Goal: Task Accomplishment & Management: Complete application form

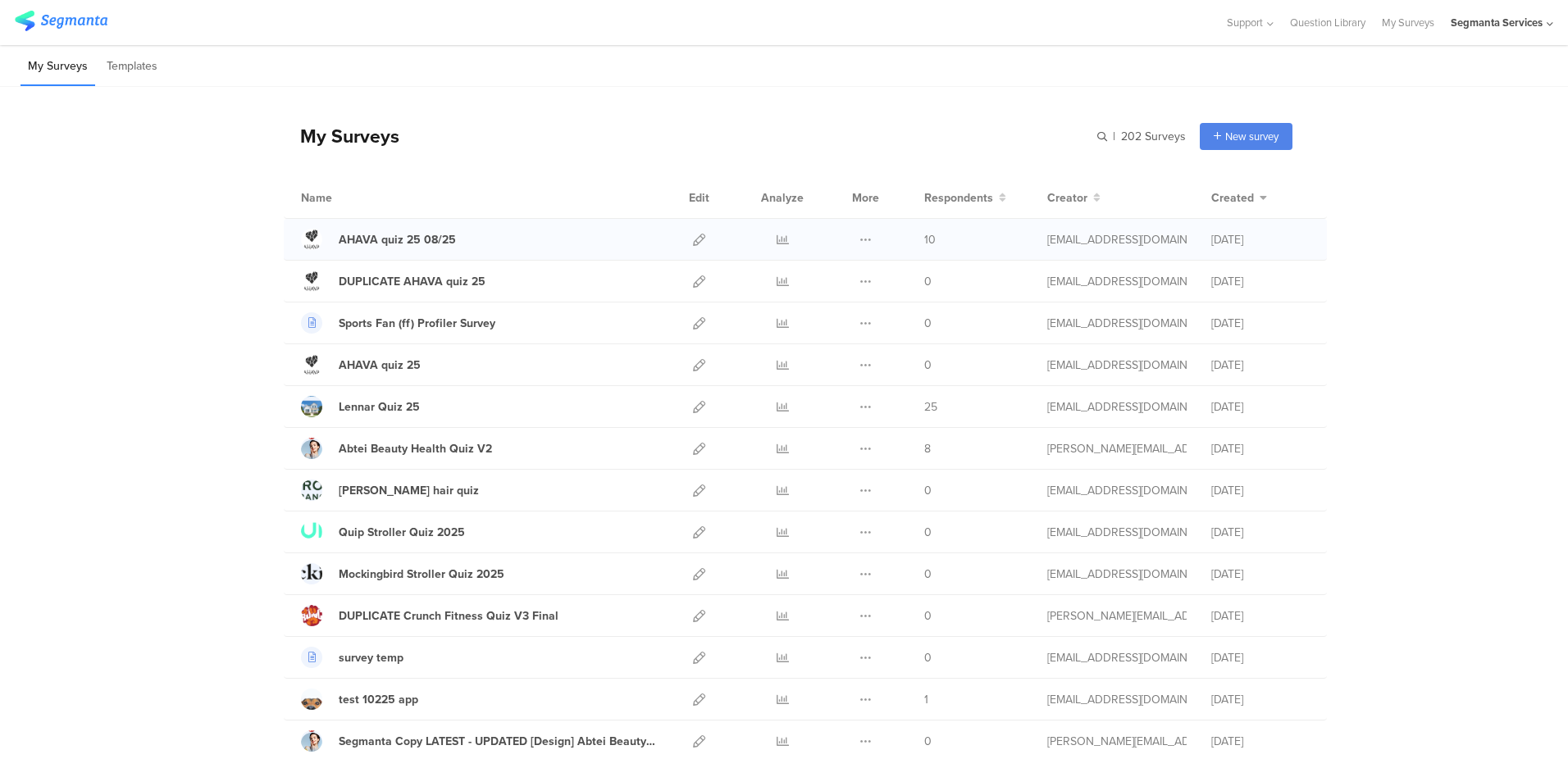
click at [686, 241] on div at bounding box center [699, 240] width 36 height 41
click at [693, 241] on icon at bounding box center [698, 240] width 12 height 12
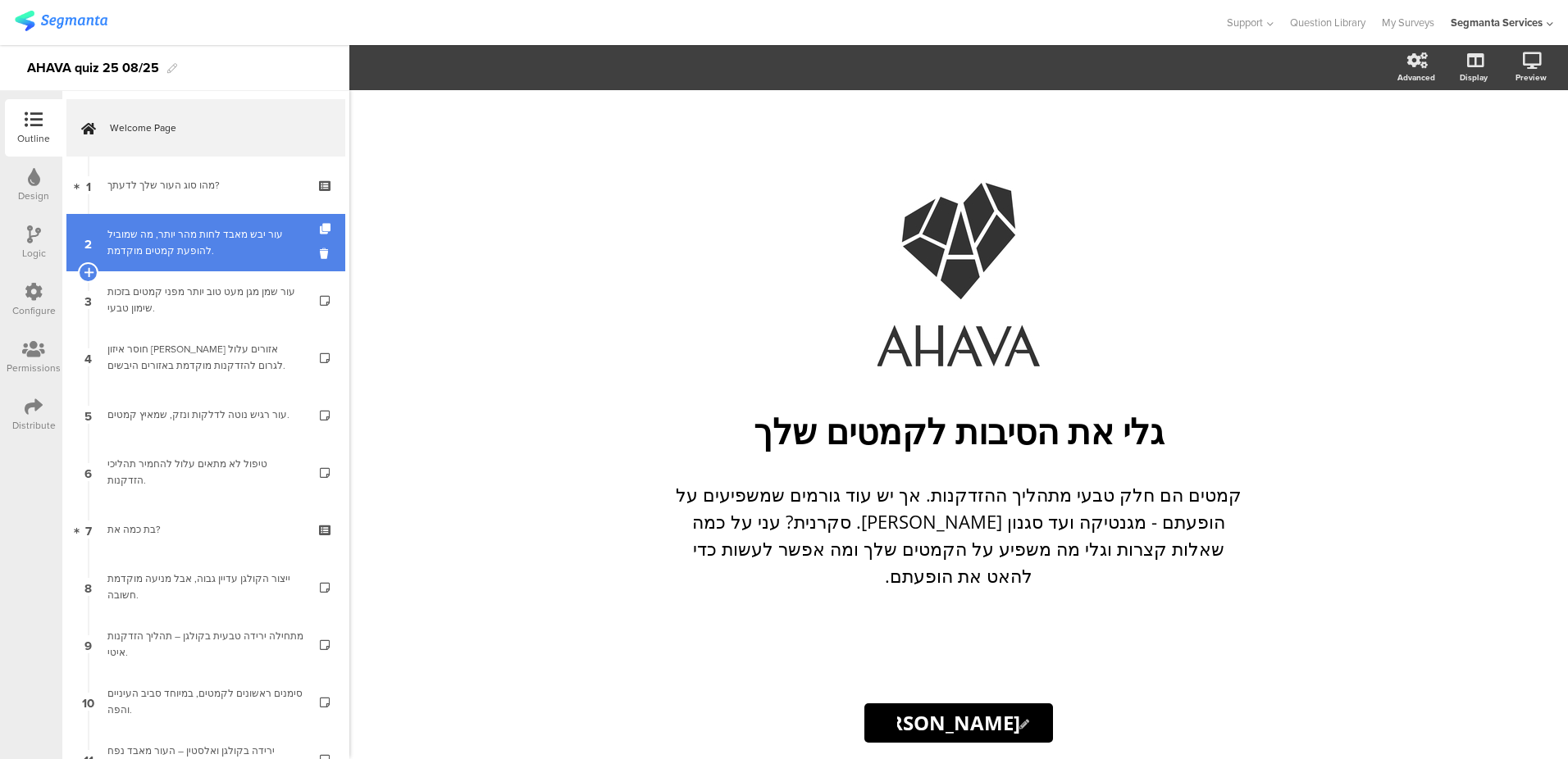
click at [191, 260] on link "2 עור יבש מאבד לחות מהר יותר, מה שמוביל להופעת קמטים מוקדמת." at bounding box center [206, 242] width 279 height 57
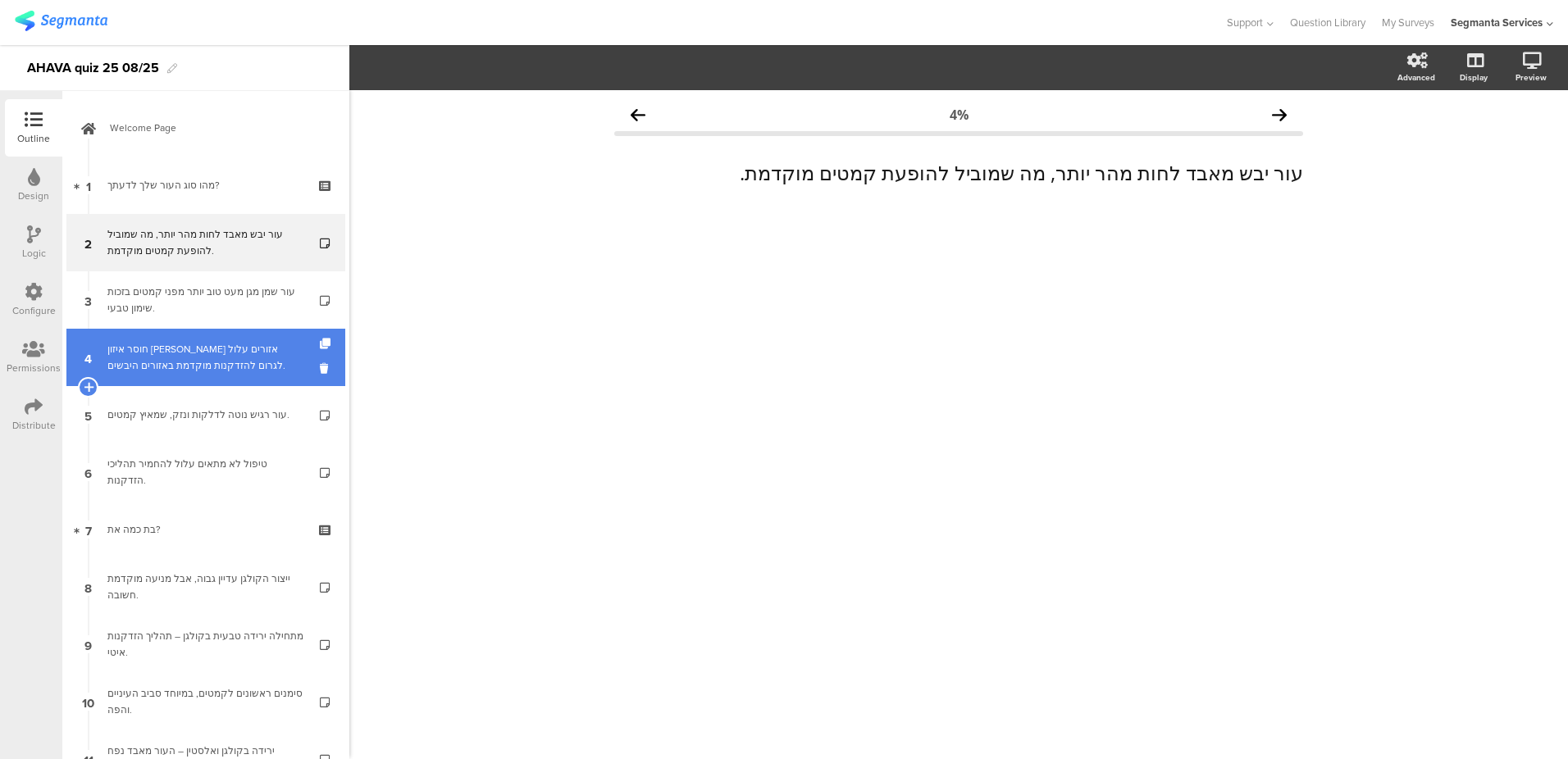
click at [190, 333] on link "4 חוסר איזון בין אזורים עלול לגרום להזדקנות מוקדמת באזורים היבשים." at bounding box center [206, 357] width 279 height 57
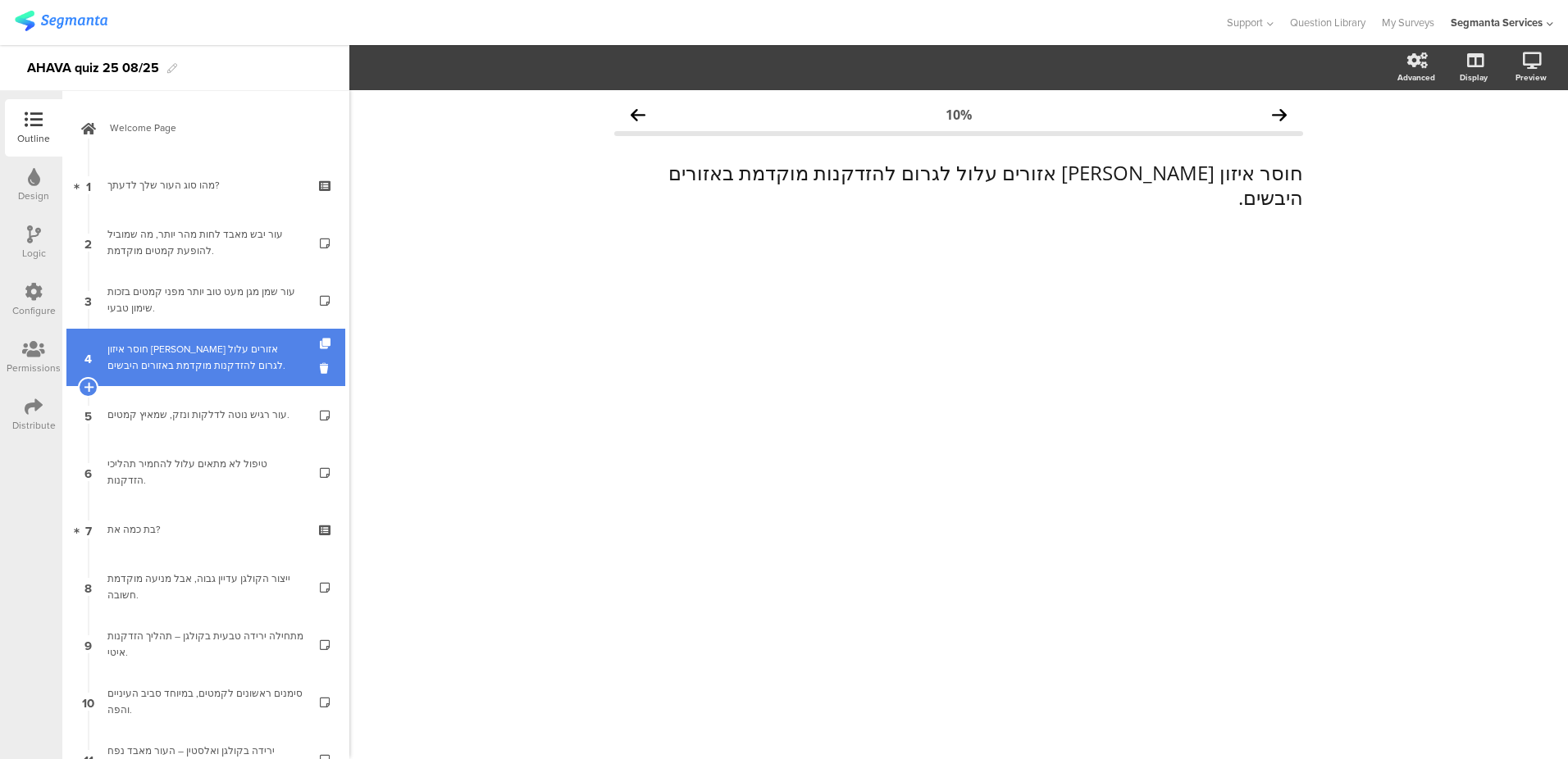
scroll to position [262, 0]
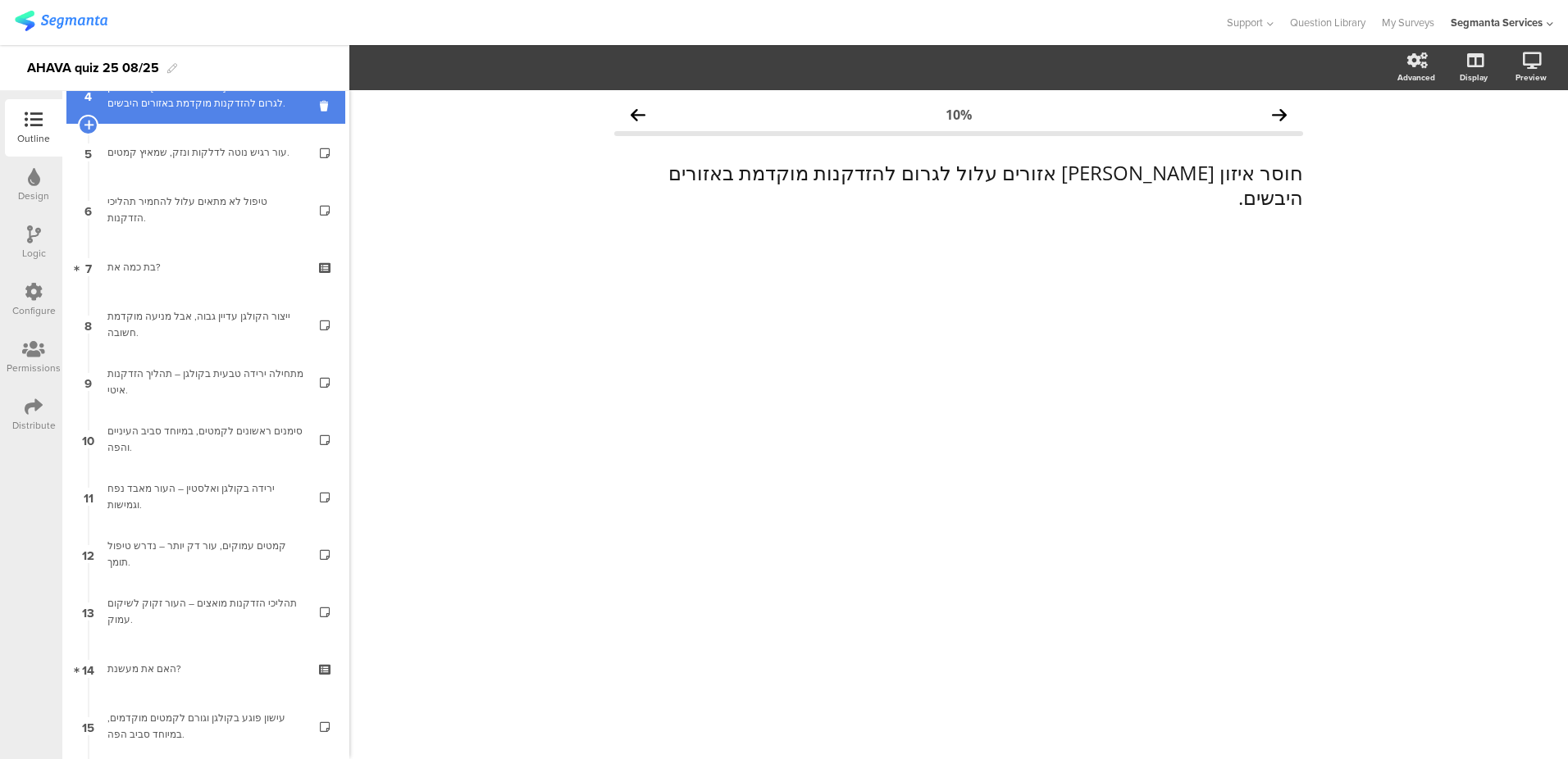
click at [195, 334] on div "ייצור הקולגן עדיין גבוה, אבל מניעה מוקדמת חשובה." at bounding box center [205, 324] width 196 height 33
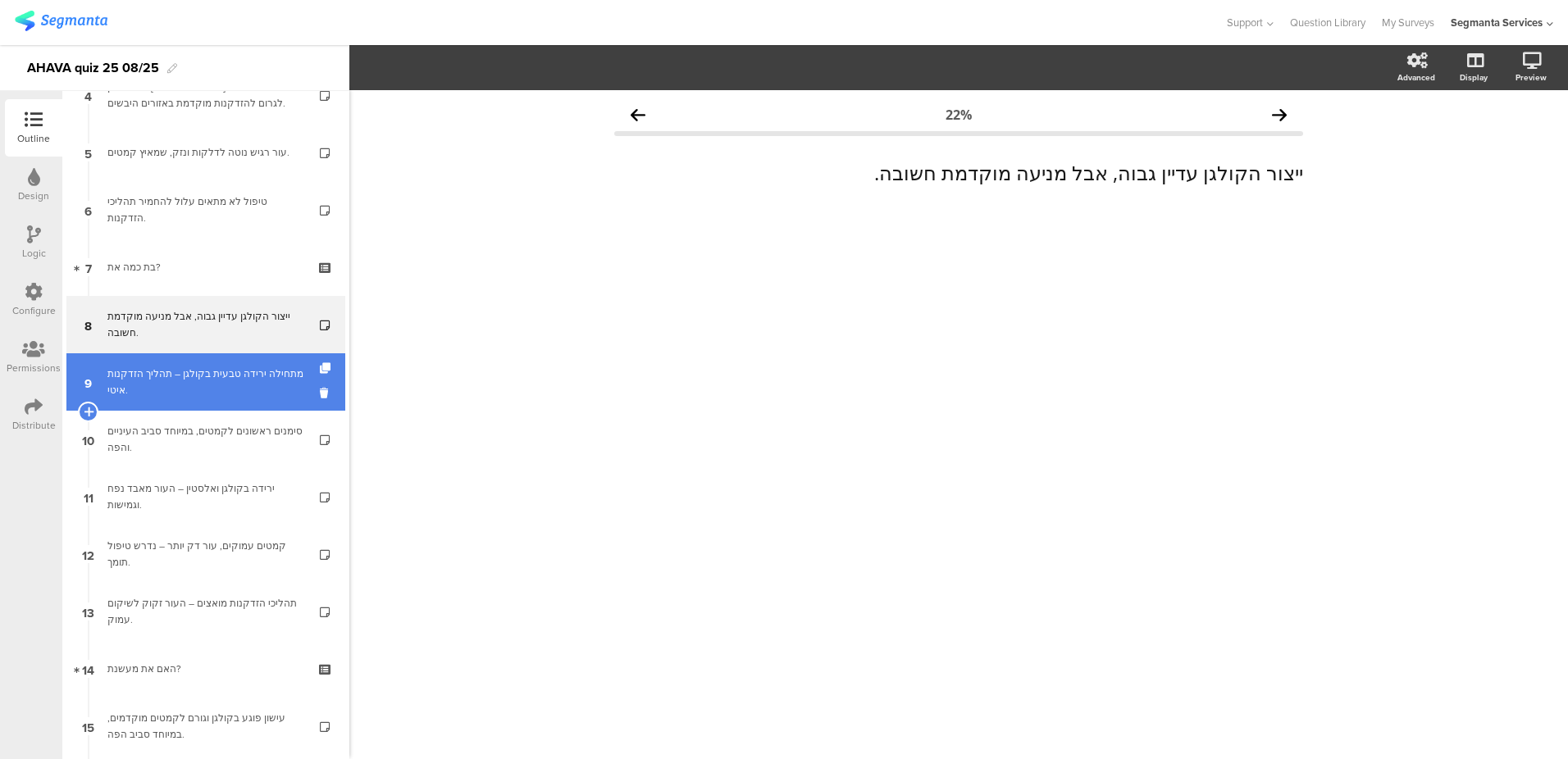
click at [202, 376] on div "מתחילה ירידה טבעית בקולגן – תהליך הזדקנות איטי." at bounding box center [205, 382] width 196 height 33
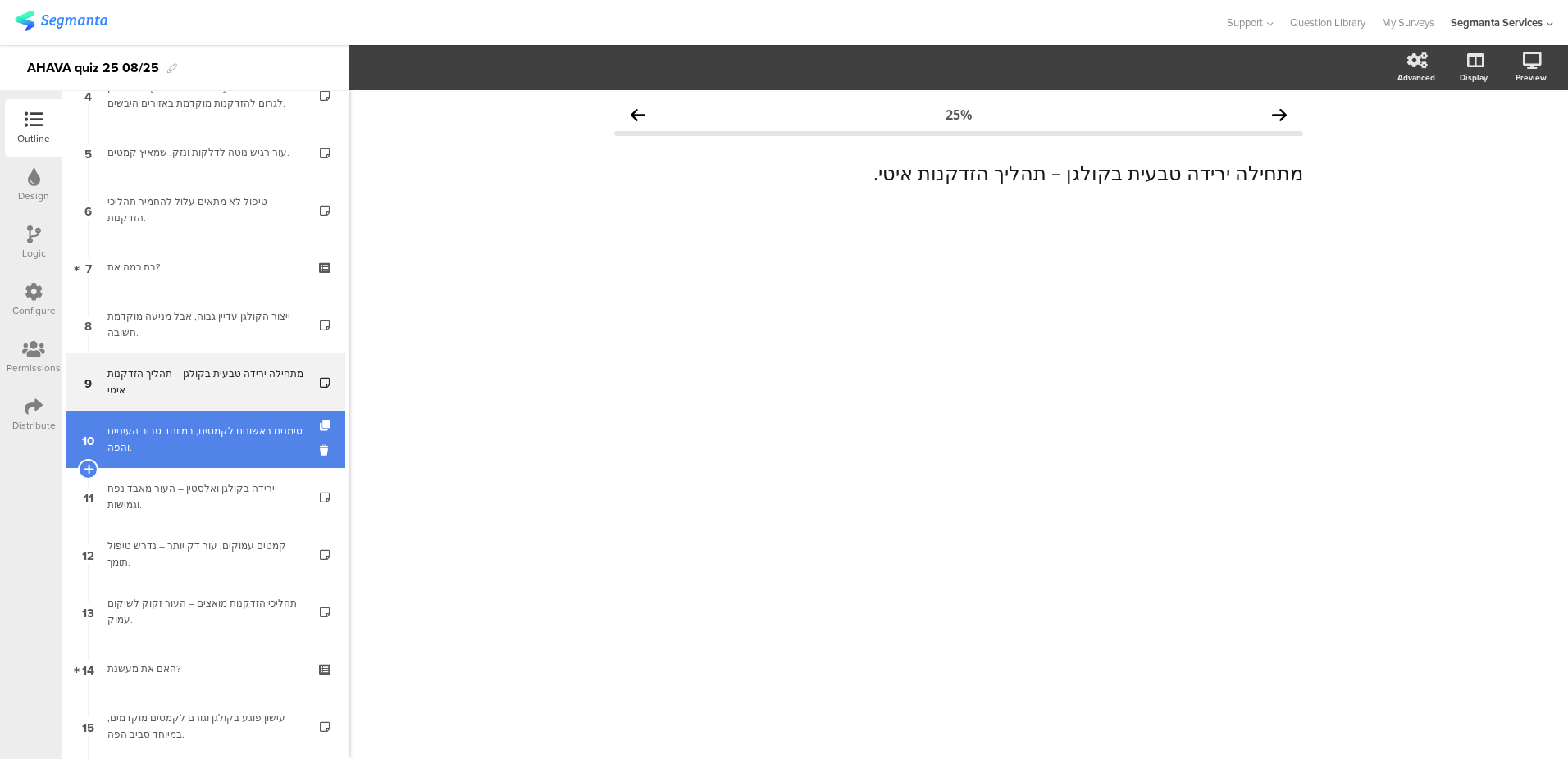
click at [208, 447] on div "סימנים ראשונים לקמטים, במיוחד סביב העיניים והפה." at bounding box center [205, 439] width 196 height 33
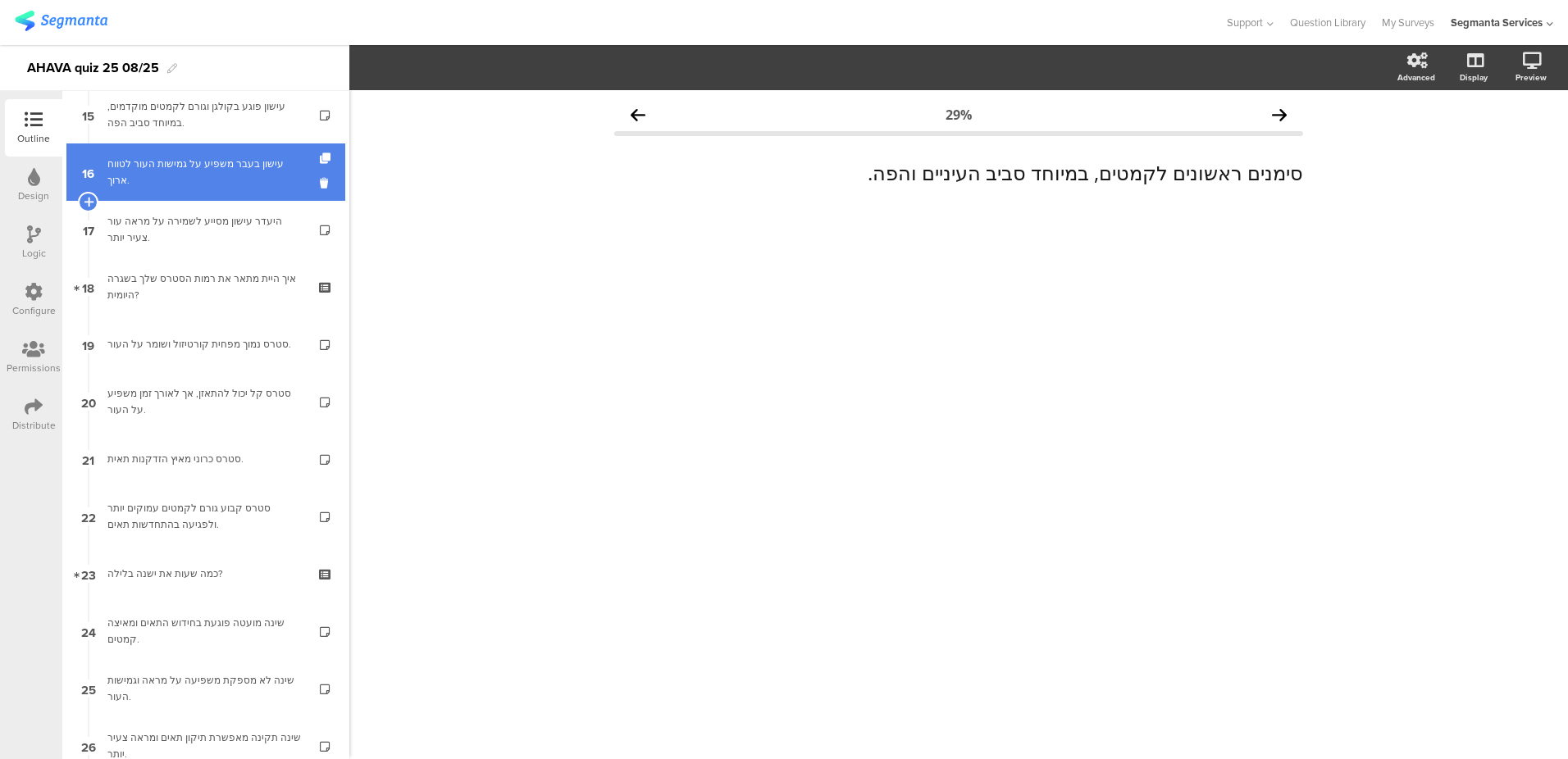
click at [208, 445] on link "21 סטרס כרוני מאיץ הזדקנות תאית." at bounding box center [206, 459] width 279 height 57
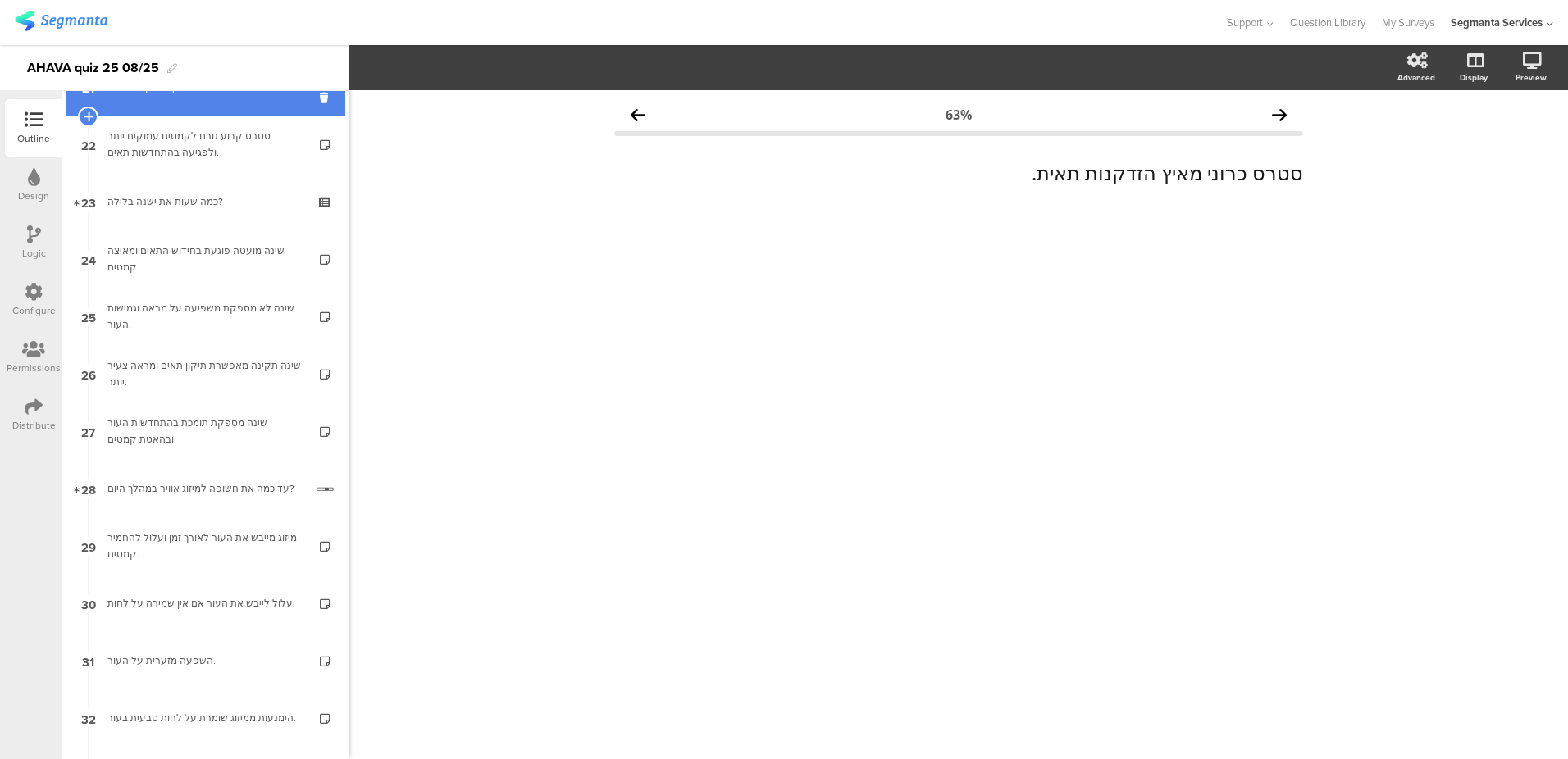
scroll to position [1386, 0]
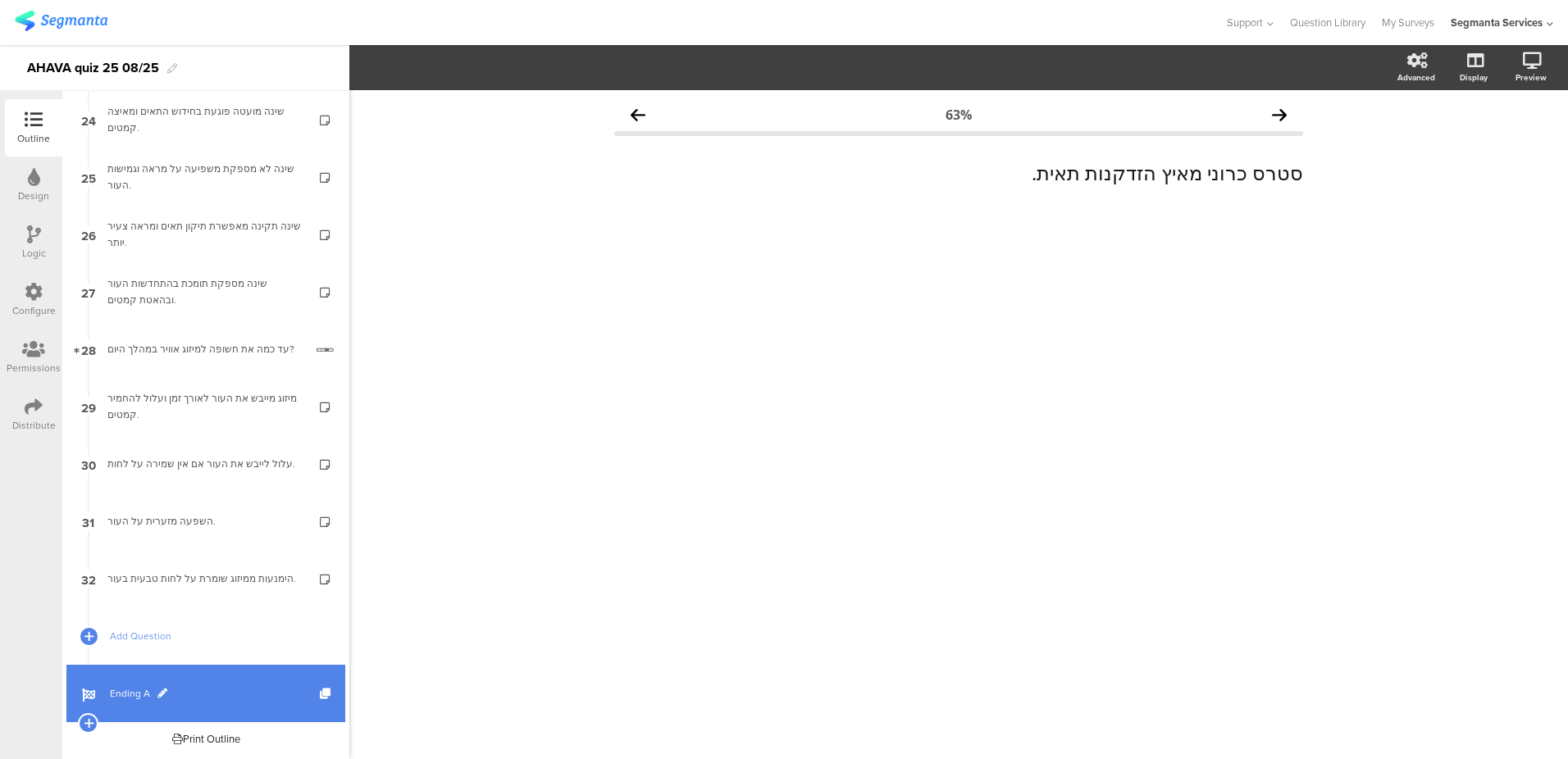
click at [126, 699] on span "Ending A" at bounding box center [214, 694] width 210 height 17
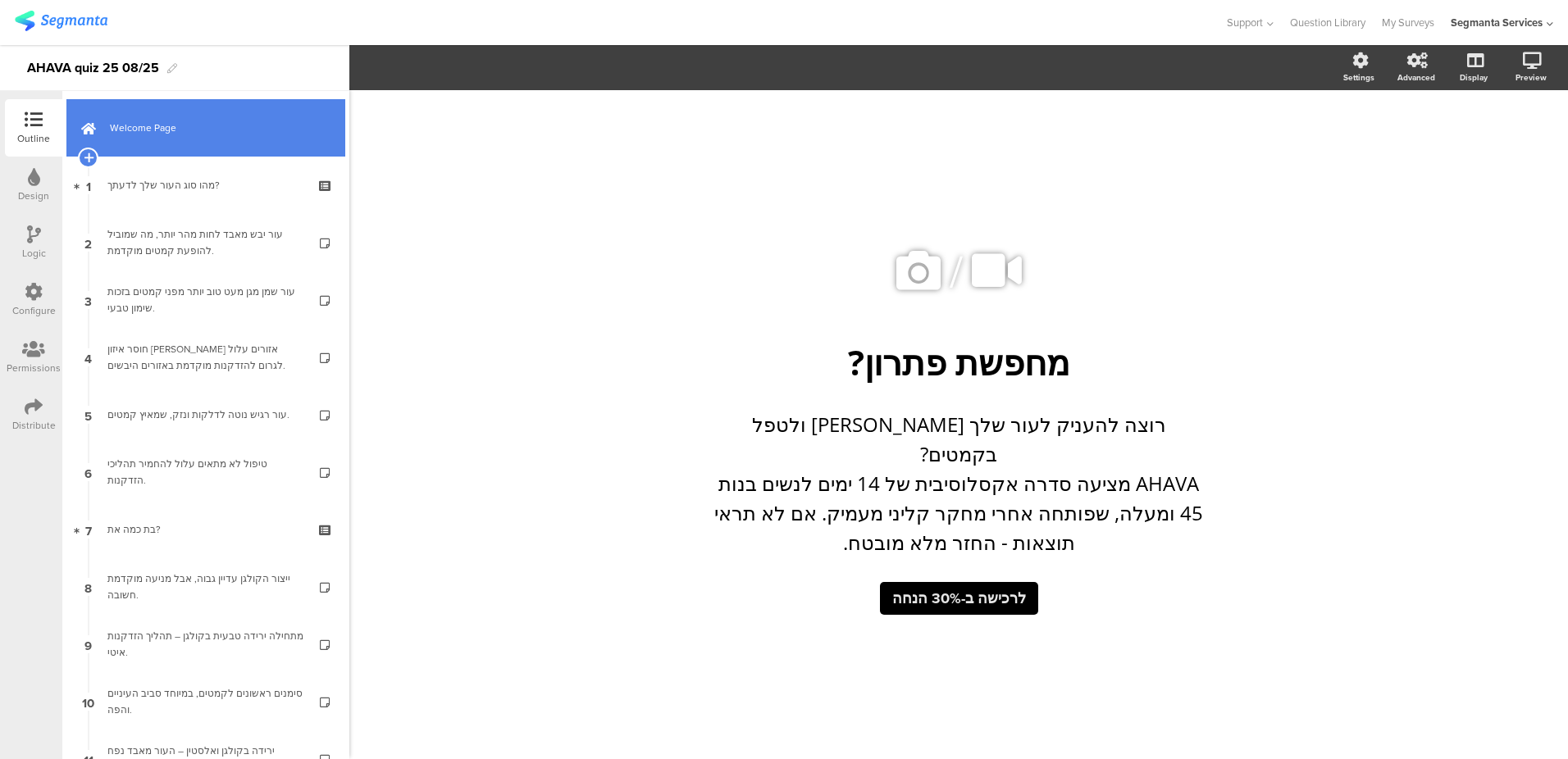
click at [155, 133] on span "Welcome Page" at bounding box center [214, 128] width 210 height 17
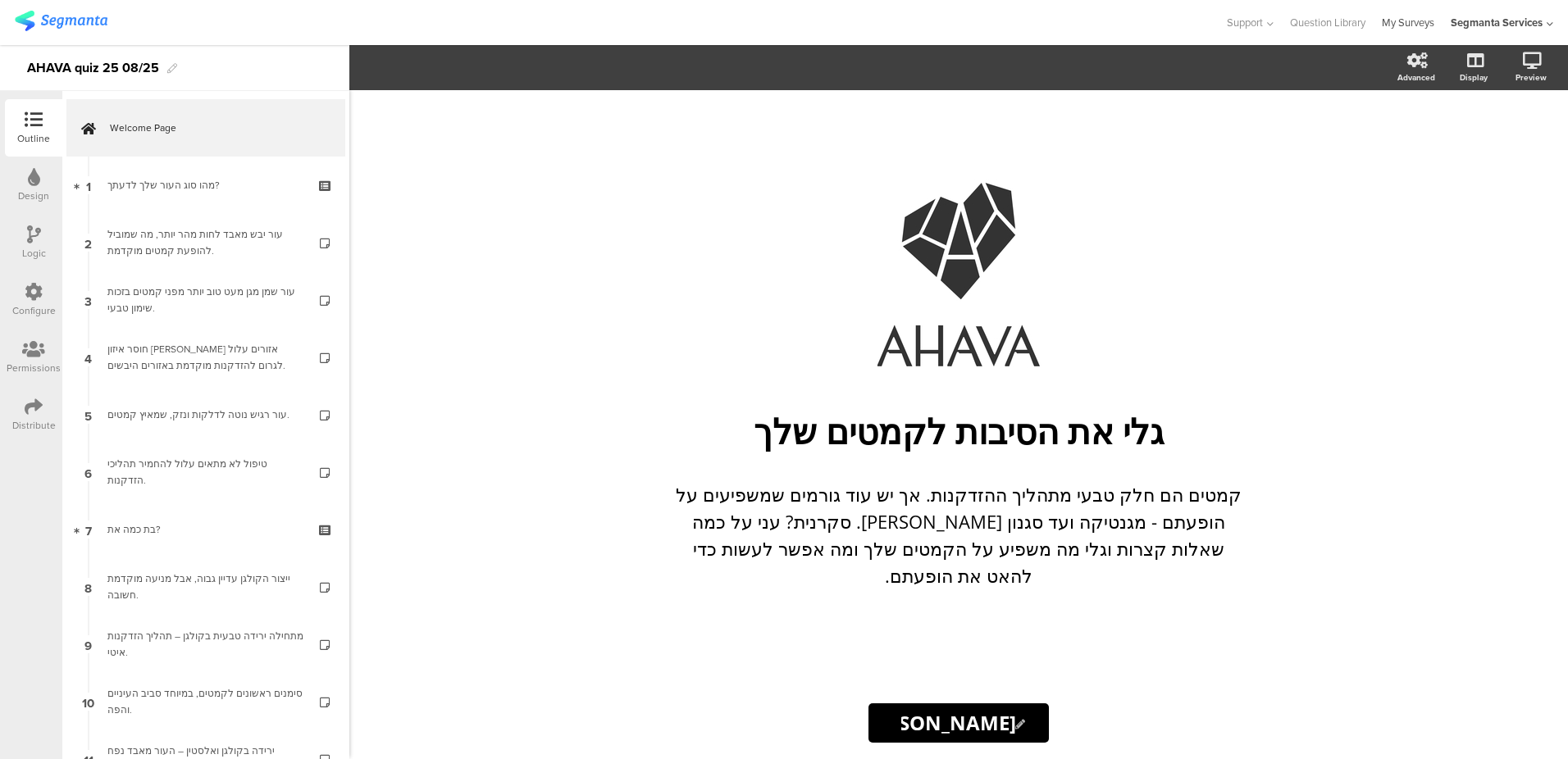
click at [1408, 22] on link "My Surveys" at bounding box center [1408, 22] width 52 height 45
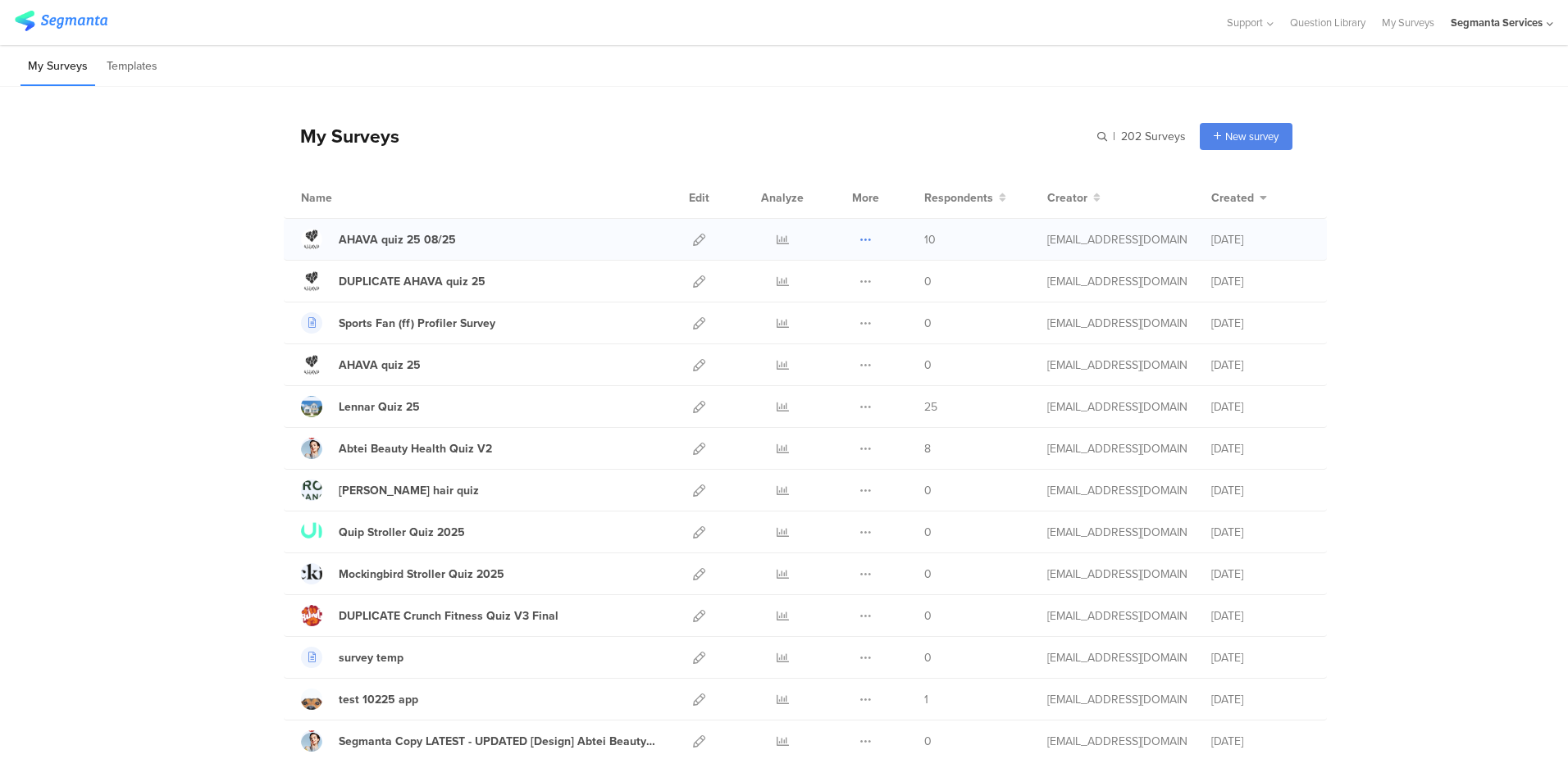
click at [865, 241] on icon at bounding box center [865, 240] width 12 height 12
click at [847, 276] on button "Duplicate" at bounding box center [833, 282] width 90 height 30
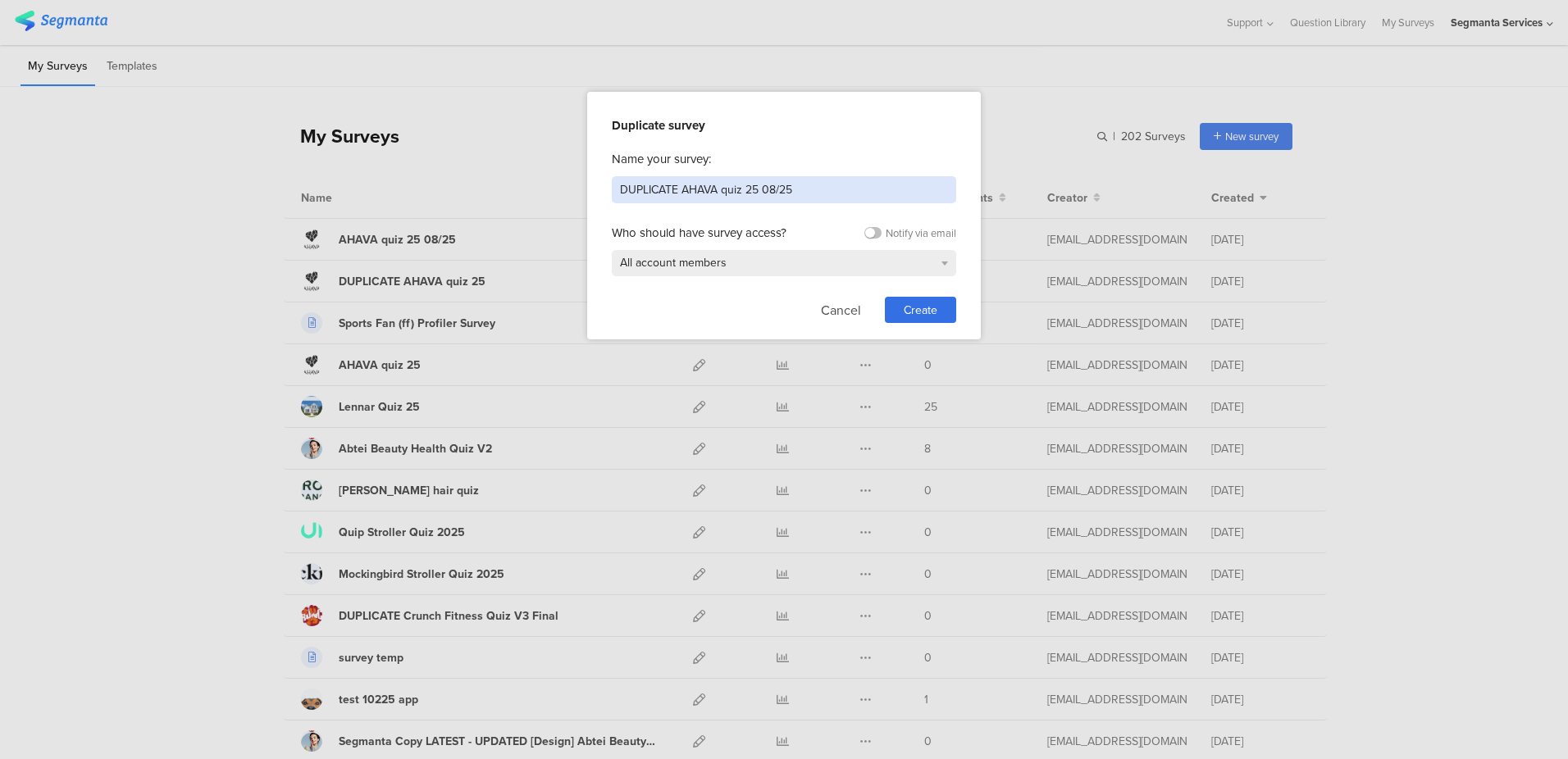
click at [655, 189] on input "DUPLICATE AHAVA quiz 25 08/25" at bounding box center [784, 189] width 344 height 27
click at [655, 188] on input "DUPLICATE AHAVA quiz 25 08/25" at bounding box center [784, 189] width 344 height 27
type input "NEW AHAVA quiz 25 08/25"
click at [909, 314] on span "Create" at bounding box center [921, 310] width 34 height 17
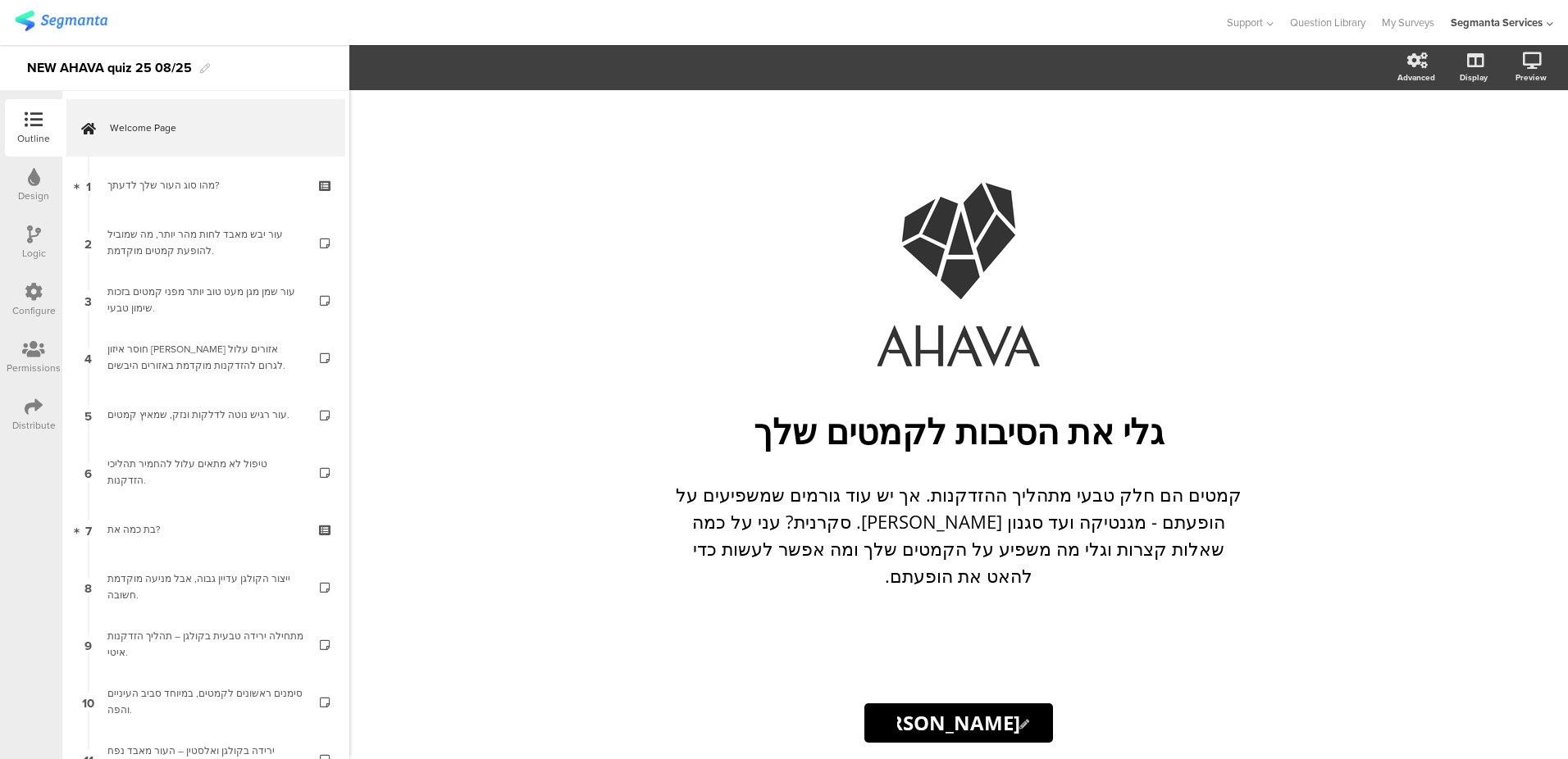
click at [23, 306] on div "Configure" at bounding box center [34, 311] width 43 height 15
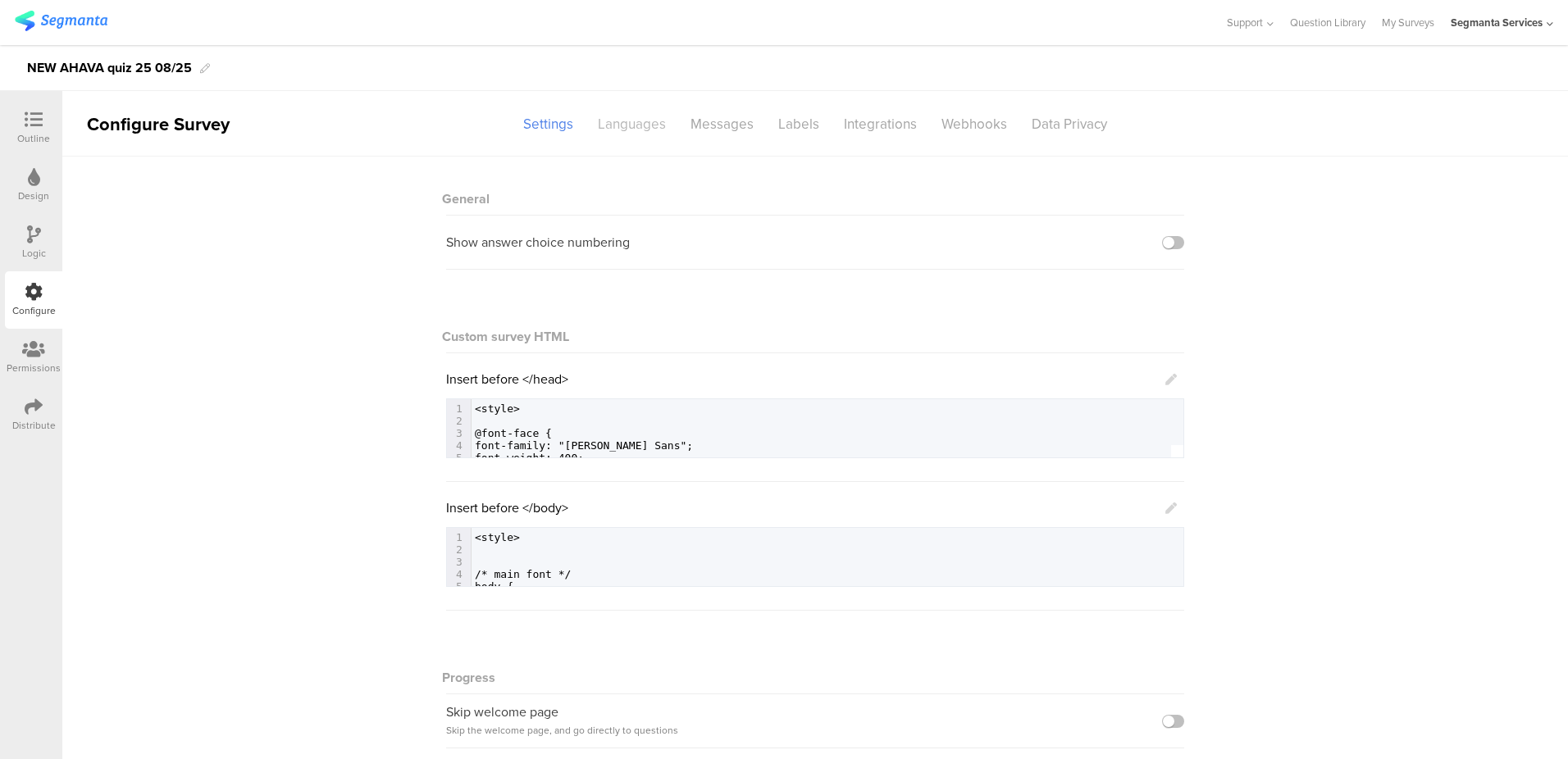
click at [638, 114] on div "Languages" at bounding box center [632, 124] width 93 height 29
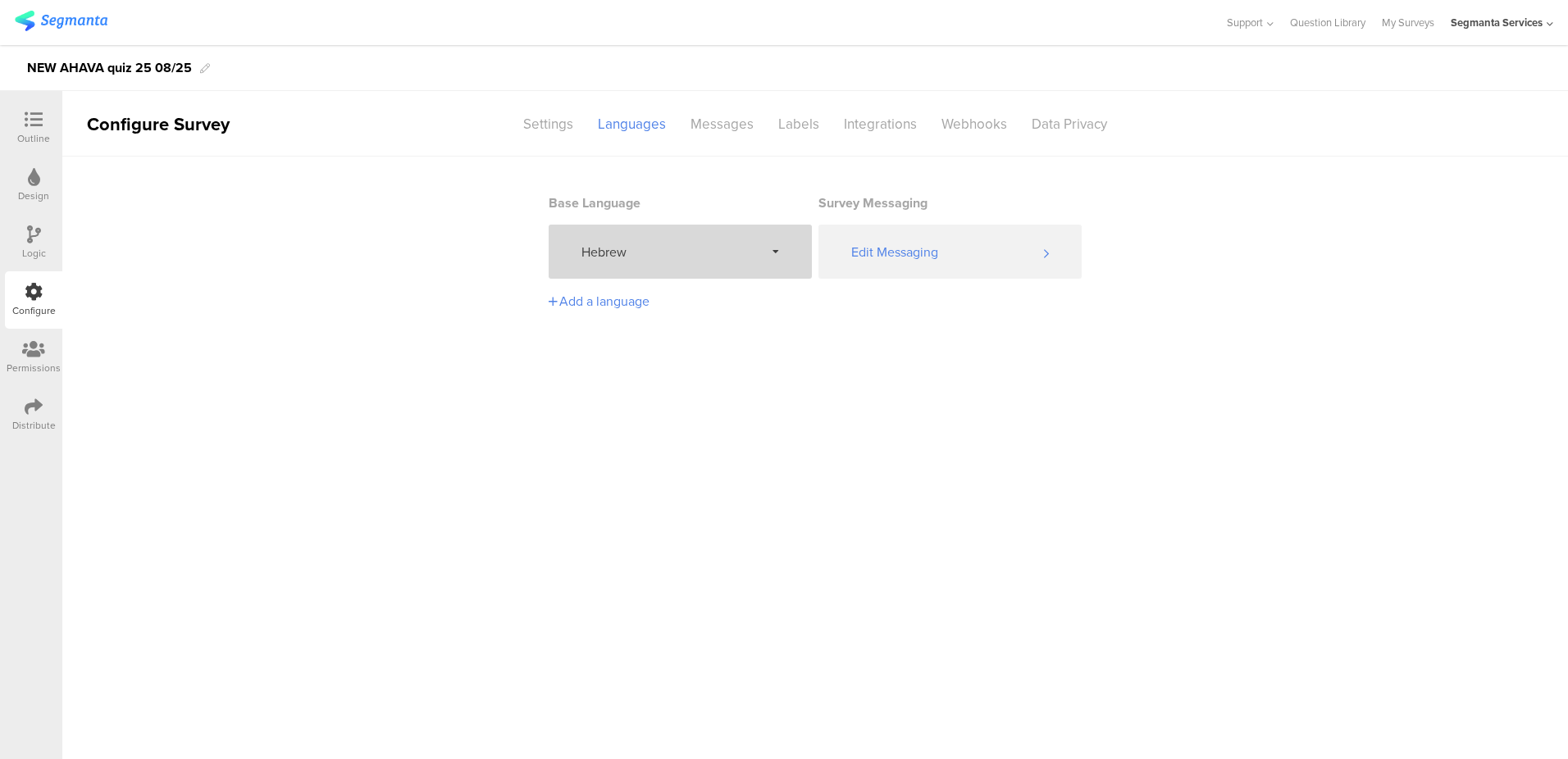
click at [653, 262] on div "Hebrew" at bounding box center [680, 252] width 263 height 54
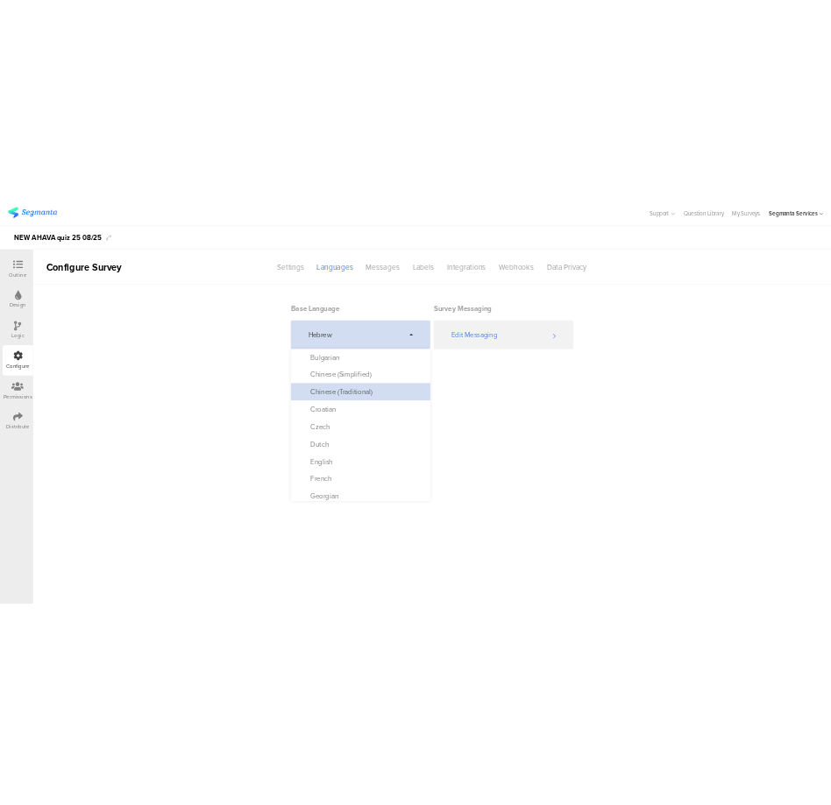
scroll to position [83, 0]
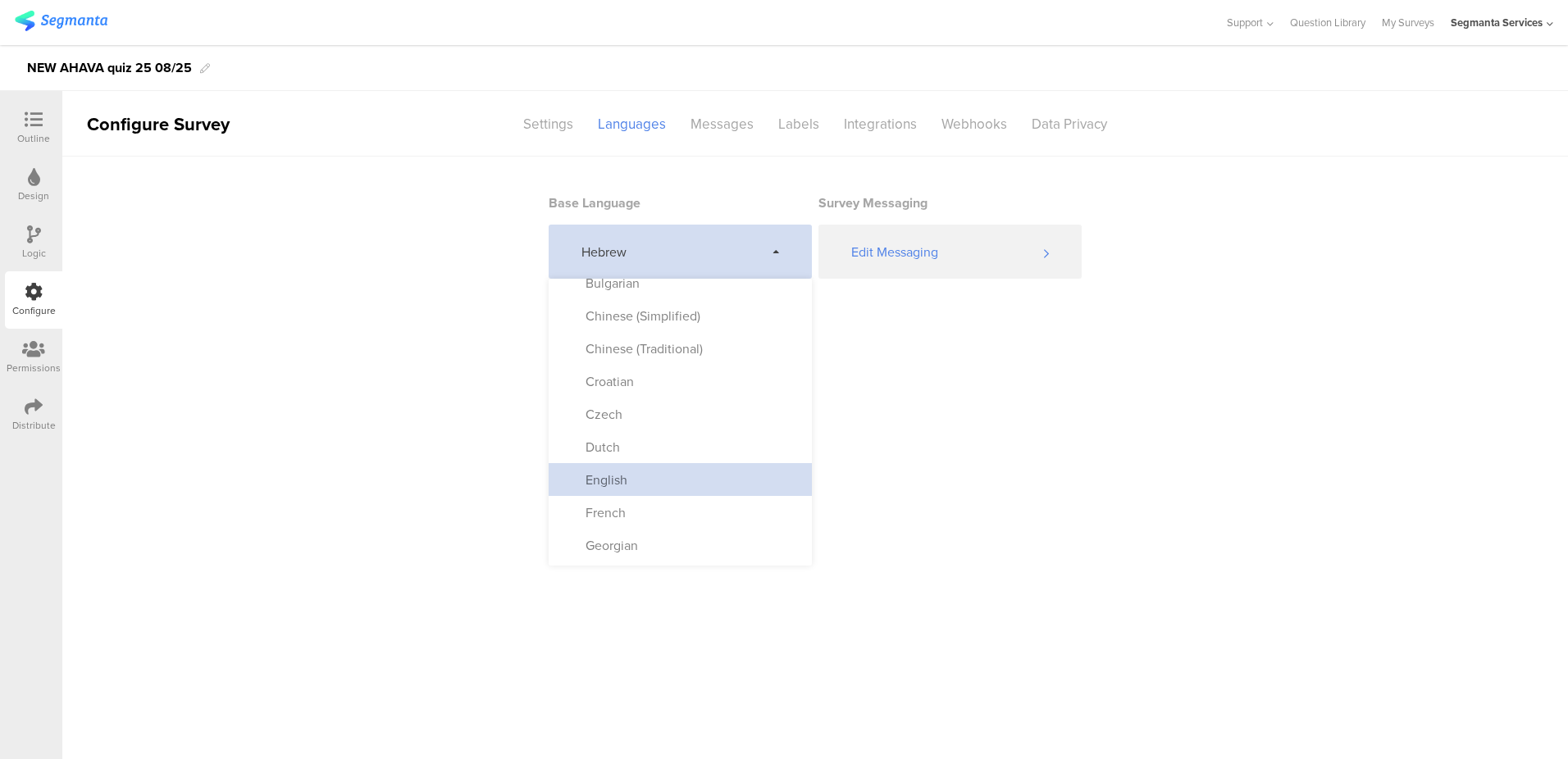
click at [637, 474] on div "English" at bounding box center [680, 479] width 263 height 33
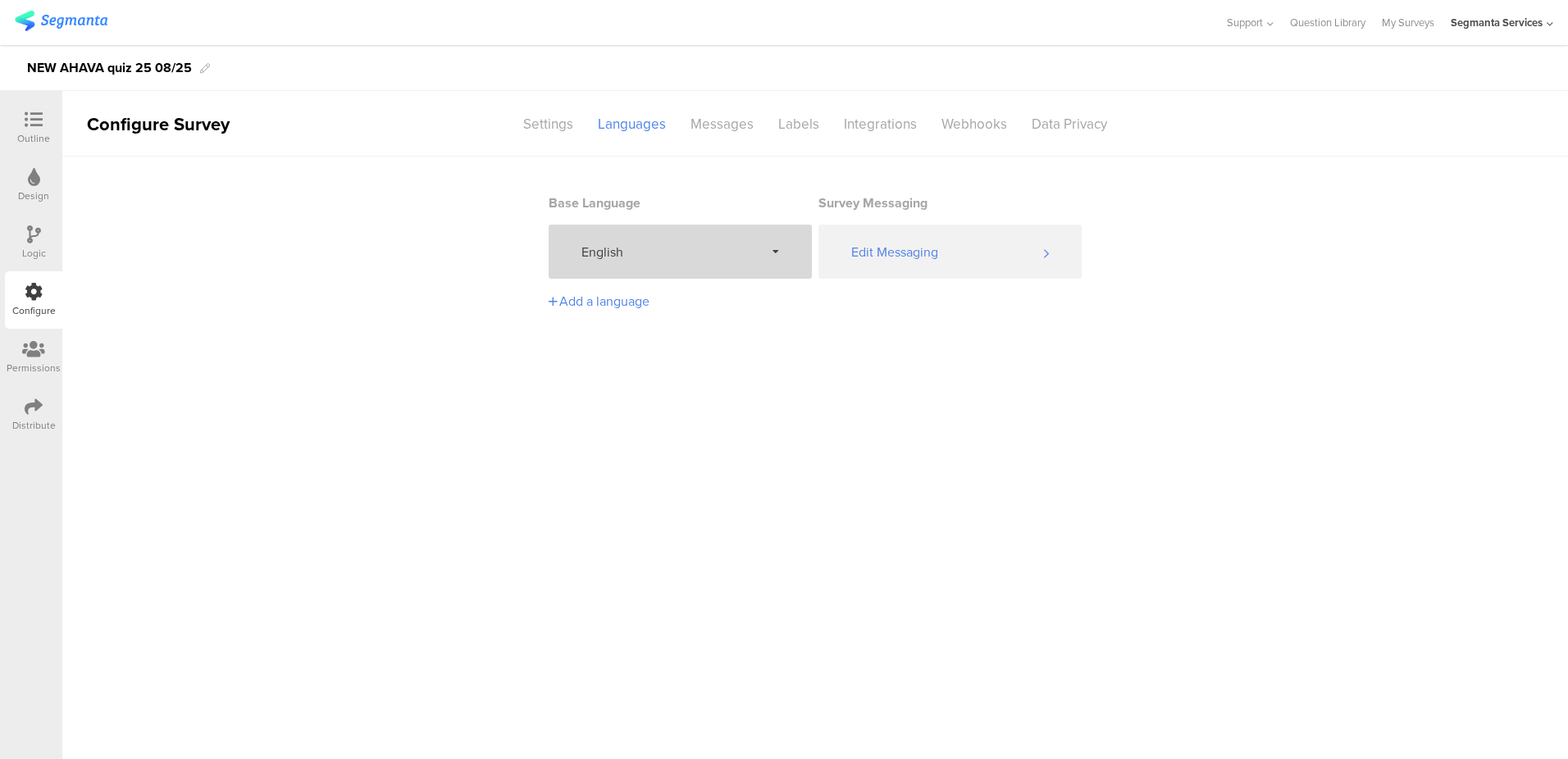
click at [21, 124] on div at bounding box center [33, 121] width 33 height 21
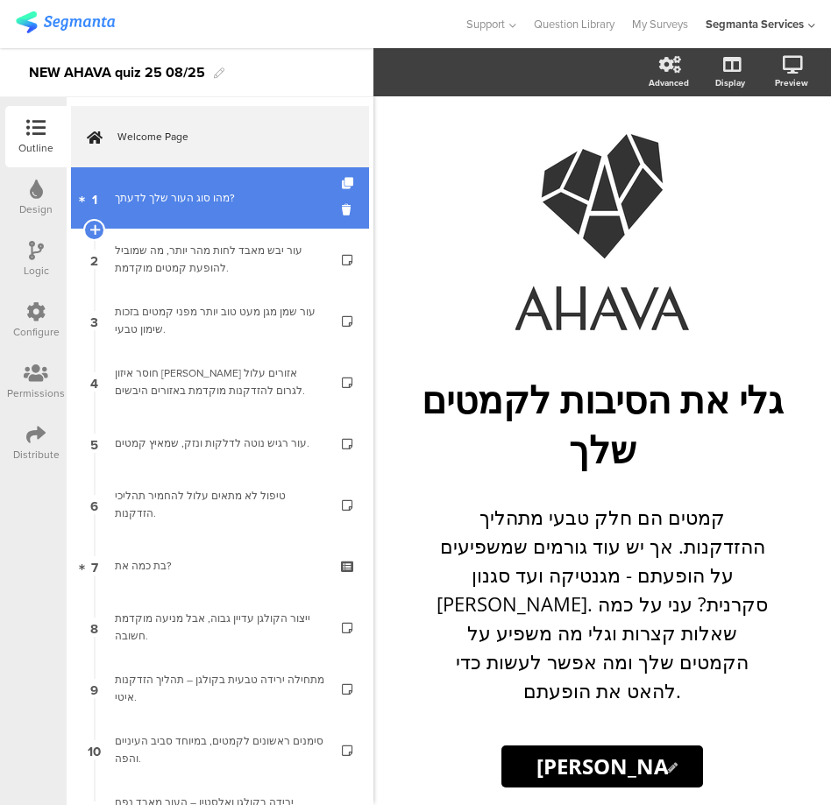
click at [199, 207] on link "1 מהו סוג העור שלך לדעתך?" at bounding box center [220, 197] width 298 height 61
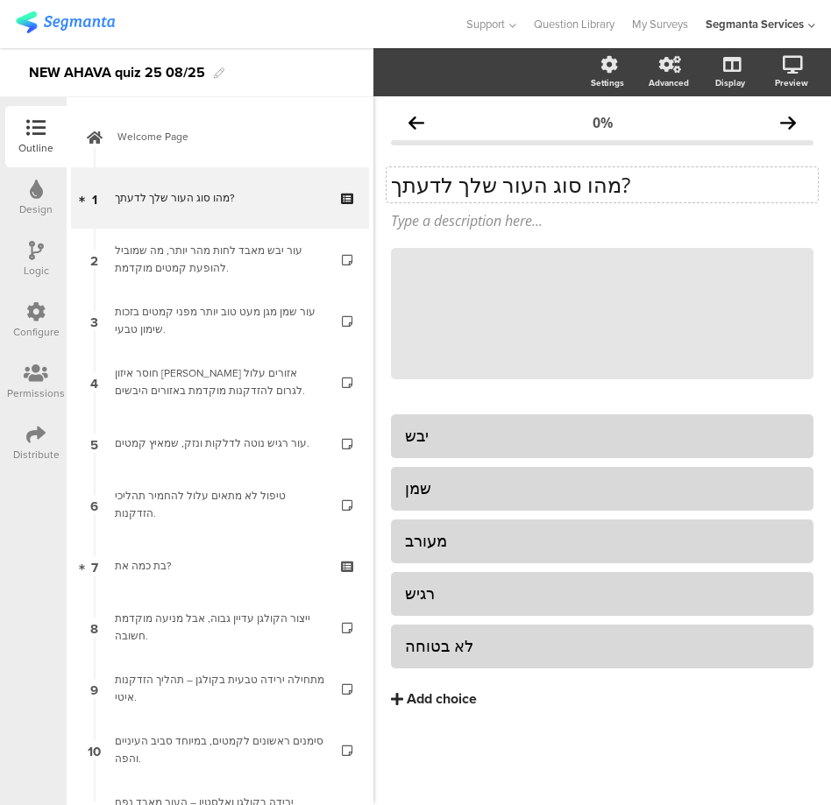
click at [520, 190] on p "מהו סוג העור שלך לדעתך?" at bounding box center [602, 185] width 422 height 26
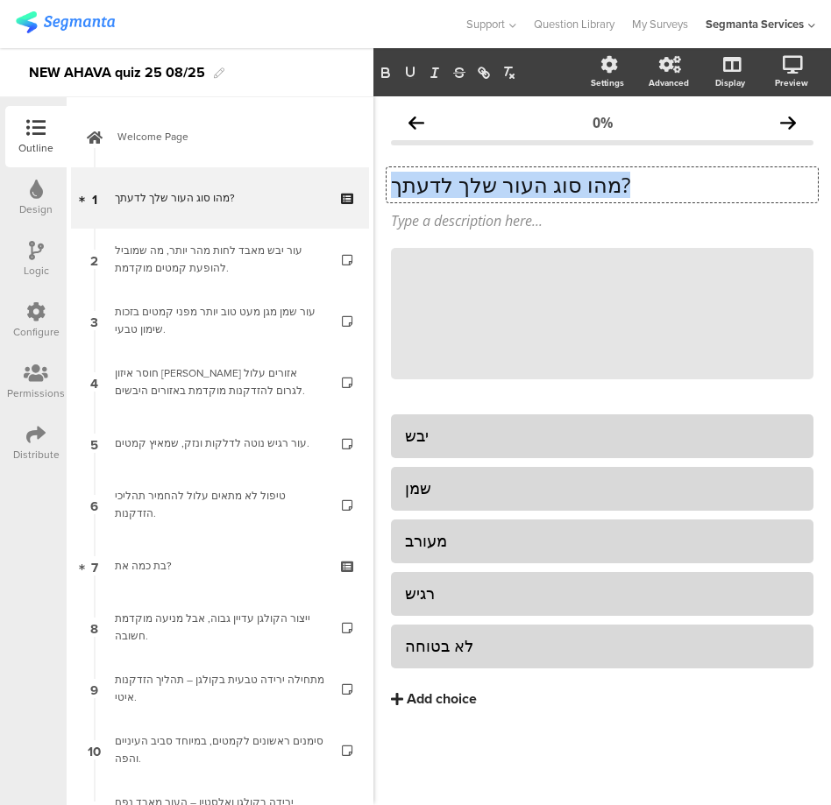
click at [520, 190] on p "מהו סוג העור שלך לדעתך?" at bounding box center [602, 185] width 422 height 26
click at [413, 186] on p "מהו סוג העור שלך לדעתך?" at bounding box center [602, 185] width 422 height 26
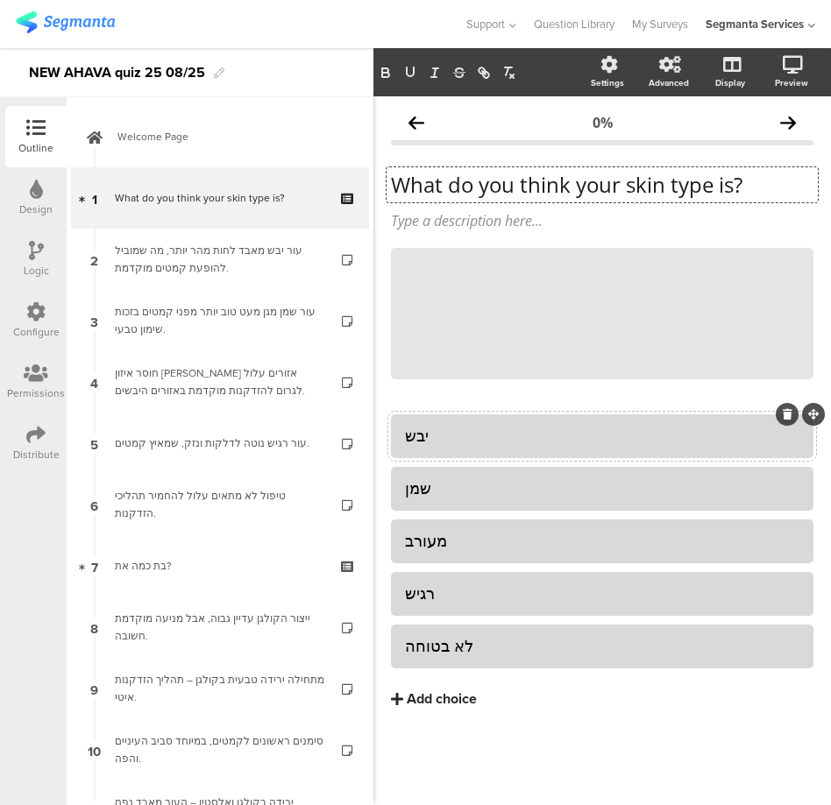
click at [432, 440] on div "יבש" at bounding box center [602, 436] width 394 height 20
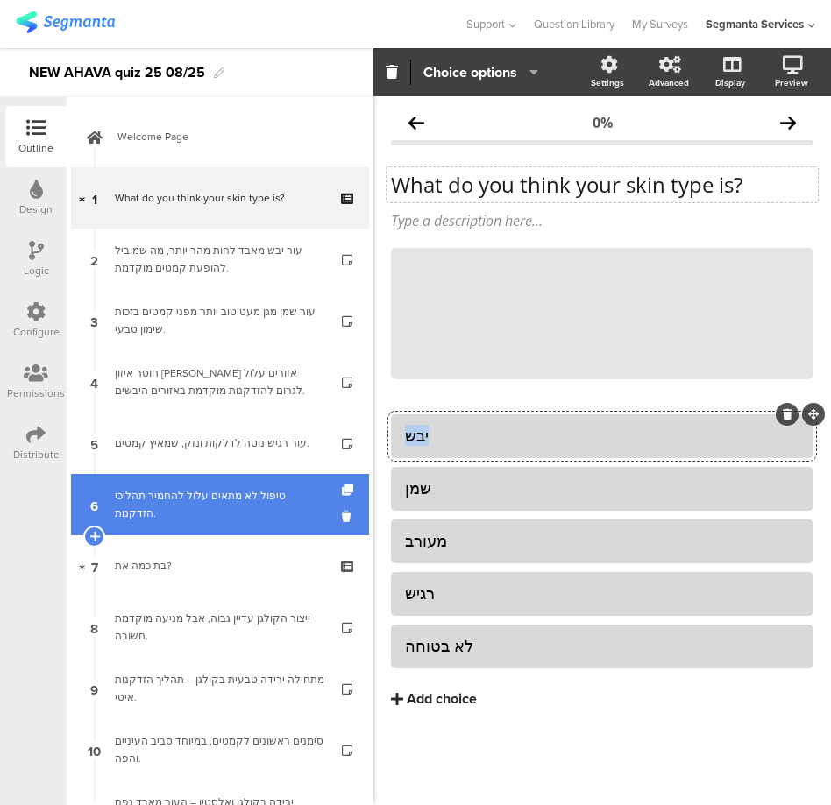
paste div
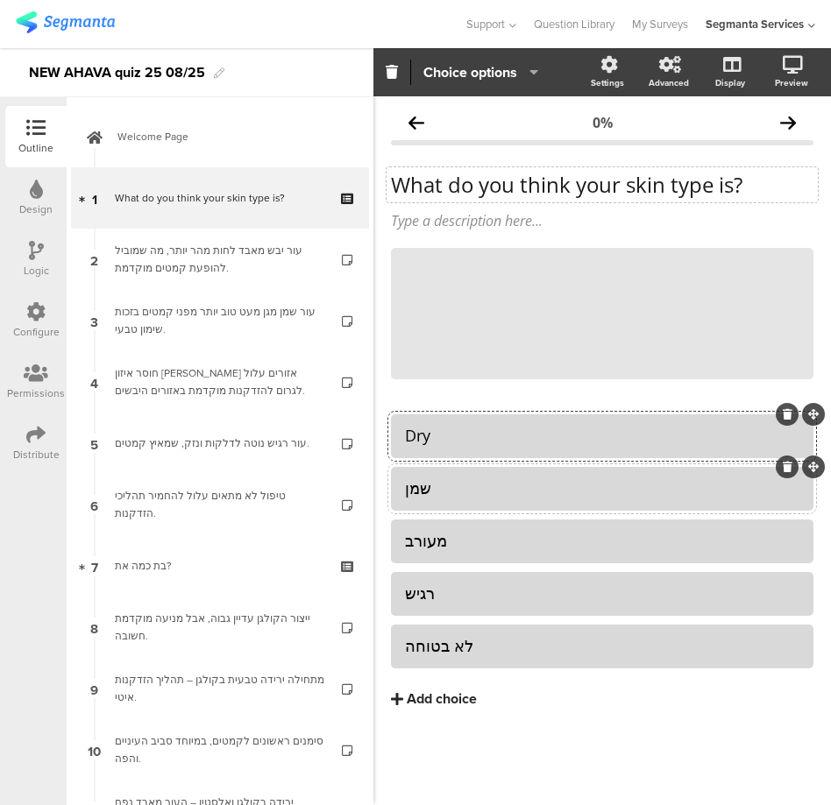
click at [411, 492] on div "שמן" at bounding box center [602, 488] width 394 height 20
paste div
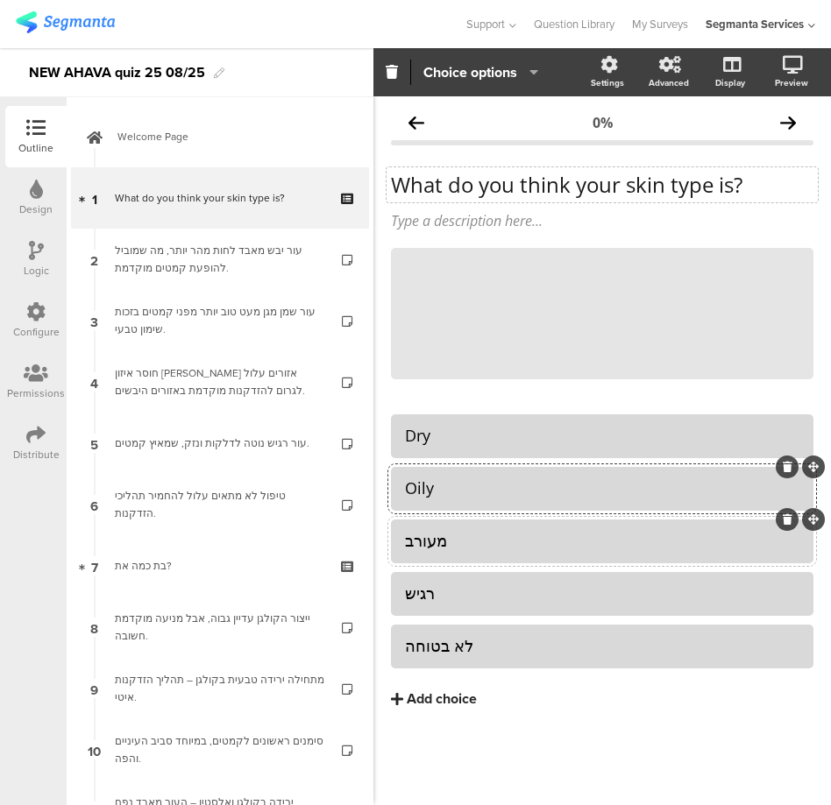
click at [433, 537] on div "מעורב" at bounding box center [602, 541] width 394 height 20
paste div
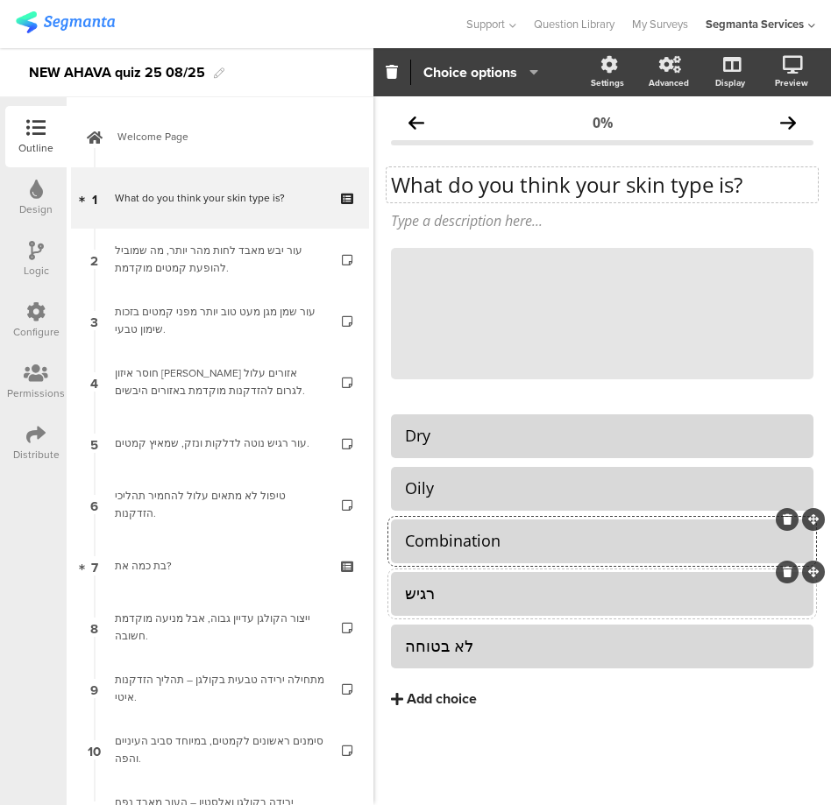
click at [429, 590] on div "רגיש" at bounding box center [602, 594] width 394 height 20
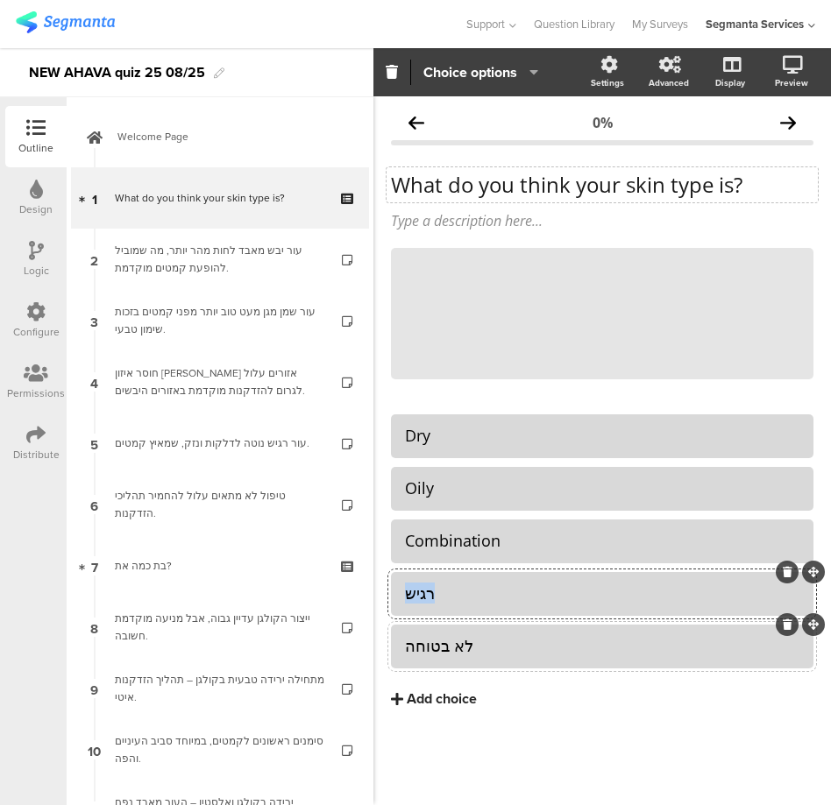
paste div
click at [453, 651] on div "לא בטוחה" at bounding box center [602, 646] width 394 height 20
paste div
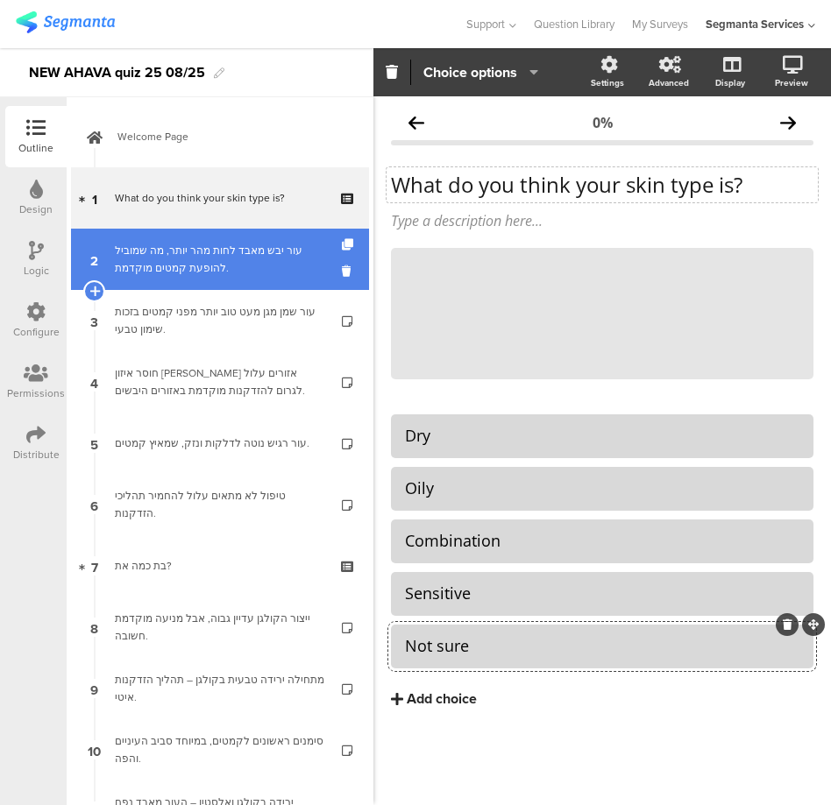
click at [188, 262] on div "עור יבש מאבד לחות מהר יותר, מה שמוביל להופעת קמטים מוקדמת." at bounding box center [219, 259] width 209 height 35
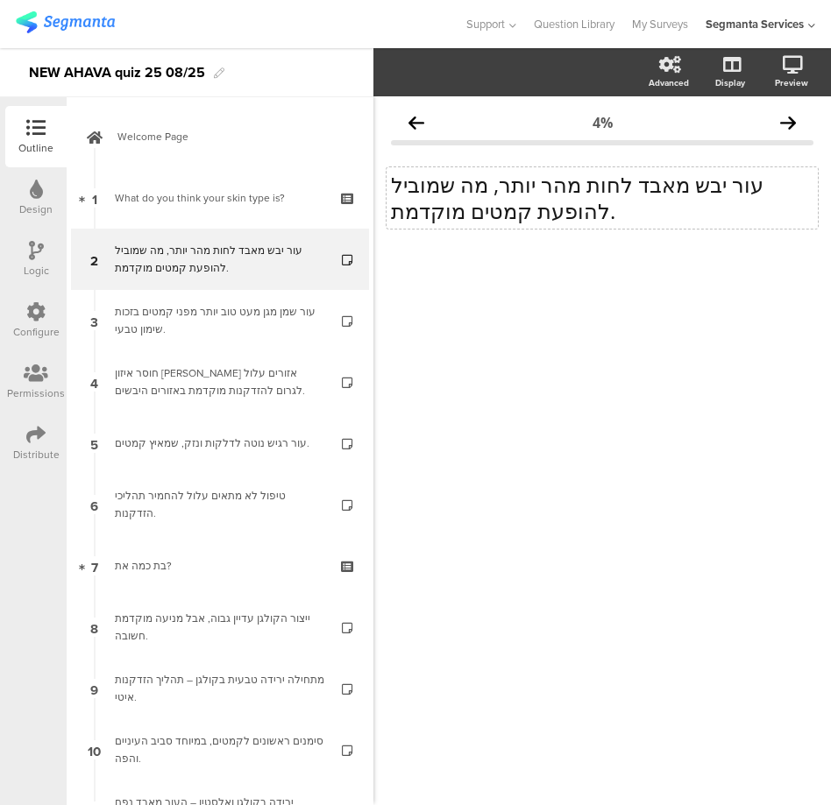
click at [534, 183] on p "עור יבש מאבד לחות מהר יותר, מה שמוביל להופעת קמטים מוקדמת." at bounding box center [602, 198] width 422 height 53
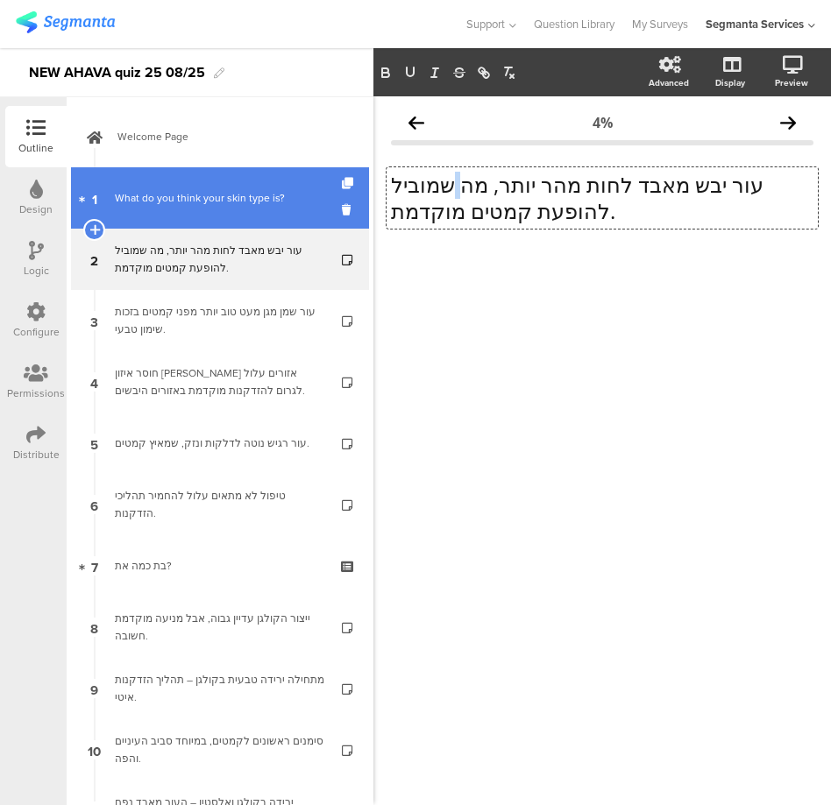
click at [182, 204] on div "What do you think your skin type is?" at bounding box center [219, 198] width 209 height 18
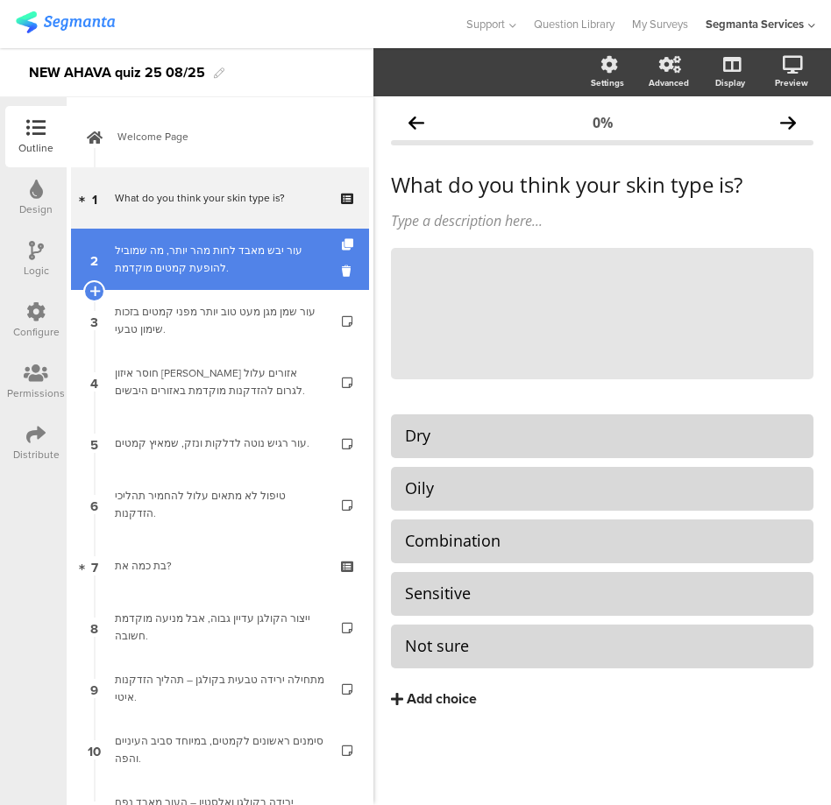
click at [187, 249] on div "עור יבש מאבד לחות מהר יותר, מה שמוביל להופעת קמטים מוקדמת." at bounding box center [219, 259] width 209 height 35
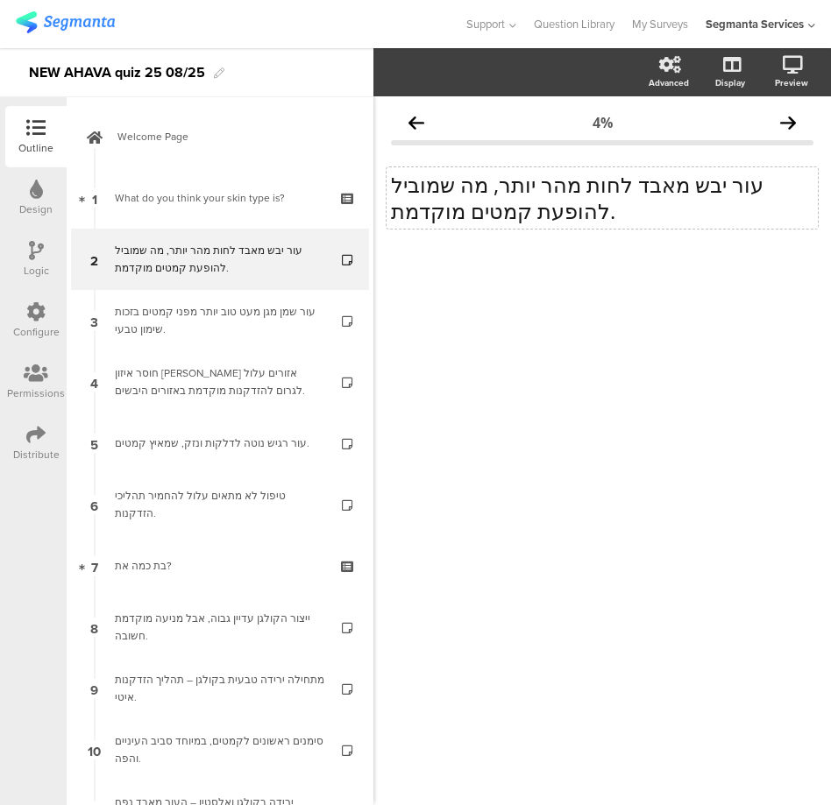
click at [480, 215] on p "עור יבש מאבד לחות מהר יותר, מה שמוביל להופעת קמטים מוקדמת." at bounding box center [602, 198] width 422 height 53
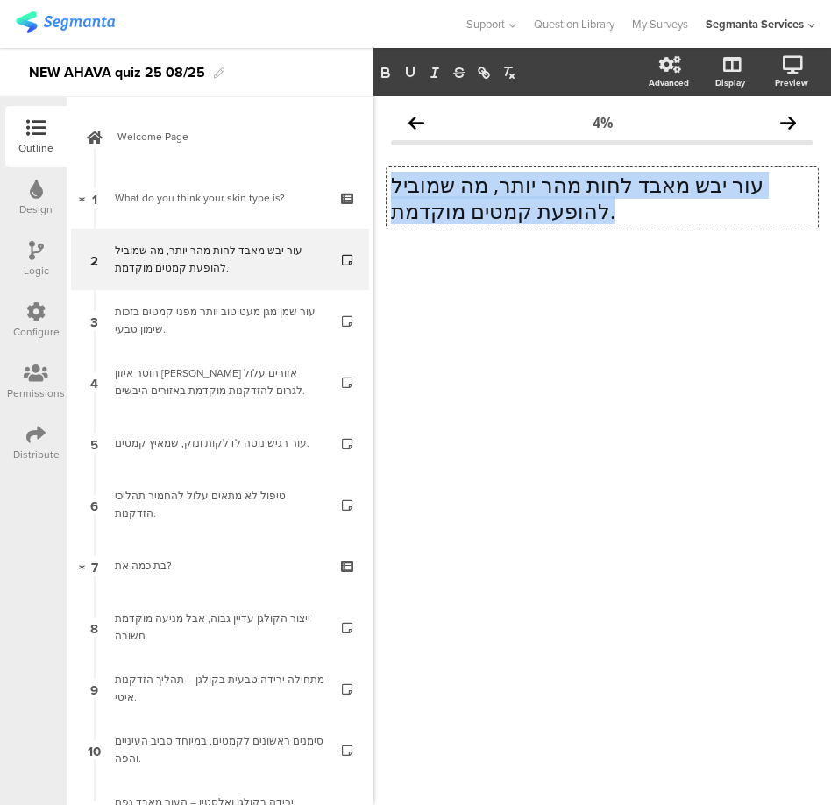
scroll to position [1, 0]
click at [480, 215] on p "עור יבש מאבד לחות מהר יותר, מה שמוביל להופעת קמטים מוקדמת." at bounding box center [602, 197] width 422 height 53
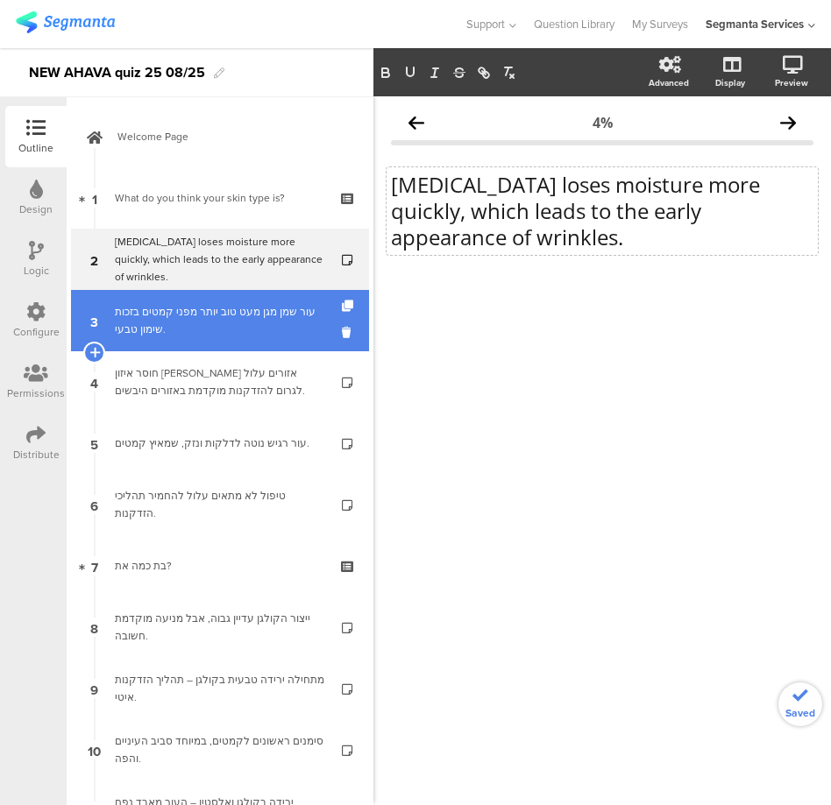
click at [220, 320] on div "עור שמן מגן מעט טוב יותר מפני קמטים בזכות שימון טבעי." at bounding box center [219, 320] width 209 height 35
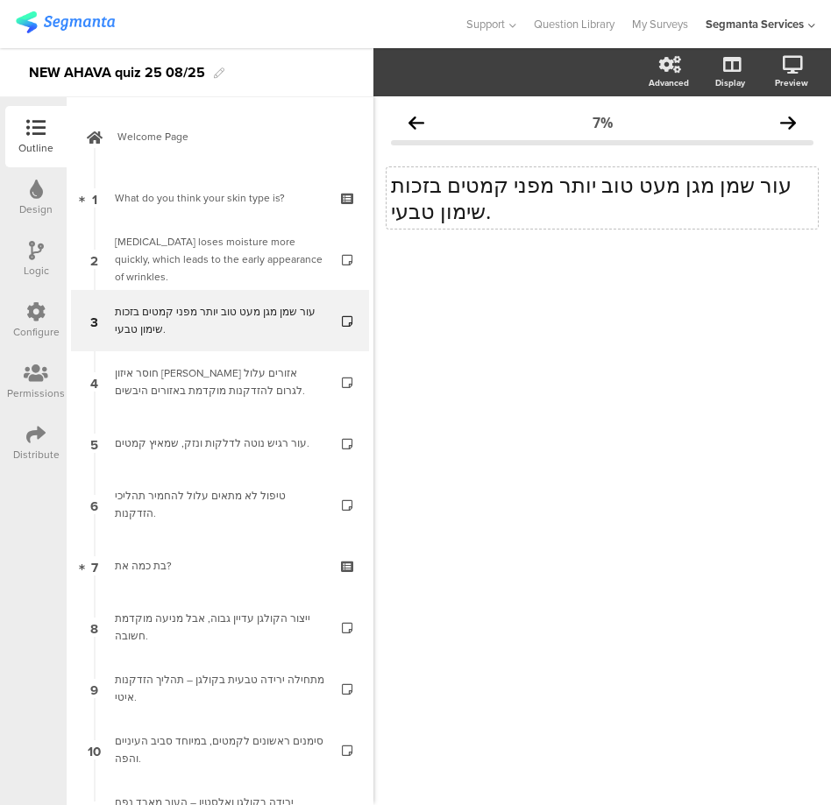
click at [455, 207] on div "עור שמן מגן מעט טוב יותר מפני קמטים בזכות שימון טבעי. עור שמן מגן מעט טוב יותר …" at bounding box center [601, 197] width 431 height 61
click at [455, 207] on p "עור שמן מגן מעט טוב יותר מפני קמטים בזכות שימון טבעי." at bounding box center [602, 198] width 422 height 53
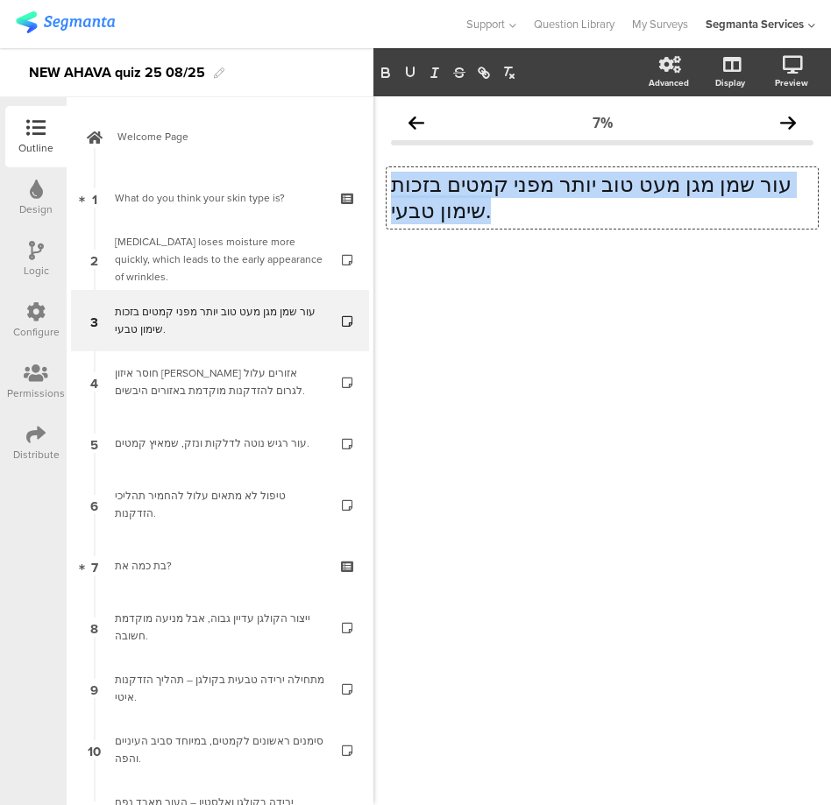
click at [455, 207] on p "עור שמן מגן מעט טוב יותר מפני קמטים בזכות שימון טבעי." at bounding box center [602, 197] width 422 height 53
click at [490, 196] on p "עור שמן מגן מעט טוב יותר מפני קמטים בזכות שימון טבעי." at bounding box center [602, 197] width 422 height 53
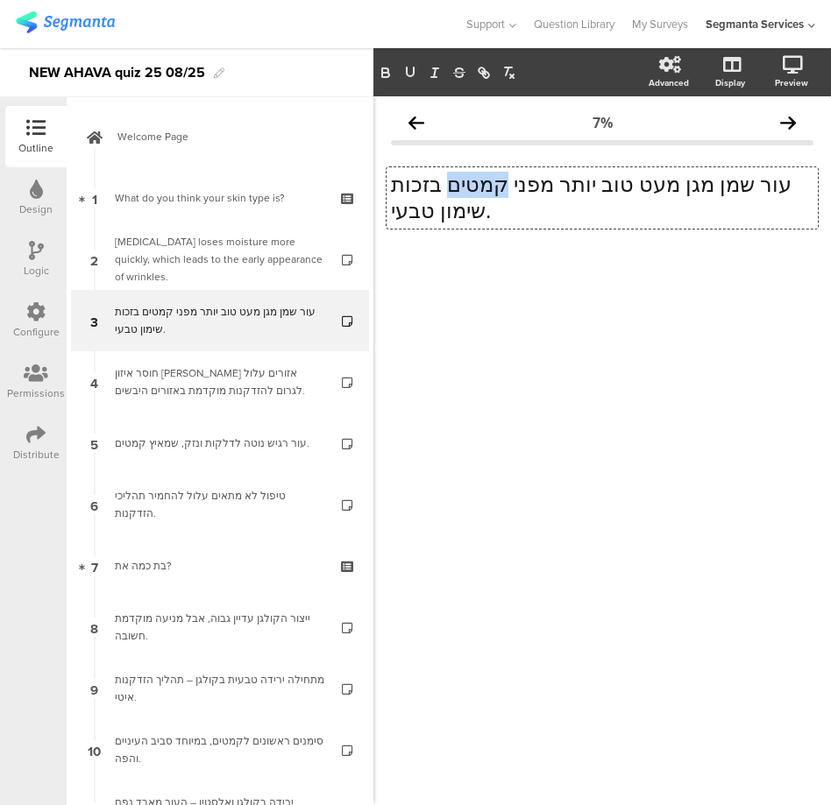
click at [490, 196] on p "עור שמן מגן מעט טוב יותר מפני קמטים בזכות שימון טבעי." at bounding box center [602, 197] width 422 height 53
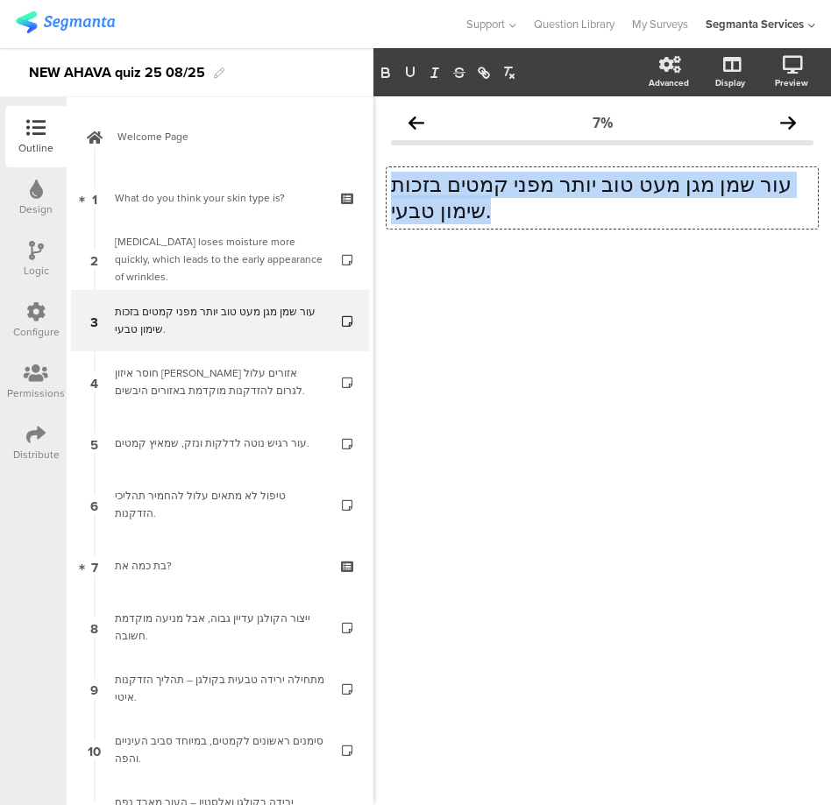
click at [490, 196] on p "עור שמן מגן מעט טוב יותר מפני קמטים בזכות שימון טבעי." at bounding box center [602, 197] width 422 height 53
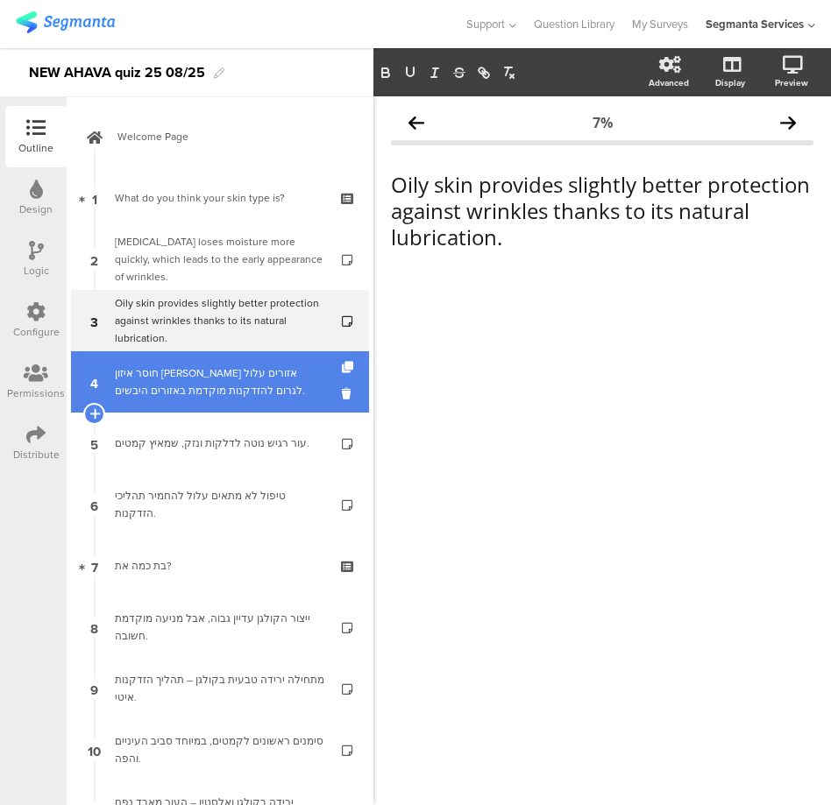
click at [221, 379] on div "חוסר איזון בין אזורים עלול לגרום להזדקנות מוקדמת באזורים היבשים." at bounding box center [219, 382] width 209 height 35
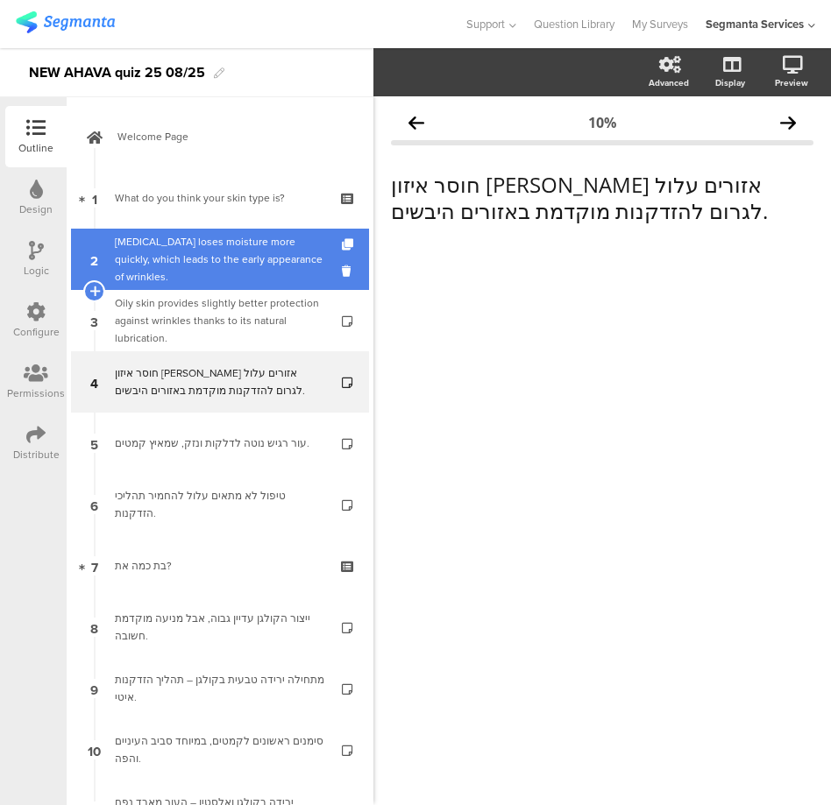
click at [170, 270] on div "Dry skin loses moisture more quickly, which leads to the early appearance of wr…" at bounding box center [219, 259] width 209 height 53
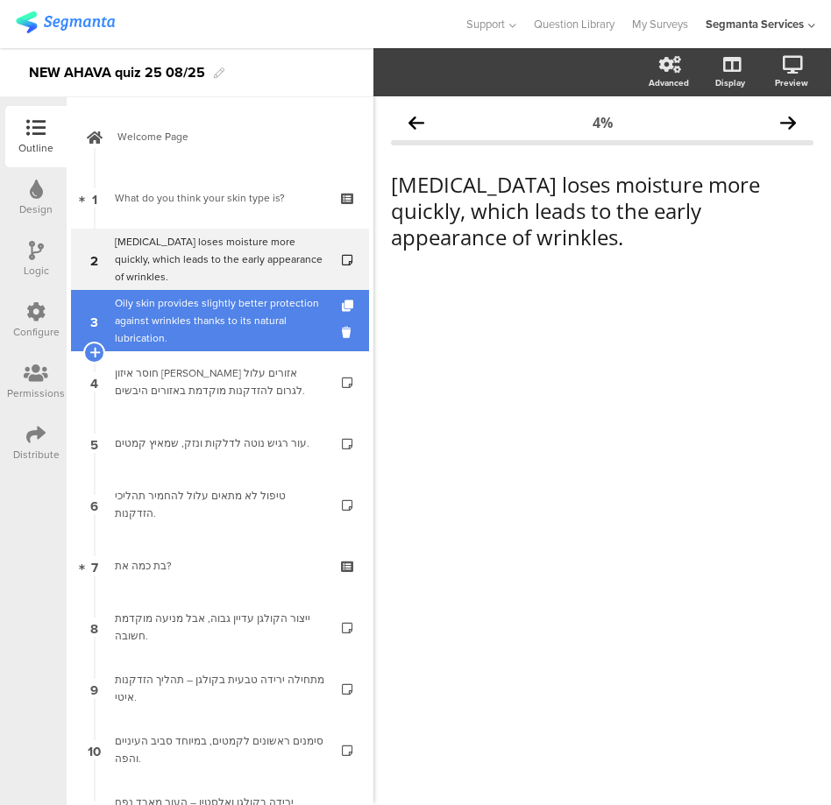
click at [175, 310] on div "Oily skin provides slightly better protection against wrinkles thanks to its na…" at bounding box center [219, 320] width 209 height 53
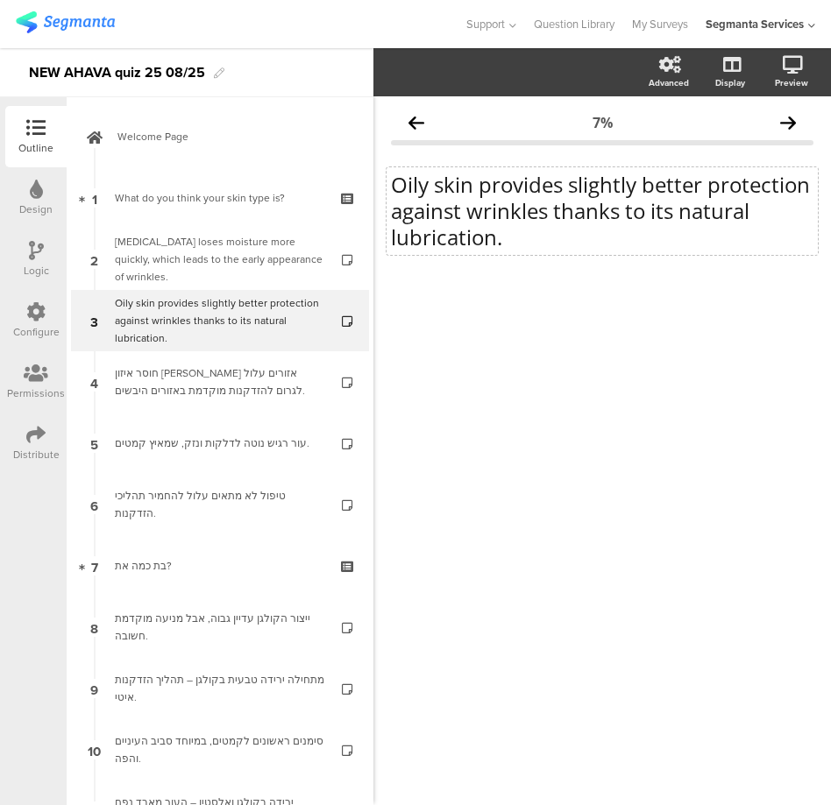
click at [471, 245] on p "Oily skin provides slightly better protection against wrinkles thanks to its na…" at bounding box center [602, 211] width 422 height 79
click at [476, 232] on p "Oily skin provides slightly better protection against wrinkles thanks to its na…" at bounding box center [602, 210] width 422 height 79
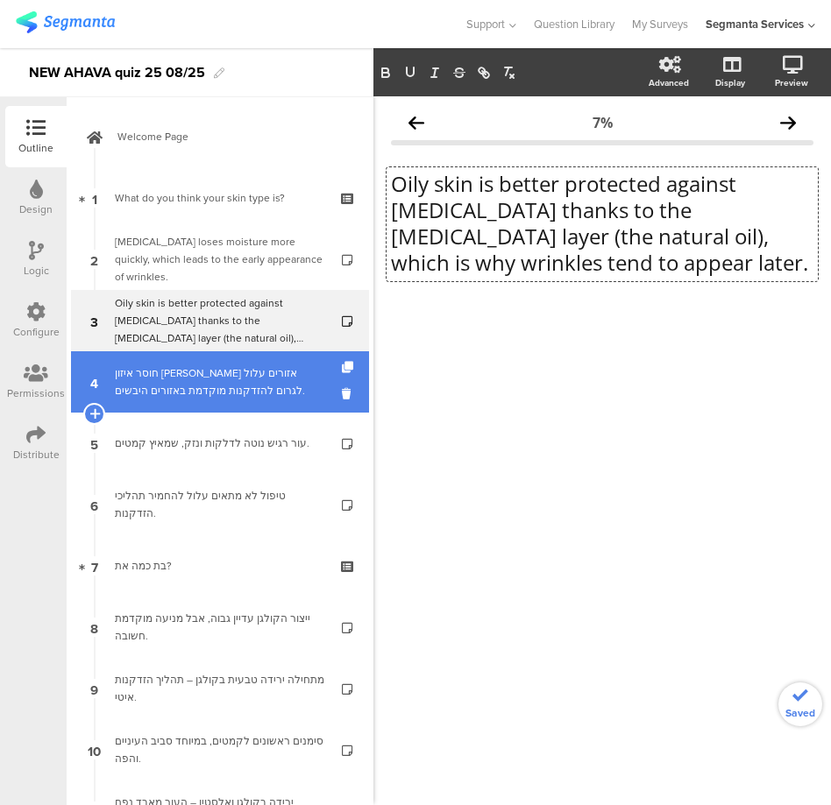
click at [195, 398] on div "חוסר איזון בין אזורים עלול לגרום להזדקנות מוקדמת באזורים היבשים." at bounding box center [219, 382] width 209 height 35
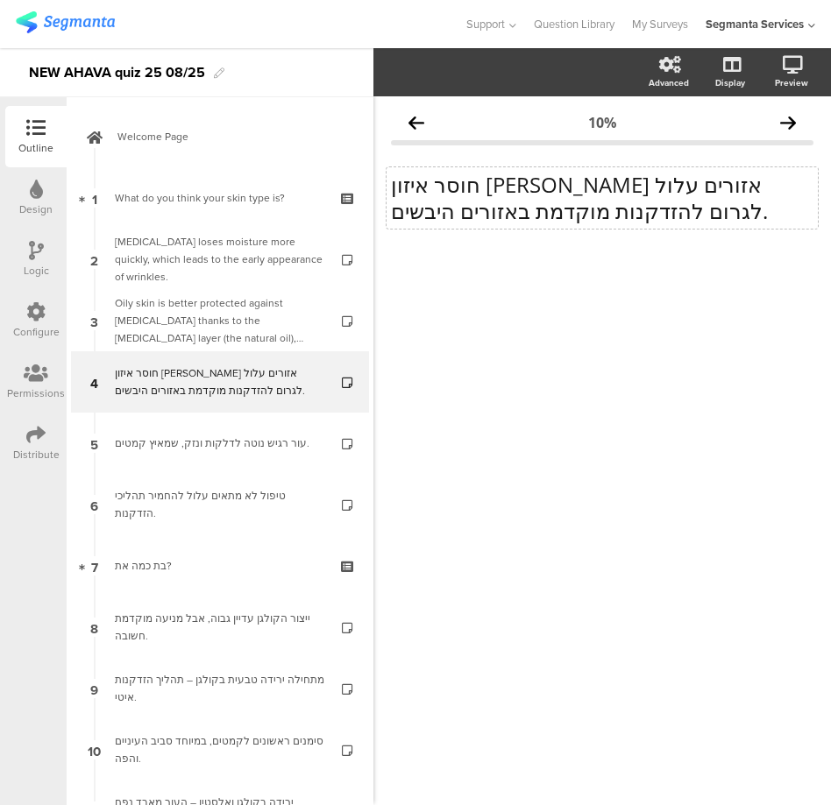
click at [478, 207] on p "חוסר איזון בין אזורים עלול לגרום להזדקנות מוקדמת באזורים היבשים." at bounding box center [602, 198] width 422 height 53
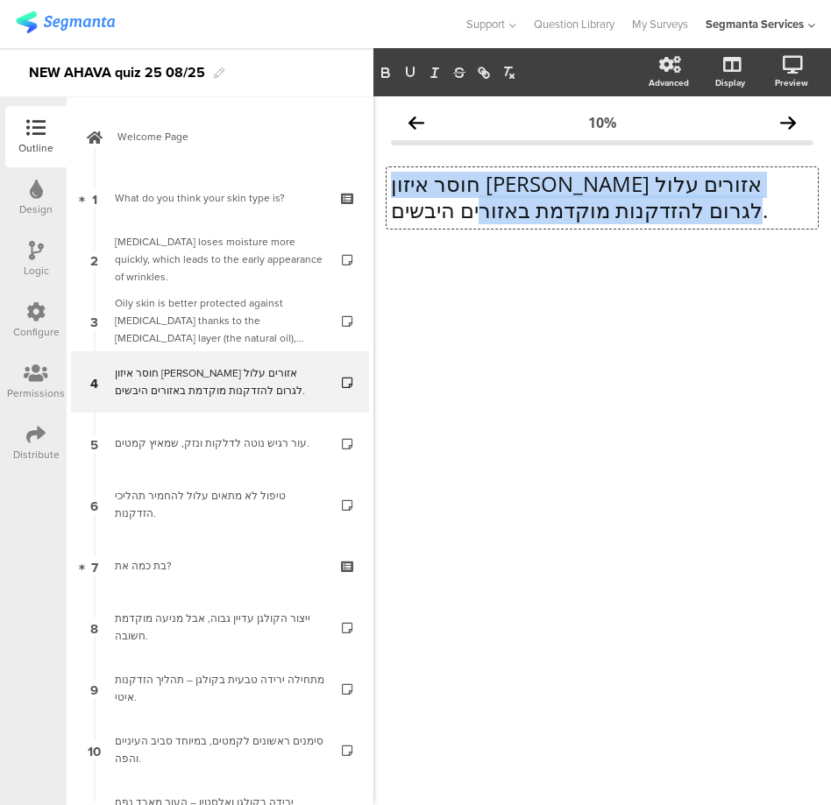
click at [478, 207] on p "חוסר איזון בין אזורים עלול לגרום להזדקנות מוקדמת באזורים היבשים." at bounding box center [602, 197] width 422 height 53
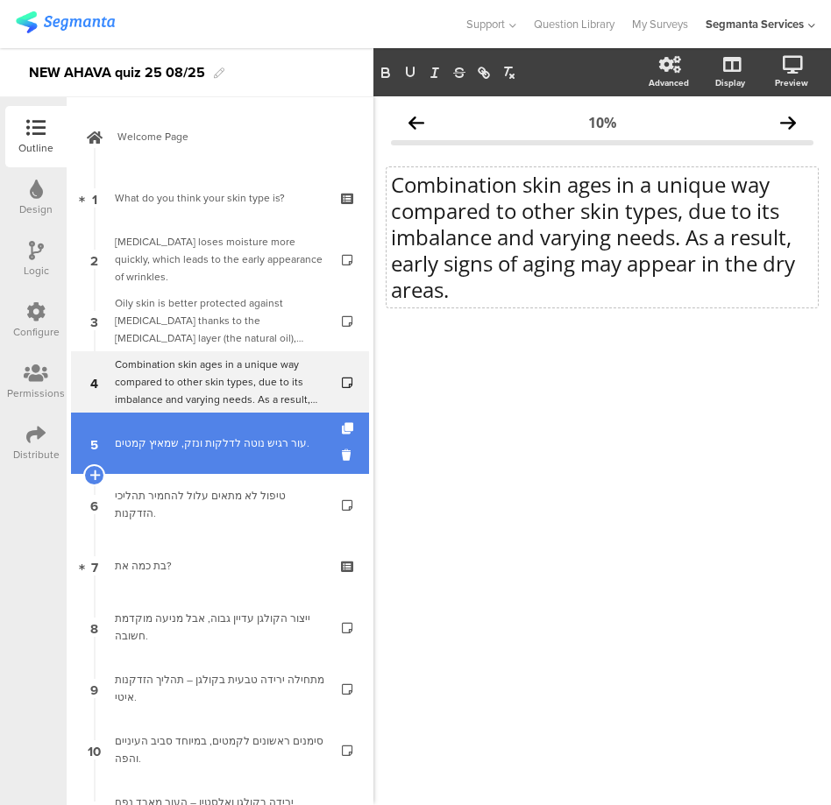
click at [257, 464] on link "5 עור רגיש נוטה לדלקות ונזק, שמאיץ קמטים." at bounding box center [220, 443] width 298 height 61
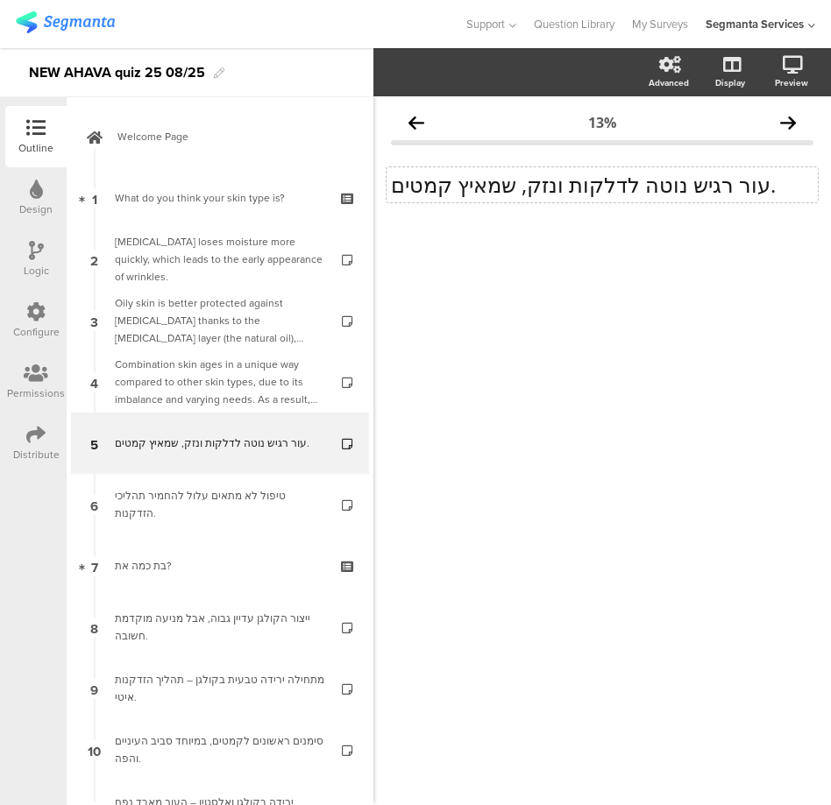
click at [458, 189] on div "עור רגיש נוטה לדלקות ונזק, שמאיץ קמטים. עור רגיש נוטה לדלקות ונזק, שמאיץ קמטים." at bounding box center [601, 184] width 431 height 35
click at [458, 189] on p "עור רגיש נוטה לדלקות ונזק, שמאיץ קמטים." at bounding box center [602, 185] width 422 height 26
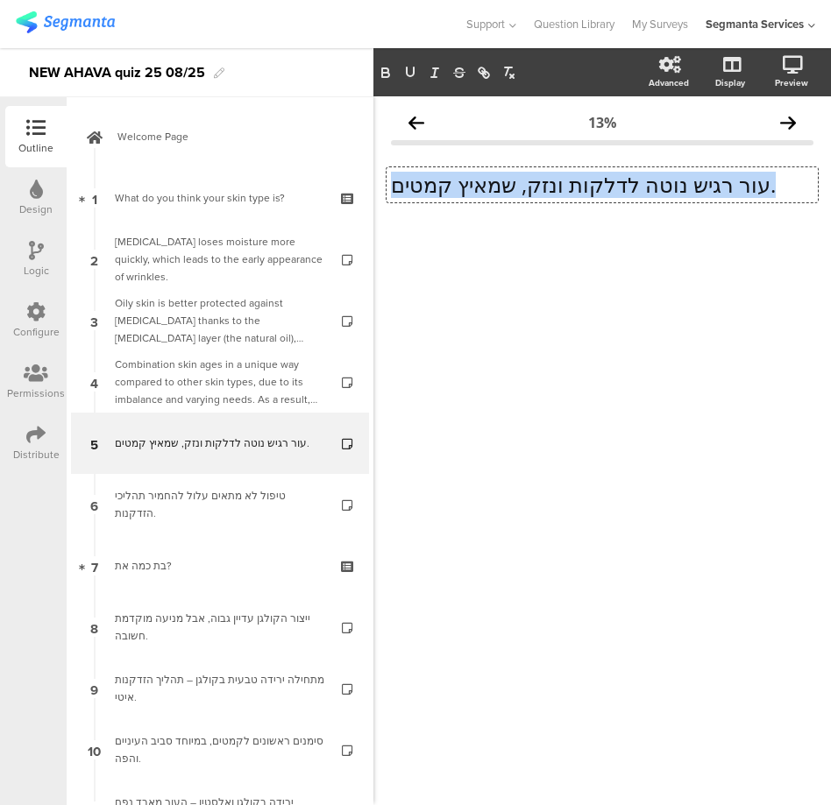
click at [458, 189] on p "עור רגיש נוטה לדלקות ונזק, שמאיץ קמטים." at bounding box center [602, 185] width 422 height 26
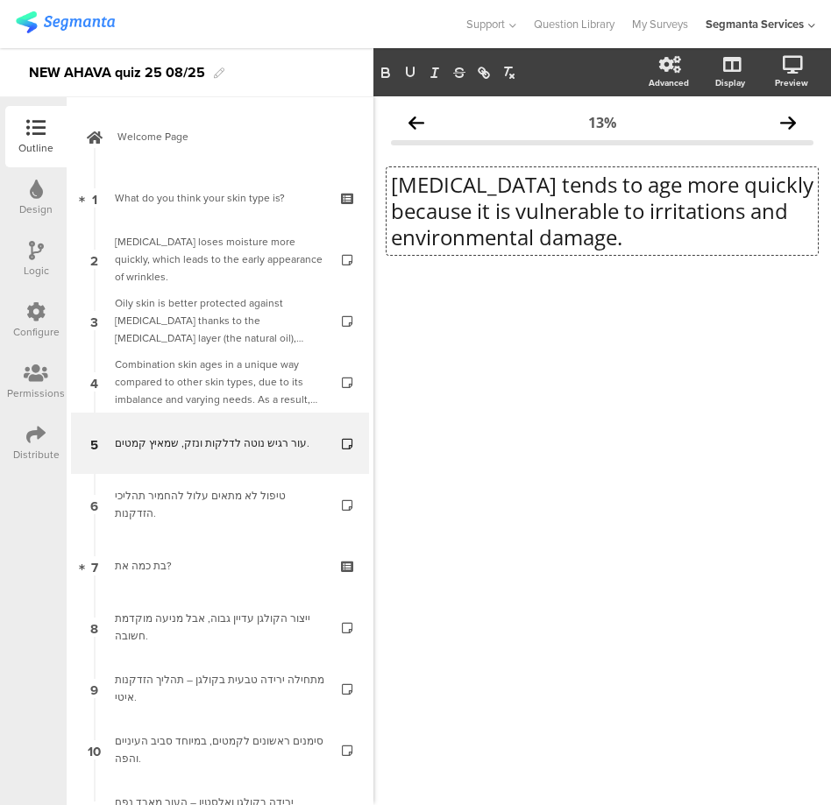
scroll to position [1, 0]
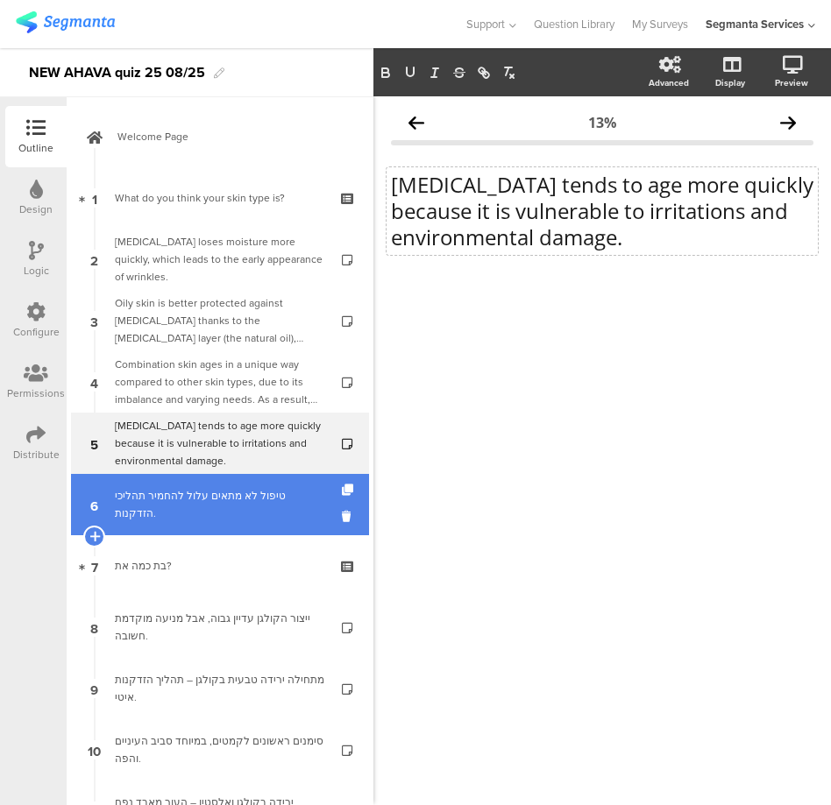
click at [241, 510] on div "טיפול לא מתאים עלול להחמיר תהליכי הזדקנות." at bounding box center [219, 504] width 209 height 35
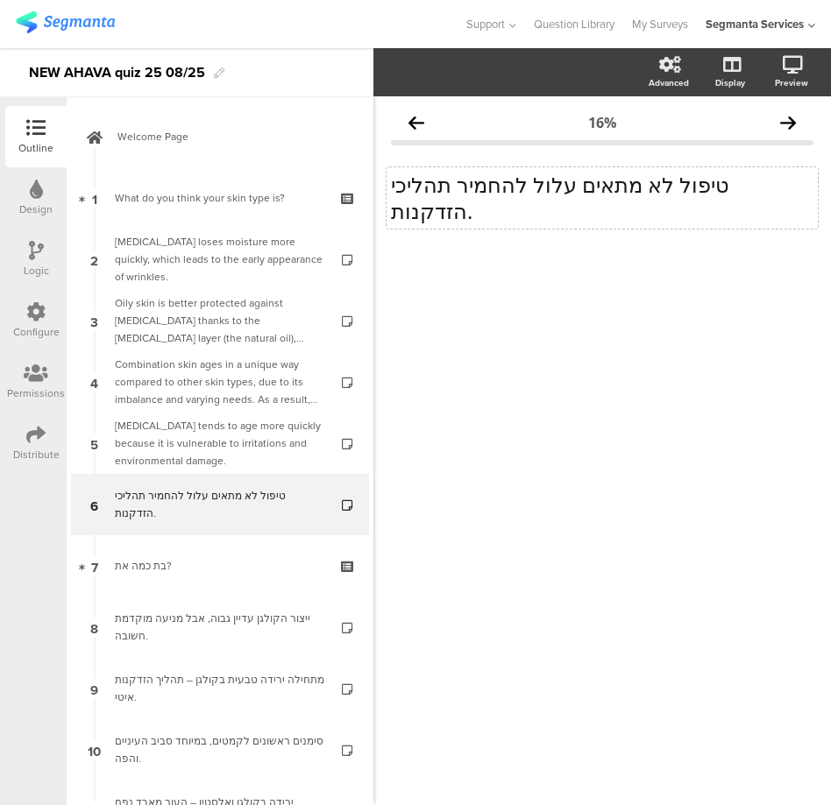
click at [442, 190] on div "טיפול לא מתאים עלול להחמיר תהליכי הזדקנות. טיפול לא מתאים עלול להחמיר תהליכי הז…" at bounding box center [601, 197] width 431 height 61
click at [442, 190] on p "טיפול לא מתאים עלול להחמיר תהליכי הזדקנות." at bounding box center [602, 198] width 422 height 53
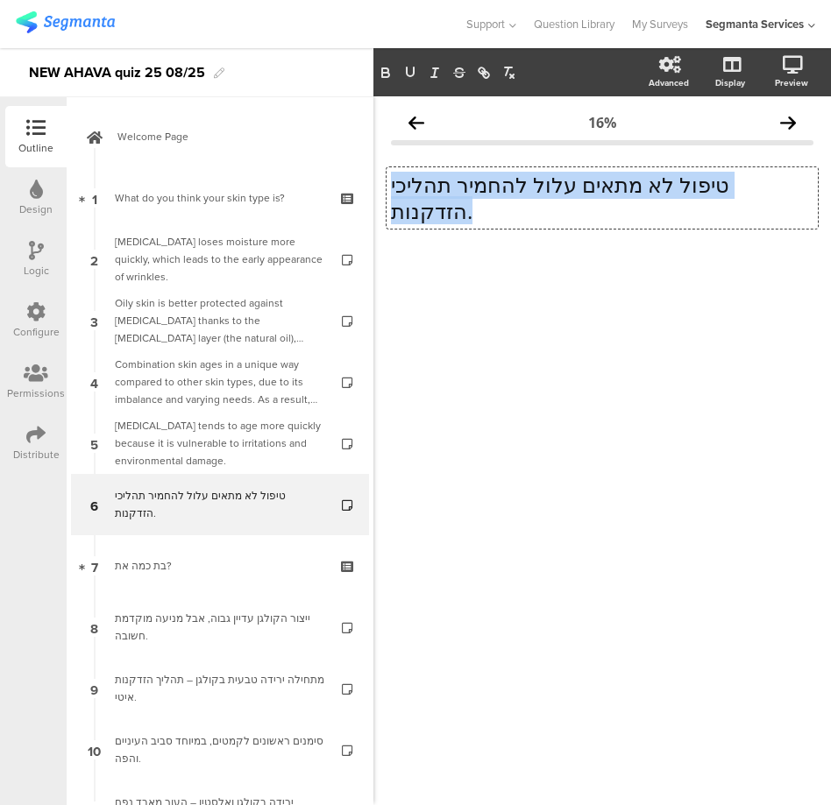
click at [442, 190] on p "טיפול לא מתאים עלול להחמיר תהליכי הזדקנות." at bounding box center [602, 198] width 422 height 53
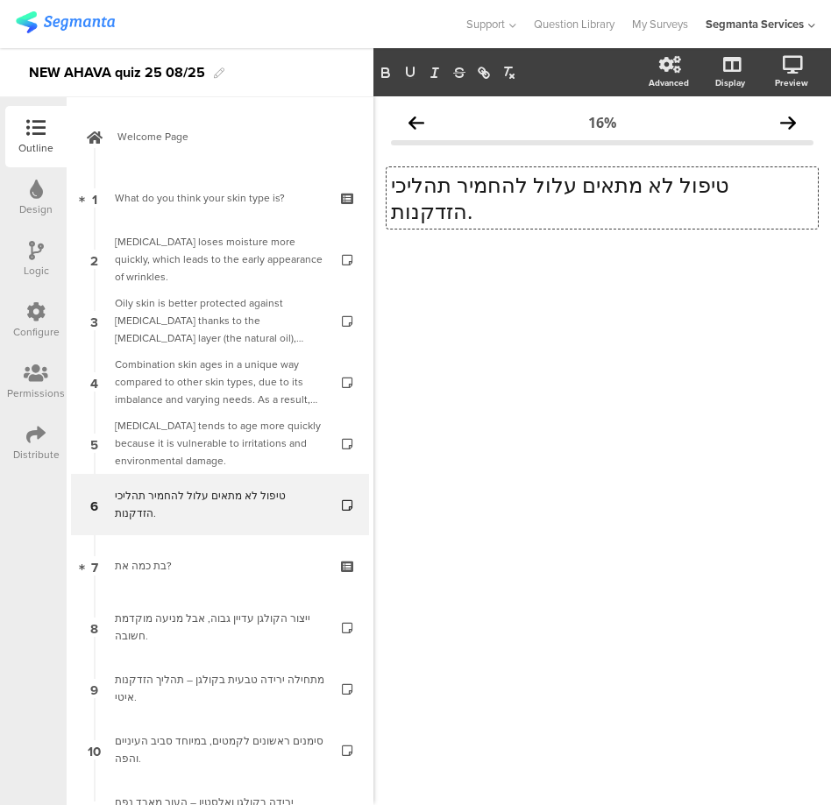
scroll to position [1, 0]
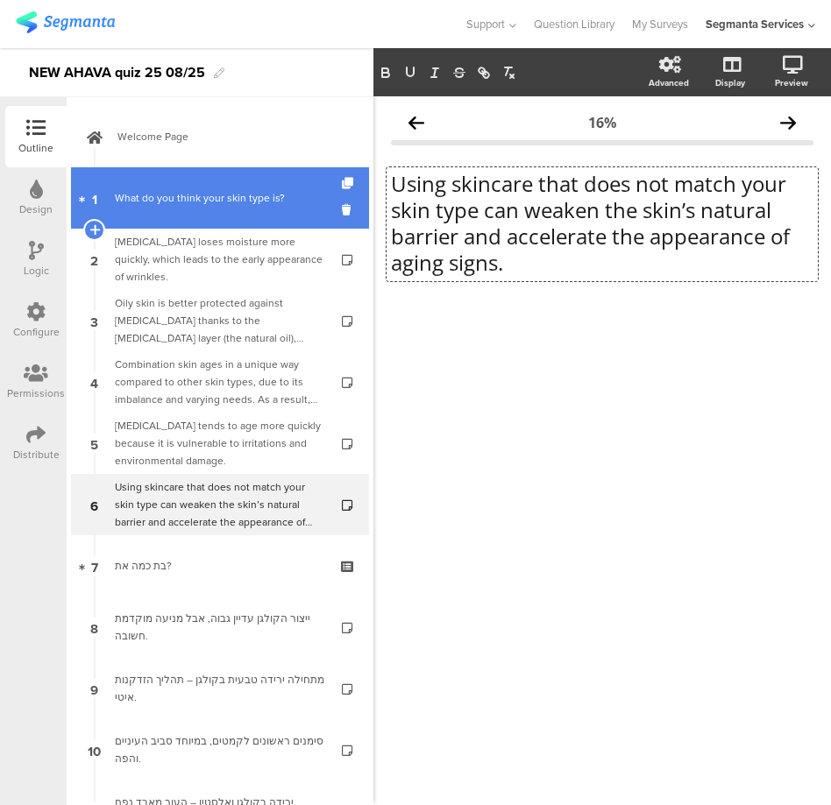
click at [206, 206] on div "What do you think your skin type is?" at bounding box center [219, 198] width 209 height 18
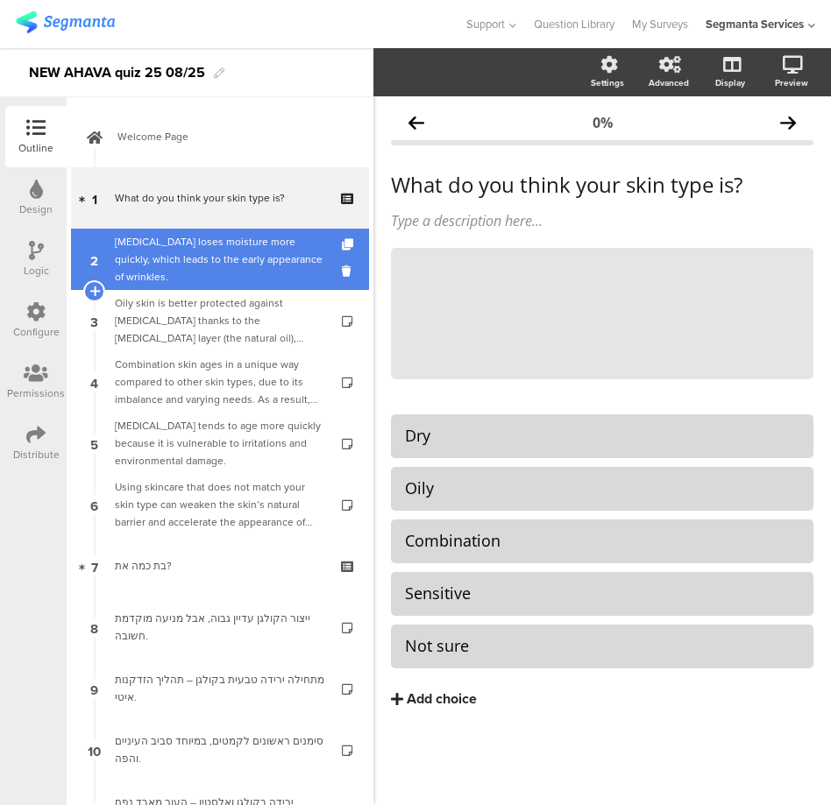
click at [209, 252] on div "Dry skin loses moisture more quickly, which leads to the early appearance of wr…" at bounding box center [219, 259] width 209 height 53
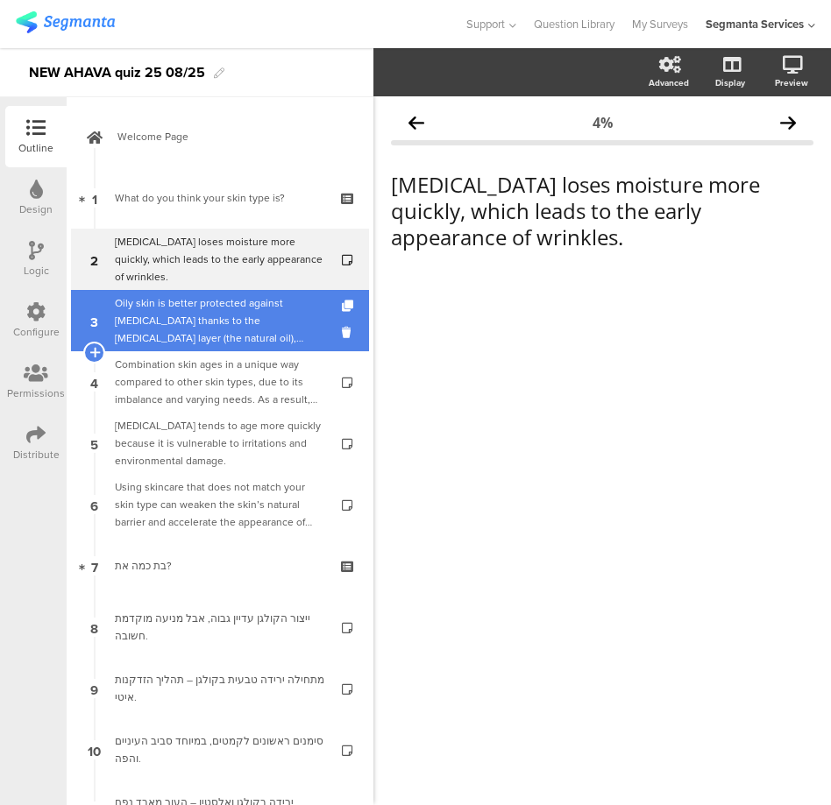
click at [210, 304] on div "Oily skin is better protected against dryness thanks to the sebum layer (the na…" at bounding box center [219, 320] width 209 height 53
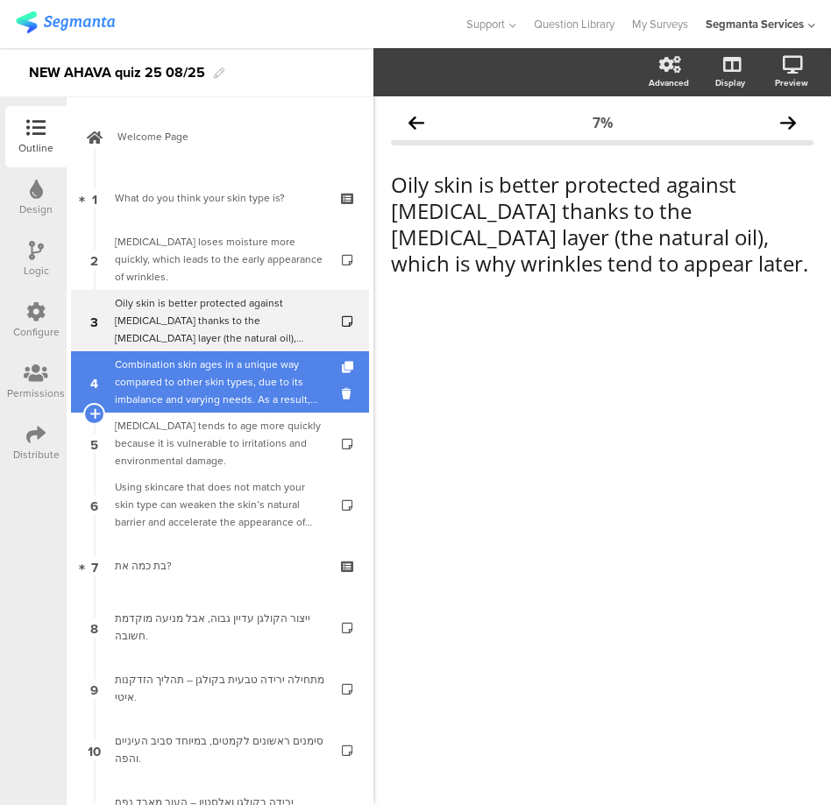
click at [217, 397] on div "Combination skin ages in a unique way compared to other skin types, due to its …" at bounding box center [219, 382] width 209 height 53
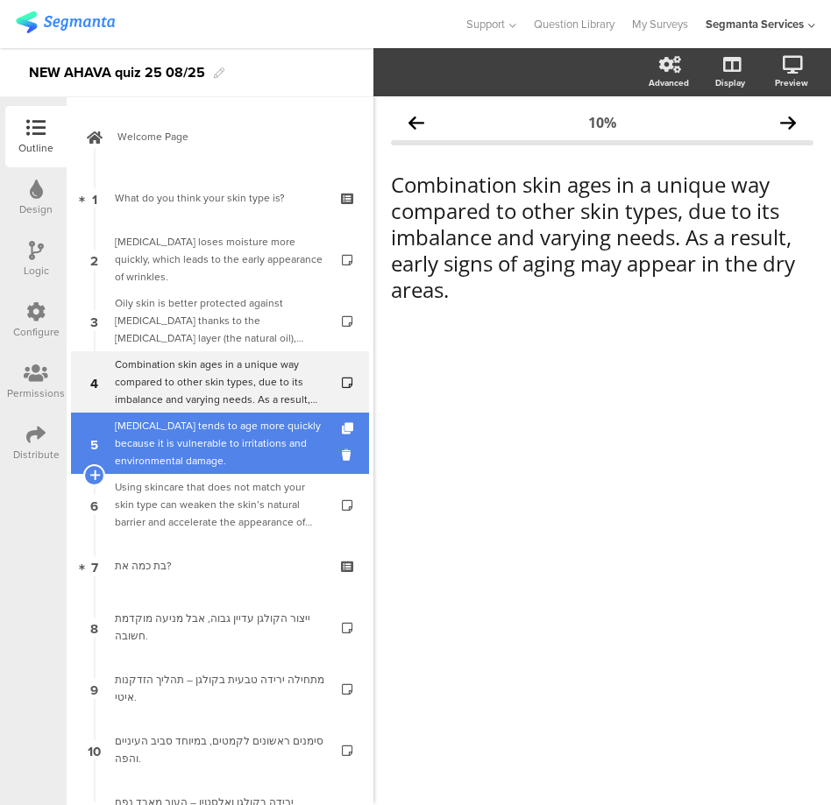
click at [216, 440] on div "Sensitive skin tends to age more quickly because it is vulnerable to irritation…" at bounding box center [219, 443] width 209 height 53
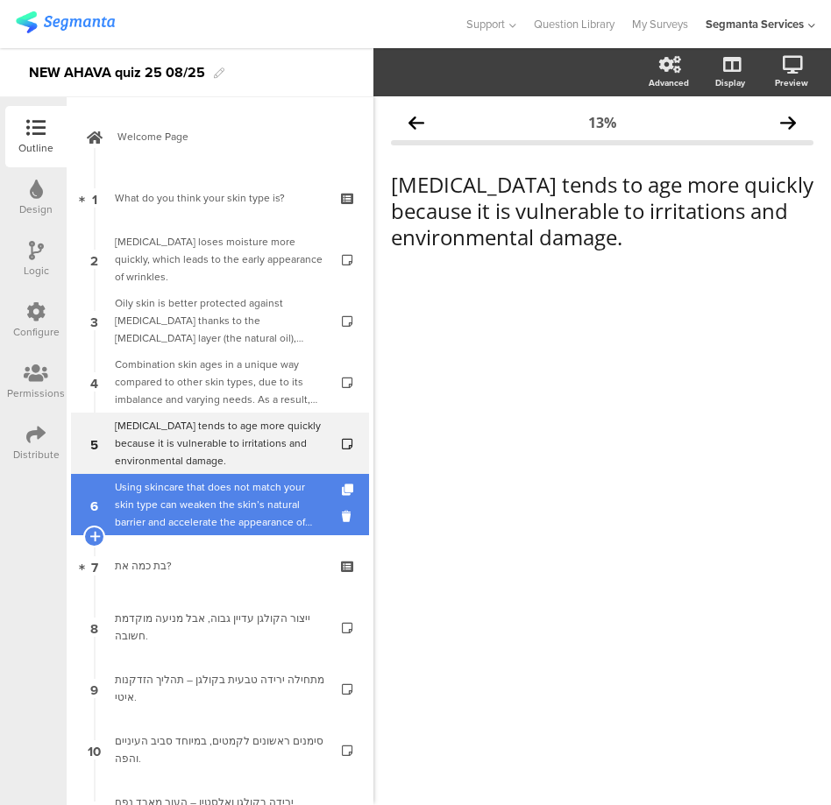
click at [209, 513] on div "Using skincare that does not match your skin type can weaken the skin’s natural…" at bounding box center [219, 504] width 209 height 53
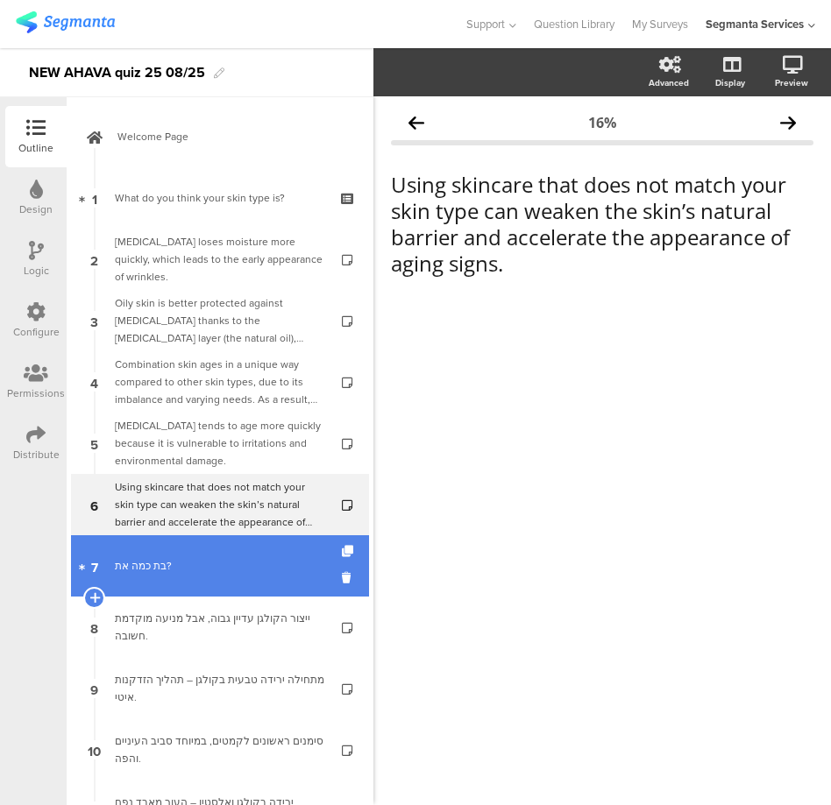
click at [188, 573] on div "בת כמה את?" at bounding box center [219, 566] width 209 height 18
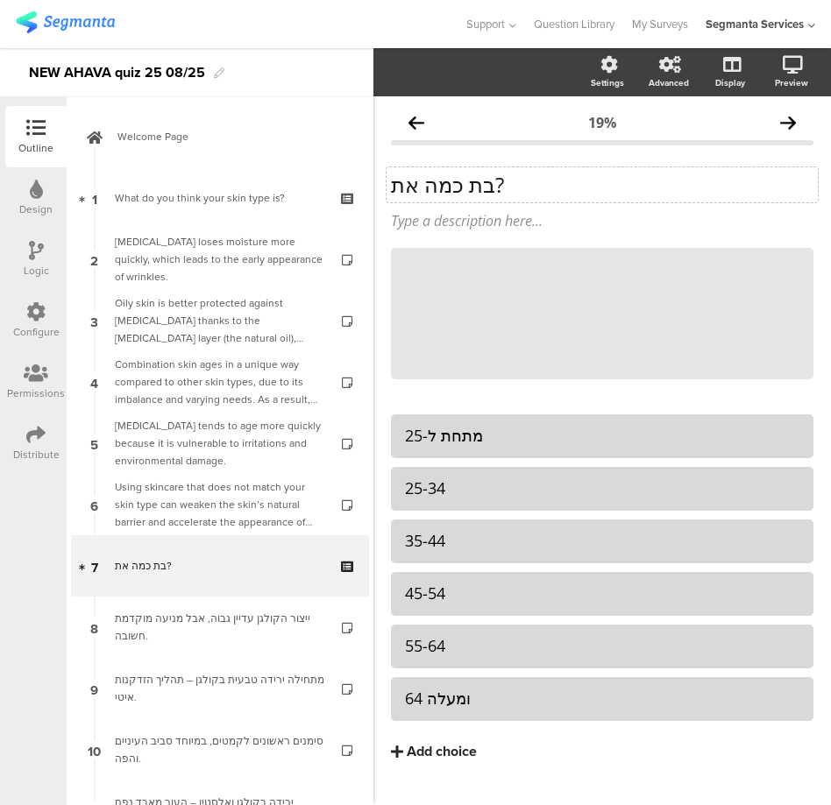
click at [414, 181] on p "בת כמה את?" at bounding box center [602, 185] width 422 height 26
click at [446, 432] on div "מתחת ל-25" at bounding box center [602, 436] width 394 height 20
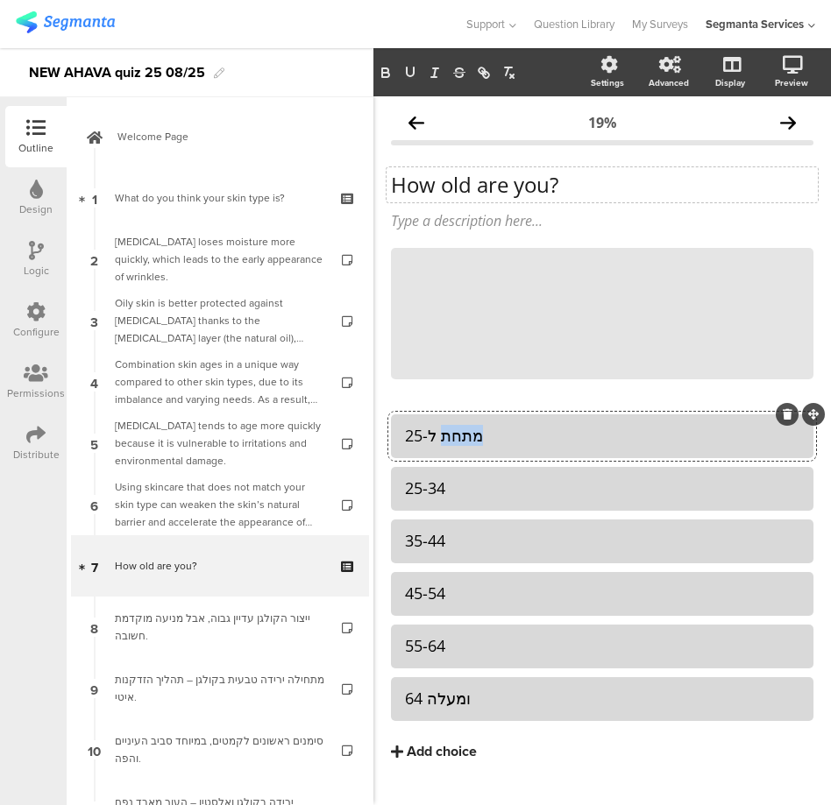
click at [446, 432] on div "מתחת ל-25" at bounding box center [602, 436] width 394 height 20
copy div "מתחת ל-25"
click at [434, 433] on div "מתחת ל-25" at bounding box center [602, 436] width 394 height 20
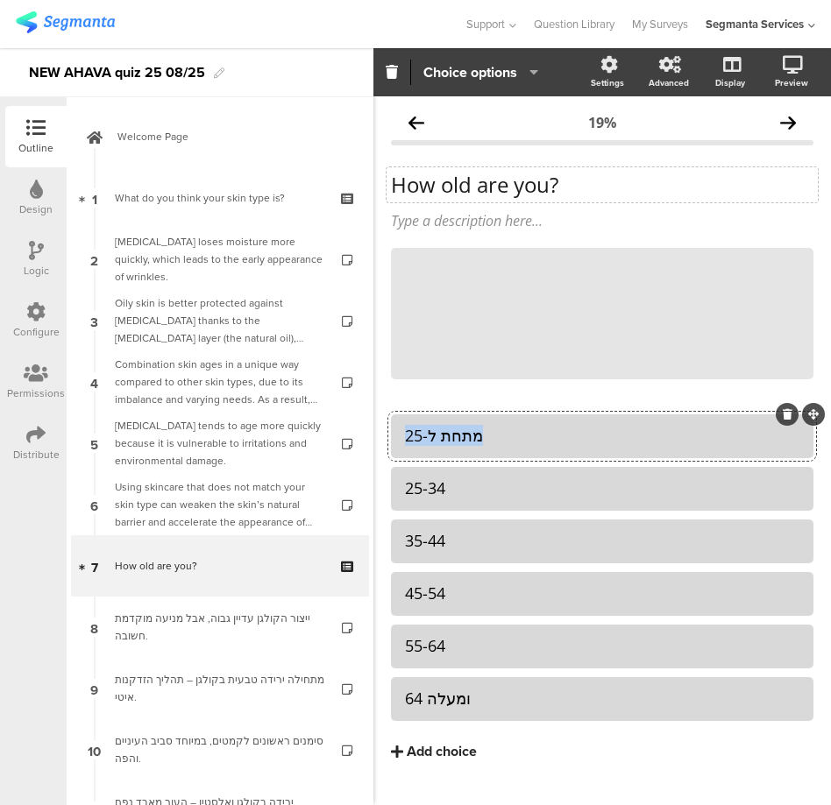
click at [434, 433] on div "מתחת ל-25" at bounding box center [602, 436] width 394 height 20
paste div
click at [453, 704] on div "64 ומעלה" at bounding box center [602, 699] width 394 height 20
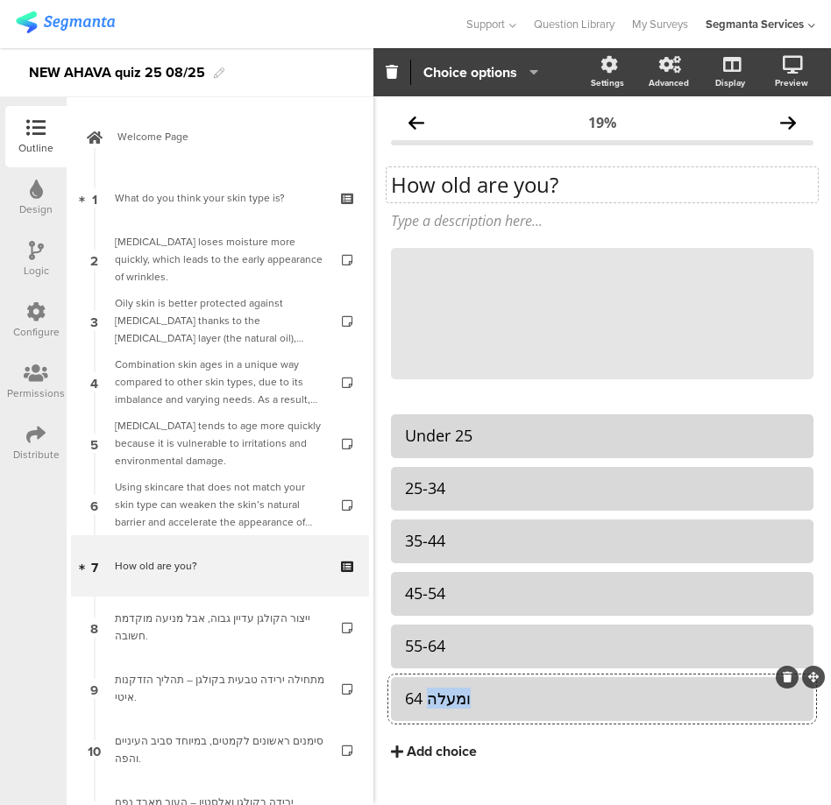
click at [453, 704] on div "64 ומעלה" at bounding box center [602, 699] width 394 height 20
copy div "64 ומעלה"
click at [446, 694] on div "64 ומעלה" at bounding box center [602, 699] width 394 height 20
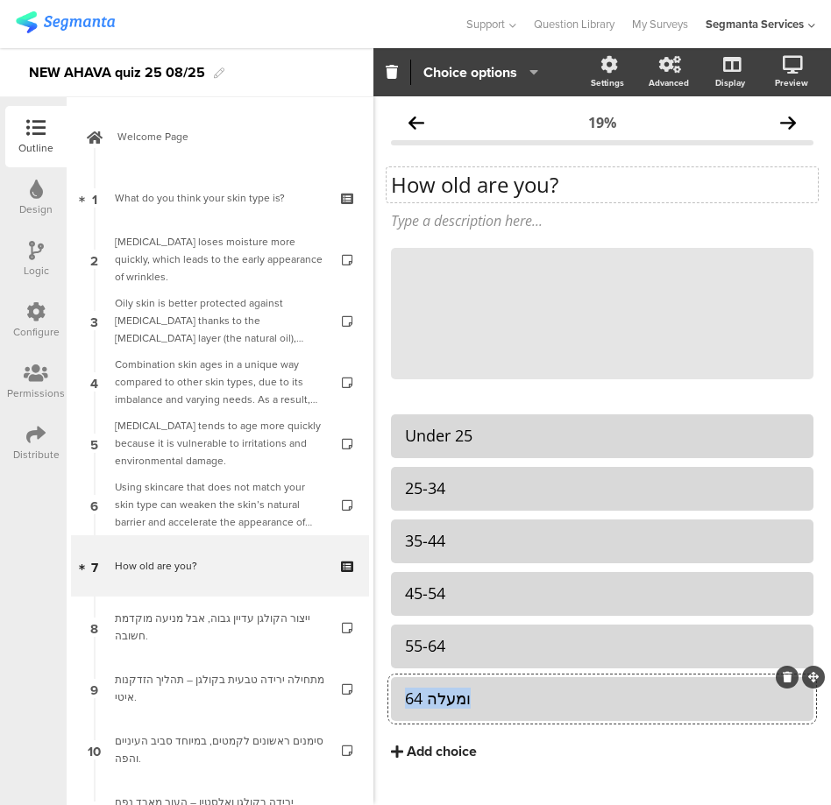
click at [446, 694] on div "64 ומעלה" at bounding box center [602, 699] width 394 height 20
paste div
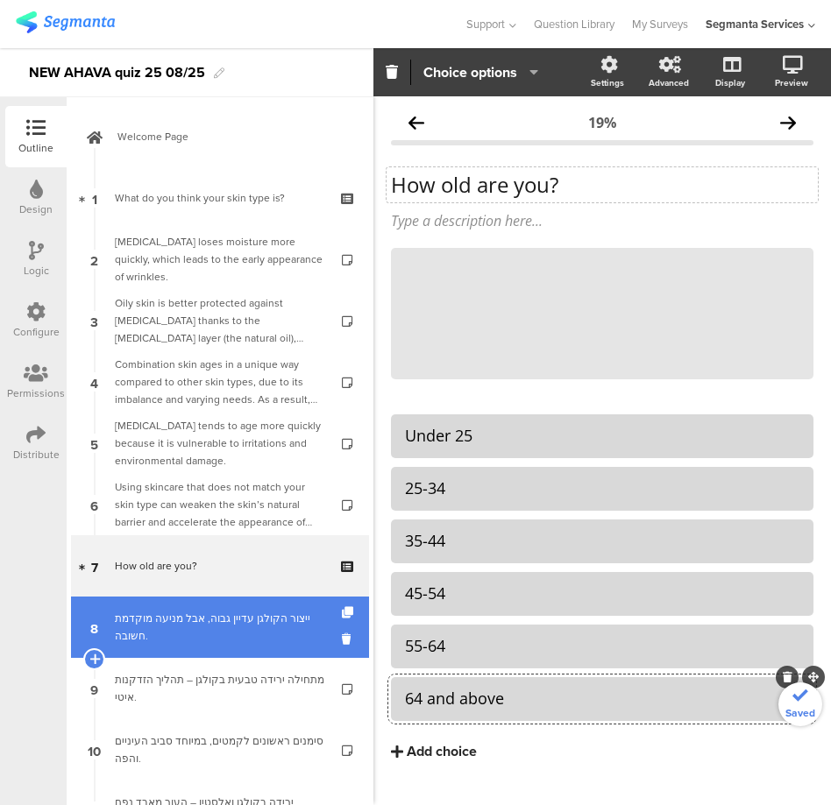
click at [179, 627] on div "ייצור הקולגן עדיין גבוה, אבל מניעה מוקדמת חשובה." at bounding box center [219, 627] width 209 height 35
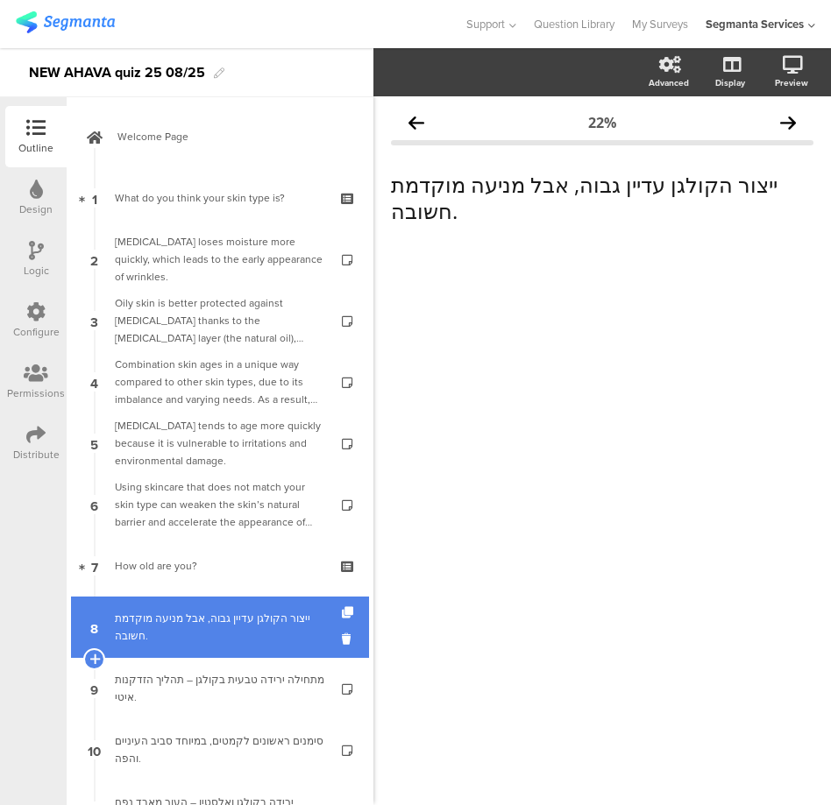
click at [159, 617] on div "ייצור הקולגן עדיין גבוה, אבל מניעה מוקדמת חשובה." at bounding box center [219, 627] width 209 height 35
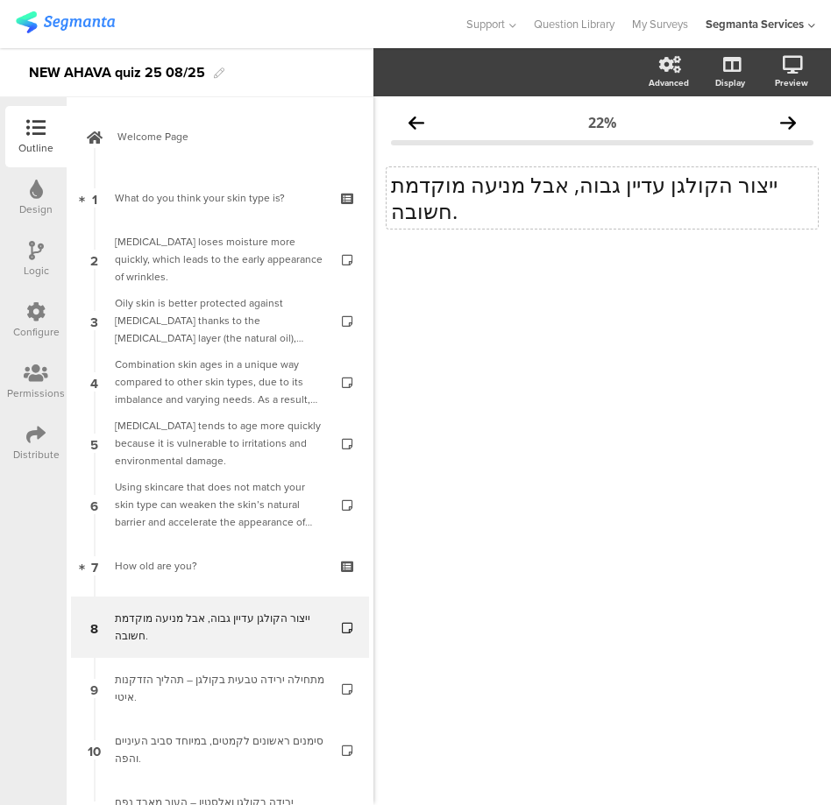
click at [465, 208] on p "ייצור הקולגן עדיין גבוה, אבל מניעה מוקדמת חשובה." at bounding box center [602, 198] width 422 height 53
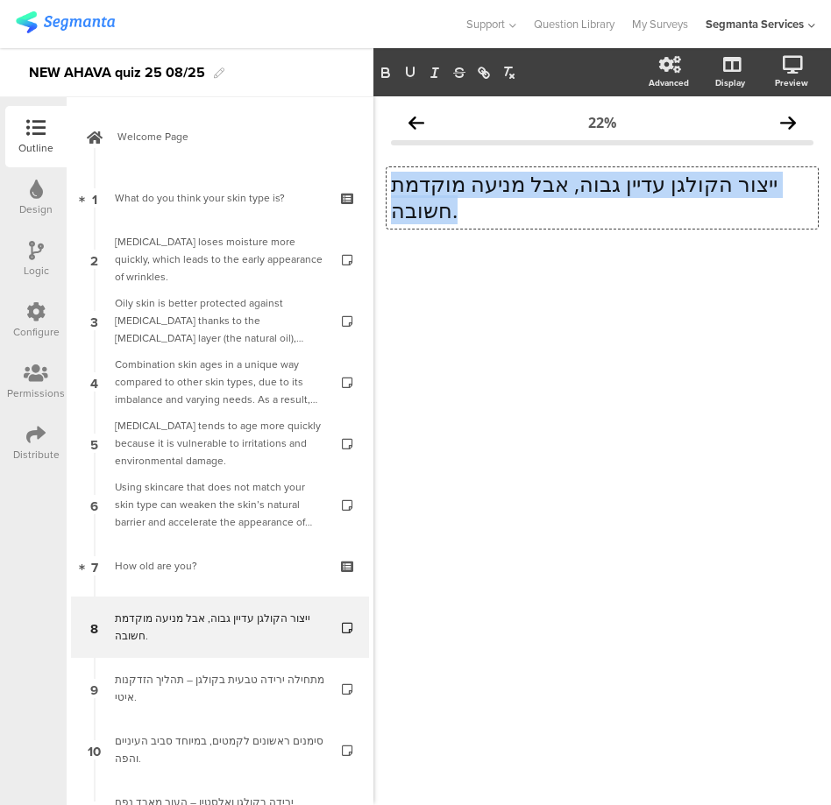
click at [465, 208] on p "ייצור הקולגן עדיין גבוה, אבל מניעה מוקדמת חשובה." at bounding box center [602, 197] width 422 height 53
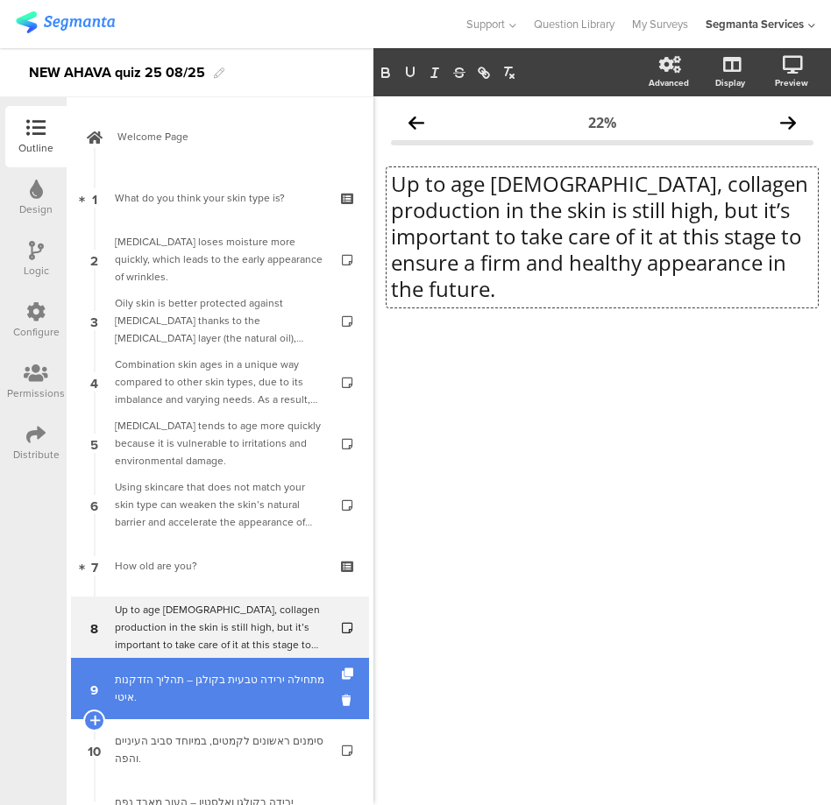
click at [225, 700] on div "מתחילה ירידה טבעית בקולגן – תהליך הזדקנות איטי." at bounding box center [219, 688] width 209 height 35
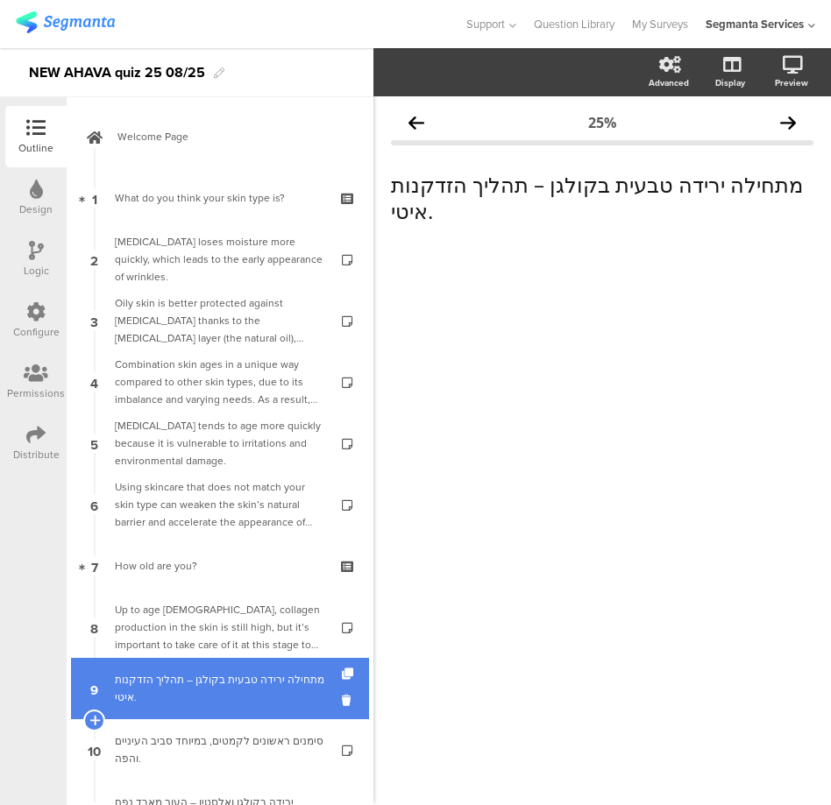
click at [265, 683] on div "מתחילה ירידה טבעית בקולגן – תהליך הזדקנות איטי." at bounding box center [219, 688] width 209 height 35
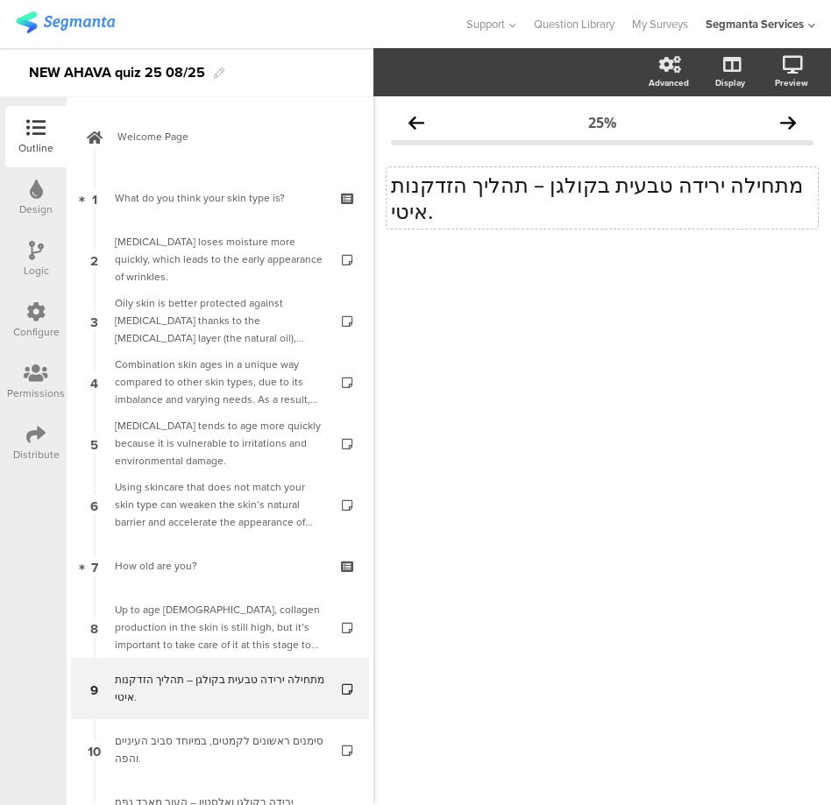
click at [449, 192] on p "מתחילה ירידה טבעית בקולגן – תהליך הזדקנות איטי." at bounding box center [602, 198] width 422 height 53
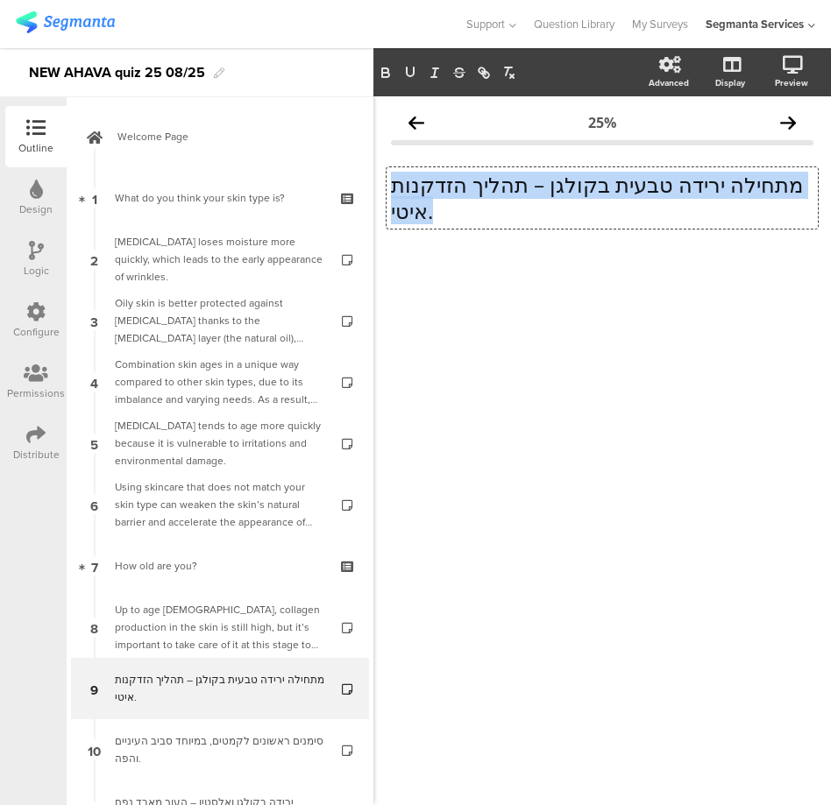
click at [449, 192] on p "מתחילה ירידה טבעית בקולגן – תהליך הזדקנות איטי." at bounding box center [602, 198] width 422 height 53
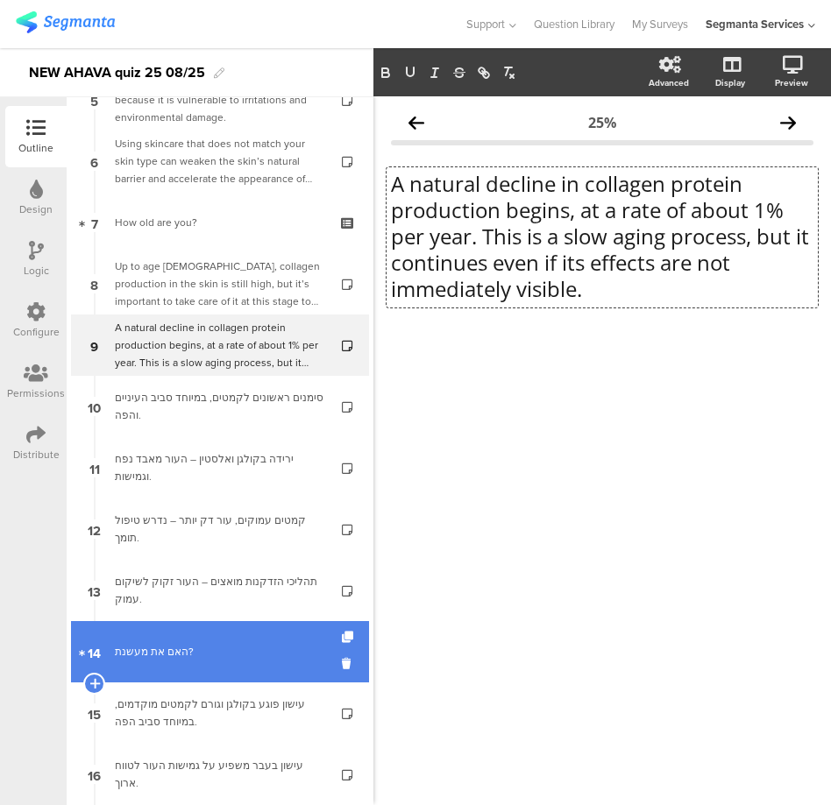
scroll to position [365, 0]
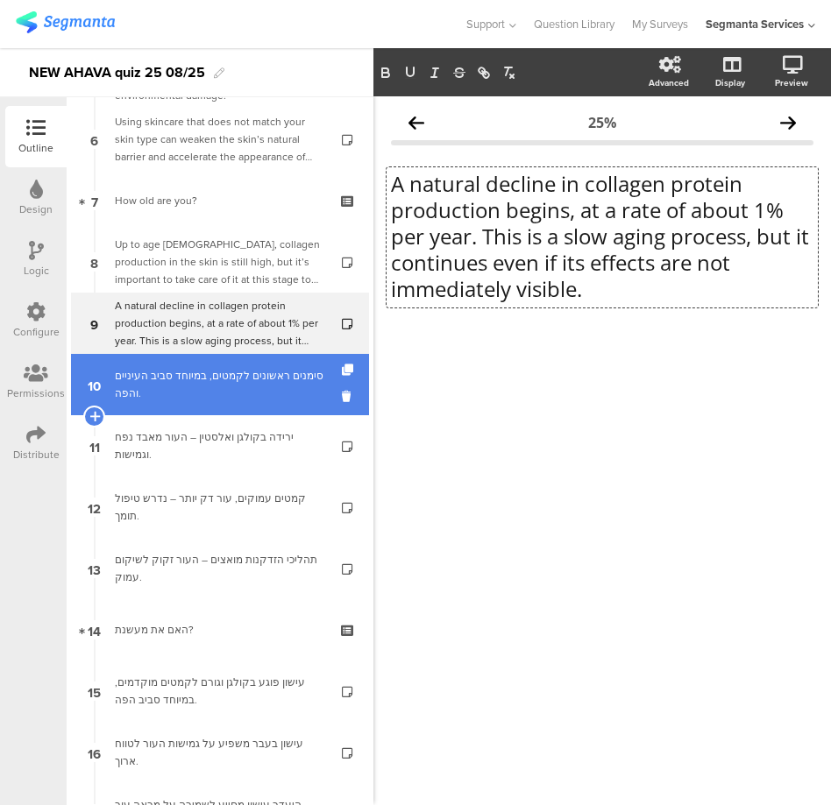
click at [183, 405] on link "10 סימנים ראשונים לקמטים, במיוחד סביב העיניים והפה." at bounding box center [220, 384] width 298 height 61
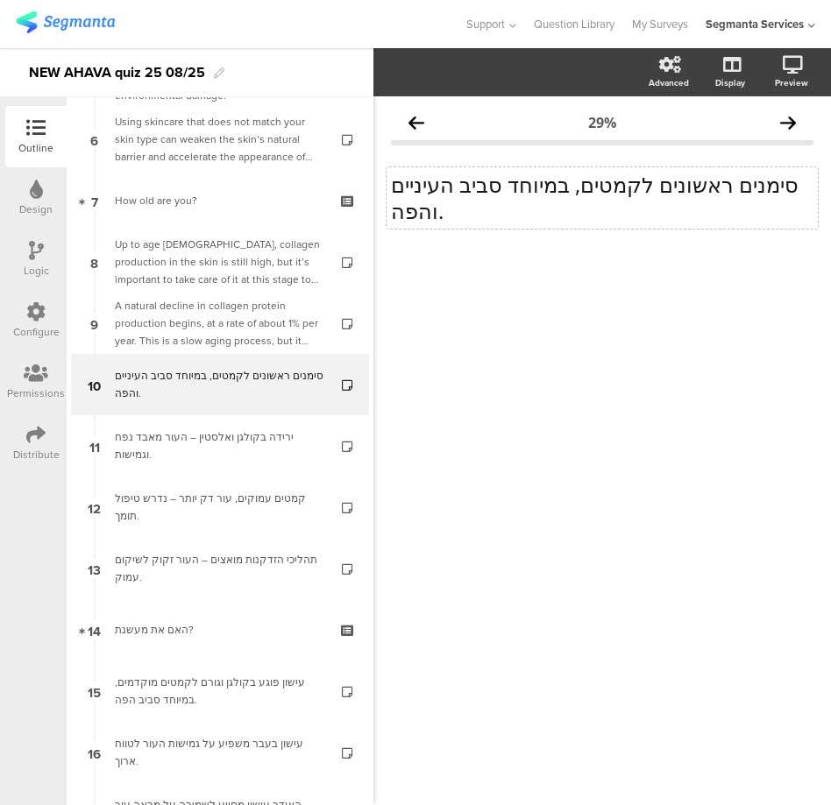
click at [441, 203] on div "סימנים ראשונים לקמטים, במיוחד סביב העיניים והפה. סימנים ראשונים לקמטים, במיוחד …" at bounding box center [601, 197] width 431 height 61
click at [441, 203] on p "סימנים ראשונים לקמטים, במיוחד סביב העיניים והפה." at bounding box center [602, 198] width 422 height 53
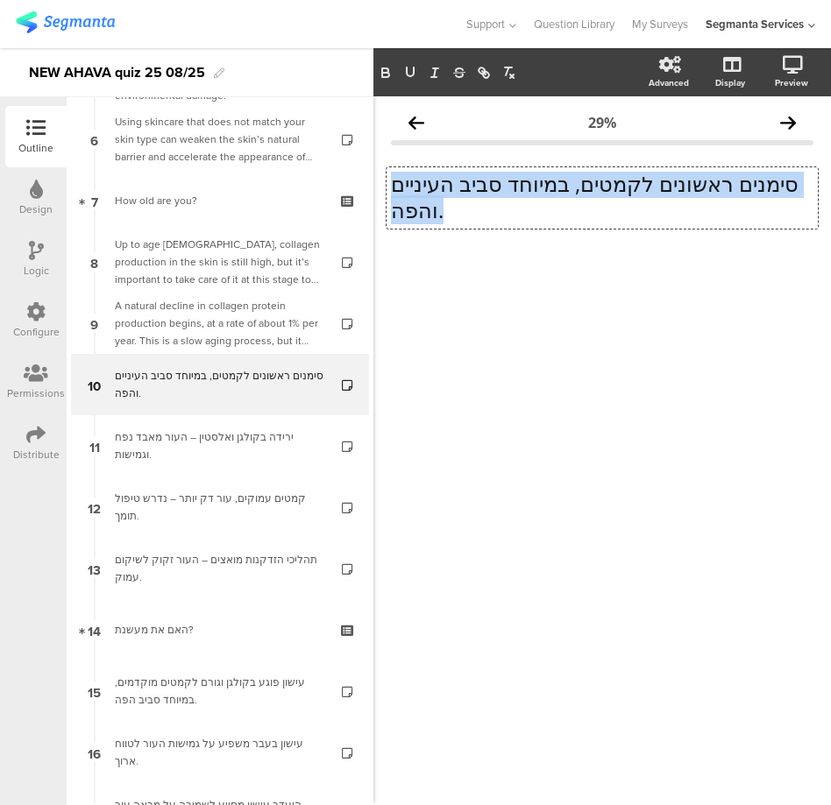
click at [441, 203] on p "סימנים ראשונים לקמטים, במיוחד סביב העיניים והפה." at bounding box center [602, 197] width 422 height 53
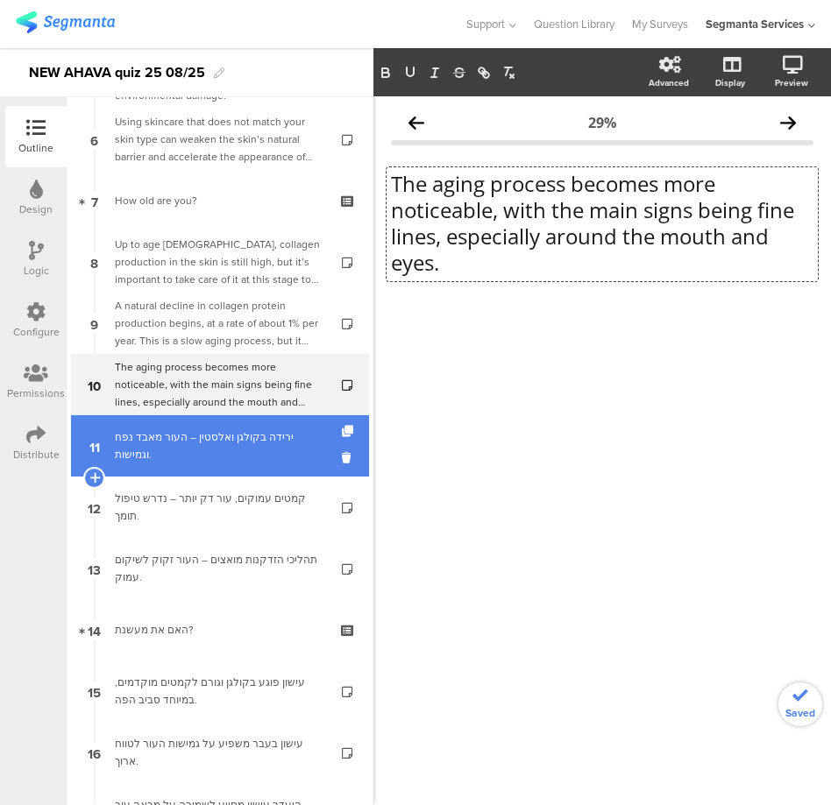
click at [224, 435] on div "ירידה בקולגן ואלסטין – העור מאבד נפח וגמישות." at bounding box center [219, 445] width 209 height 35
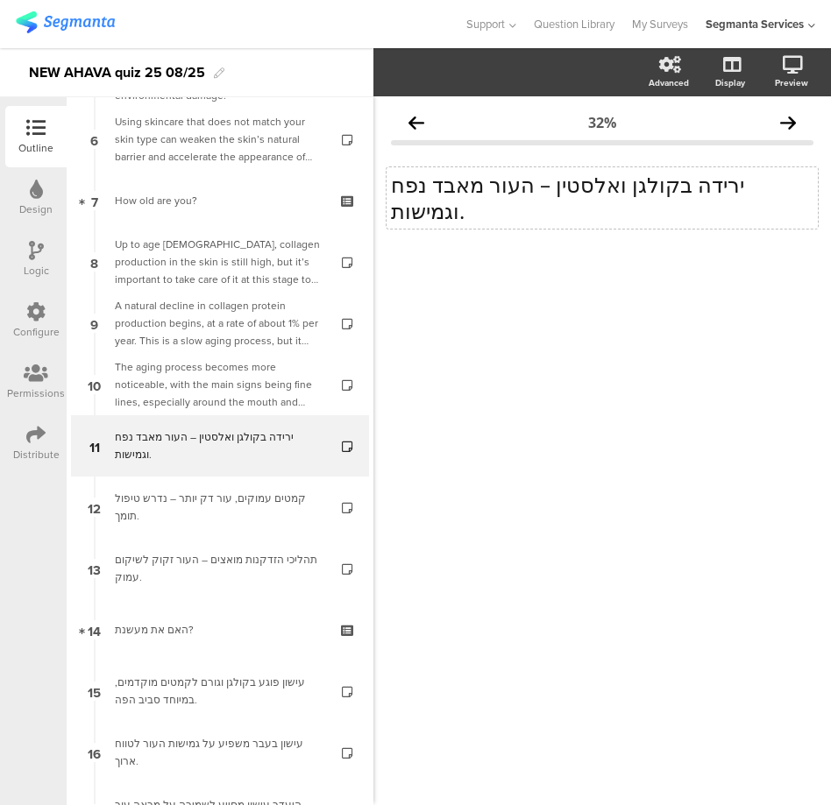
click at [428, 188] on p "ירידה בקולגן ואלסטין – העור מאבד נפח וגמישות." at bounding box center [602, 198] width 422 height 53
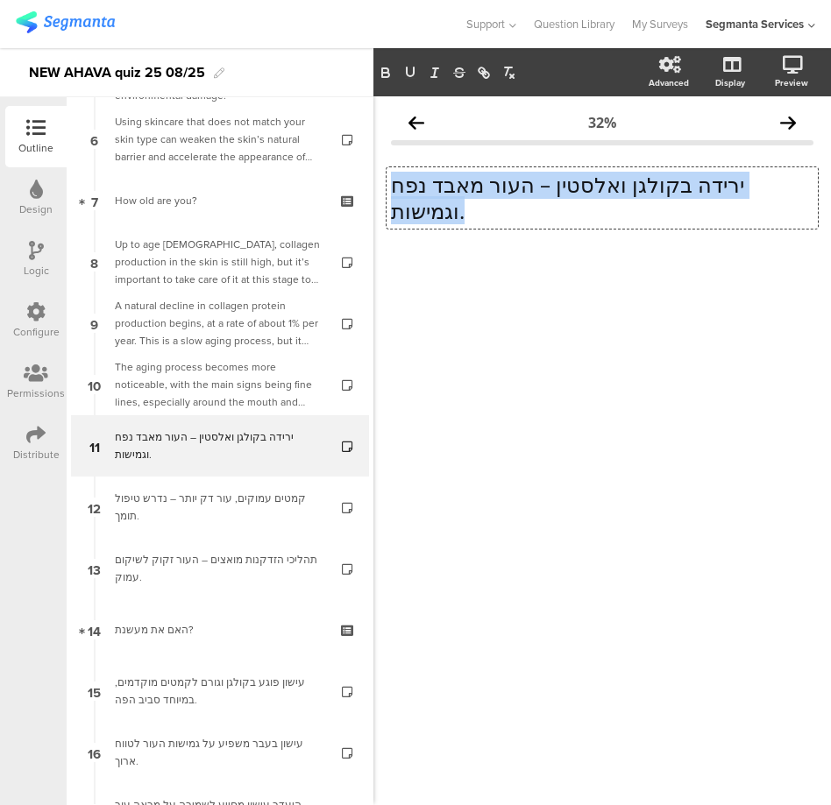
click at [428, 188] on p "ירידה בקולגן ואלסטין – העור מאבד נפח וגמישות." at bounding box center [602, 198] width 422 height 53
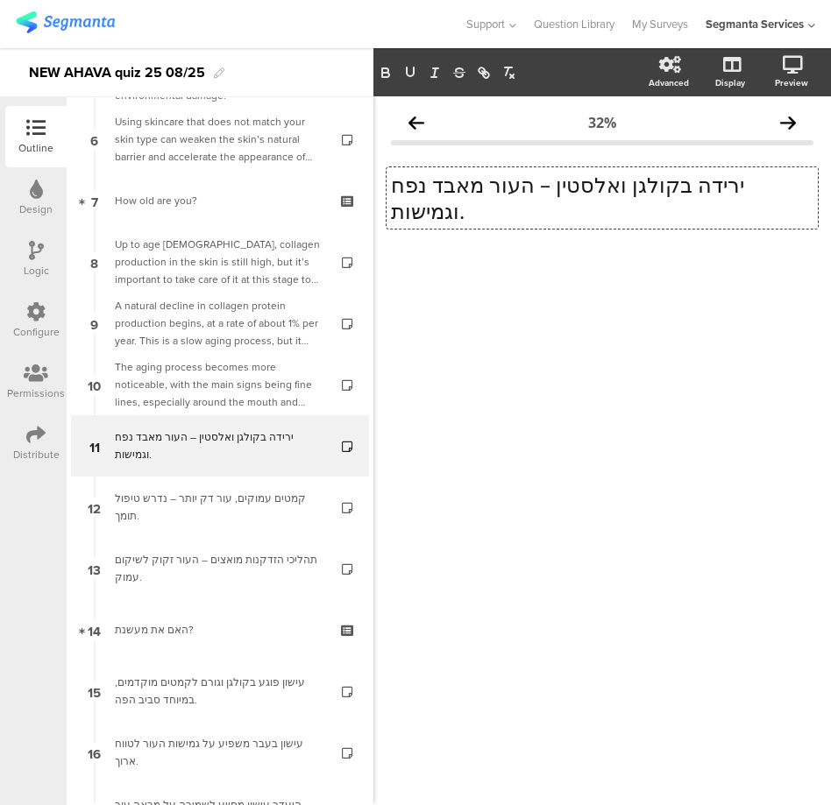
scroll to position [1, 0]
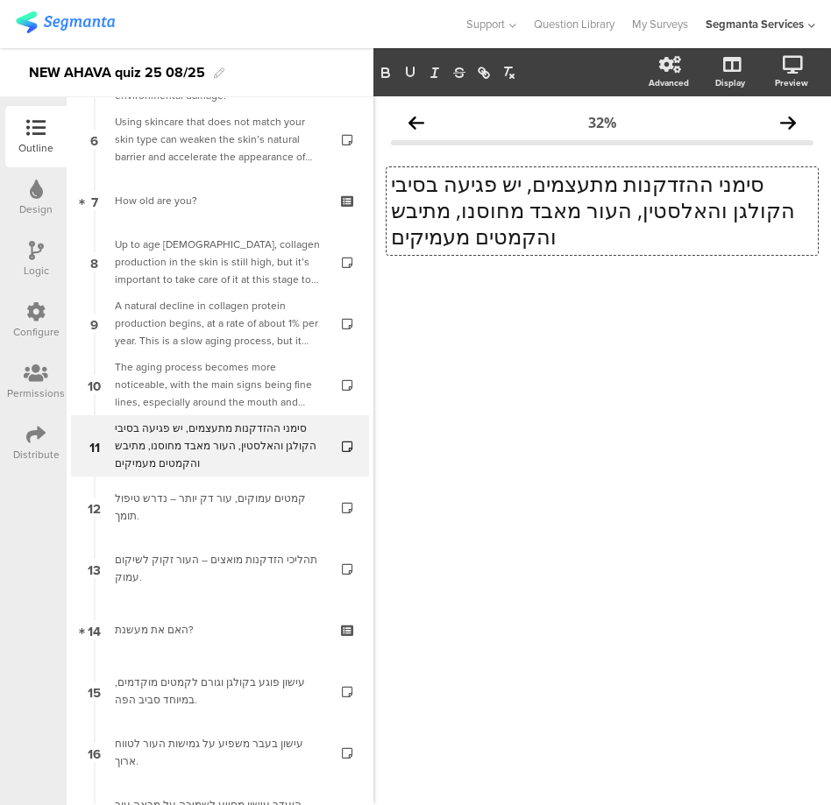
click at [485, 238] on p "סימני ההזדקנות מתעצמים, יש פגיעה בסיבי הקולגן והאלסטין, העור מאבד מחוסנו, מתיבש…" at bounding box center [602, 210] width 422 height 79
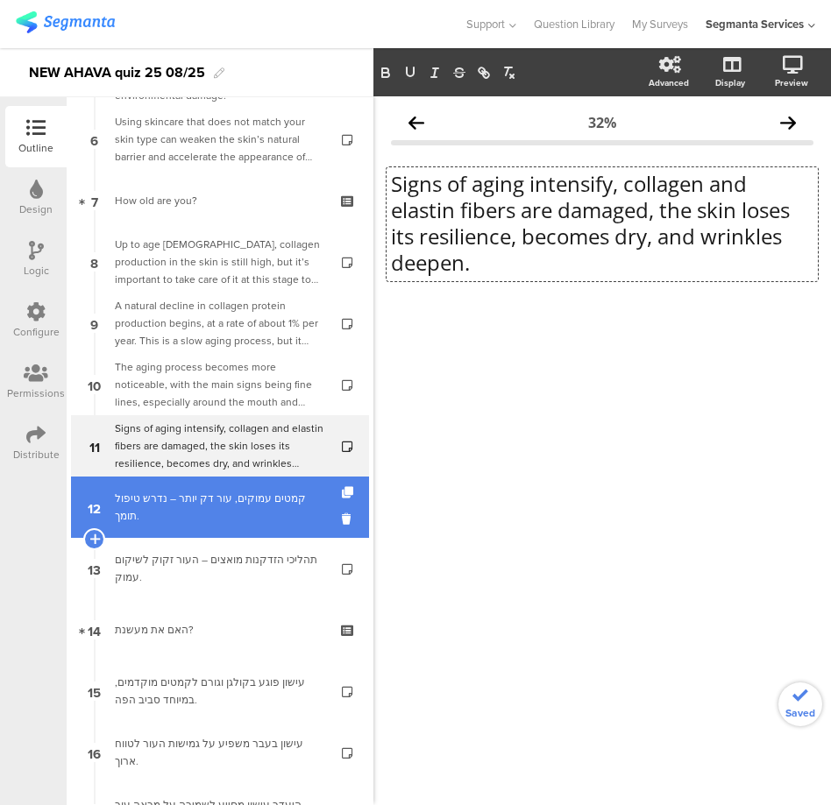
click at [251, 488] on link "12 קמטים עמוקים, עור דק יותר – נדרש טיפול תומך." at bounding box center [220, 507] width 298 height 61
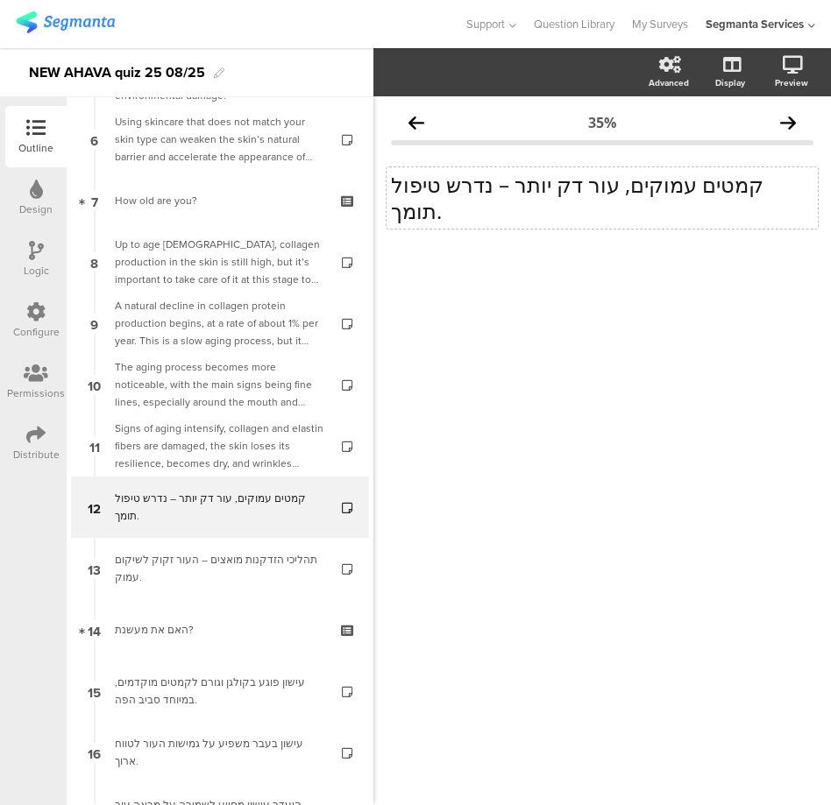
click at [488, 179] on p "קמטים עמוקים, עור דק יותר – נדרש טיפול תומך." at bounding box center [602, 198] width 422 height 53
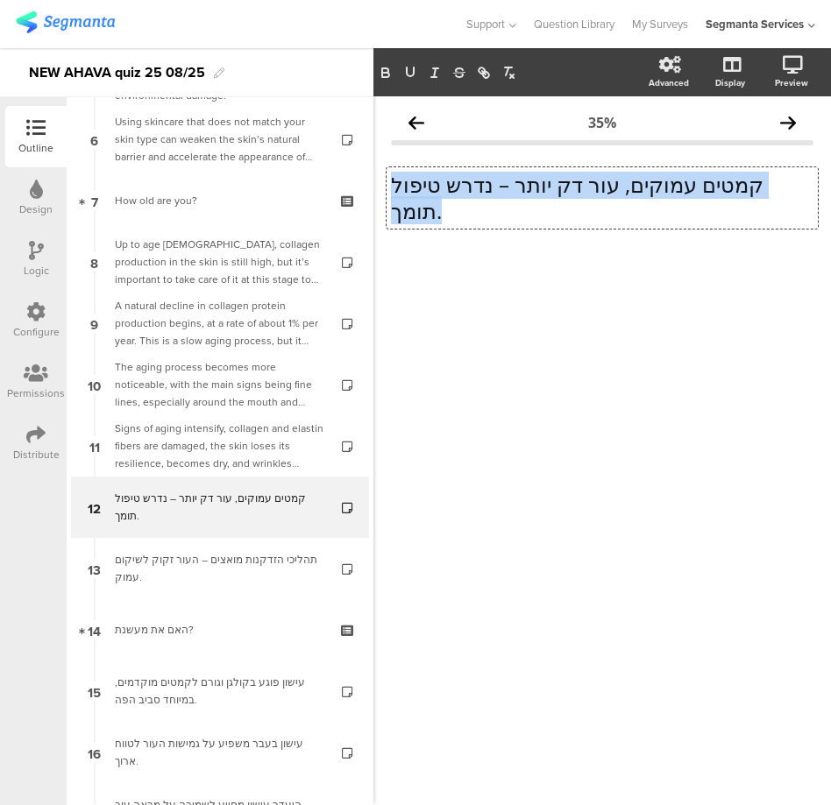
click at [488, 179] on p "קמטים עמוקים, עור דק יותר – נדרש טיפול תומך." at bounding box center [602, 198] width 422 height 53
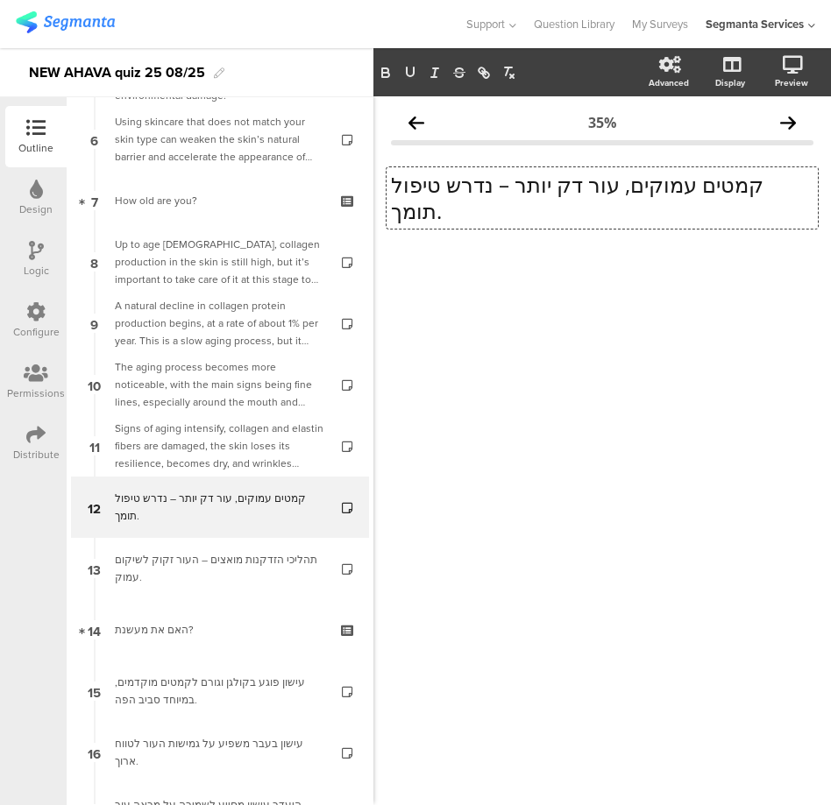
scroll to position [1, 0]
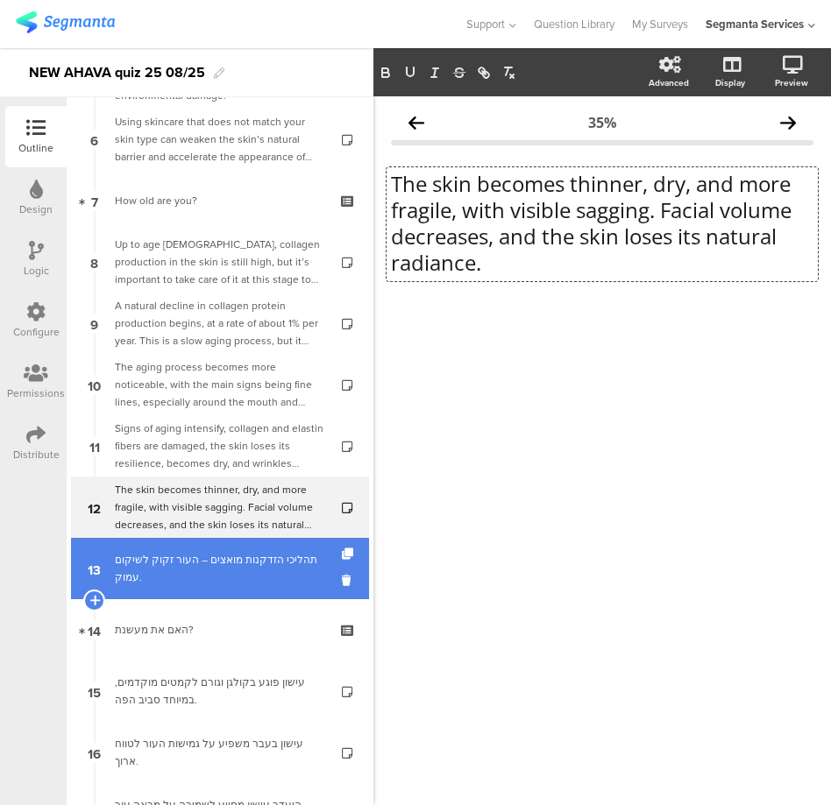
click at [188, 571] on div "תהליכי הזדקנות מואצים – העור זקוק לשיקום עמוק." at bounding box center [219, 568] width 209 height 35
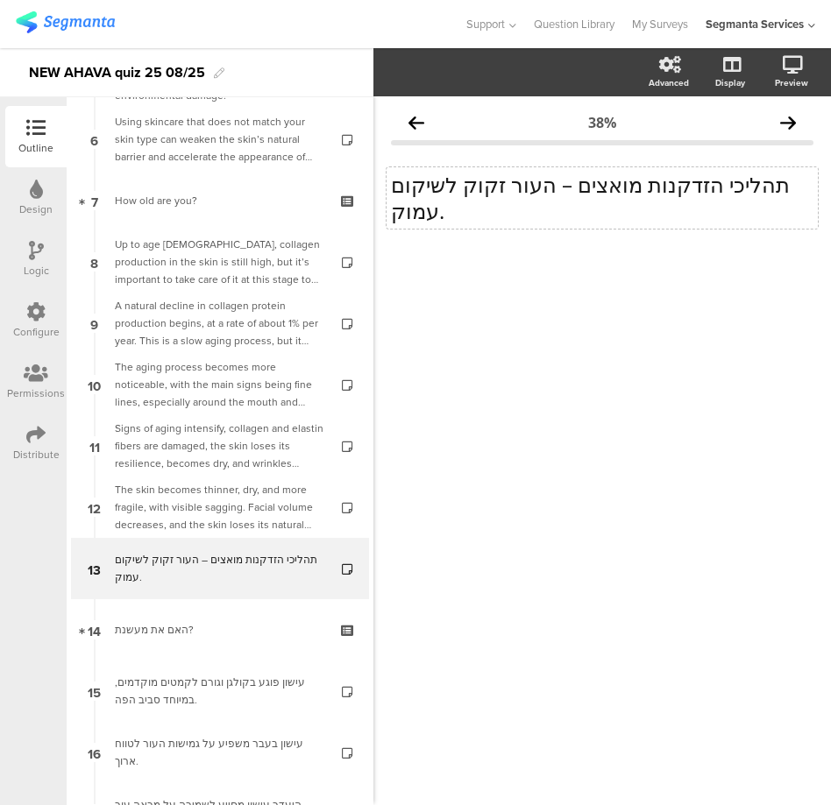
click at [560, 217] on div "תהליכי הזדקנות מואצים – העור זקוק לשיקום עמוק. תהליכי הזדקנות מואצים – העור זקו…" at bounding box center [601, 197] width 431 height 61
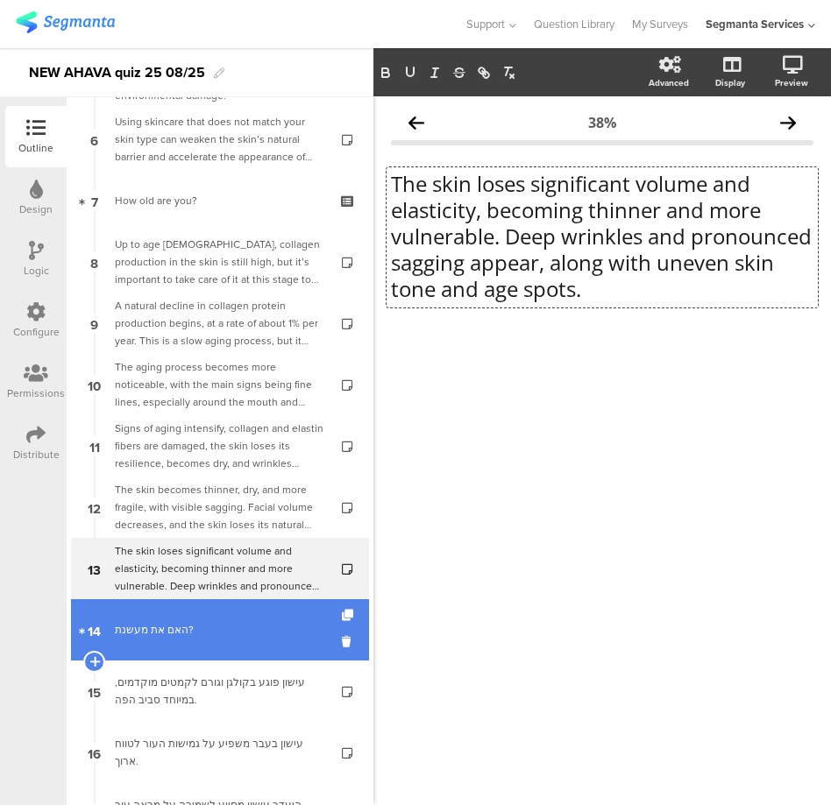
click at [185, 630] on div "האם את מעשנת?" at bounding box center [219, 630] width 209 height 18
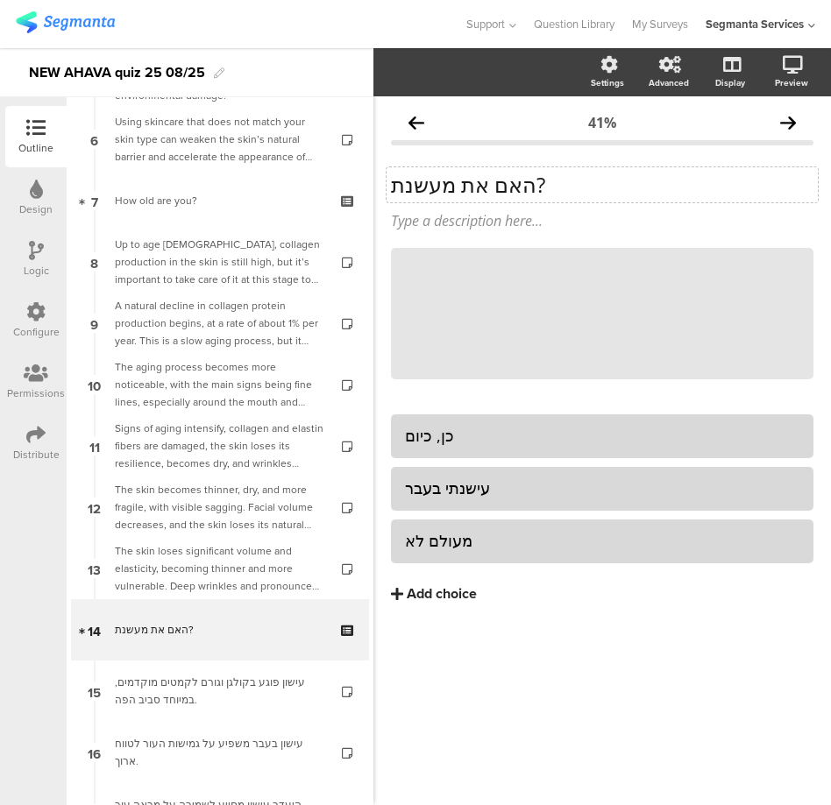
click at [489, 177] on div "האם את מעשנת? האם את מעשנת?" at bounding box center [601, 184] width 431 height 35
click at [489, 177] on p "האם את מעשנת?" at bounding box center [602, 185] width 422 height 26
click at [426, 188] on p "האם את מעשנת?" at bounding box center [602, 185] width 422 height 26
click at [426, 188] on p "האם את Do you smoke??" at bounding box center [602, 185] width 422 height 26
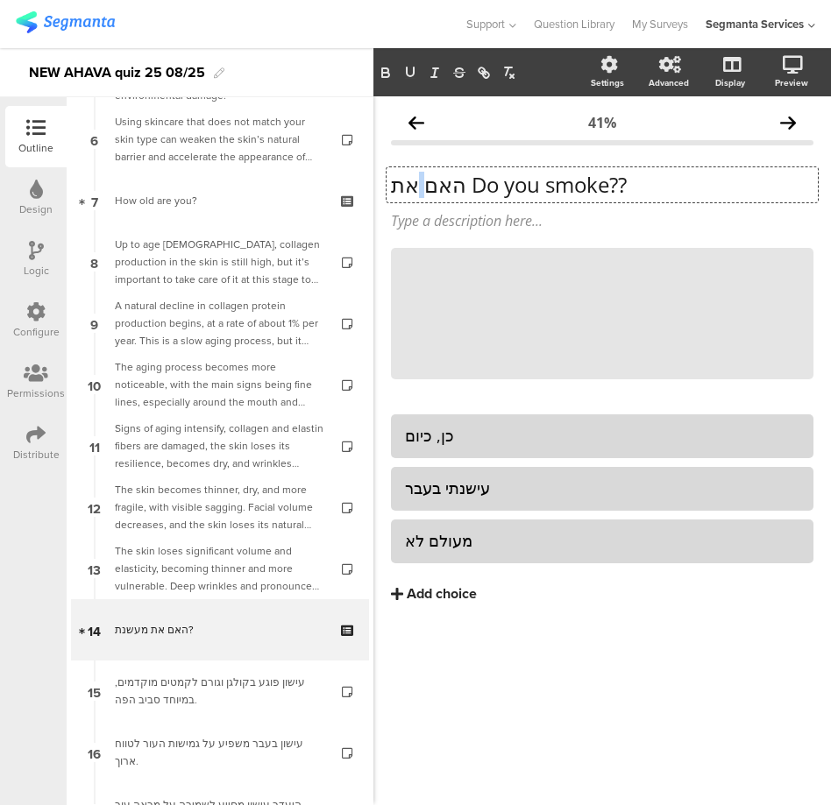
click at [426, 188] on p "האם את Do you smoke??" at bounding box center [602, 185] width 422 height 26
click at [440, 433] on div "כן, כיום" at bounding box center [602, 436] width 394 height 20
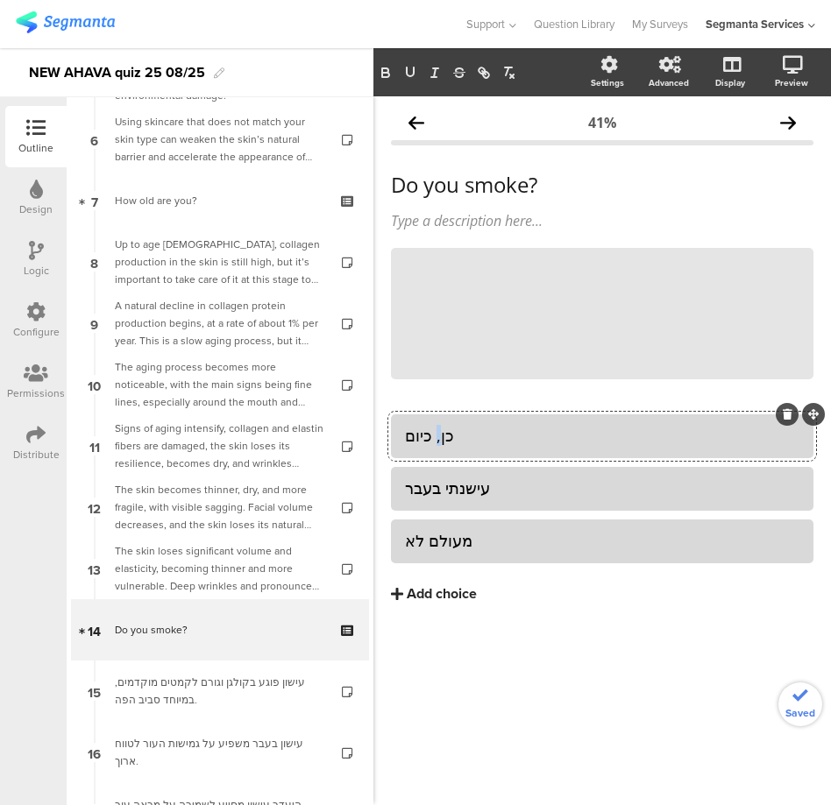
click at [440, 433] on div "כן, כיום" at bounding box center [602, 436] width 394 height 20
copy div "כן, כיום"
click at [456, 485] on div "עישנתי בעבר" at bounding box center [602, 488] width 394 height 20
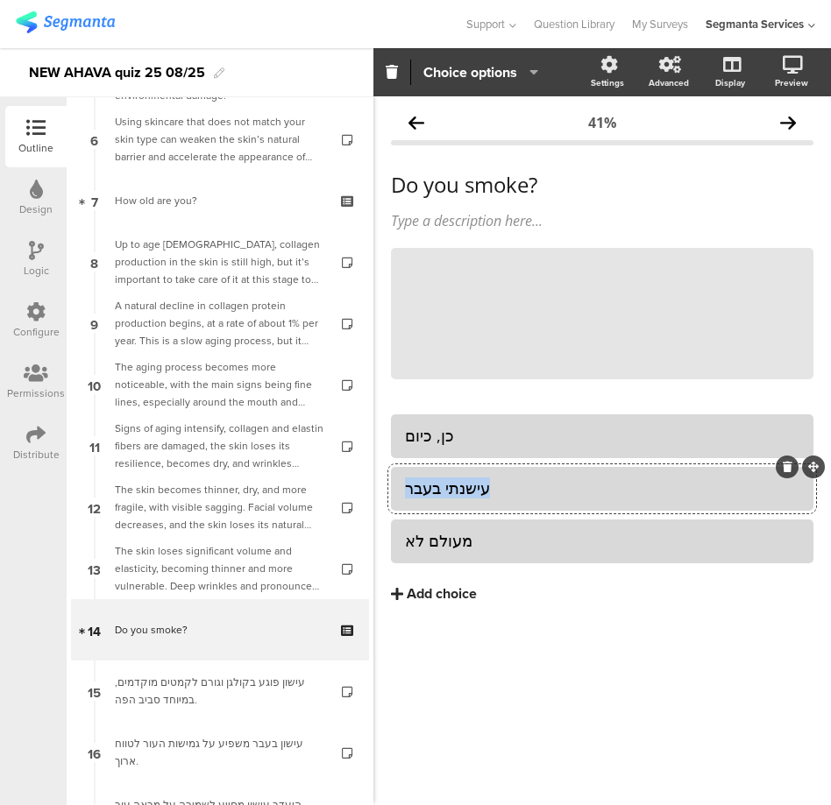
click at [456, 485] on div "עישנתי בעבר" at bounding box center [602, 488] width 394 height 20
copy div "עישנתי בעבר"
click at [427, 536] on div "מעולם לא" at bounding box center [602, 541] width 394 height 20
click at [427, 537] on div "מעולם לא" at bounding box center [602, 541] width 394 height 20
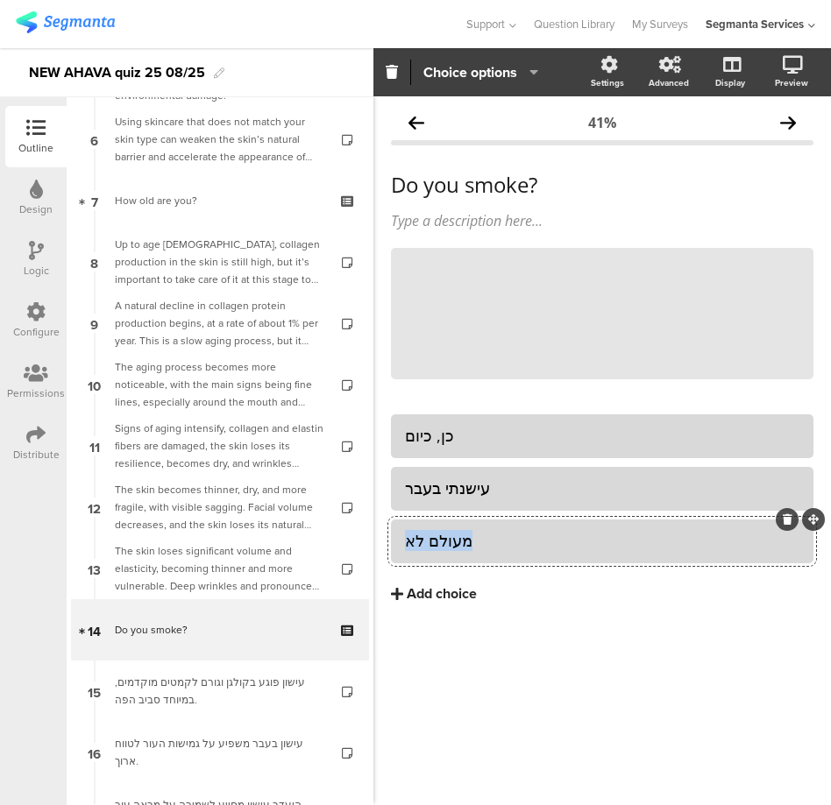
click at [427, 537] on div "מעולם לא" at bounding box center [602, 541] width 394 height 20
copy div "מעולם לא"
click at [423, 429] on div "כן, כיום" at bounding box center [602, 436] width 394 height 20
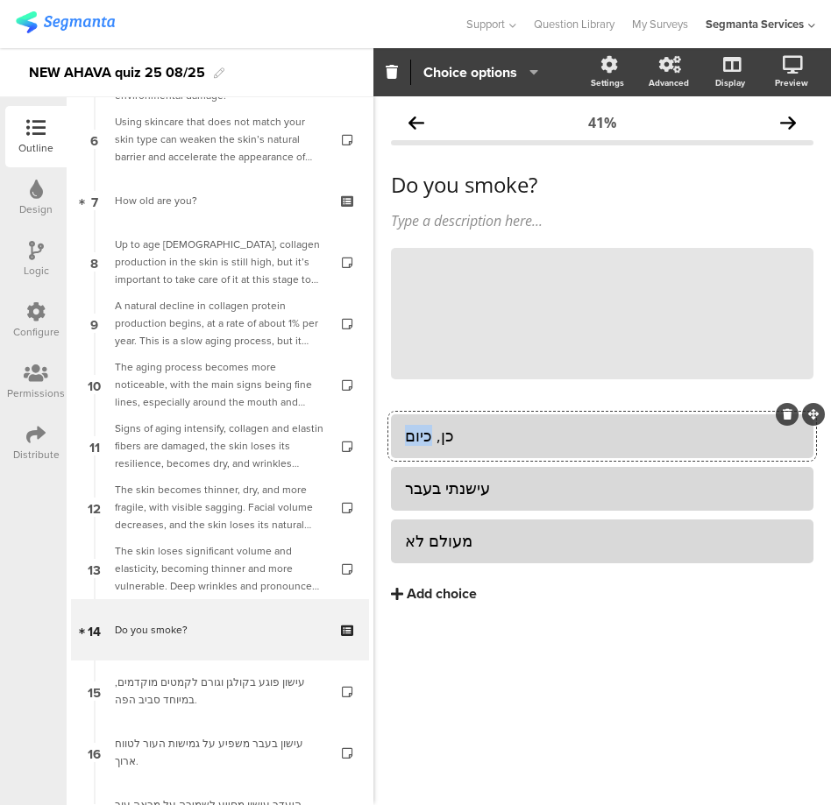
click at [423, 429] on div "כן, כיום" at bounding box center [602, 436] width 394 height 20
paste div
click at [460, 491] on div "עישנתי בעבר" at bounding box center [602, 488] width 394 height 20
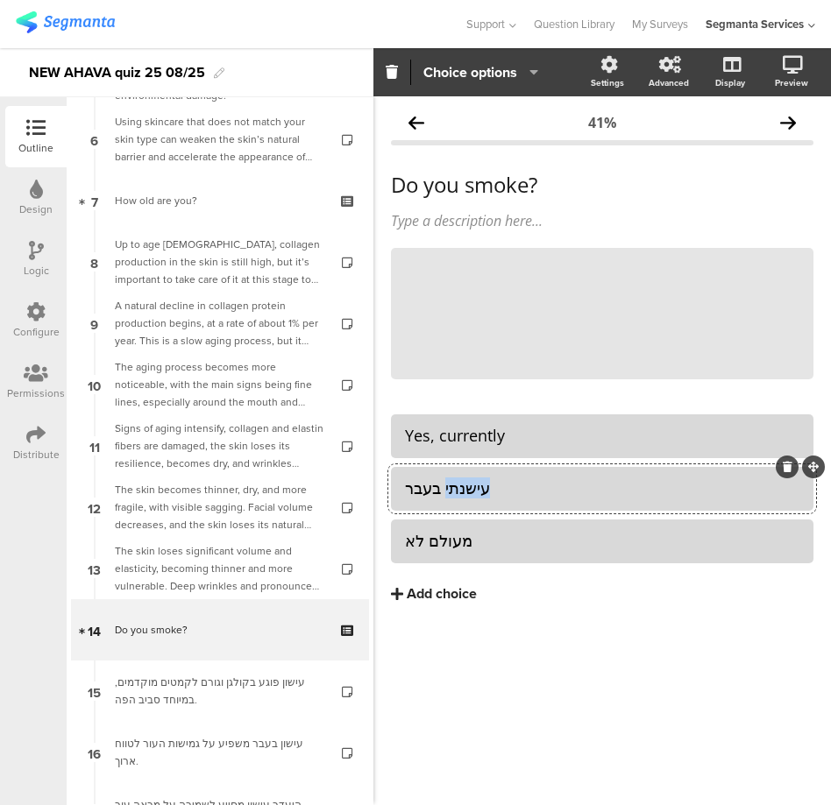
click at [460, 491] on div "עישנתי בעבר" at bounding box center [602, 488] width 394 height 20
paste div
click at [449, 539] on div "מעולם לא" at bounding box center [602, 541] width 394 height 20
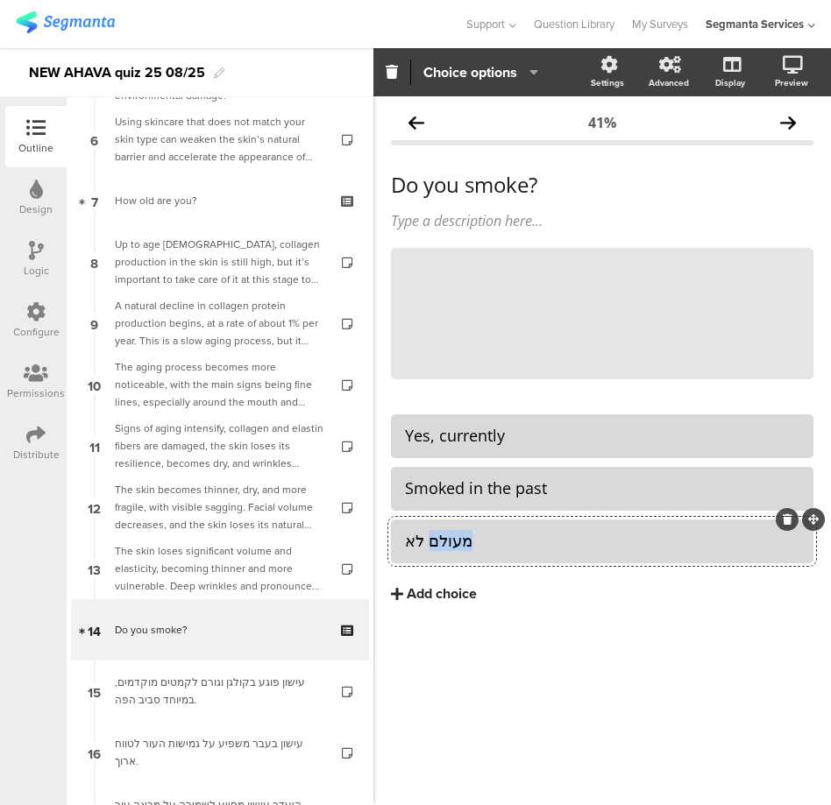
click at [449, 539] on div "מעולם לא" at bounding box center [602, 541] width 394 height 20
paste div
click at [449, 539] on div "Never לא" at bounding box center [602, 541] width 394 height 20
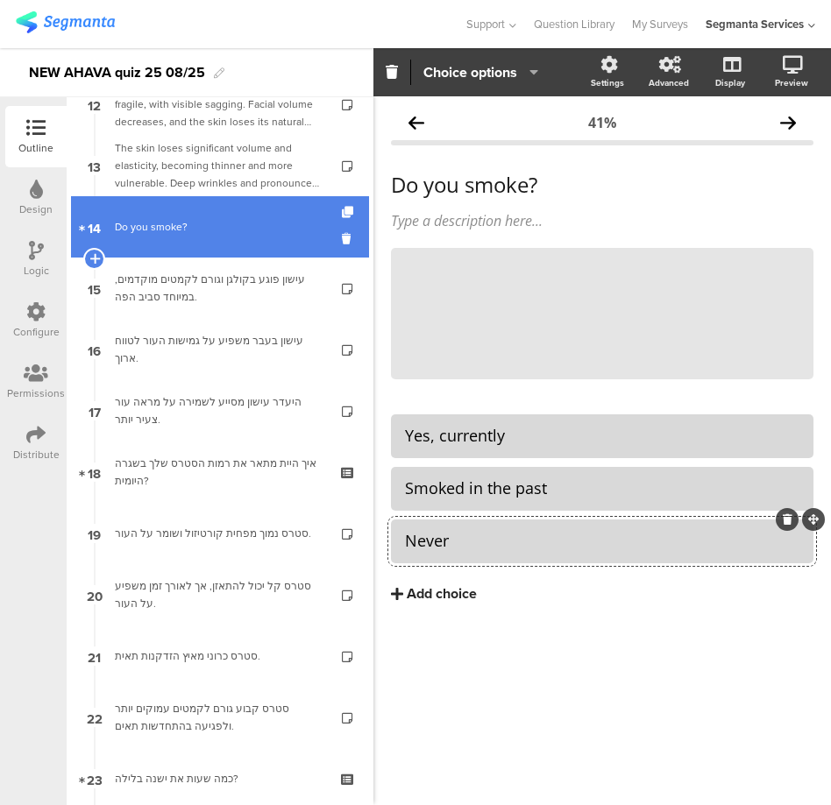
scroll to position [791, 0]
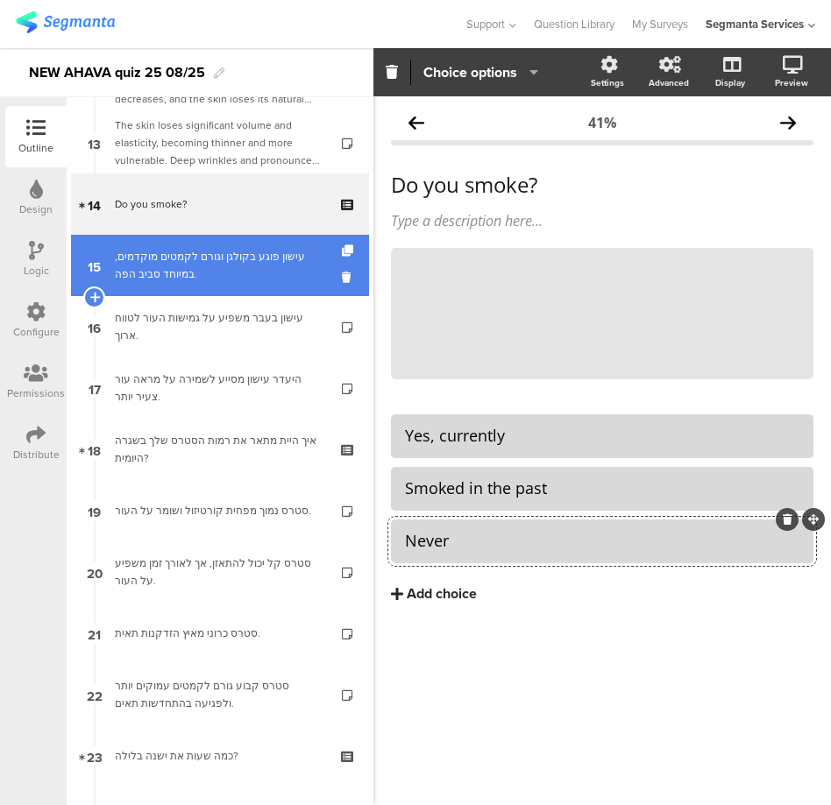
click at [176, 272] on div "עישון פוגע בקולגן וגורם לקמטים מוקדמים, במיוחד סביב הפה." at bounding box center [219, 265] width 209 height 35
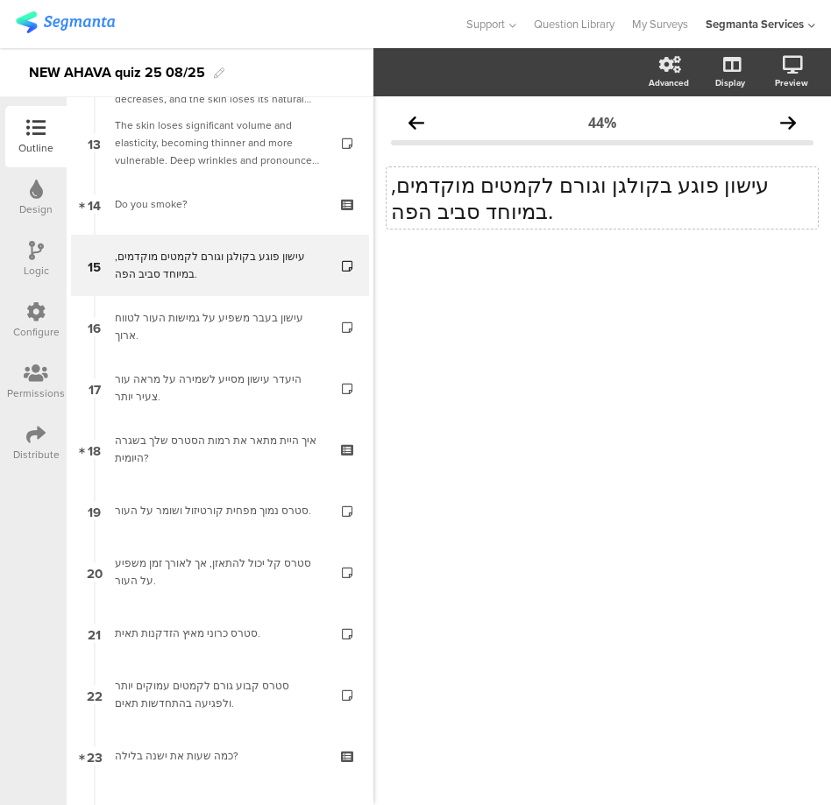
click at [482, 178] on p "עישון פוגע בקולגן וגורם לקמטים מוקדמים, במיוחד סביב הפה." at bounding box center [602, 198] width 422 height 53
click at [477, 198] on p "עישון פוגע בקולגן וגורם לקמטים מוקדמים, במיוחד סביב הפה." at bounding box center [602, 198] width 422 height 53
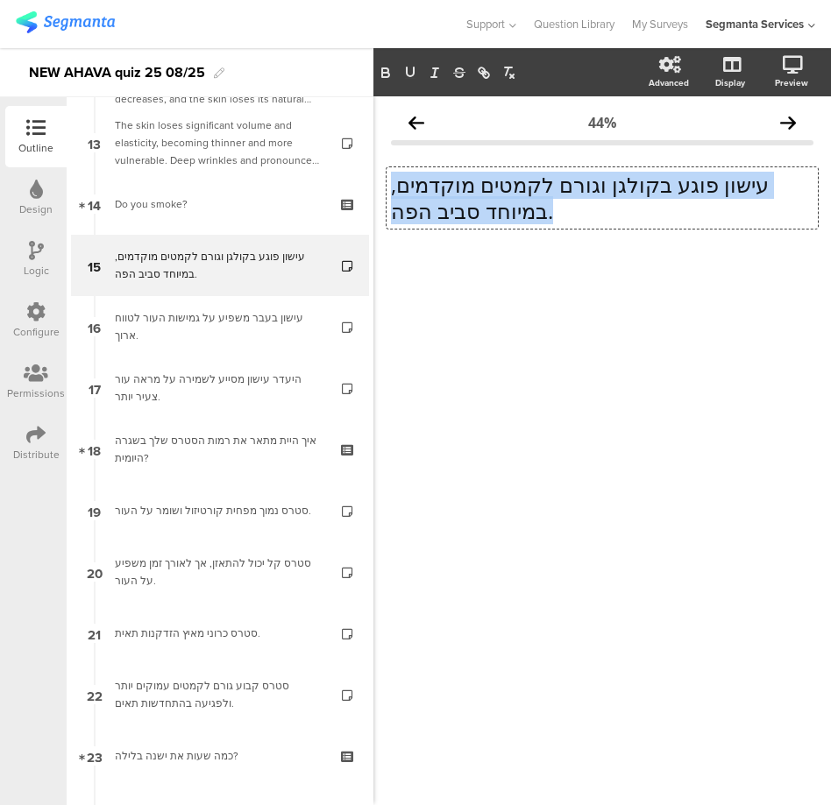
click at [477, 198] on p "עישון פוגע בקולגן וגורם לקמטים מוקדמים, במיוחד סביב הפה." at bounding box center [602, 198] width 422 height 53
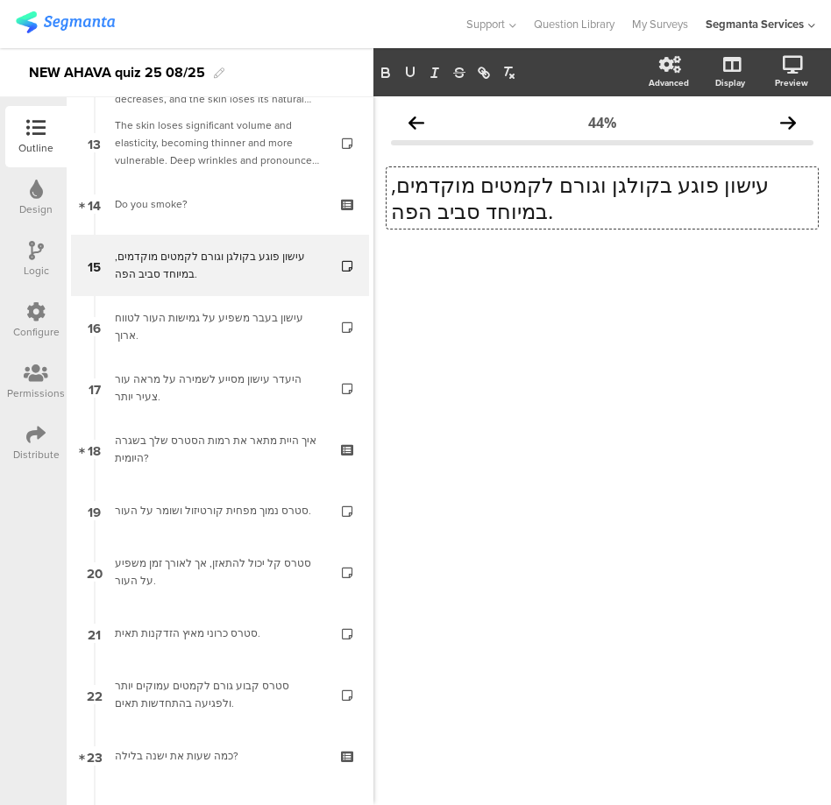
scroll to position [1, 0]
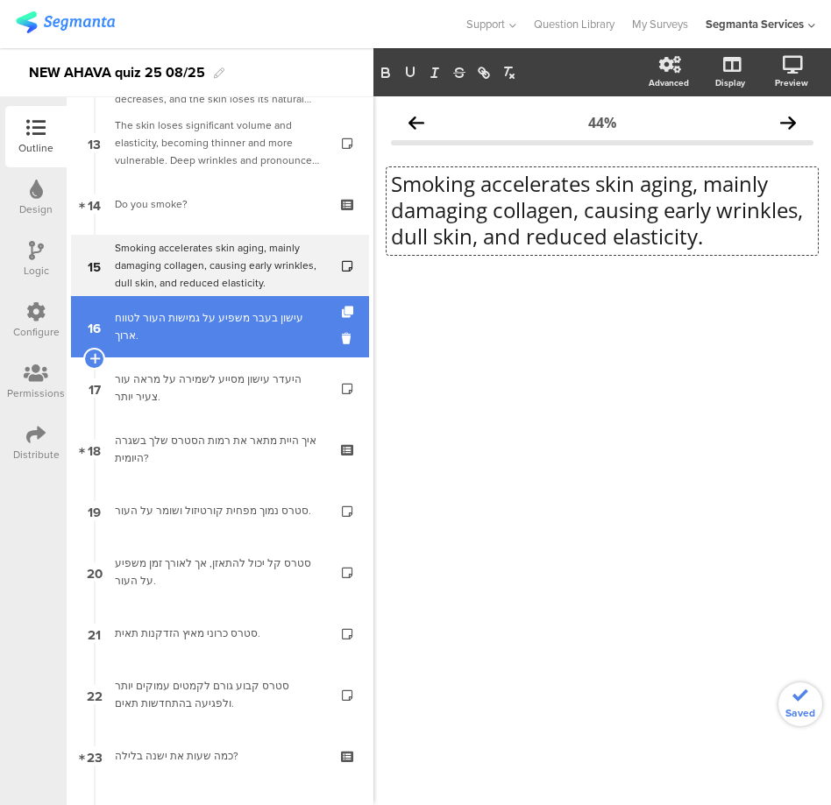
click at [212, 345] on link "16 עישון בעבר משפיע על גמישות העור לטווח ארוך." at bounding box center [220, 326] width 298 height 61
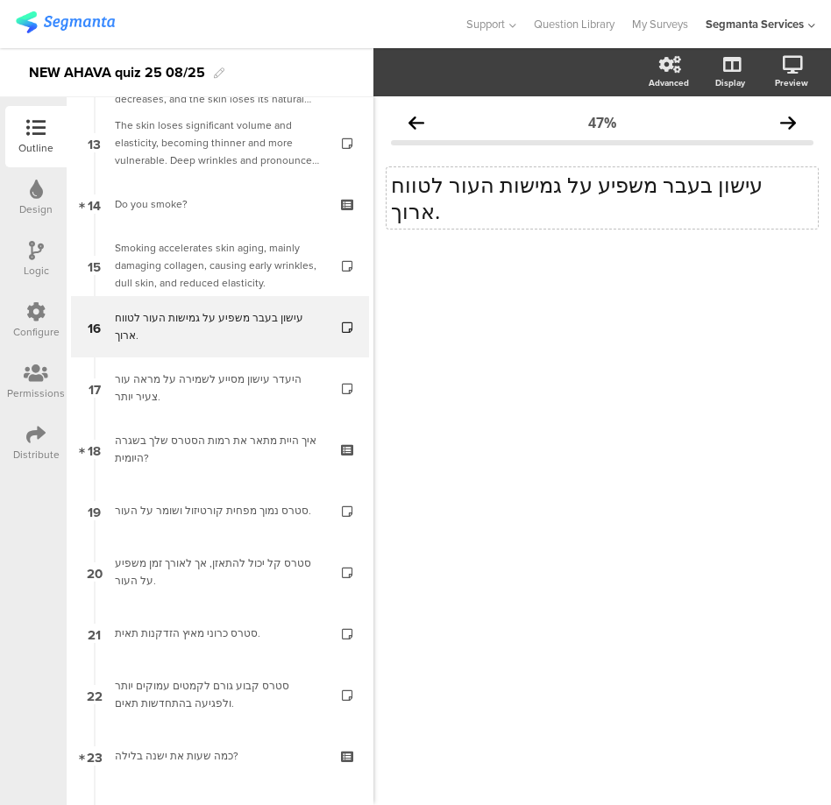
click at [531, 180] on div "עישון בעבר משפיע על גמישות העור לטווח ארוך. עישון בעבר משפיע על גמישות העור לטו…" at bounding box center [601, 197] width 431 height 61
click at [531, 180] on p "עישון בעבר משפיע על גמישות העור לטווח ארוך." at bounding box center [602, 198] width 422 height 53
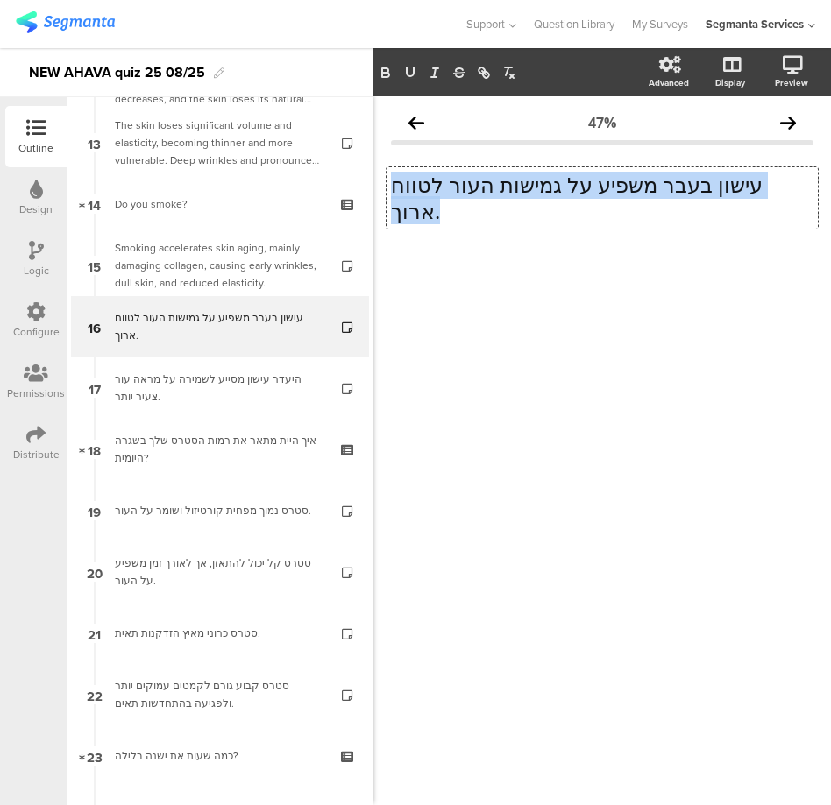
click at [531, 180] on p "עישון בעבר משפיע על גמישות העור לטווח ארוך." at bounding box center [602, 198] width 422 height 53
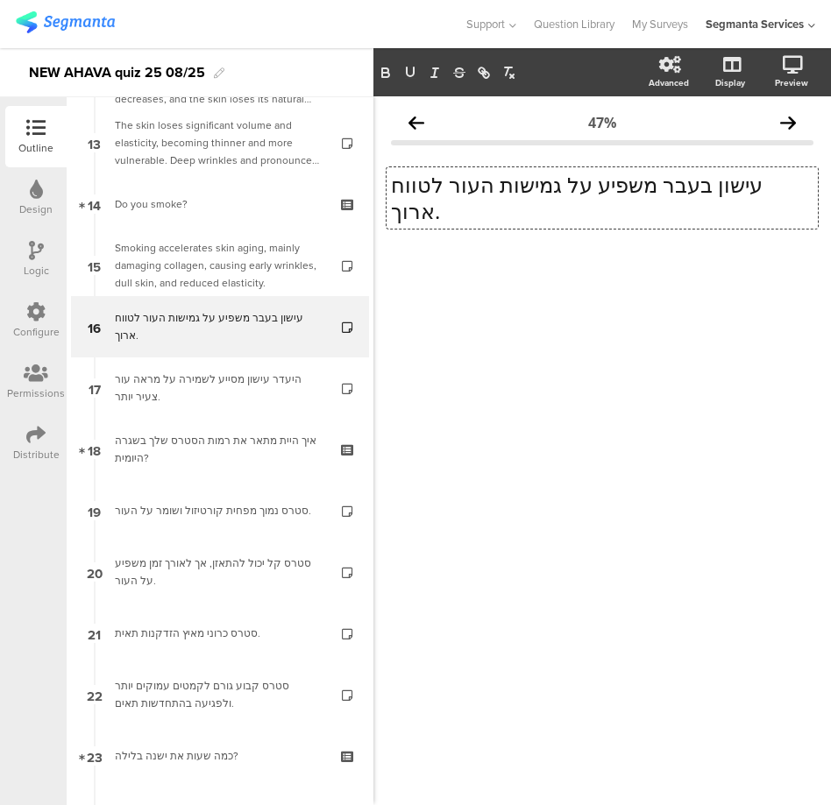
click at [442, 279] on div at bounding box center [602, 289] width 422 height 61
click at [490, 181] on p "עישון בעבר משפיע על גמישות העור לטווח ארוך." at bounding box center [602, 198] width 422 height 53
click at [490, 181] on div "עישון בעבר משפיע על גמישות העור לטווח ארוך. עישון בעבר משפיע על גמישות העור לטו…" at bounding box center [601, 197] width 431 height 61
click at [490, 181] on p "עישון בעבר משפיע על גמישות העור לטווח ארוך." at bounding box center [602, 198] width 422 height 53
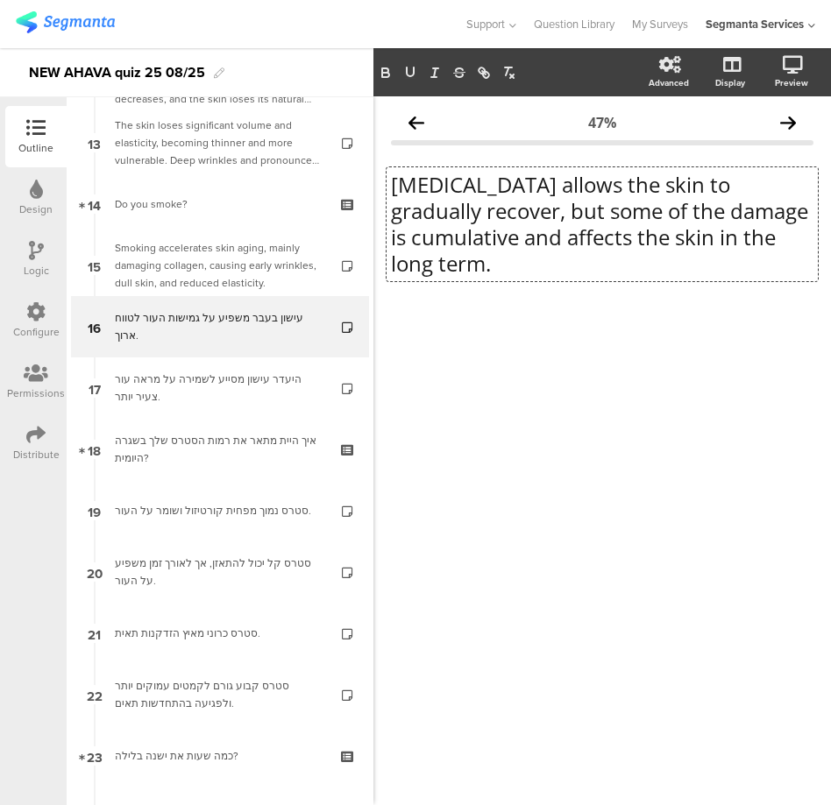
scroll to position [1, 0]
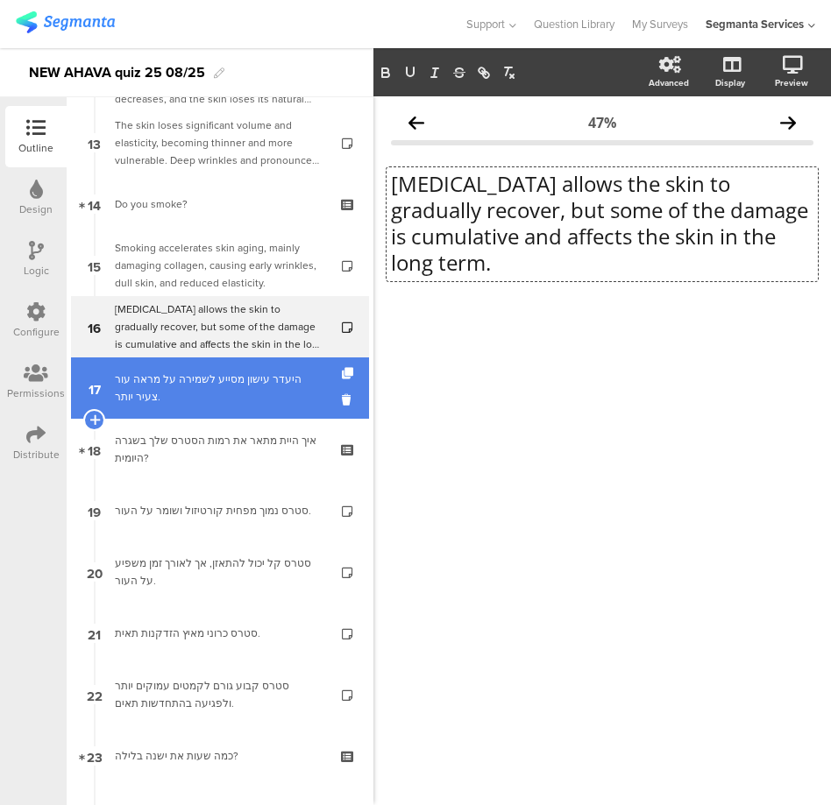
click at [214, 386] on div "היעדר עישון מסייע לשמירה על מראה עור צעיר יותר." at bounding box center [219, 388] width 209 height 35
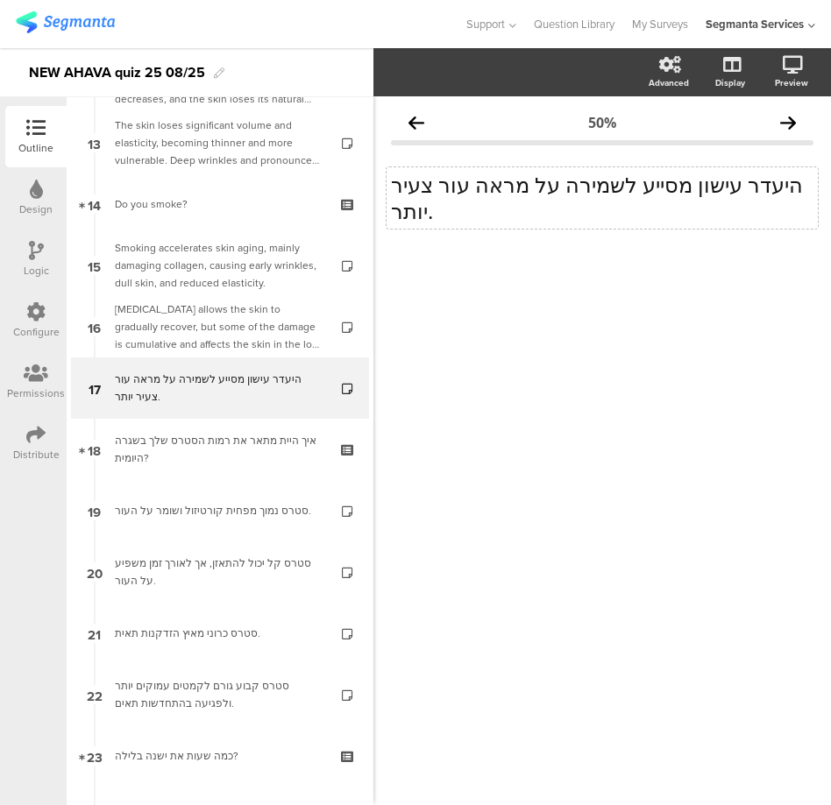
click at [428, 191] on p "היעדר עישון מסייע לשמירה על מראה עור צעיר יותר." at bounding box center [602, 198] width 422 height 53
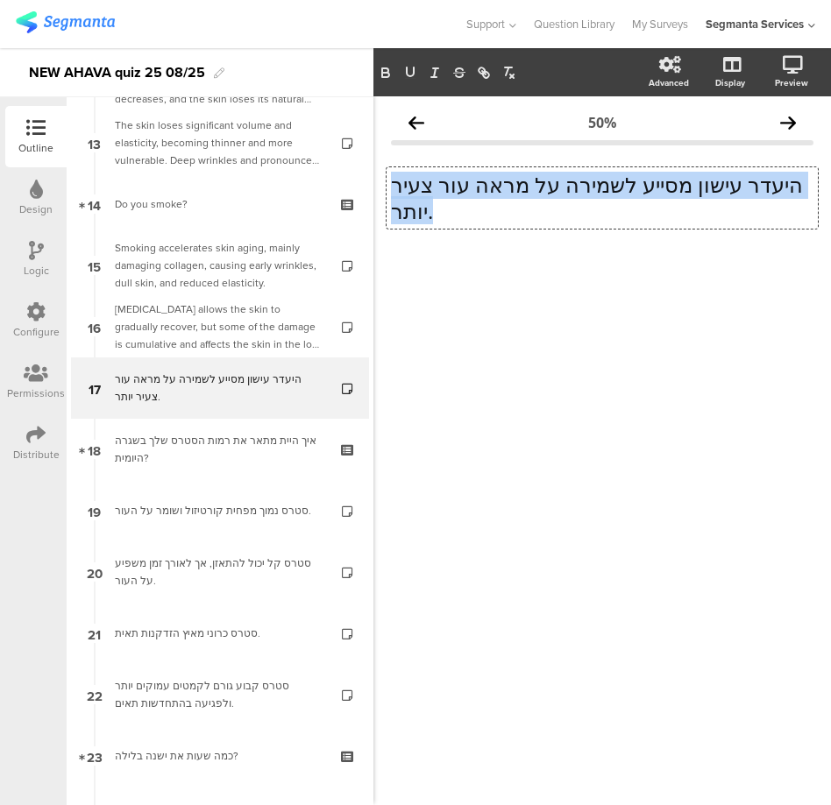
click at [428, 191] on p "היעדר עישון מסייע לשמירה על מראה עור צעיר יותר." at bounding box center [602, 198] width 422 height 53
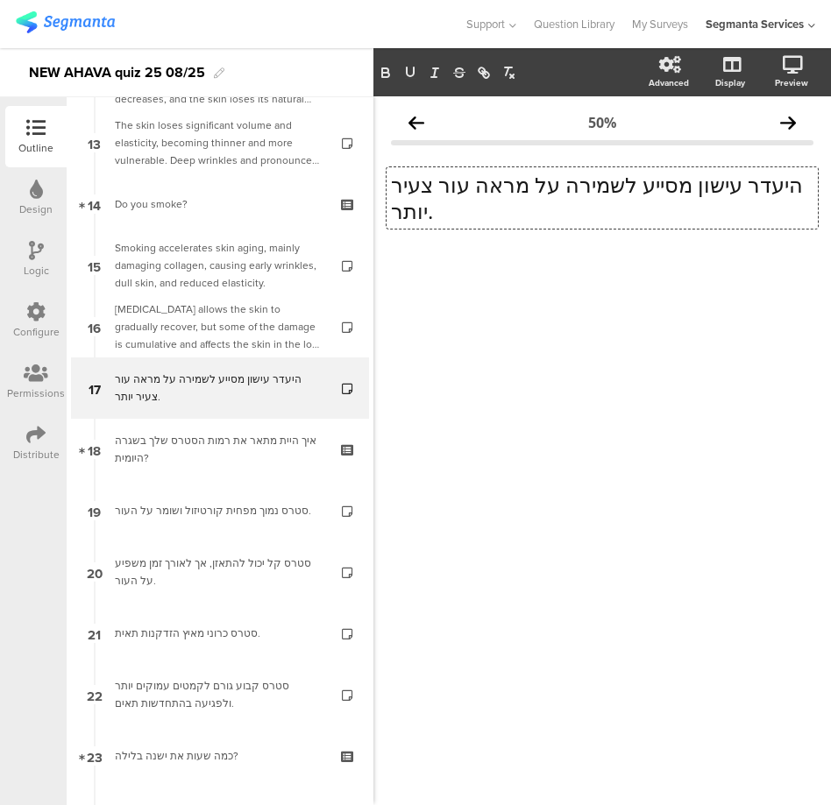
scroll to position [1, 0]
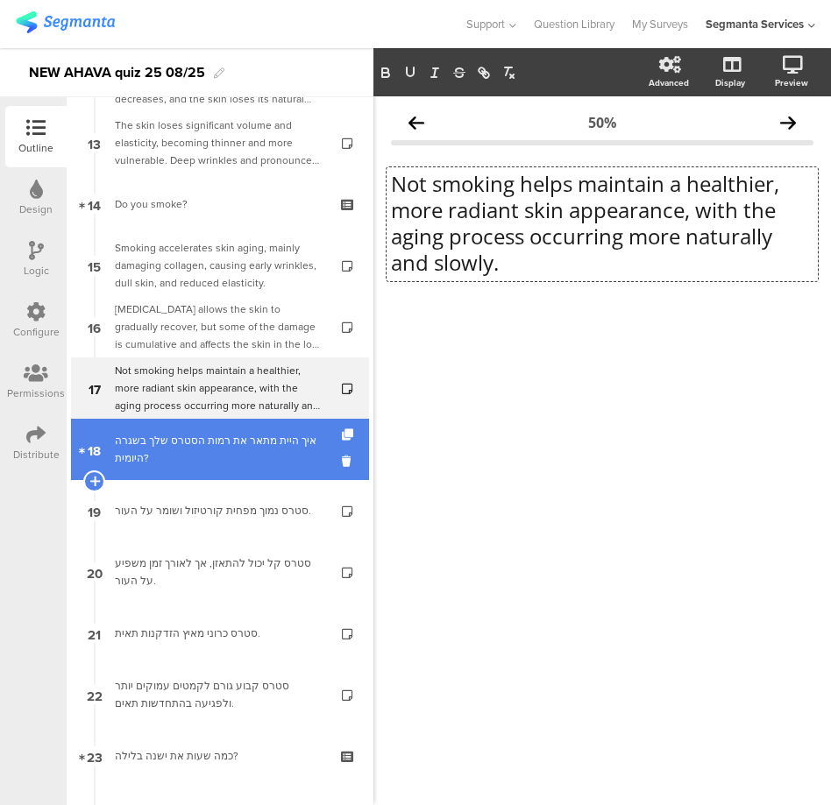
click at [214, 454] on div "איך היית מתאר את רמות הסטרס שלך בשגרה היומית?" at bounding box center [219, 449] width 209 height 35
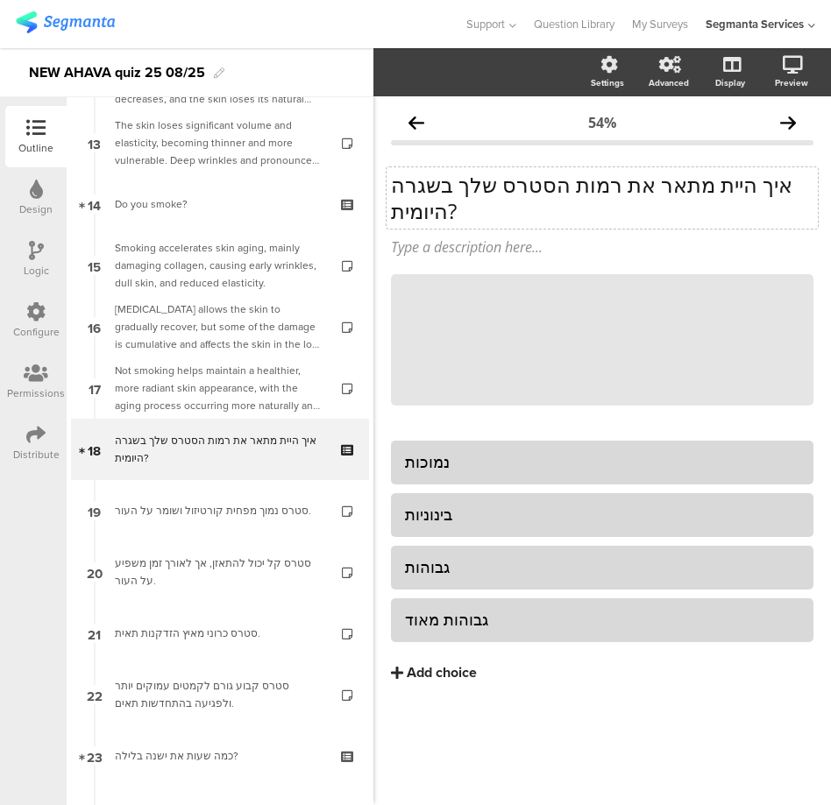
click at [409, 212] on p "איך היית מתאר את רמות הסטרס שלך בשגרה היומית?" at bounding box center [602, 198] width 422 height 53
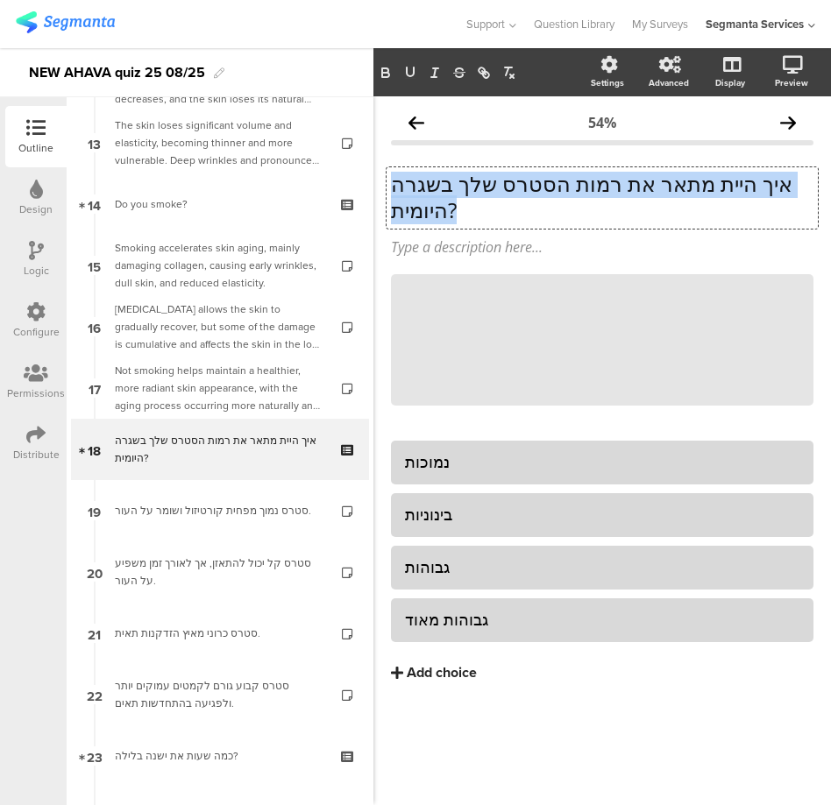
click at [409, 212] on p "איך היית מתאר את רמות הסטרס שלך בשגרה היומית?" at bounding box center [602, 197] width 422 height 53
click at [424, 464] on div "נמוכות" at bounding box center [602, 462] width 394 height 20
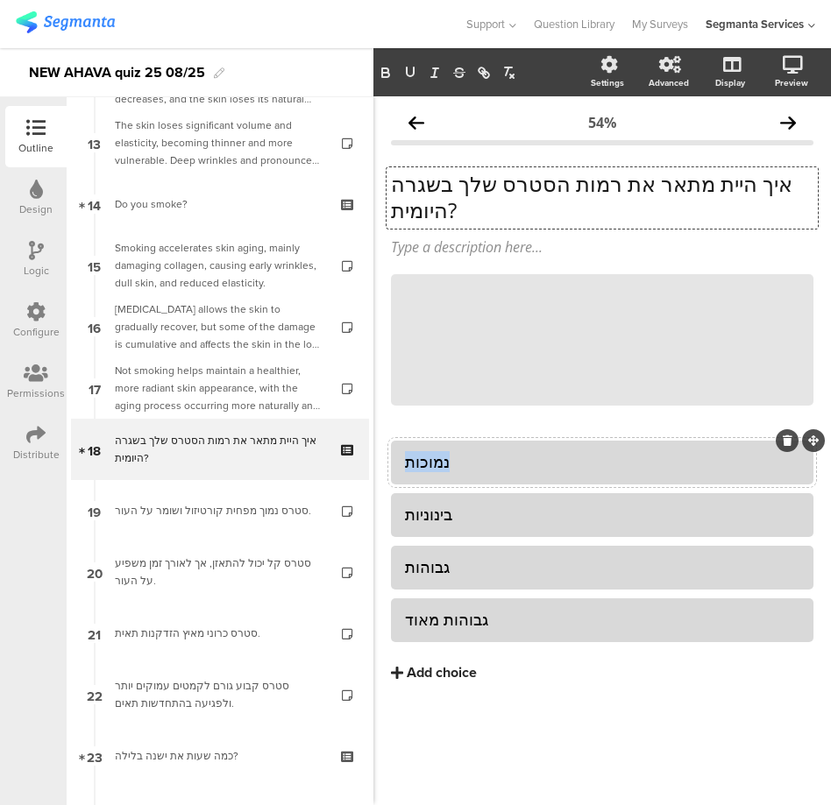
click at [424, 464] on div "נמוכות" at bounding box center [602, 462] width 394 height 20
click at [442, 212] on p "איך היית מתאר את רמות הסטרס שלך בשגרה היומית?" at bounding box center [602, 198] width 422 height 53
click at [442, 212] on div "איך היית מתאר את רמות הסטרס שלך בשגרה היומית? איך היית מתאר את רמות הסטרס שלך ב…" at bounding box center [601, 197] width 431 height 61
click at [431, 459] on div "נמוכות" at bounding box center [602, 462] width 394 height 20
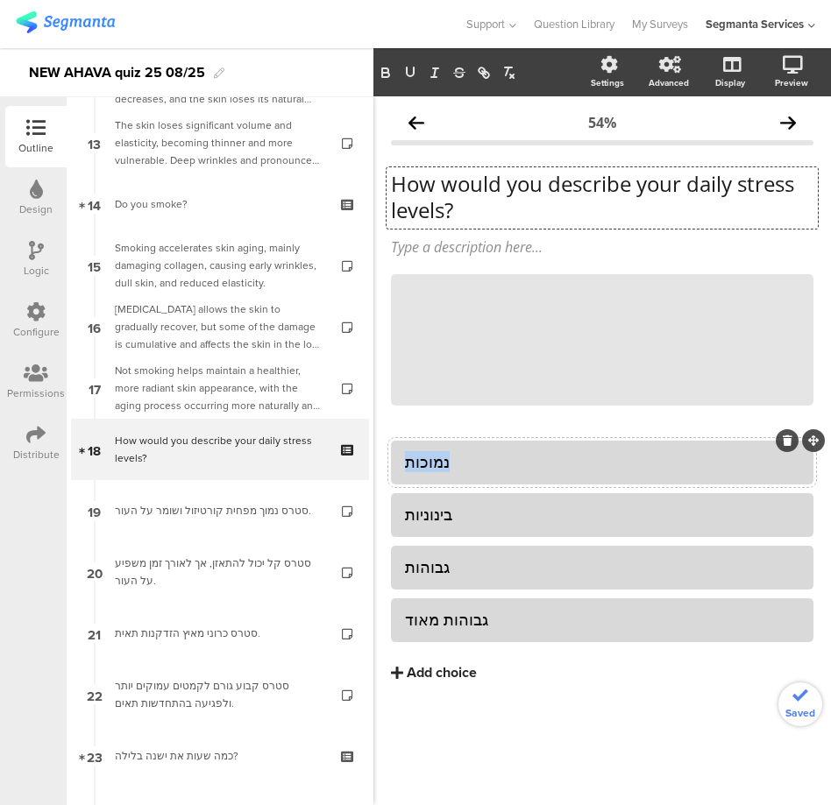
click at [431, 459] on div "נמוכות" at bounding box center [602, 462] width 394 height 20
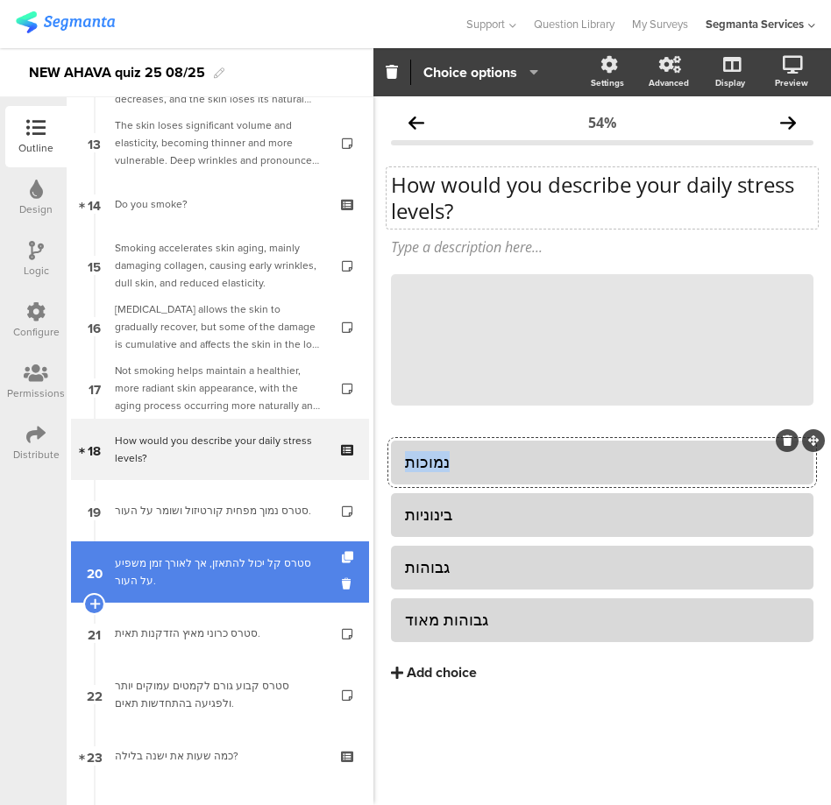
copy div "נמוכות"
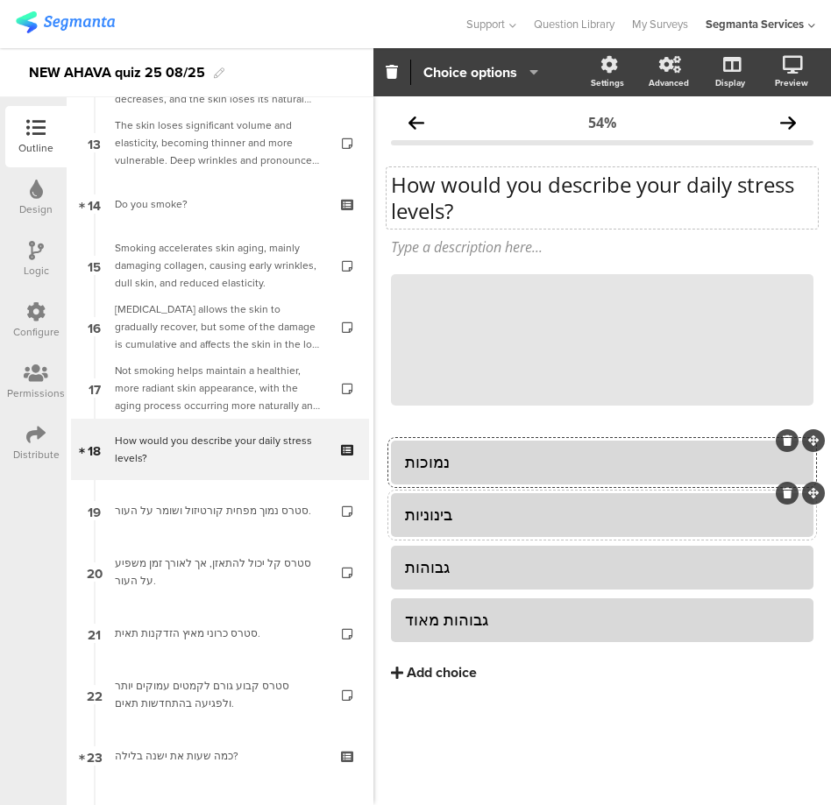
click at [418, 513] on div "בינוניות" at bounding box center [602, 515] width 394 height 20
copy div "בינוניות"
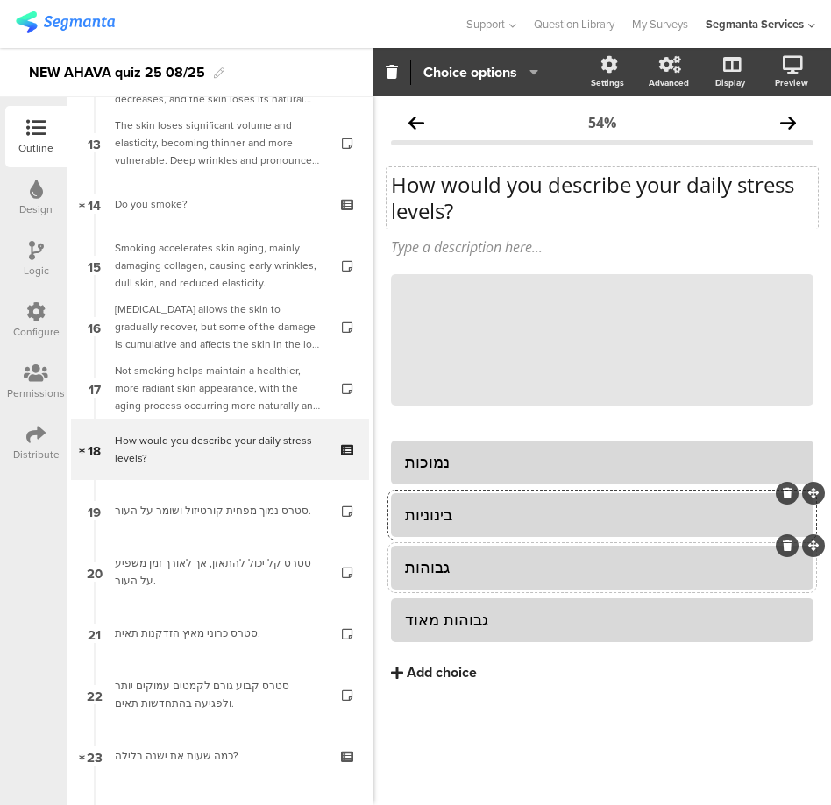
click at [440, 566] on div "גבוהות" at bounding box center [602, 567] width 394 height 20
copy div "גבוהות"
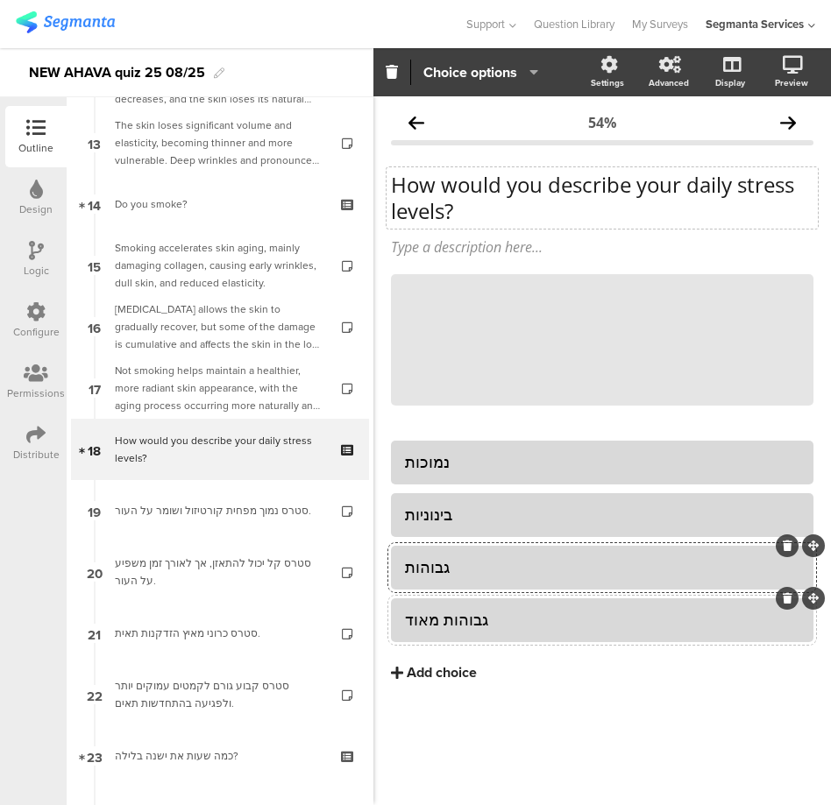
click at [454, 611] on div "גבוהות מאוד" at bounding box center [602, 620] width 394 height 20
copy div "גבוהות מאוד"
click at [425, 458] on div "נמוכות" at bounding box center [602, 462] width 394 height 20
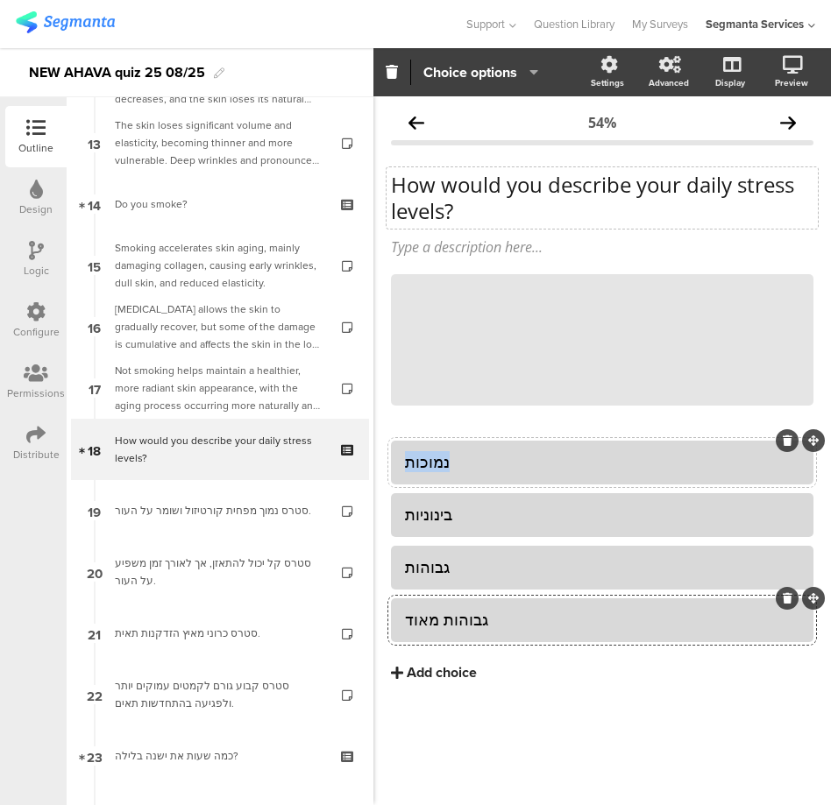
click at [425, 458] on div "נמוכות" at bounding box center [602, 462] width 394 height 20
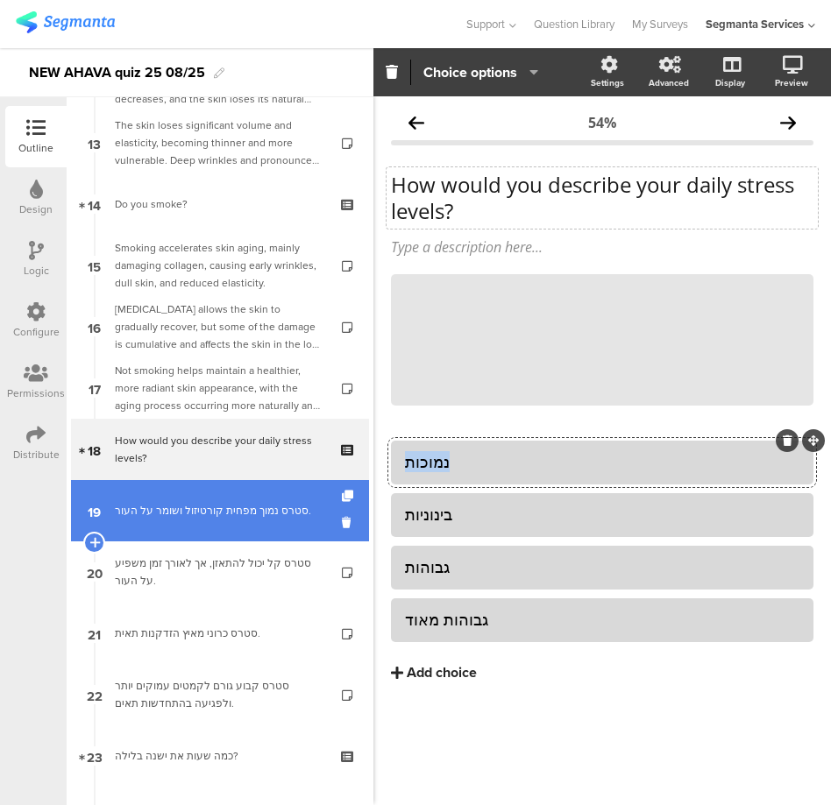
paste div
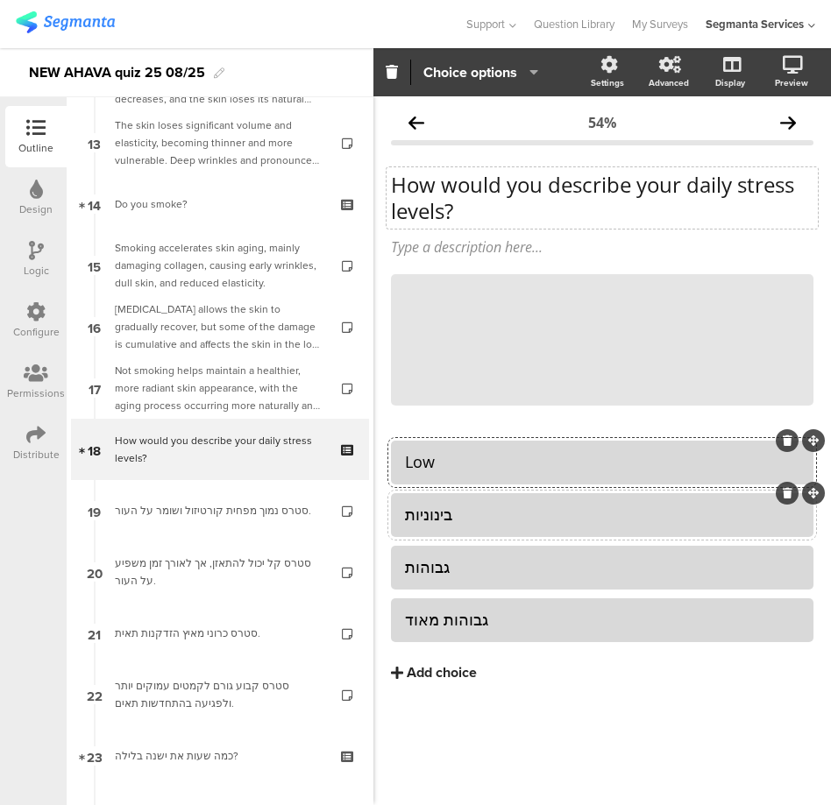
click at [422, 514] on div "בינוניות" at bounding box center [602, 515] width 394 height 20
click at [422, 513] on div "בינוניות" at bounding box center [602, 515] width 394 height 20
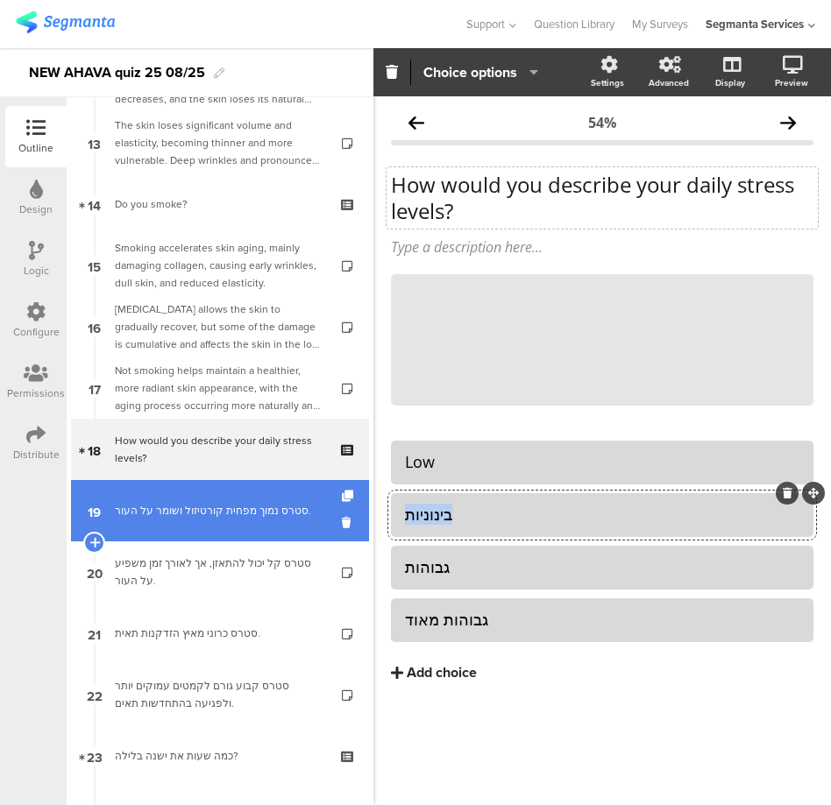
paste div
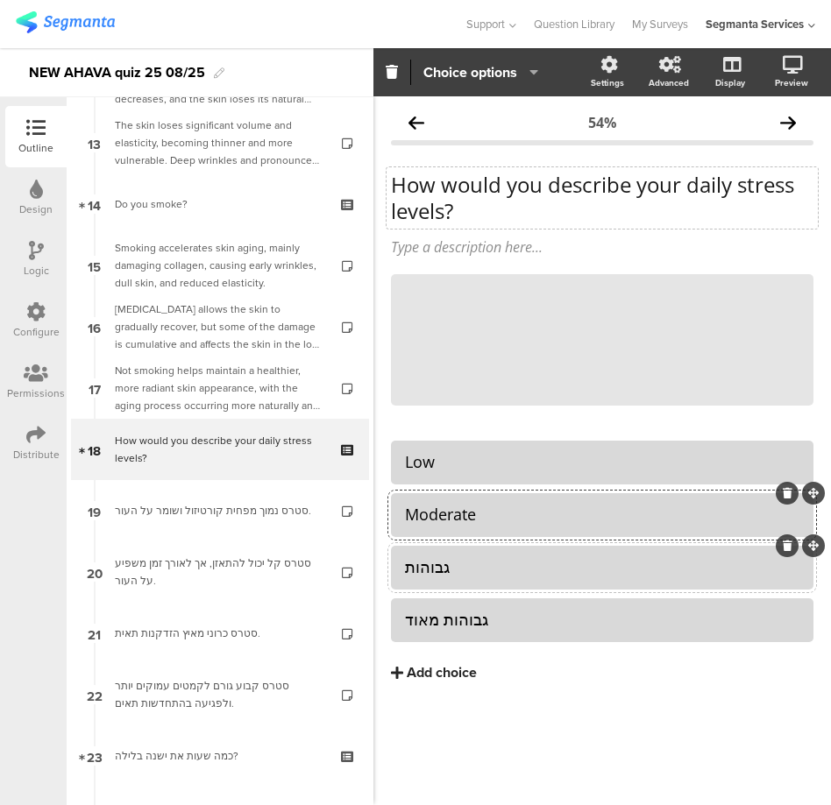
click at [435, 570] on div "גבוהות" at bounding box center [602, 567] width 394 height 20
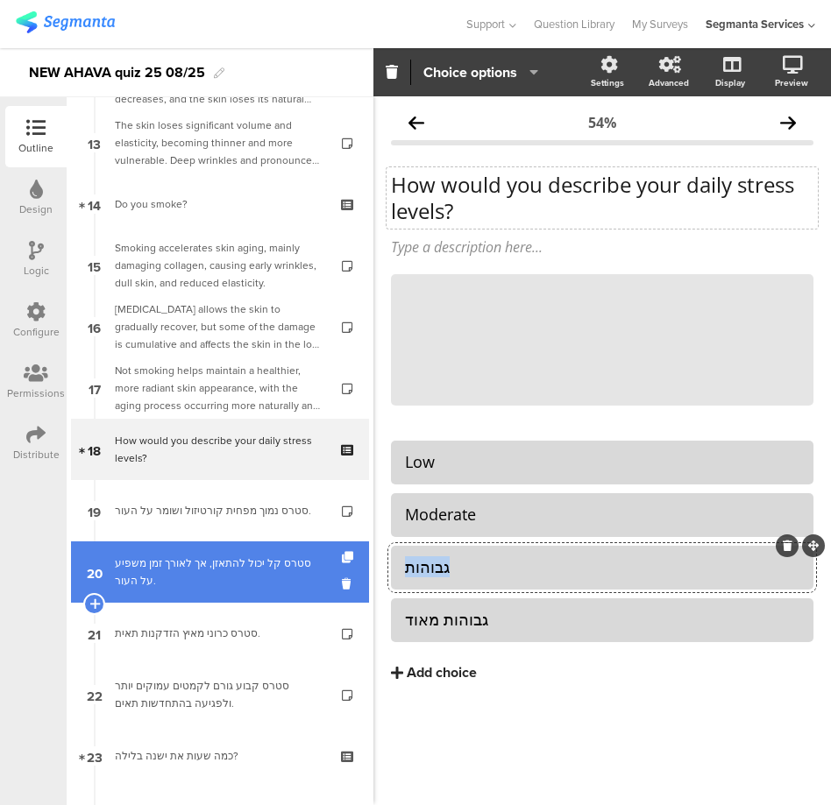
paste div
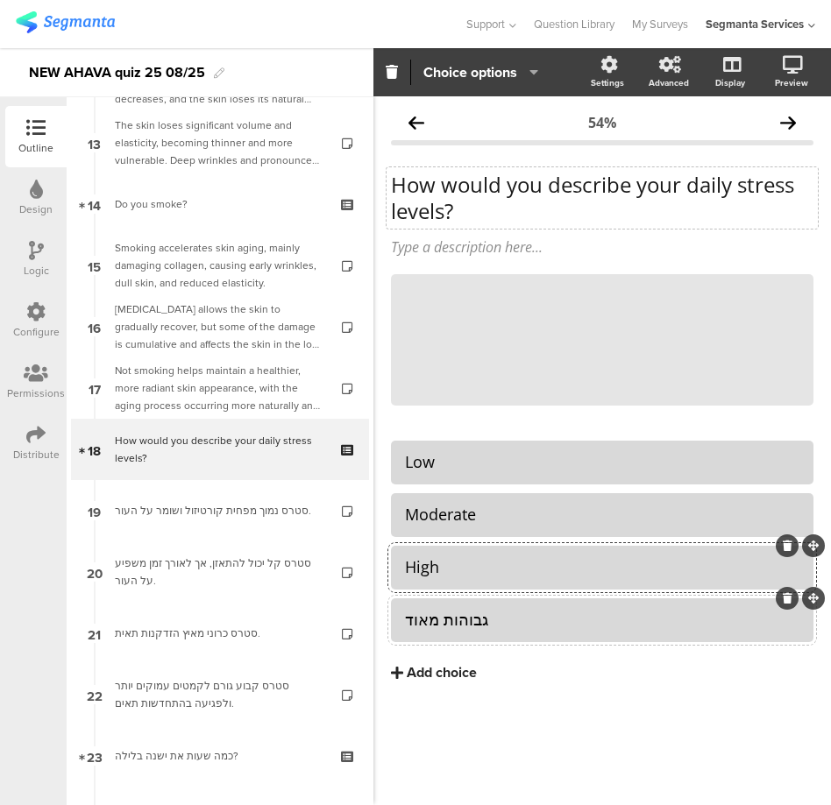
click at [478, 621] on div "גבוהות מאוד" at bounding box center [602, 620] width 394 height 20
paste div
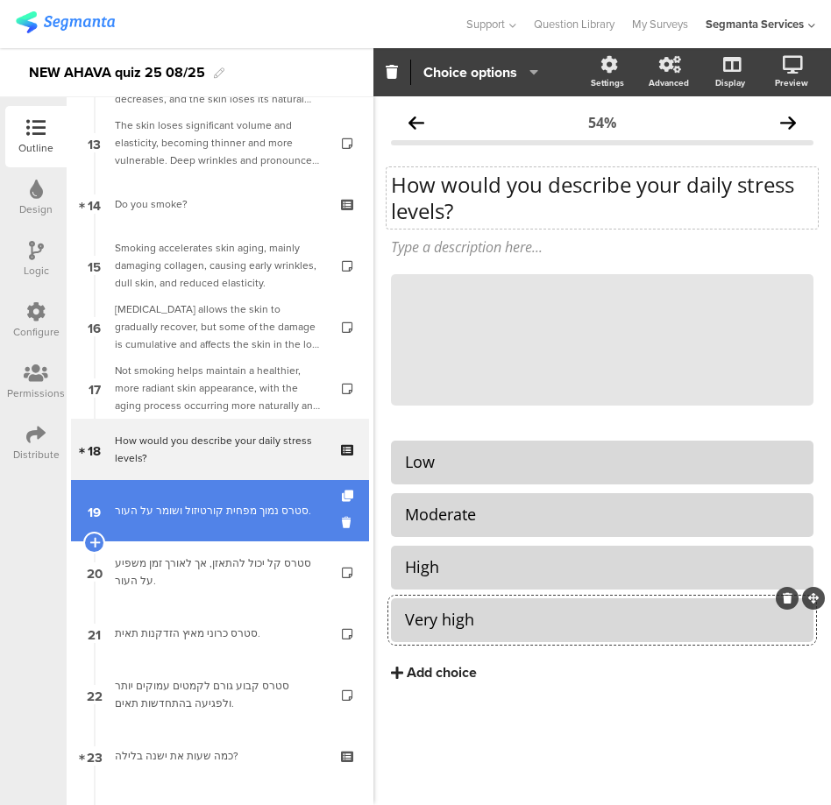
click at [221, 513] on div "סטרס נמוך מפחית קורטיזול ושומר על העור." at bounding box center [219, 511] width 209 height 18
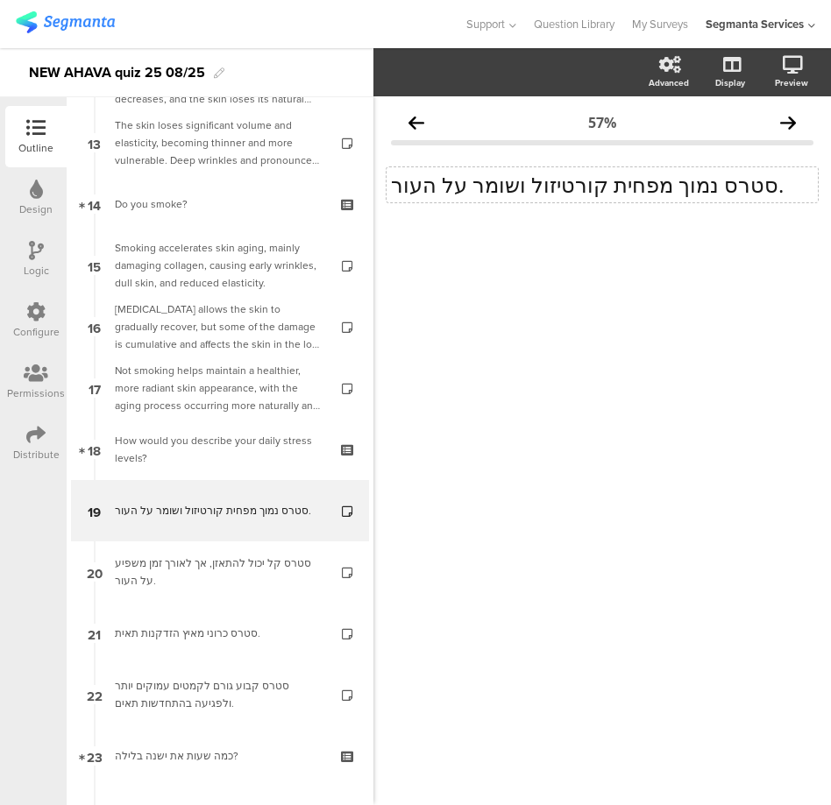
click at [518, 188] on p "סטרס נמוך מפחית קורטיזול ושומר על העור." at bounding box center [602, 185] width 422 height 26
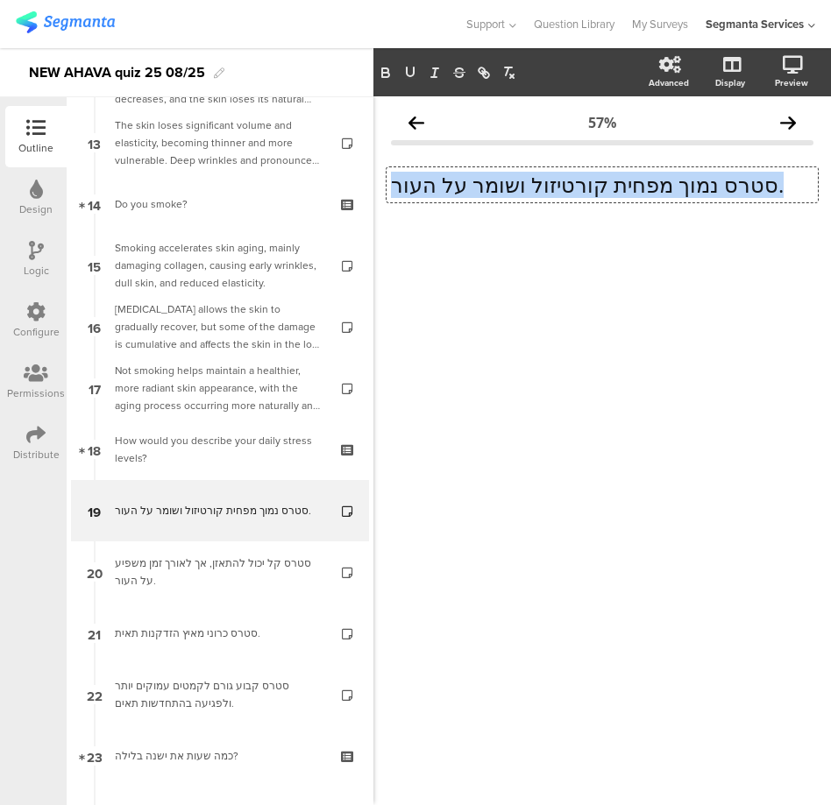
click at [518, 188] on p "סטרס נמוך מפחית קורטיזול ושומר על העור." at bounding box center [602, 185] width 422 height 26
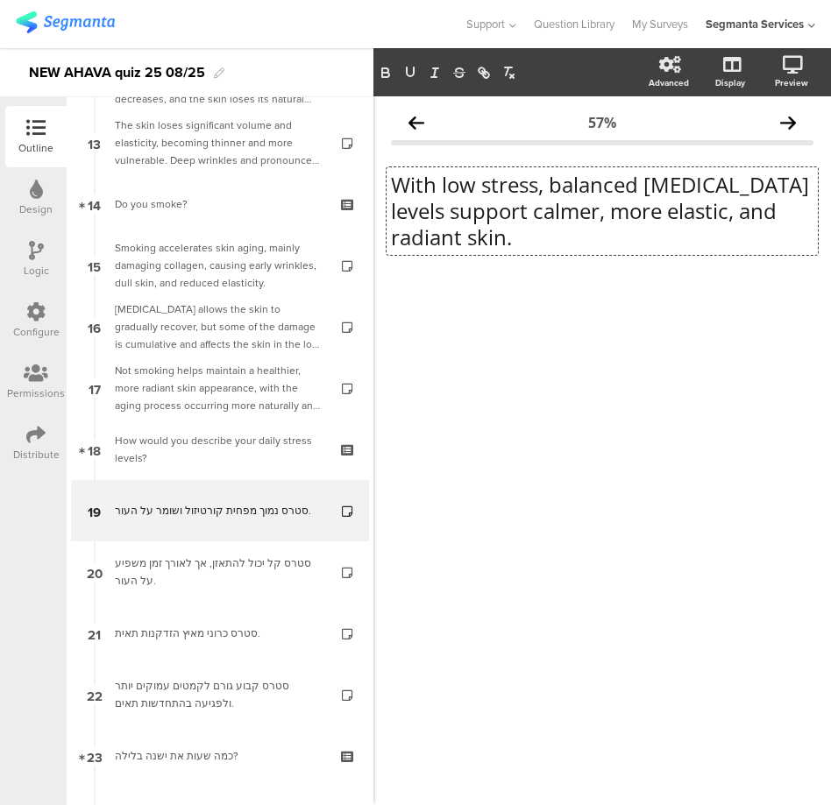
scroll to position [1, 0]
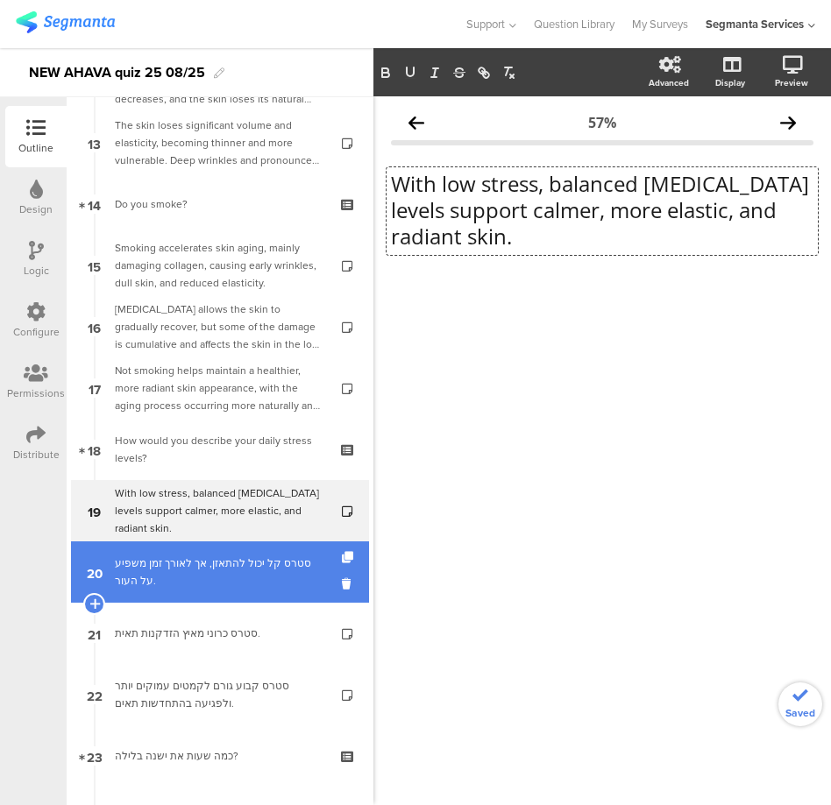
click at [256, 544] on link "20 סטרס קל יכול להתאזן, אך לאורך זמן משפיע על העור." at bounding box center [220, 572] width 298 height 61
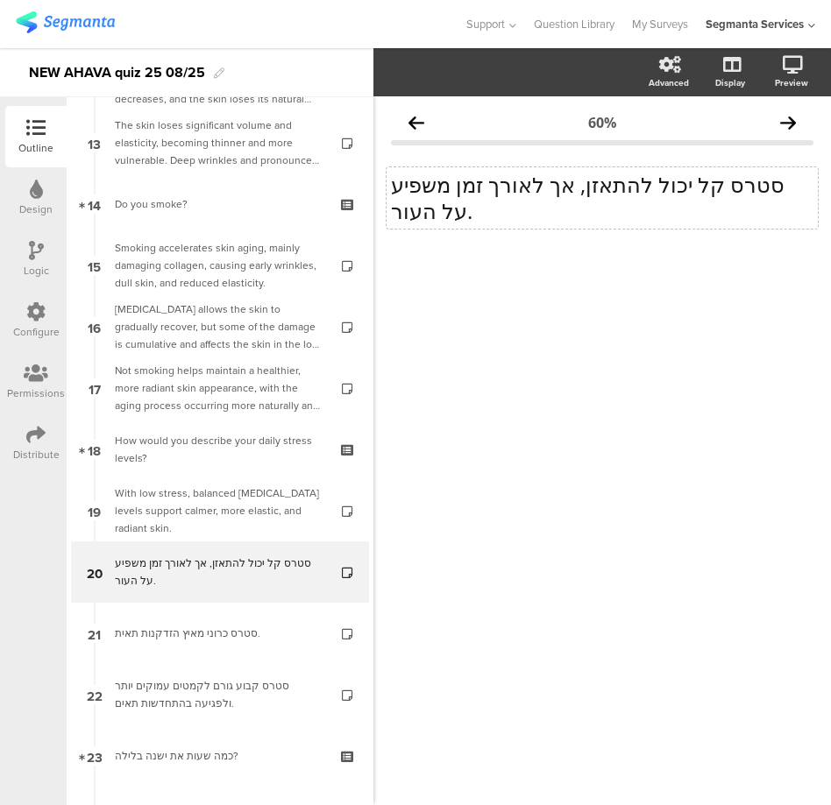
click at [425, 210] on p "סטרס קל יכול להתאזן, אך לאורך זמן משפיע על העור." at bounding box center [602, 198] width 422 height 53
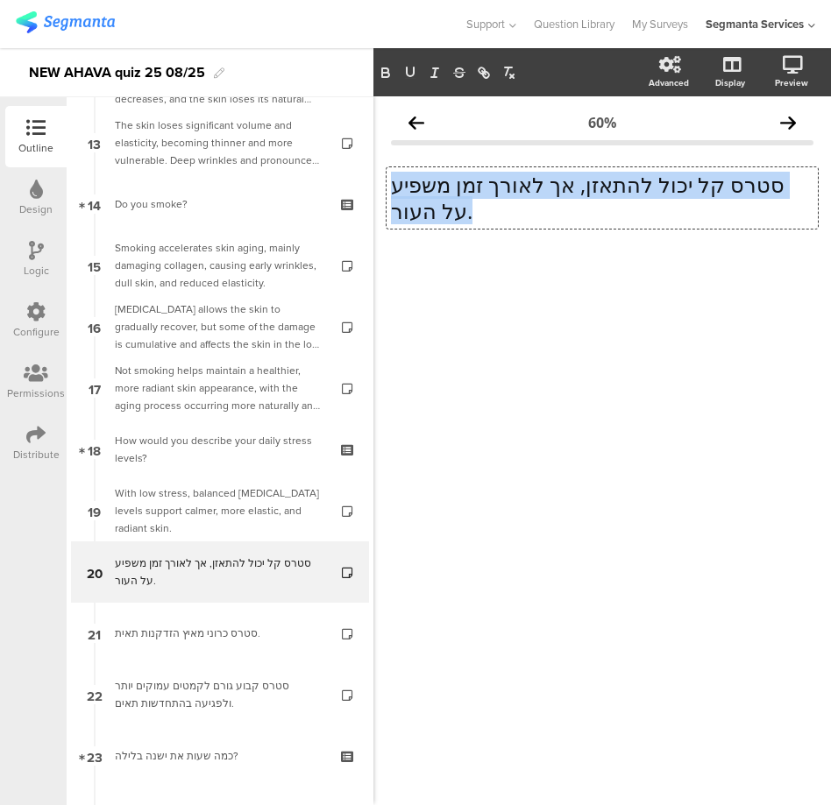
click at [425, 210] on p "סטרס קל יכול להתאזן, אך לאורך זמן משפיע על העור." at bounding box center [602, 198] width 422 height 53
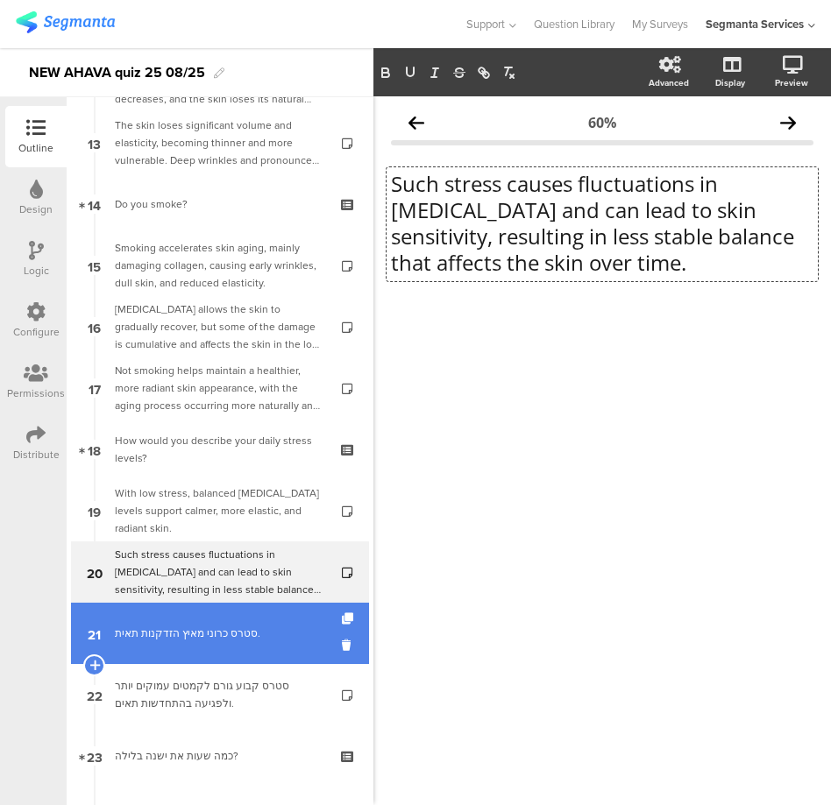
click at [249, 621] on link "21 סטרס כרוני מאיץ הזדקנות תאית." at bounding box center [220, 633] width 298 height 61
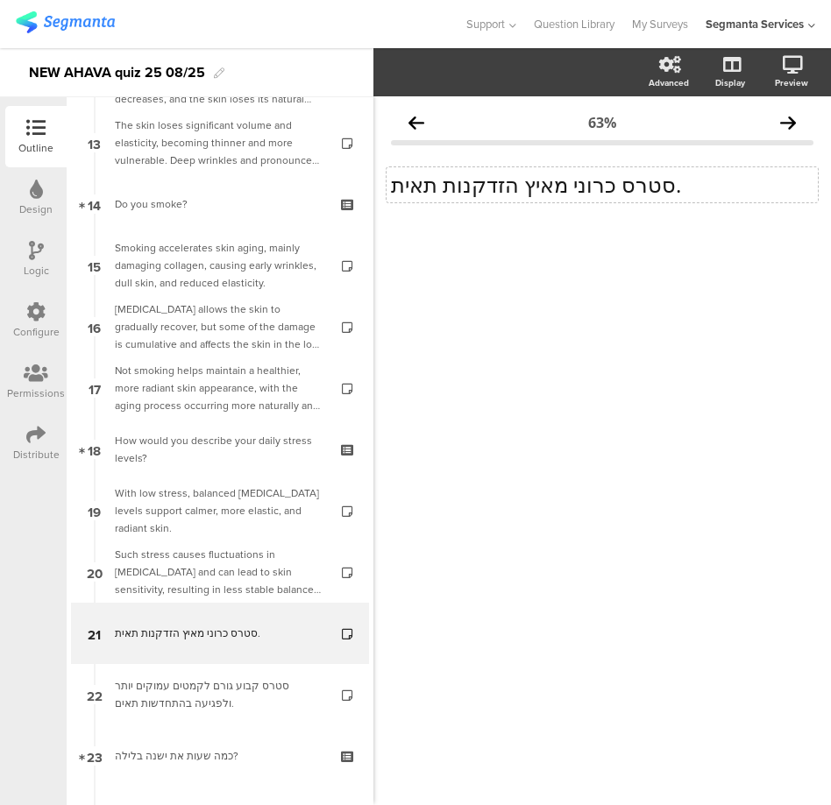
click at [473, 187] on div "סטרס כרוני מאיץ הזדקנות תאית. סטרס כרוני מאיץ הזדקנות תאית." at bounding box center [601, 184] width 431 height 35
click at [473, 187] on p "סטרס כרוני מאיץ הזדקנות תאית." at bounding box center [602, 185] width 422 height 26
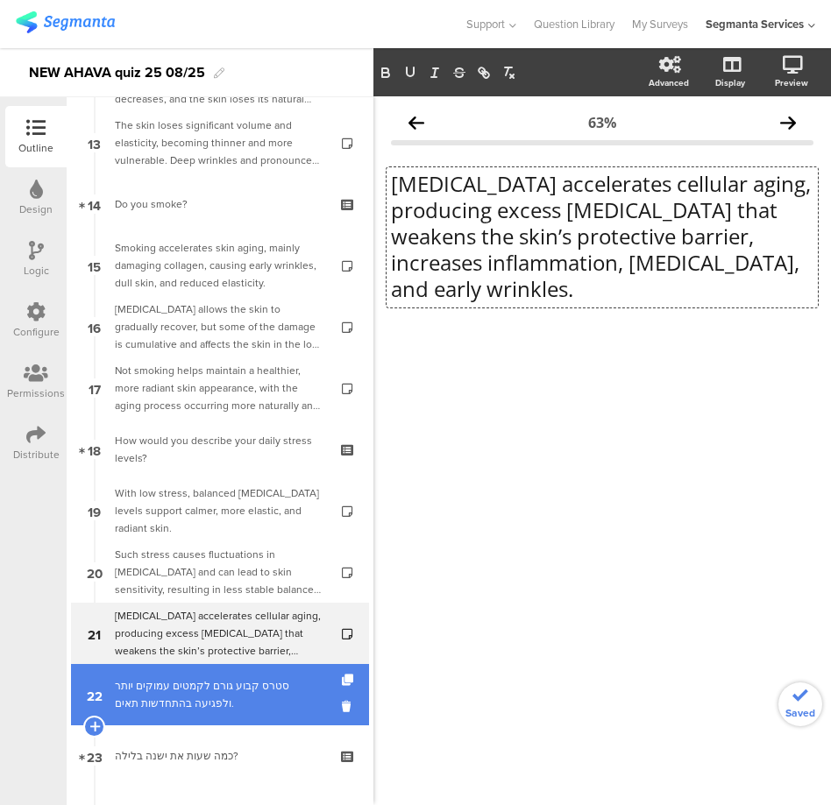
click at [192, 704] on div "סטרס קבוע גורם לקמטים עמוקים יותר ולפגיעה בהתחדשות תאים." at bounding box center [219, 694] width 209 height 35
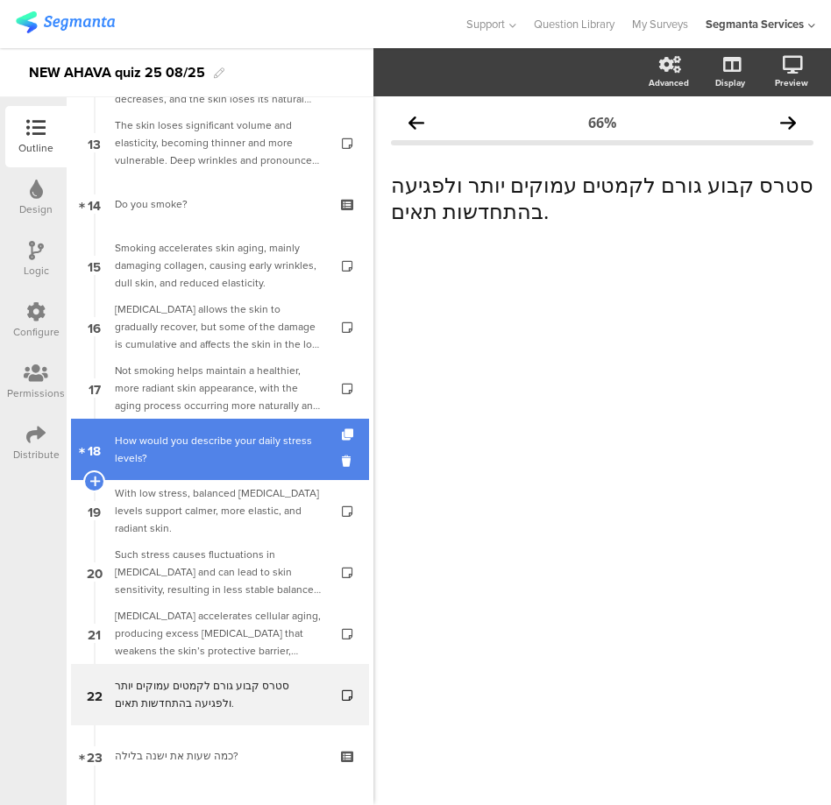
click at [183, 442] on div "How would you describe your daily stress levels?" at bounding box center [219, 449] width 209 height 35
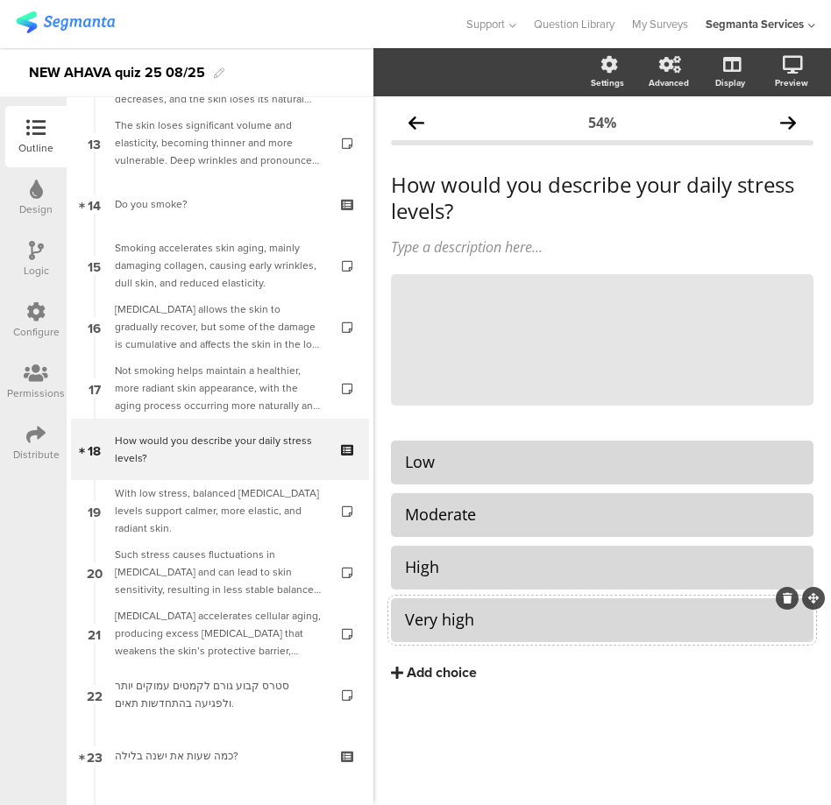
click at [785, 601] on icon at bounding box center [787, 598] width 10 height 11
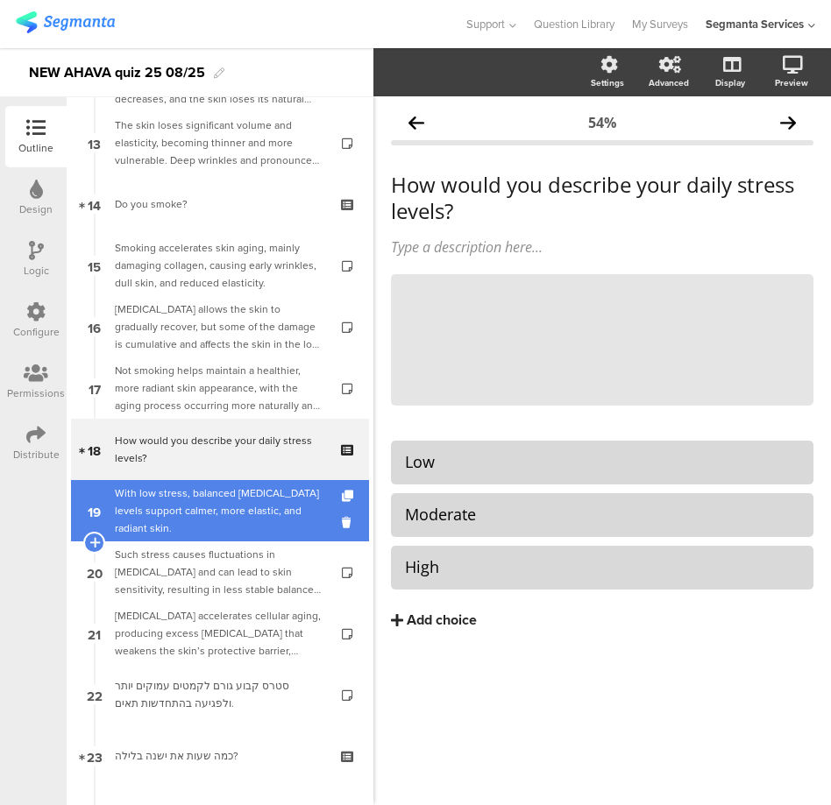
click at [189, 492] on div "With low stress, balanced cortisol levels support calmer, more elastic, and rad…" at bounding box center [219, 511] width 209 height 53
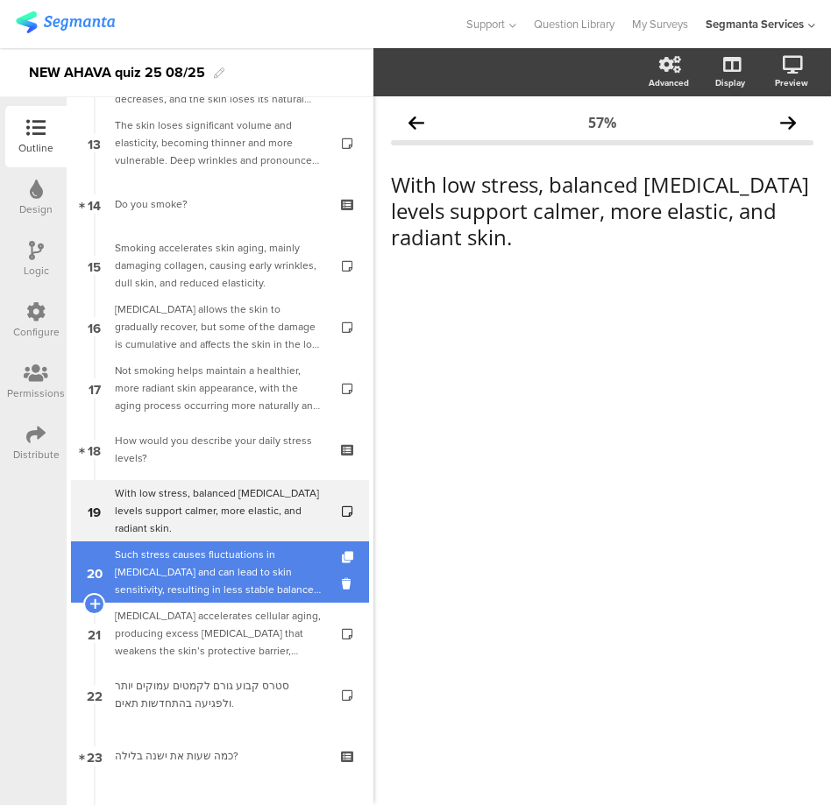
click at [206, 570] on div "Such stress causes fluctuations in cortisol and can lead to skin sensitivity, r…" at bounding box center [219, 572] width 209 height 53
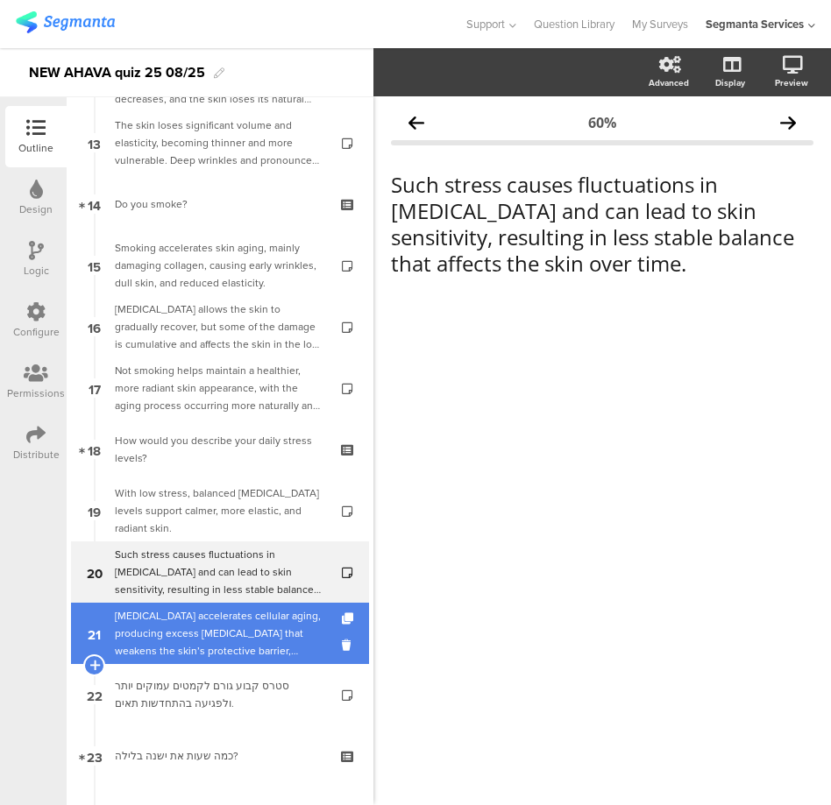
click at [207, 638] on div "Chronic stress accelerates cellular aging, producing excess cortisol that weake…" at bounding box center [219, 633] width 209 height 53
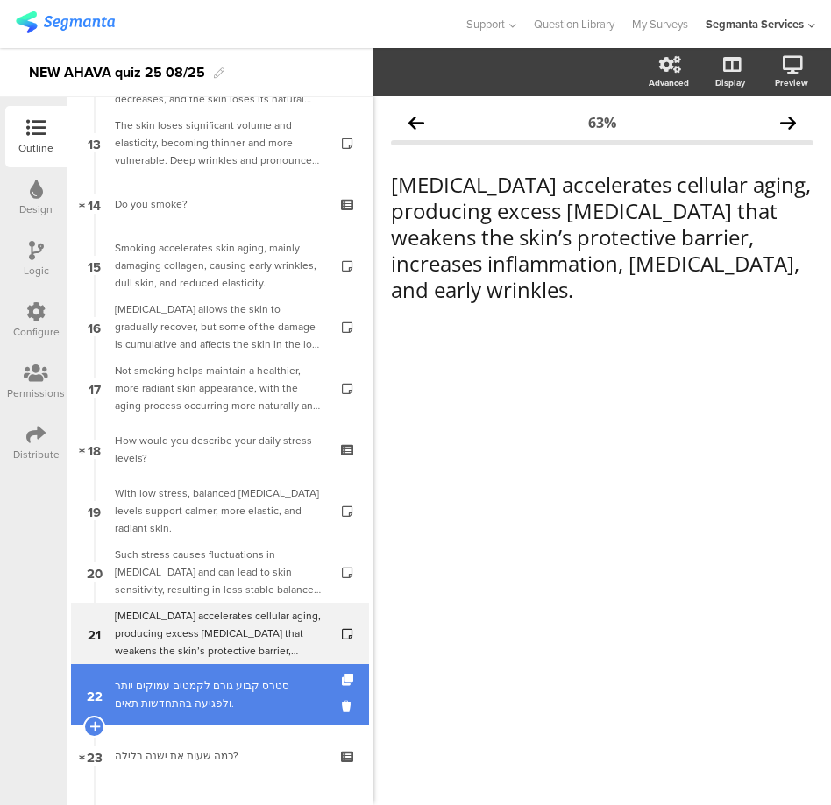
click at [218, 697] on div "סטרס קבוע גורם לקמטים עמוקים יותר ולפגיעה בהתחדשות תאים." at bounding box center [219, 694] width 209 height 35
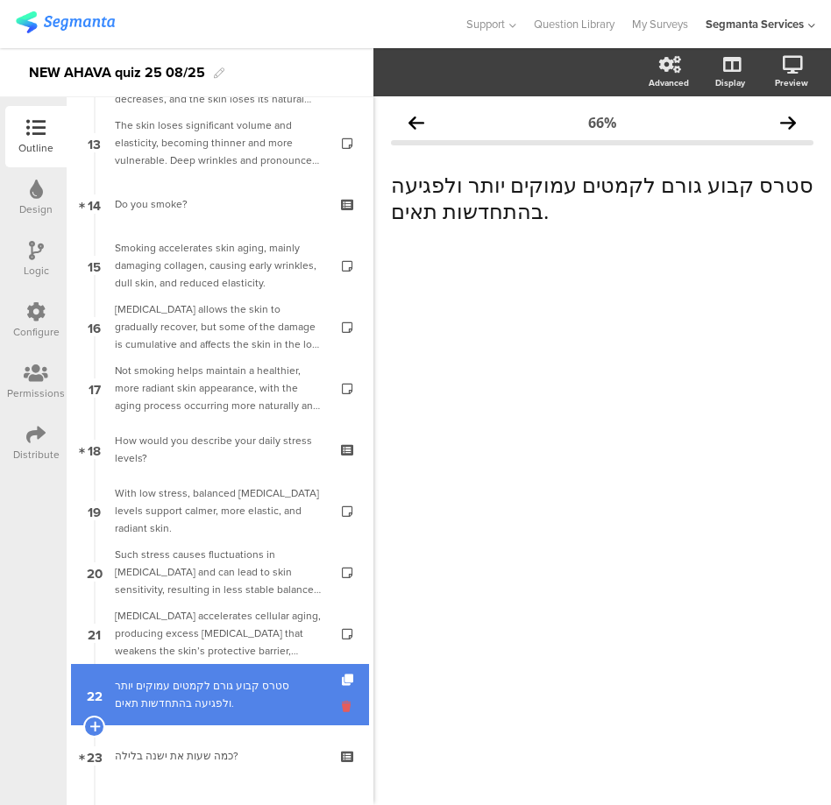
click at [342, 707] on icon at bounding box center [349, 706] width 15 height 17
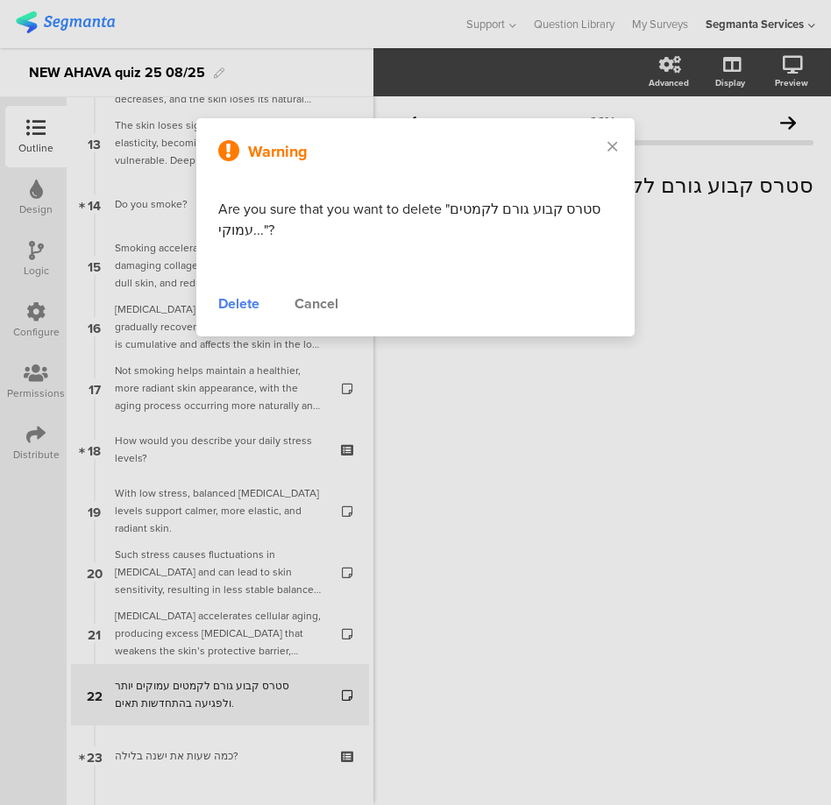
click at [225, 305] on div "Delete" at bounding box center [238, 304] width 41 height 21
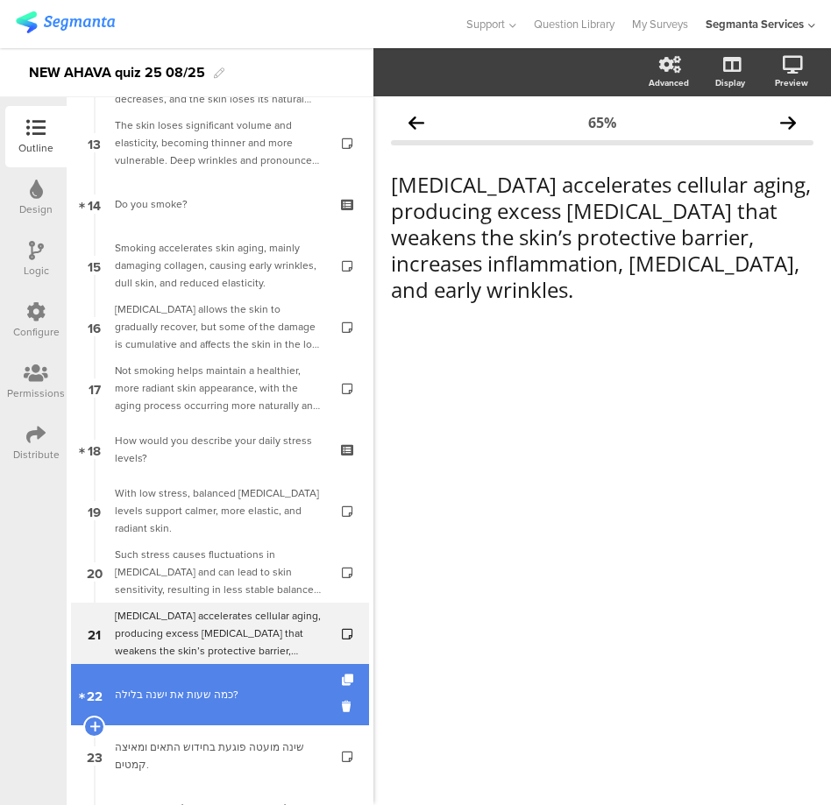
click at [194, 691] on div "כמה שעות את ישנה בלילה?" at bounding box center [219, 695] width 209 height 18
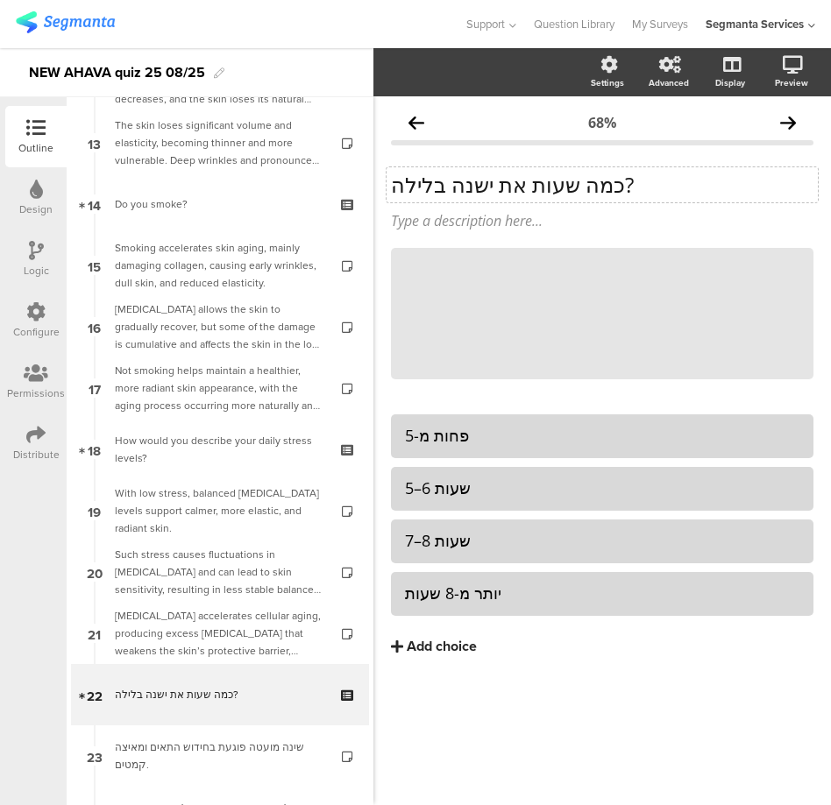
click at [487, 180] on div "כמה שעות את ישנה בלילה? כמה שעות את ישנה בלילה?" at bounding box center [601, 184] width 431 height 35
click at [487, 180] on p "כמה שעות את ישנה בלילה?" at bounding box center [602, 185] width 422 height 26
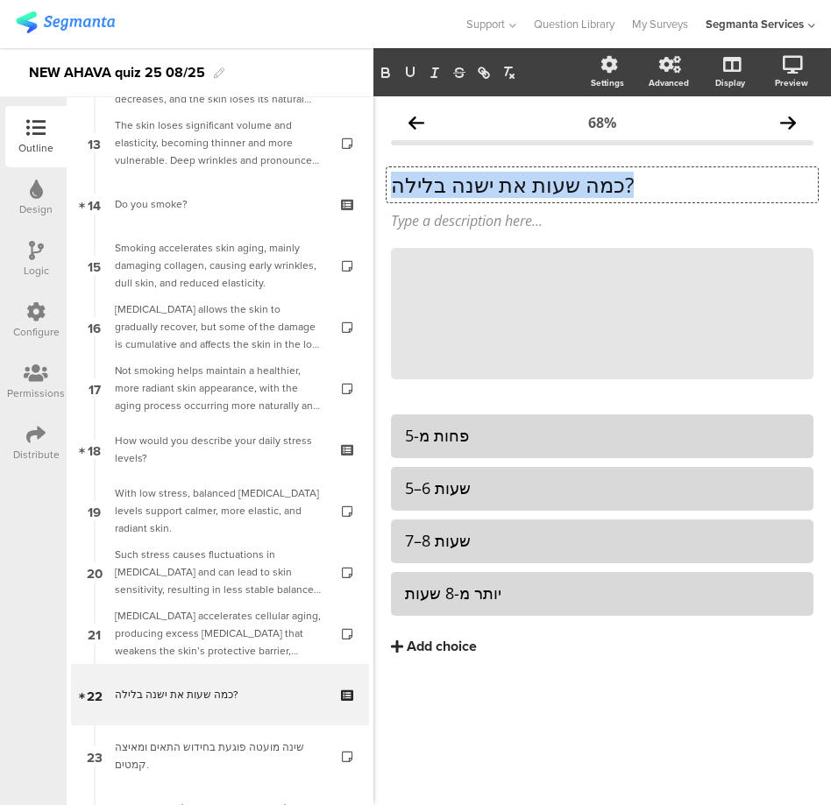
click at [487, 180] on p "כמה שעות את ישנה בלילה?" at bounding box center [602, 185] width 422 height 26
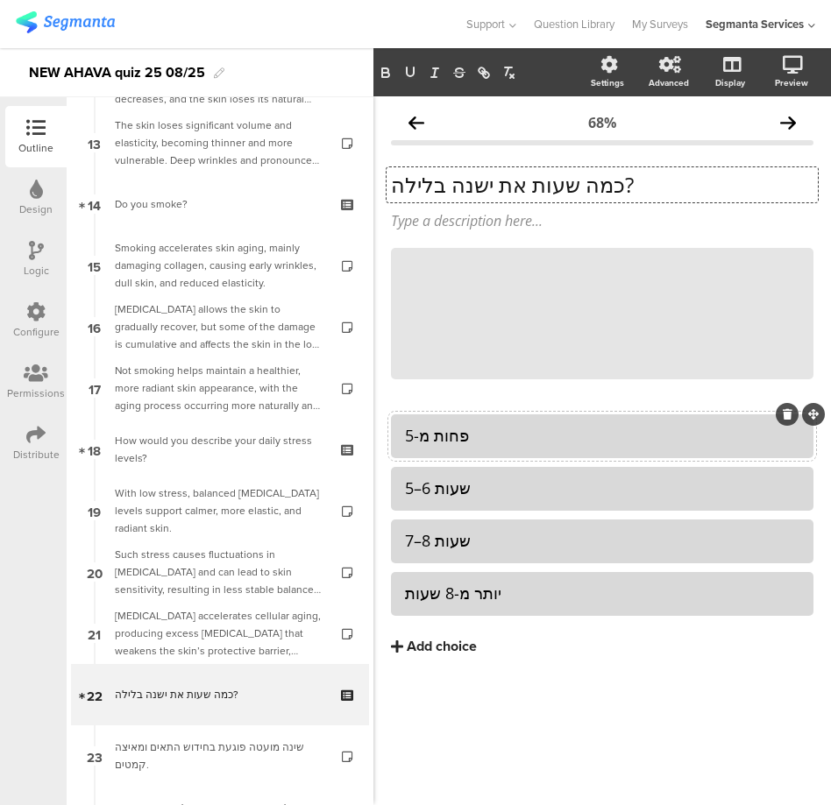
click at [453, 431] on div "פחות מ-5" at bounding box center [602, 436] width 394 height 20
copy div "פחות מ-5"
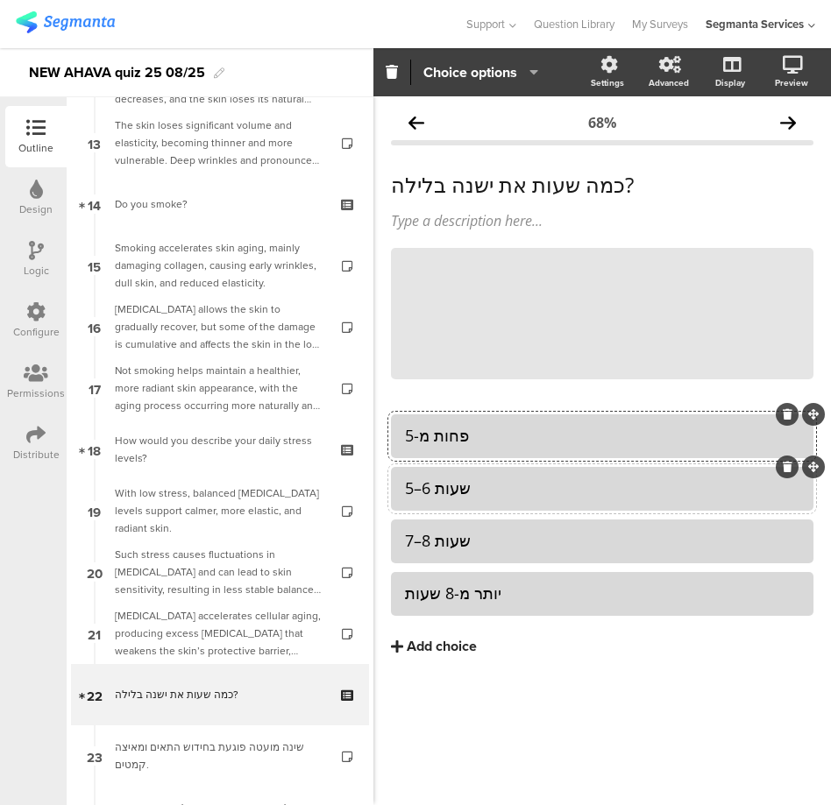
click at [451, 492] on div "5–6 שעות" at bounding box center [602, 488] width 394 height 20
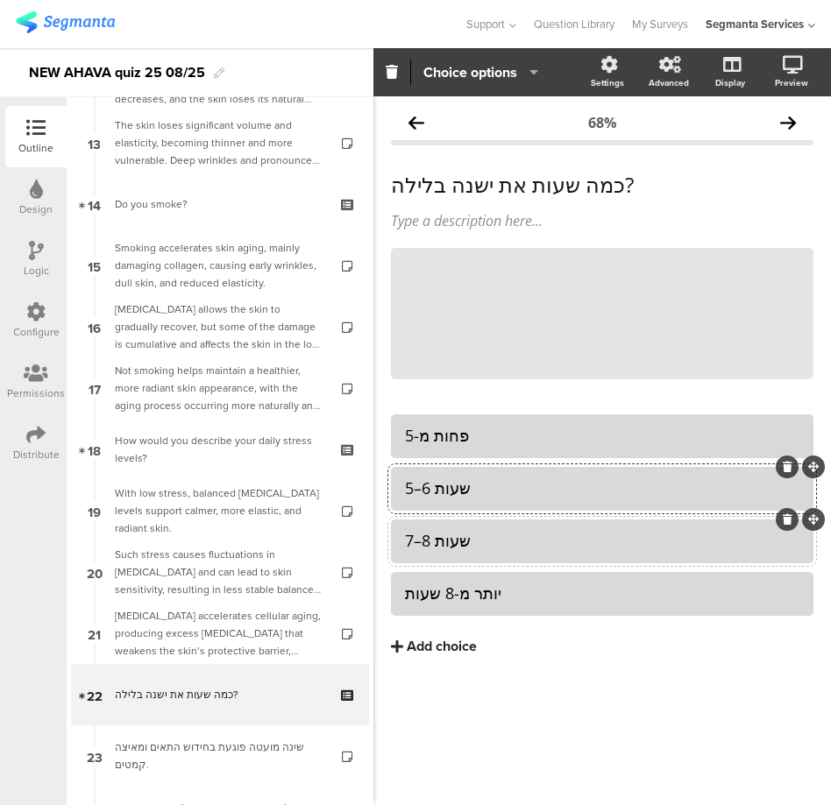
click at [422, 543] on div "7–8 שעות" at bounding box center [602, 541] width 394 height 20
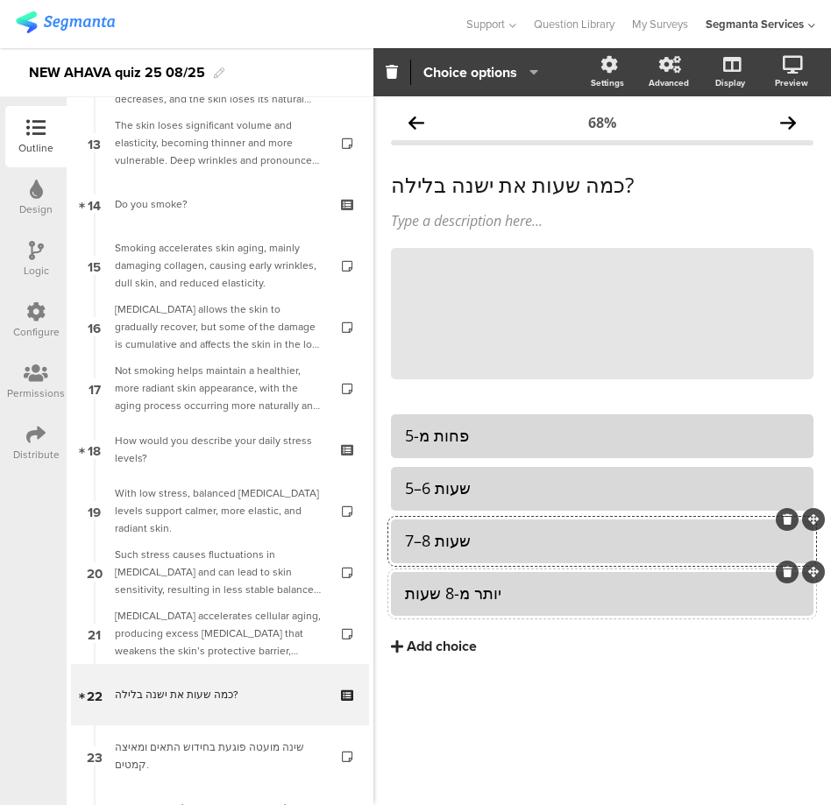
click at [447, 598] on div "יותר מ-8 שעות" at bounding box center [602, 594] width 394 height 20
click at [486, 174] on div "כמה שעות את ישנה בלילה? כמה שעות את ישנה בלילה?" at bounding box center [601, 184] width 431 height 35
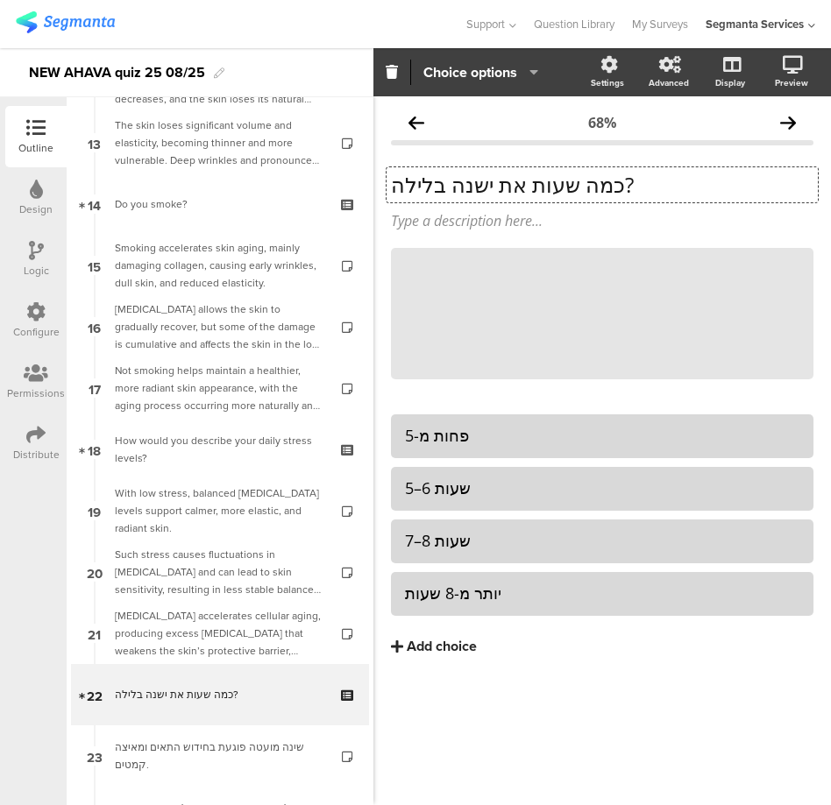
click at [486, 174] on p "כמה שעות את ישנה בלילה?" at bounding box center [602, 185] width 422 height 26
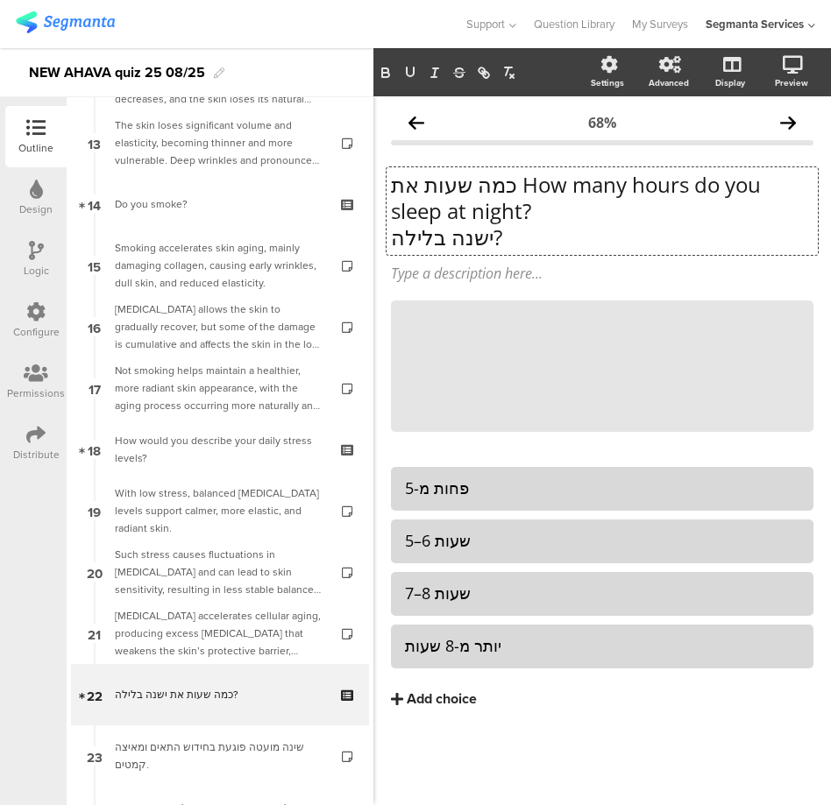
scroll to position [1, 0]
click at [468, 219] on p "כמה שעות את How many hours do you sleep at night?" at bounding box center [602, 197] width 422 height 53
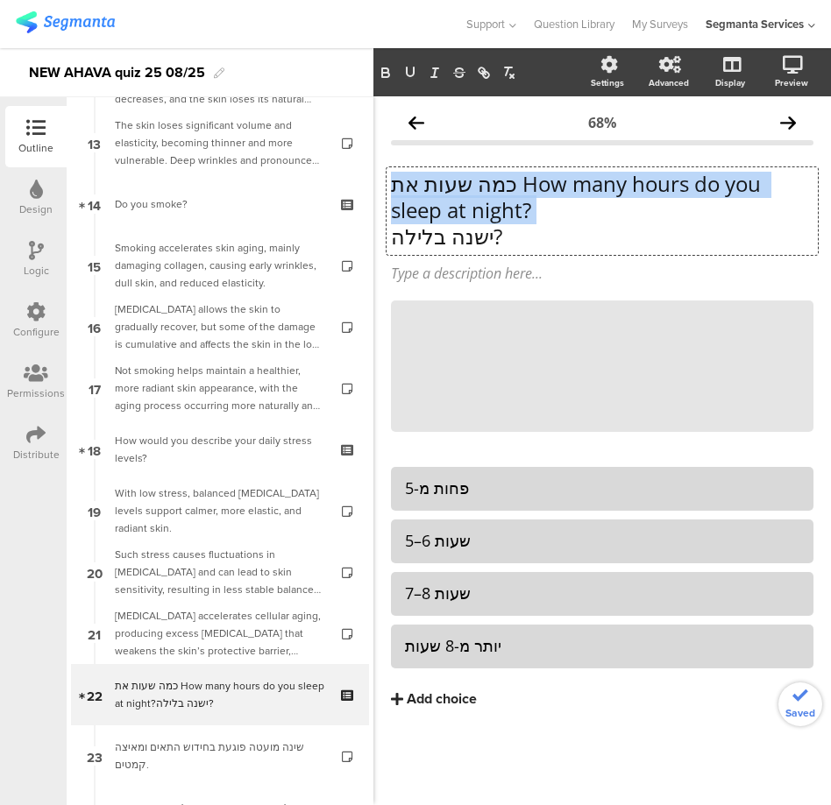
click at [468, 219] on p "כמה שעות את How many hours do you sleep at night?" at bounding box center [602, 197] width 422 height 53
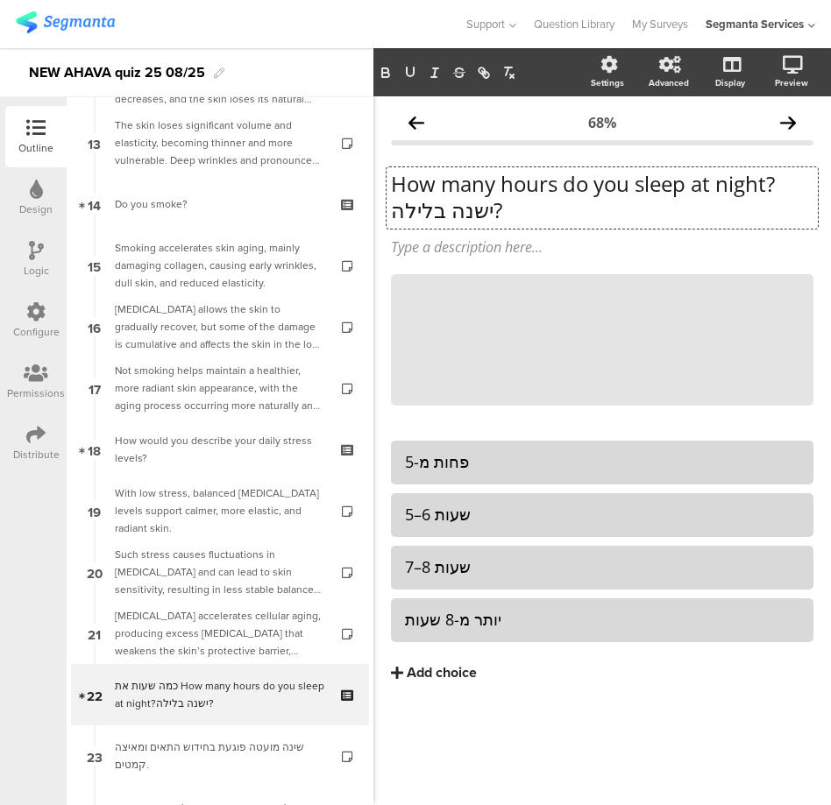
click at [468, 219] on p "ישנה בלילה?" at bounding box center [602, 210] width 422 height 26
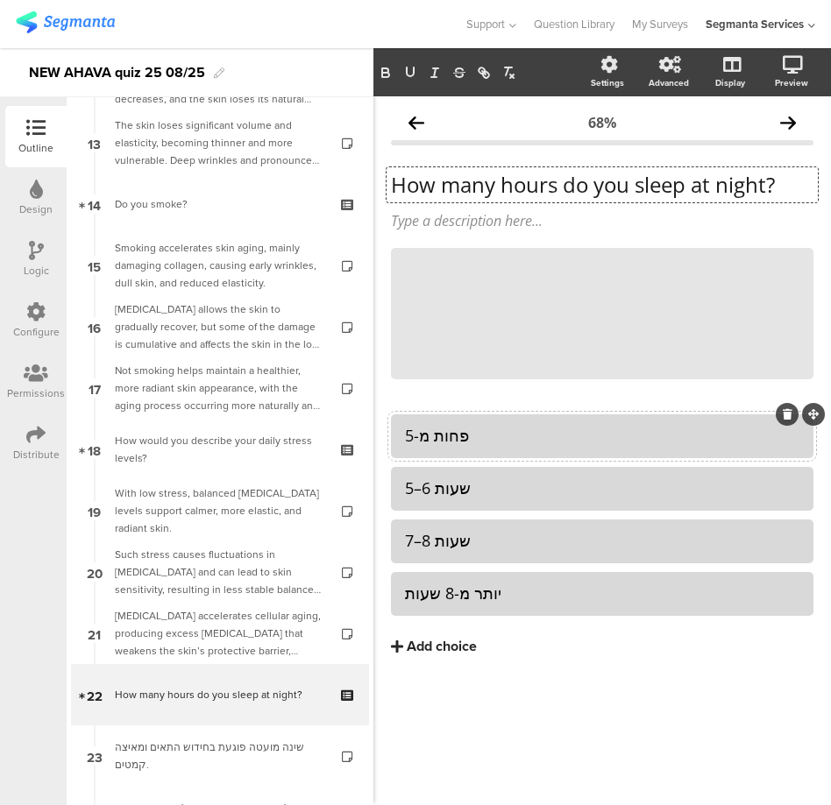
click at [429, 430] on div "פחות מ-5" at bounding box center [602, 436] width 394 height 20
paste div
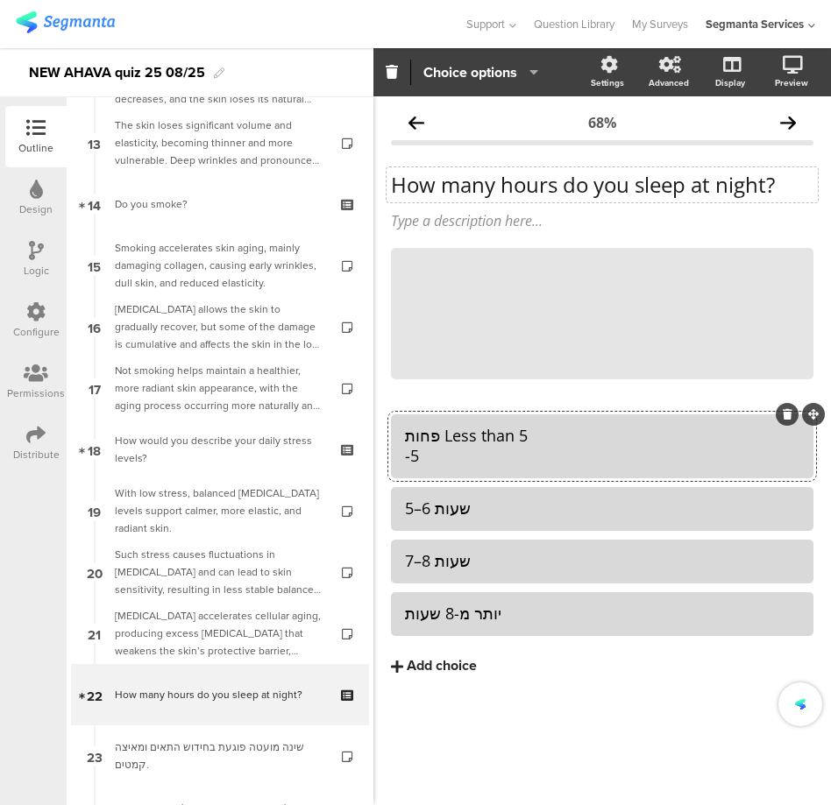
click at [512, 463] on div "פחות Less than 5 -5" at bounding box center [602, 446] width 394 height 41
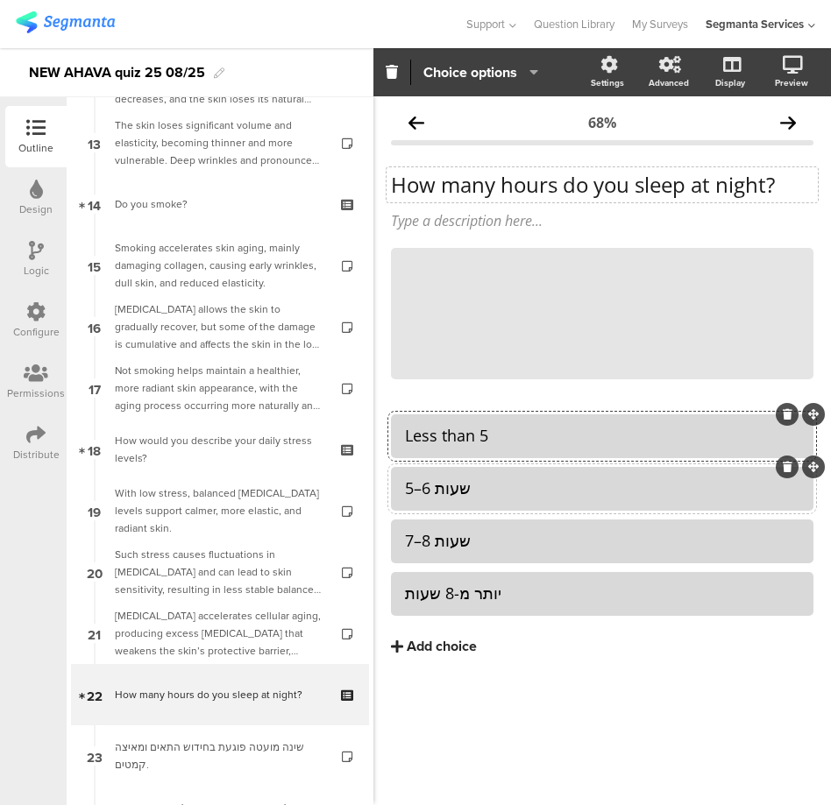
click at [449, 485] on div "5–6 שעות" at bounding box center [602, 488] width 394 height 20
paste div
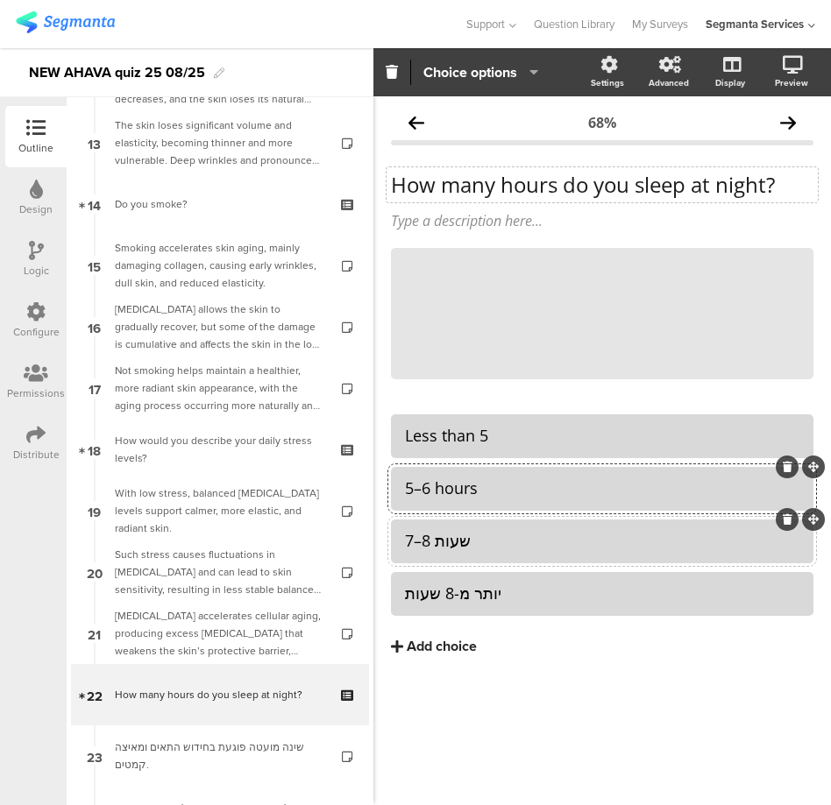
click at [431, 533] on div "7–8 שעות" at bounding box center [602, 541] width 394 height 20
paste div
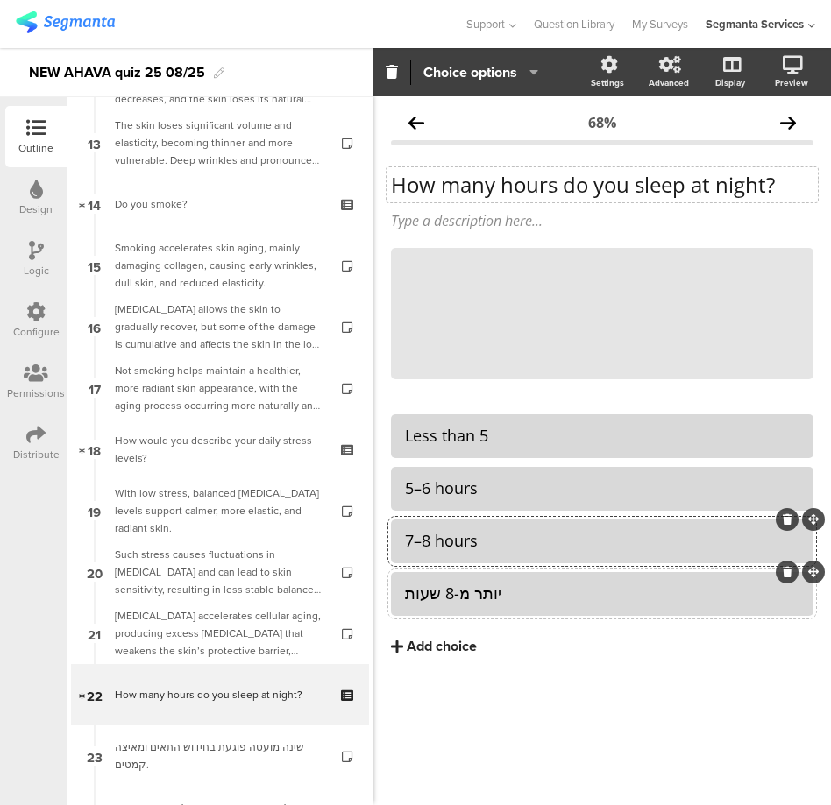
click at [479, 598] on div "יותר מ-8 שעות" at bounding box center [602, 594] width 394 height 20
paste div
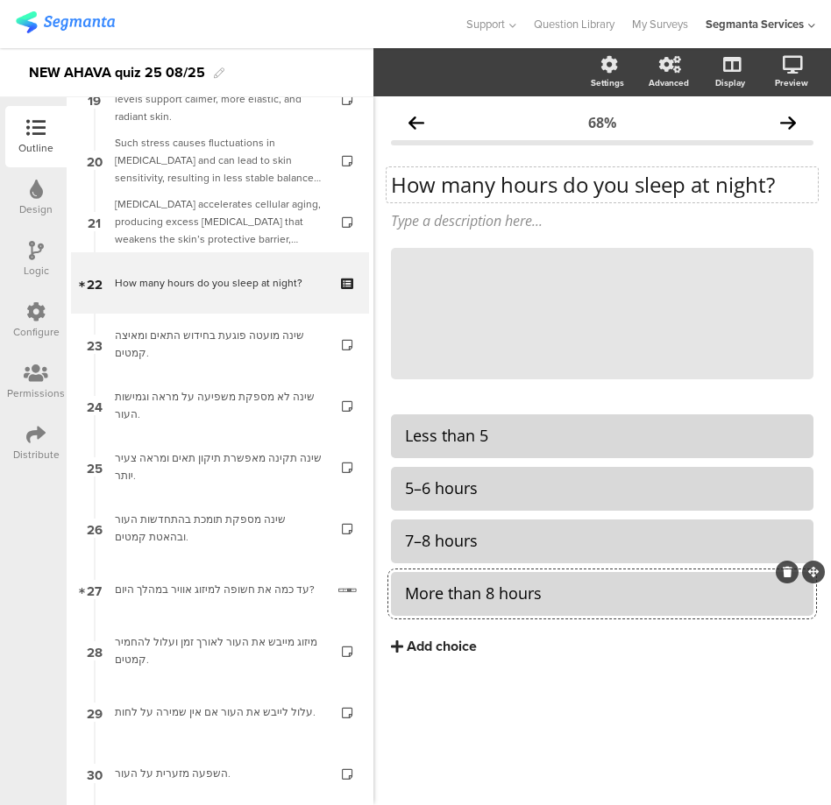
scroll to position [1204, 0]
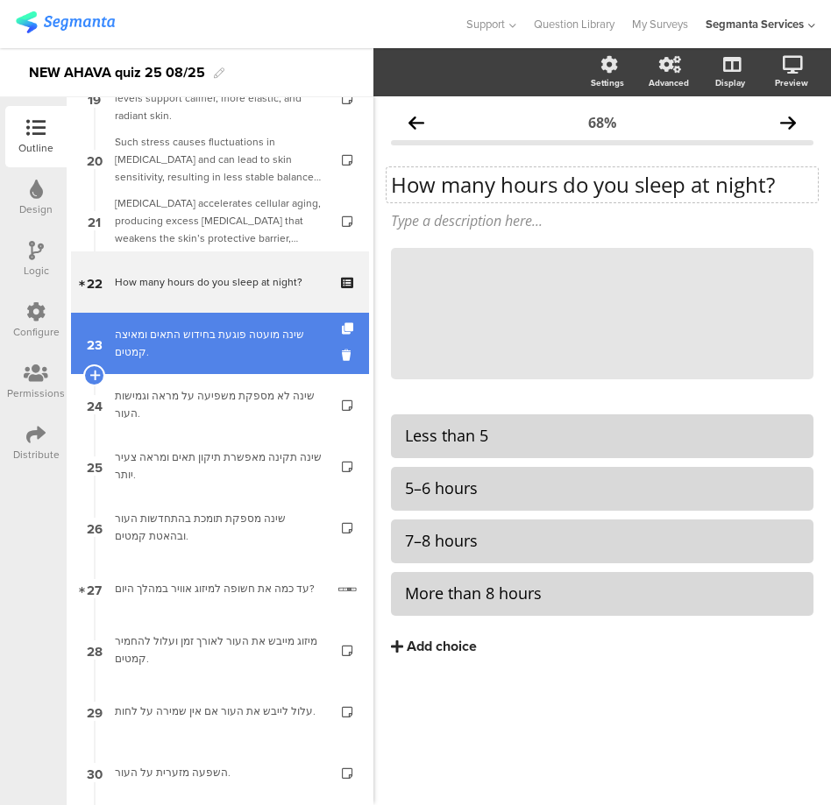
click at [138, 345] on div "שינה מועטה פוגעת בחידוש התאים ומאיצה קמטים." at bounding box center [219, 343] width 209 height 35
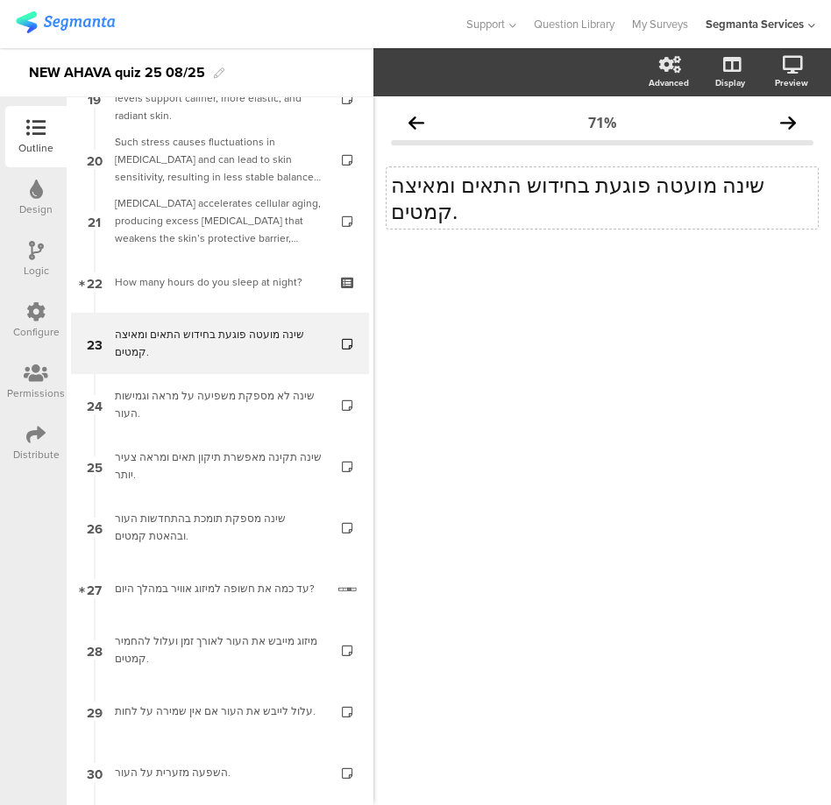
click at [426, 194] on div "שינה מועטה פוגעת בחידוש התאים ומאיצה קמטים. שינה מועטה פוגעת בחידוש התאים ומאיצ…" at bounding box center [601, 197] width 431 height 61
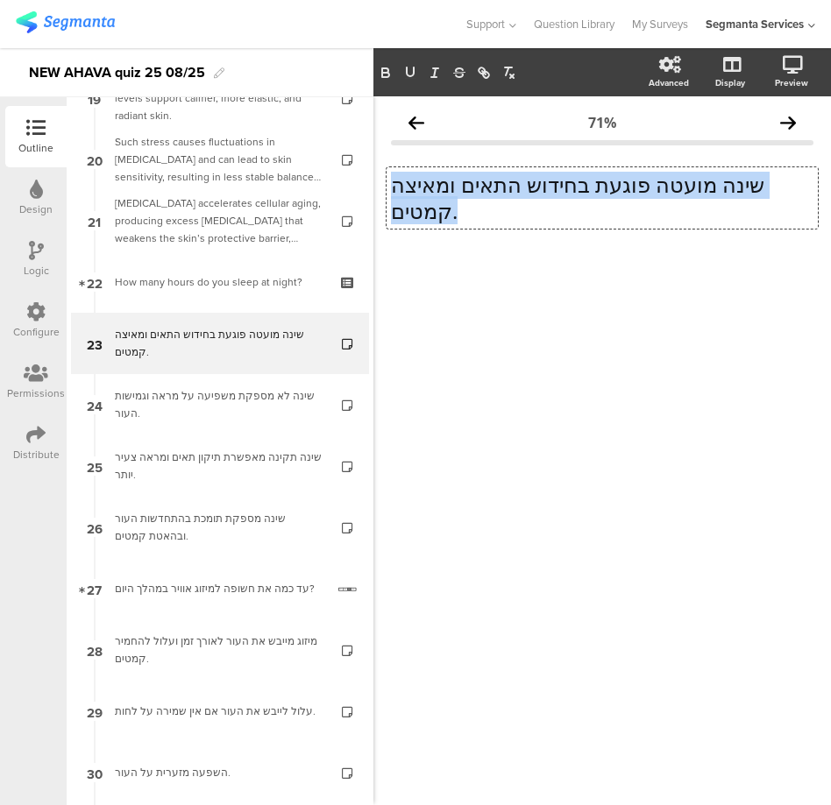
click at [426, 194] on p "שינה מועטה פוגעת בחידוש התאים ומאיצה קמטים." at bounding box center [602, 198] width 422 height 53
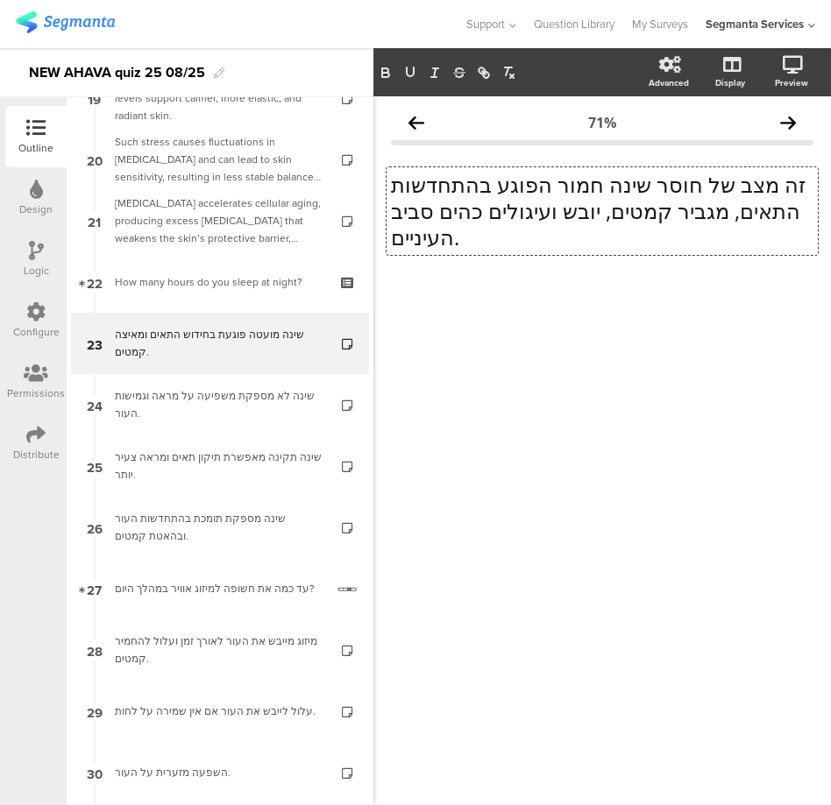
scroll to position [1, 0]
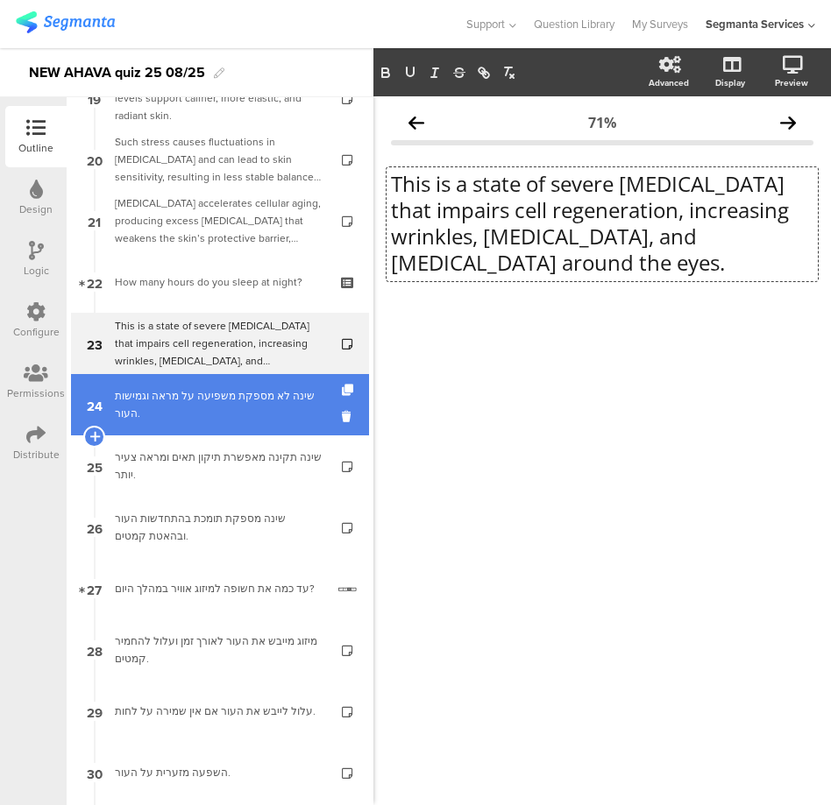
click at [203, 417] on div "שינה לא מספקת משפיעה על מראה וגמישות העור." at bounding box center [219, 404] width 209 height 35
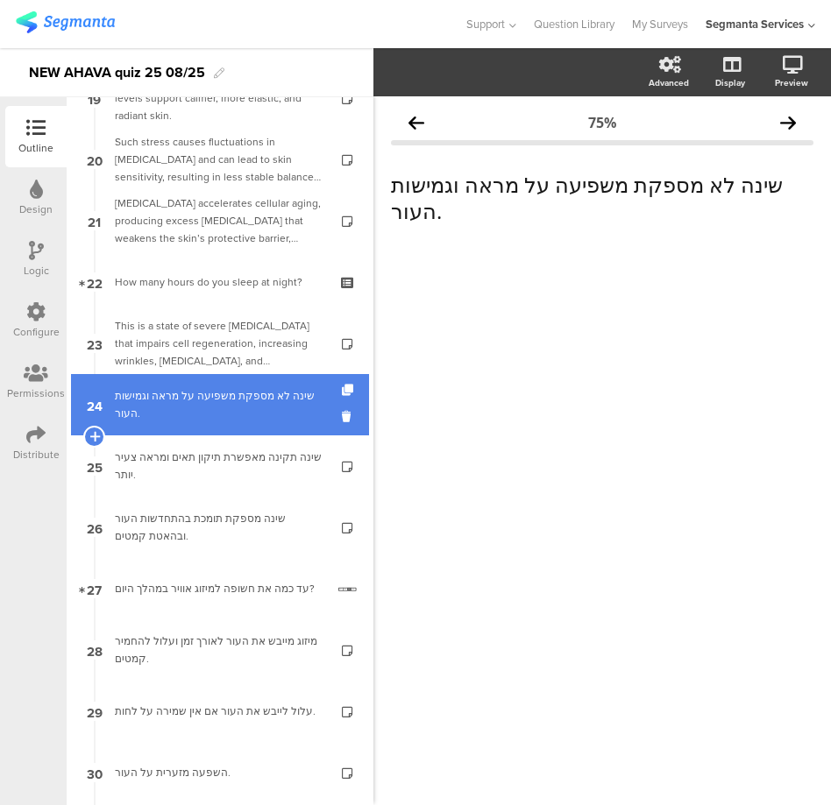
click at [237, 390] on div "שינה לא מספקת משפיעה על מראה וגמישות העור." at bounding box center [219, 404] width 209 height 35
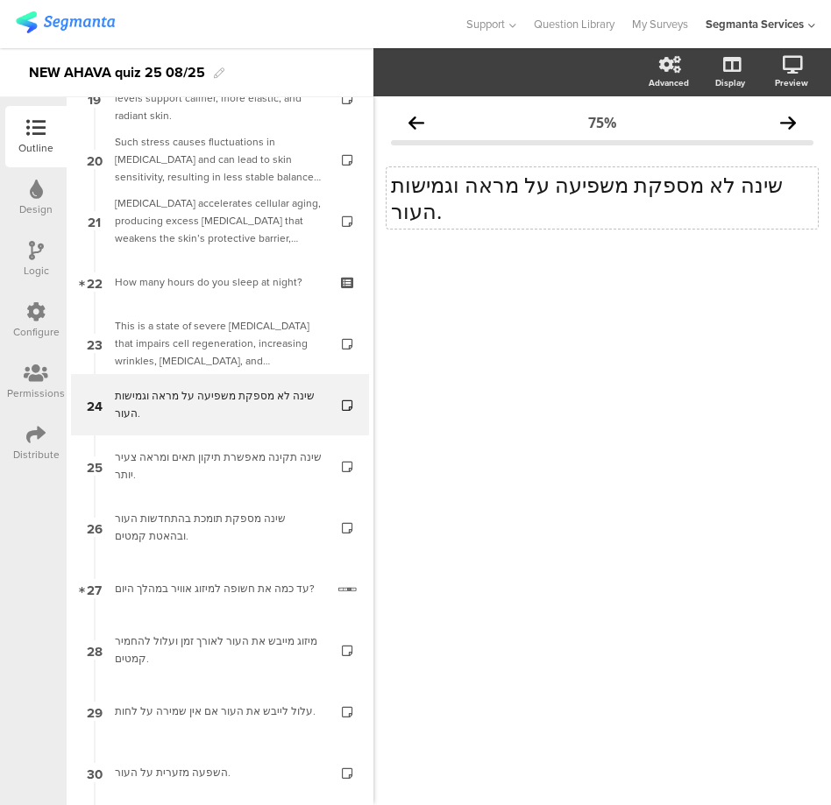
click at [454, 189] on p "שינה לא מספקת משפיעה על מראה וגמישות העור." at bounding box center [602, 198] width 422 height 53
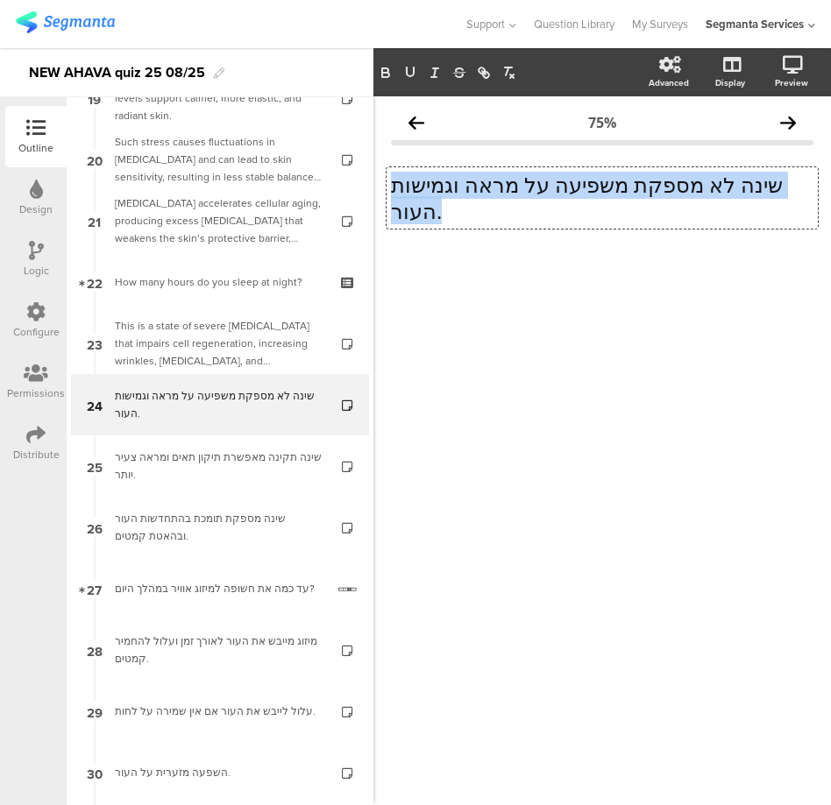
click at [454, 189] on p "שינה לא מספקת משפיעה על מראה וגמישות העור." at bounding box center [602, 198] width 422 height 53
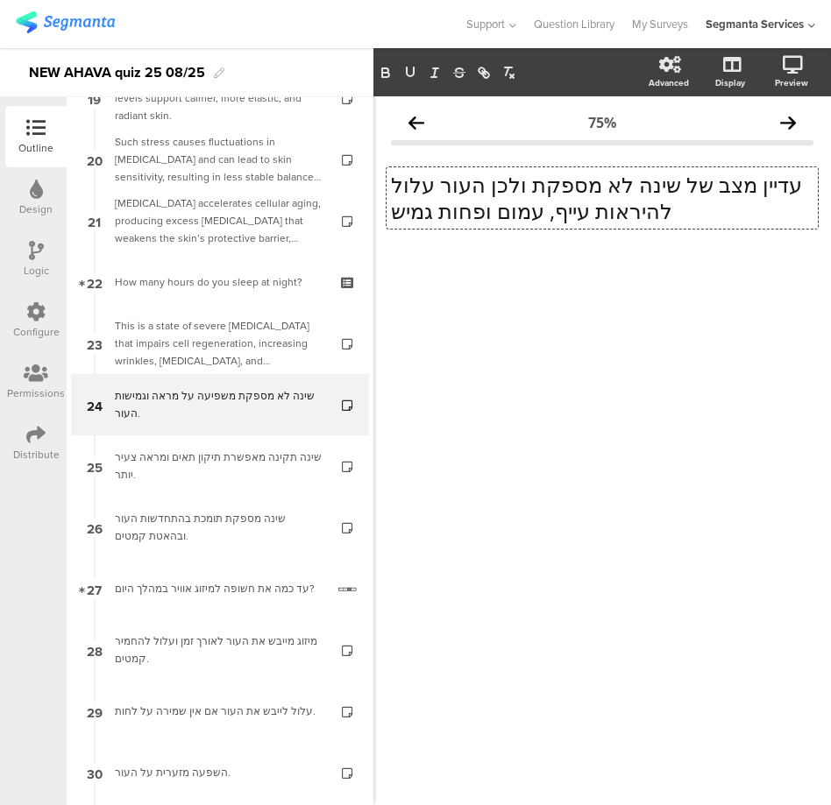
scroll to position [1, 0]
click at [555, 216] on p "עדיין מצב של שינה לא מספקת ולכן העור עלול להיראות עייף, עמום ופחות גמיש" at bounding box center [602, 197] width 422 height 53
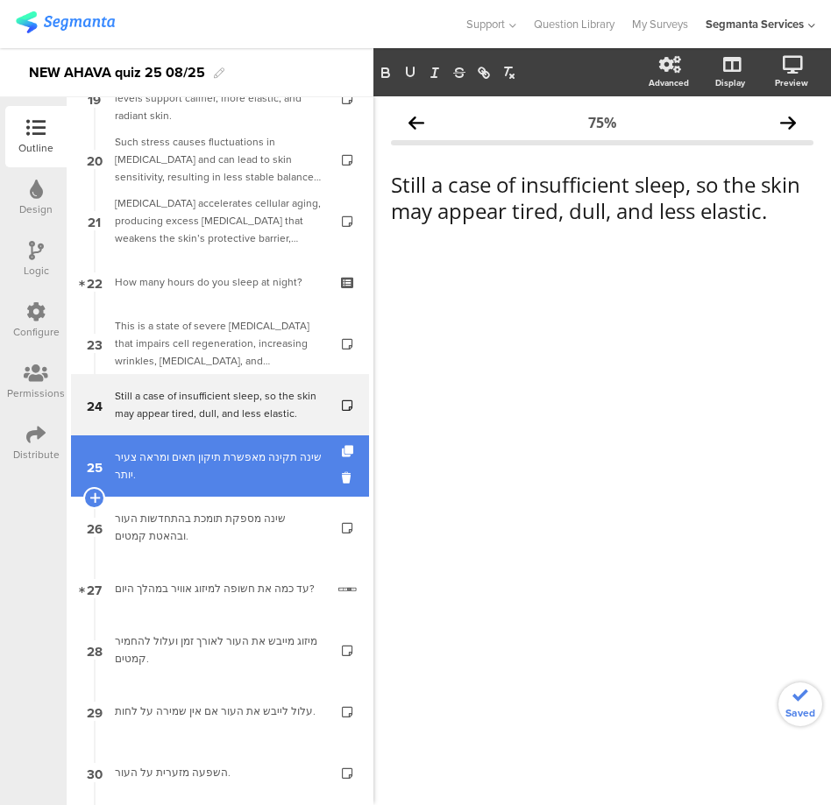
click at [227, 469] on div "שינה תקינה מאפשרת תיקון תאים ומראה צעיר יותר." at bounding box center [219, 466] width 209 height 35
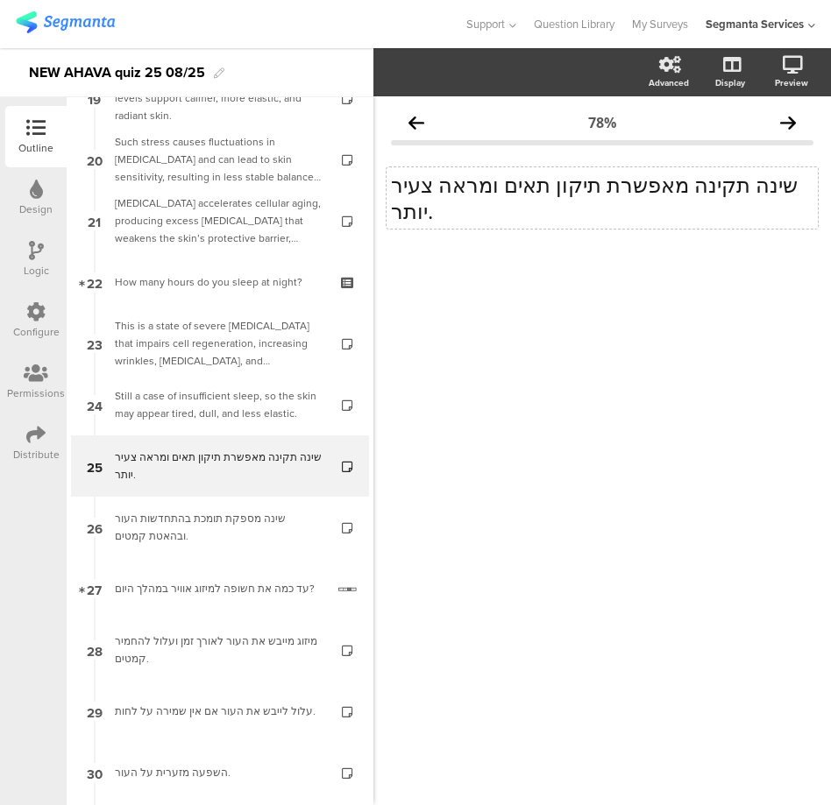
click at [410, 202] on div "שינה תקינה מאפשרת תיקון תאים ומראה צעיר יותר. שינה תקינה מאפשרת תיקון תאים ומרא…" at bounding box center [601, 197] width 431 height 61
click at [410, 202] on p "שינה תקינה מאפשרת תיקון תאים ומראה צעיר יותר." at bounding box center [602, 197] width 422 height 53
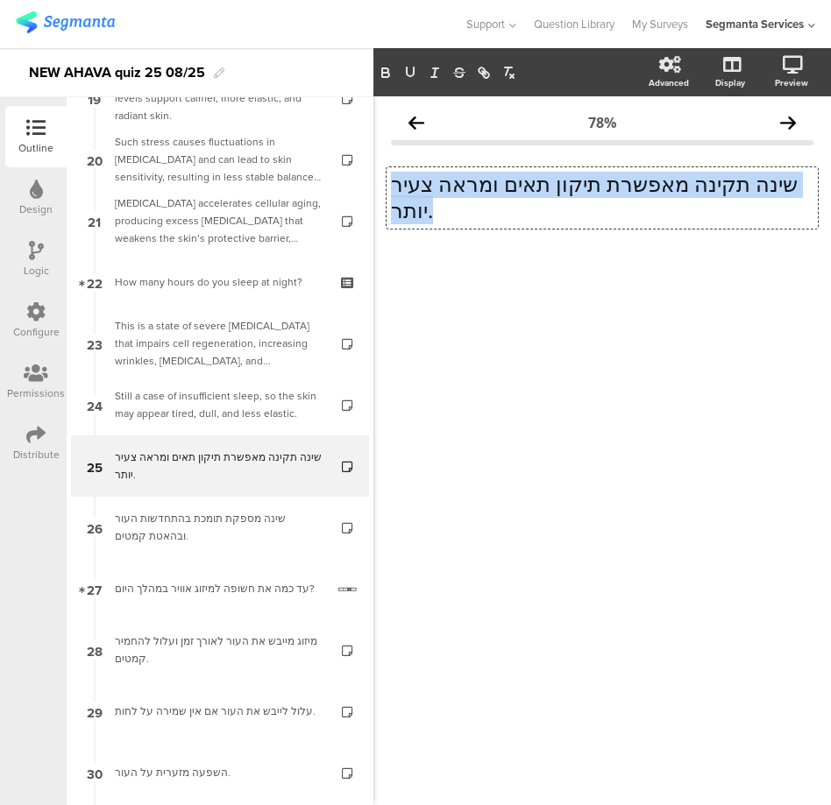
click at [410, 202] on p "שינה תקינה מאפשרת תיקון תאים ומראה צעיר יותר." at bounding box center [602, 197] width 422 height 53
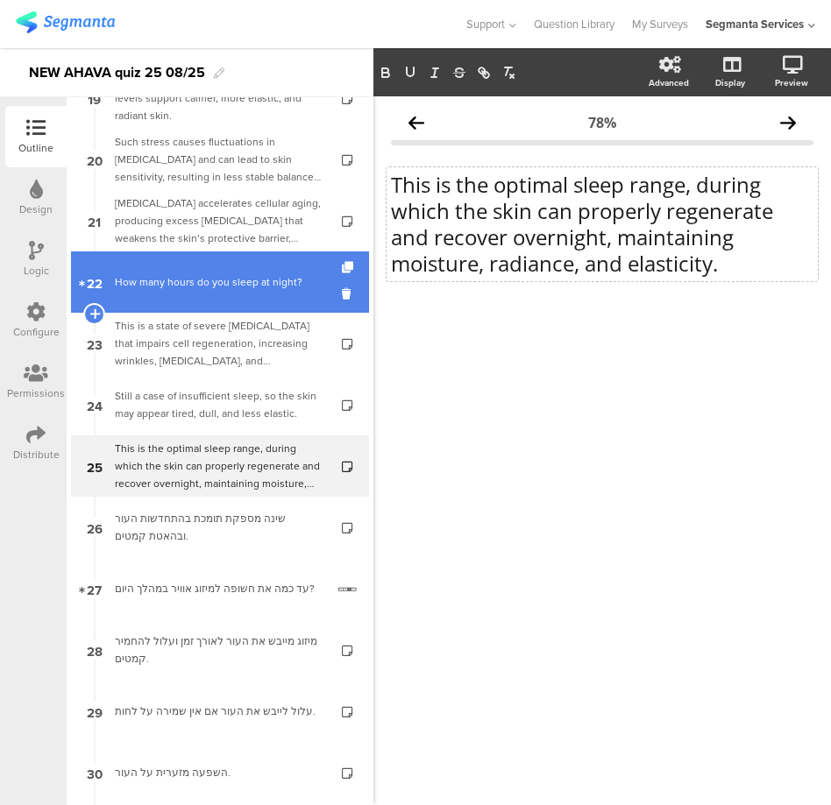
click at [197, 294] on link "22 How many hours do you sleep at night?" at bounding box center [220, 281] width 298 height 61
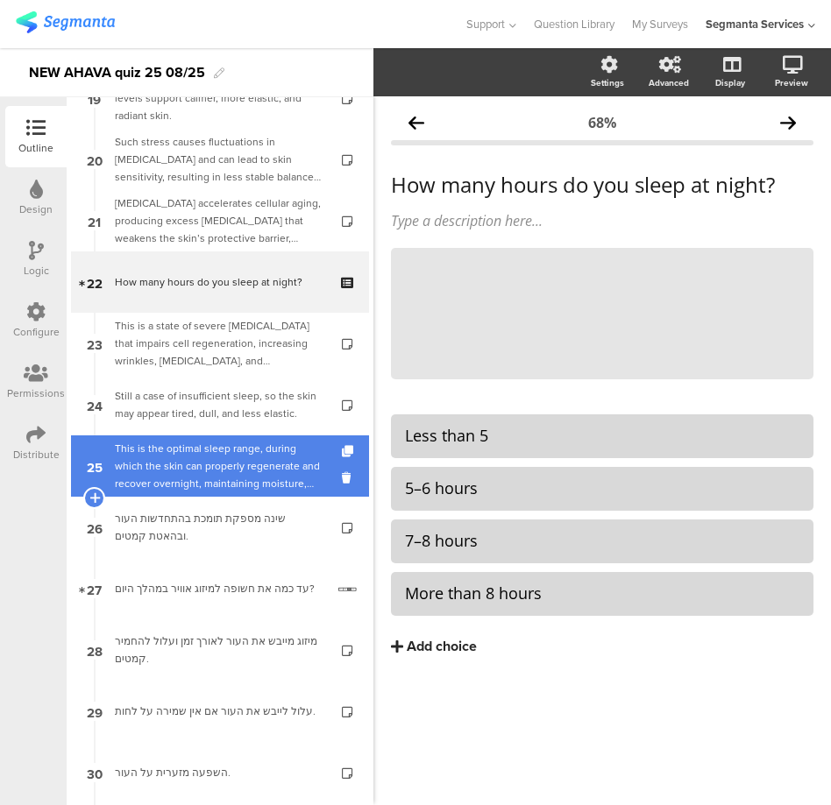
click at [188, 470] on div "This is the optimal sleep range, during which the skin can properly regenerate …" at bounding box center [219, 466] width 209 height 53
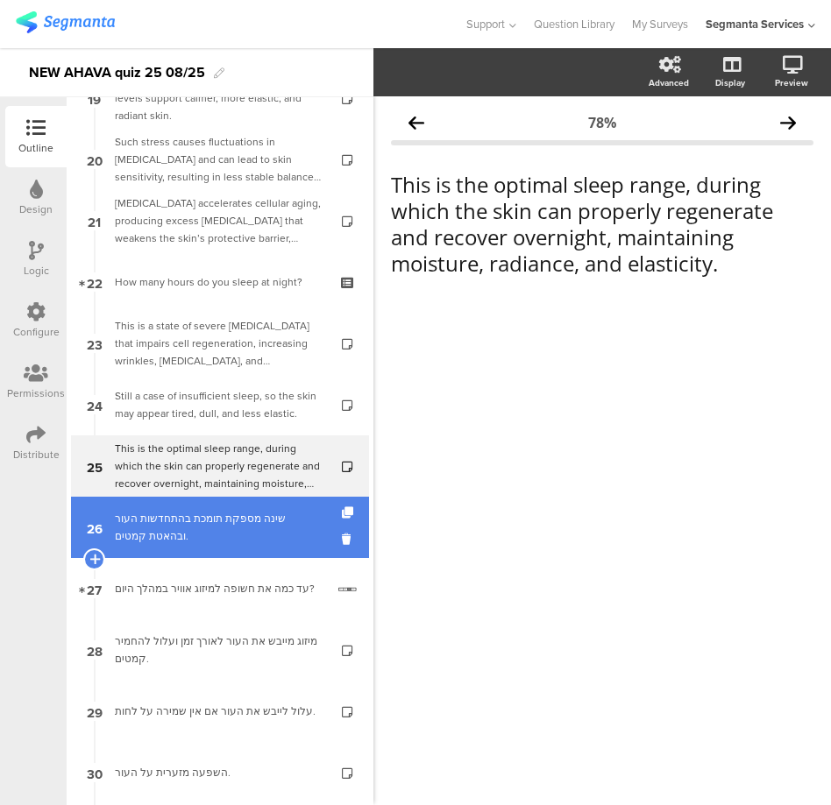
click at [176, 508] on link "26 שינה מספקת תומכת בהתחדשות העור ובהאטת קמטים." at bounding box center [220, 527] width 298 height 61
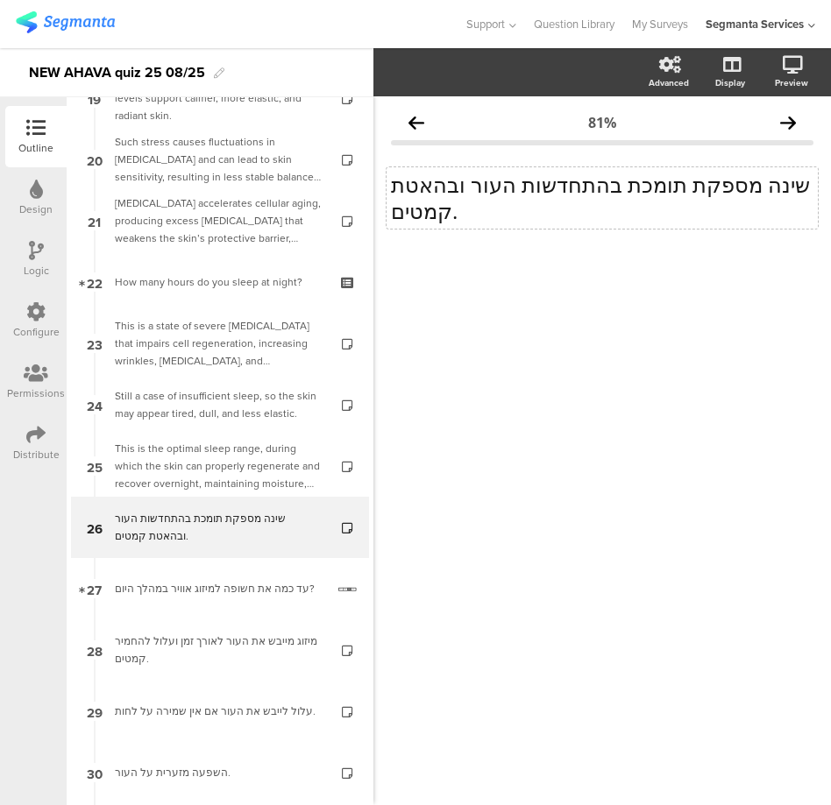
click at [447, 212] on p "שינה מספקת תומכת בהתחדשות העור ובהאטת קמטים." at bounding box center [602, 198] width 422 height 53
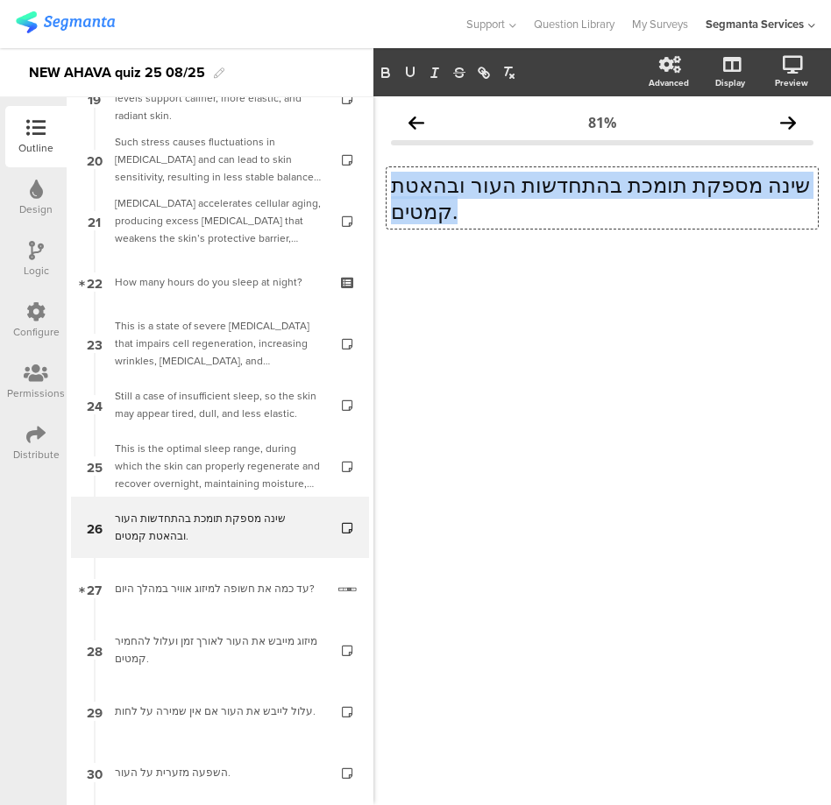
click at [447, 212] on p "שינה מספקת תומכת בהתחדשות העור ובהאטת קמטים." at bounding box center [602, 198] width 422 height 53
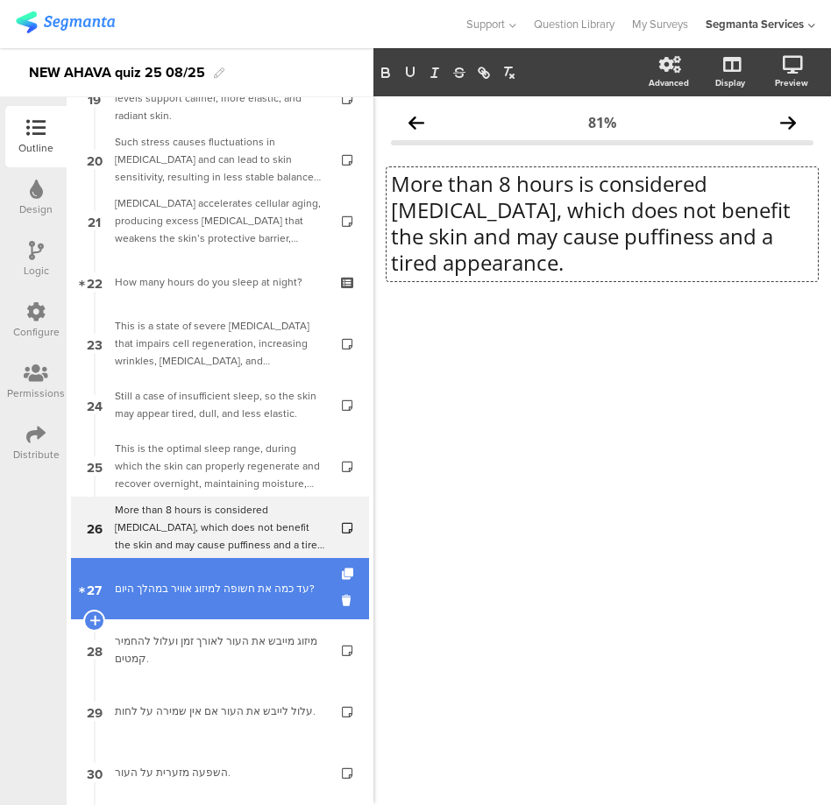
click at [195, 598] on div "עד כמה את חשופה למיזוג אוויר במהלך היום?" at bounding box center [220, 589] width 210 height 18
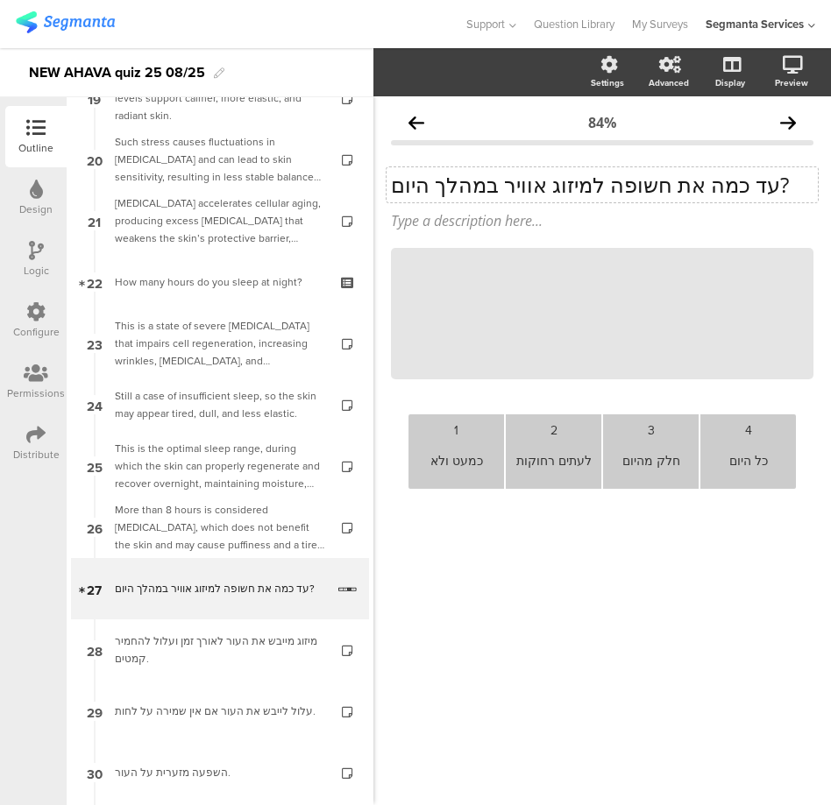
click at [465, 199] on div "עד כמה את חשופה למיזוג אוויר במהלך היום? עד כמה את חשופה למיזוג אוויר במהלך היו…" at bounding box center [601, 184] width 431 height 35
click at [469, 192] on p "עד כמה את חשופה למיזוג אוויר במהלך היום?" at bounding box center [602, 185] width 422 height 26
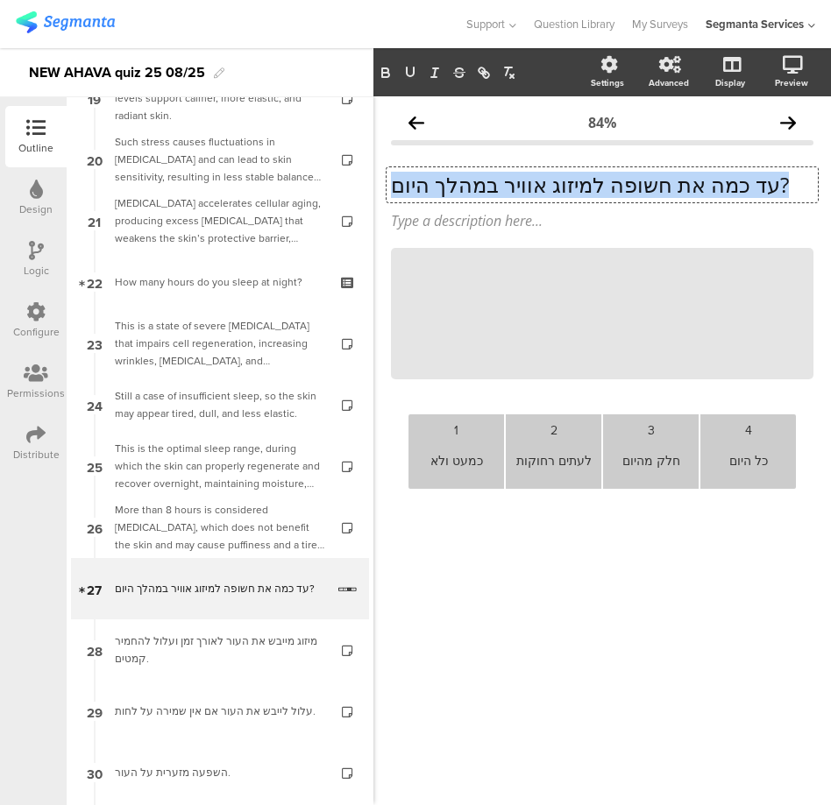
click at [469, 192] on p "עד כמה את חשופה למיזוג אוויר במהלך היום?" at bounding box center [602, 185] width 422 height 26
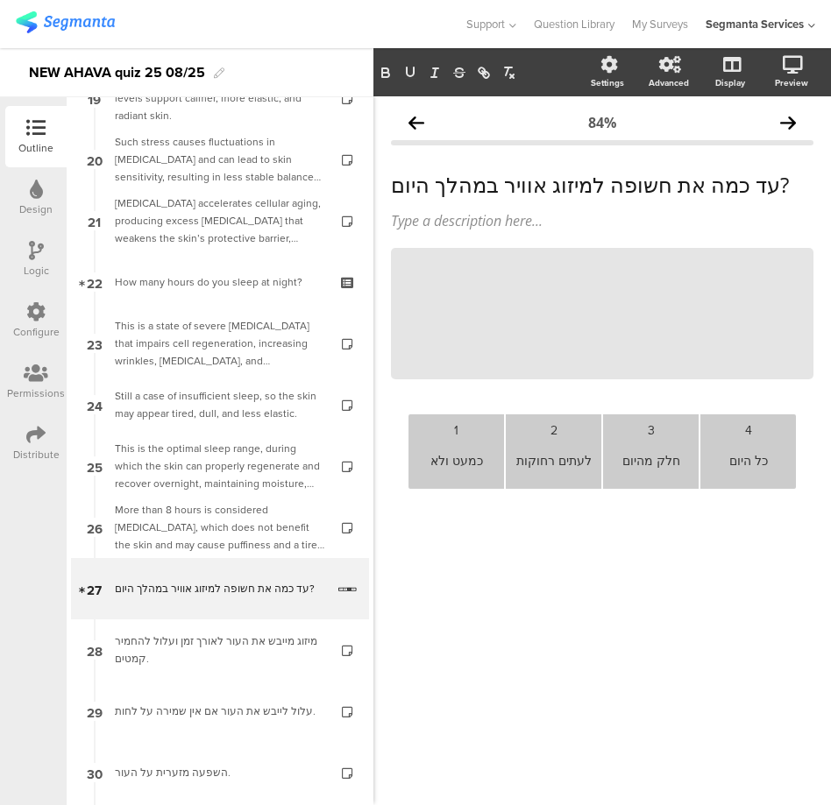
click at [758, 457] on div "כל היום" at bounding box center [747, 460] width 81 height 43
click at [748, 464] on div "כל היום" at bounding box center [747, 460] width 81 height 43
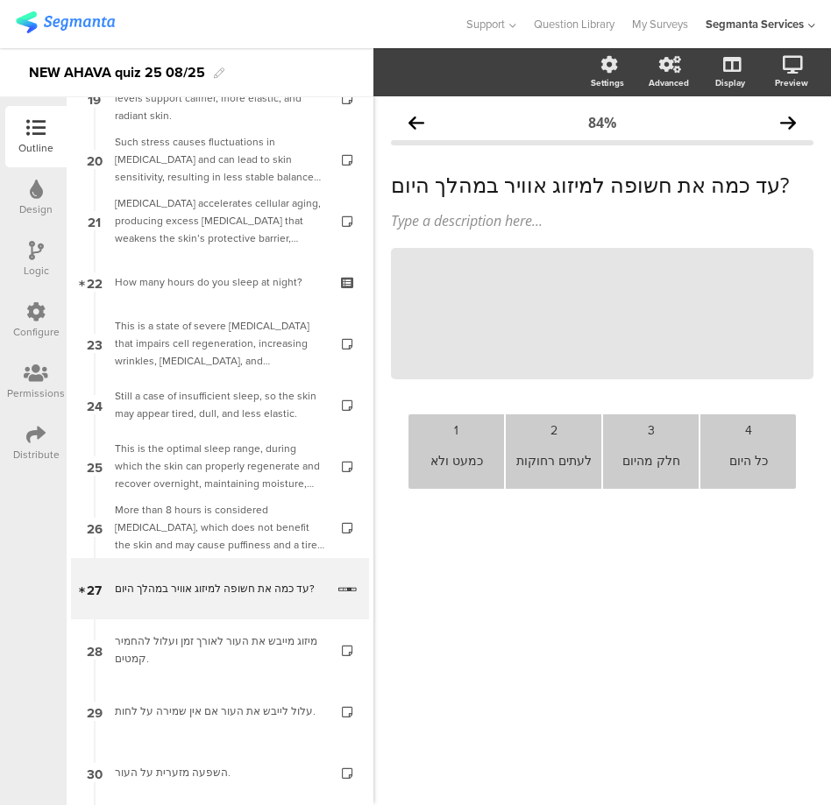
click at [655, 450] on div "חלק מהיום" at bounding box center [650, 460] width 81 height 43
click at [655, 450] on body "You are using an unsupported version of Internet Explorer. Unsupported browsers…" at bounding box center [415, 402] width 831 height 805
click at [655, 455] on div "חלק מהיום" at bounding box center [650, 460] width 81 height 43
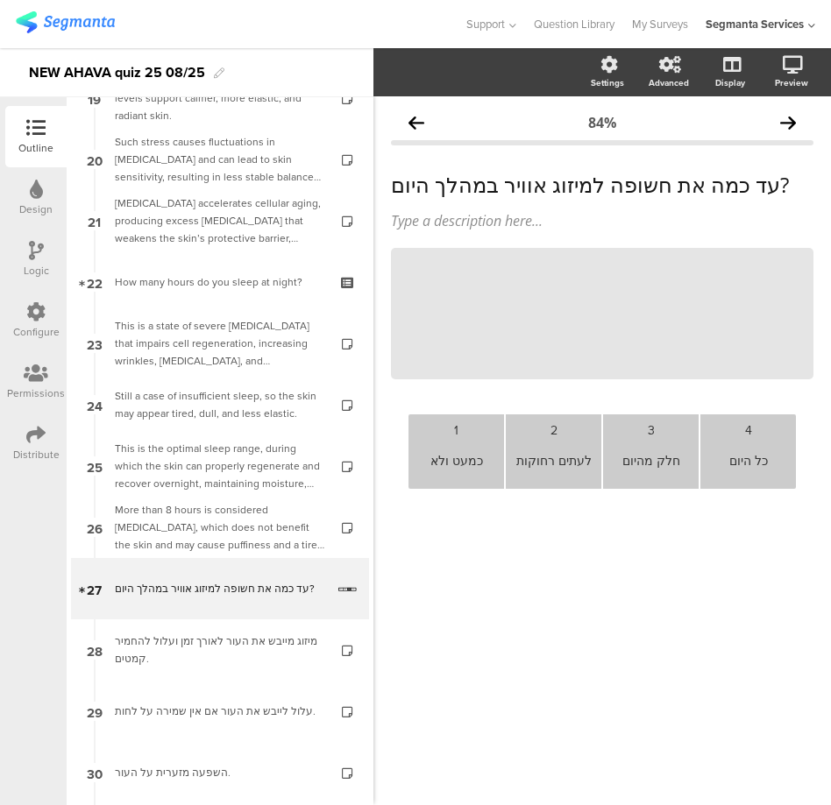
click at [529, 451] on div "לעתים רחוקות" at bounding box center [553, 460] width 81 height 43
click at [459, 462] on div "כמעט ולא" at bounding box center [455, 460] width 81 height 43
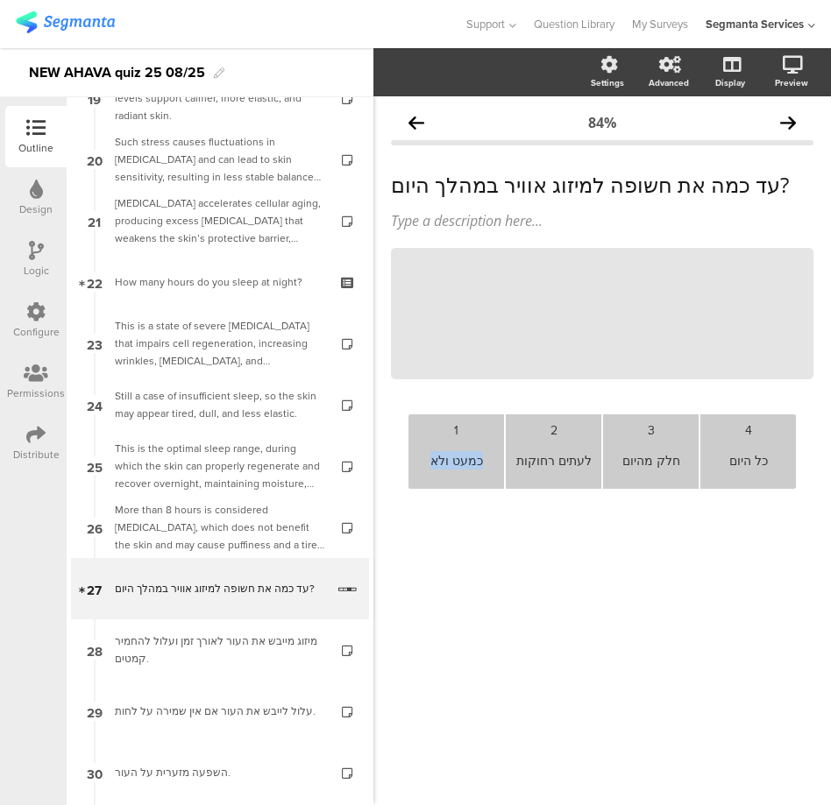
click at [459, 462] on div "כמעט ולא" at bounding box center [455, 460] width 81 height 43
click at [604, 180] on p "עד כמה את חשופה למיזוג אוויר במהלך היום?" at bounding box center [602, 185] width 422 height 26
click at [604, 180] on div "עד כמה את חשופה למיזוג אוויר במהלך היום? עד כמה את חשופה למיזוג אוויר במהלך היו…" at bounding box center [601, 184] width 431 height 35
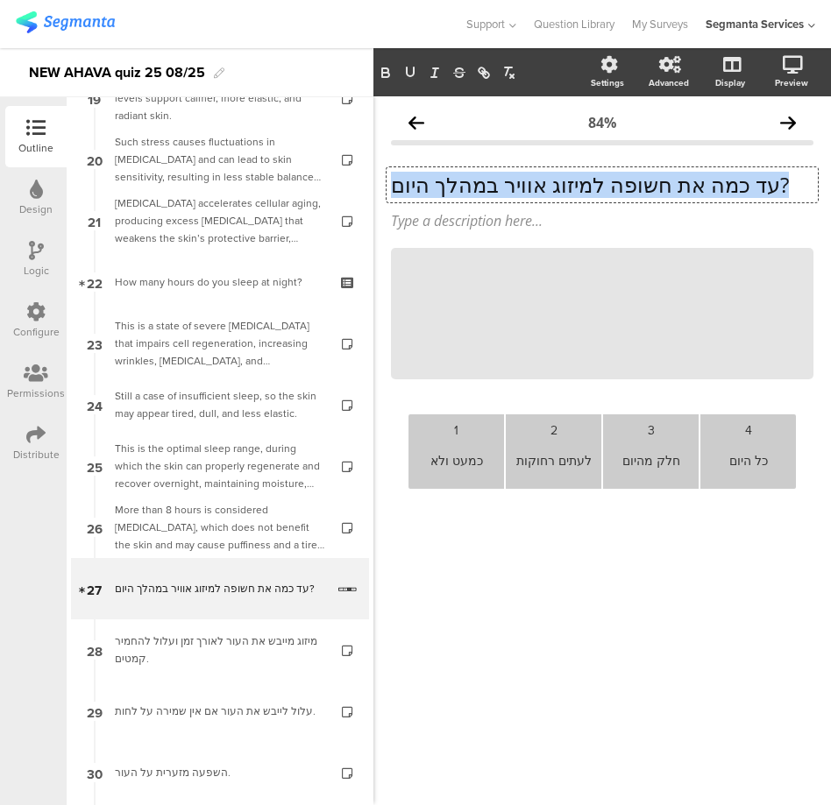
click at [604, 180] on p "עד כמה את חשופה למיזוג אוויר במהלך היום?" at bounding box center [602, 185] width 422 height 26
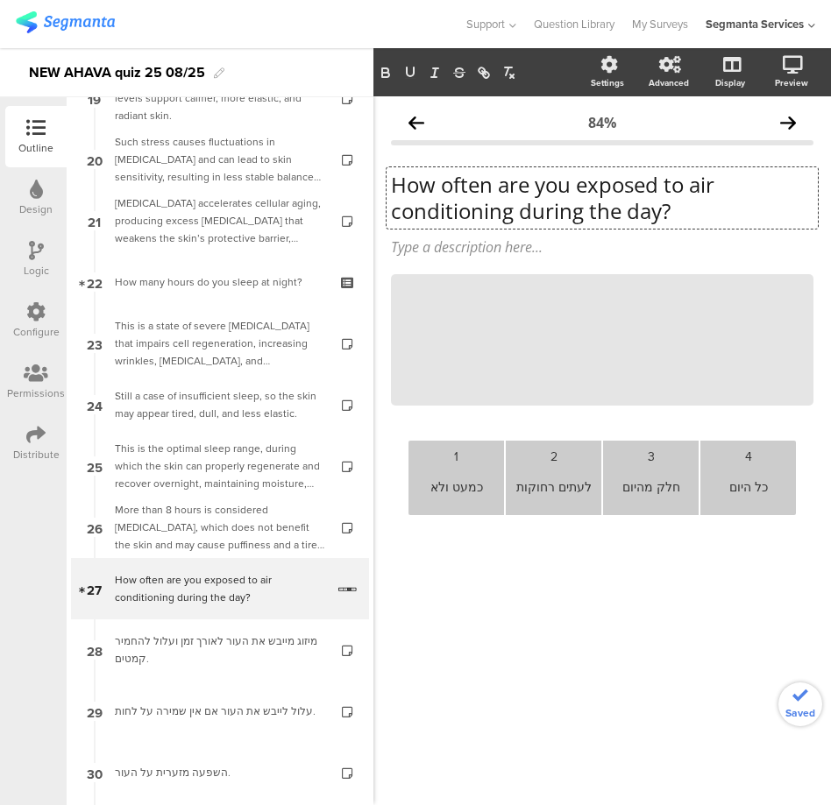
scroll to position [1, 0]
click at [744, 486] on div "כל היום" at bounding box center [747, 486] width 81 height 43
paste div
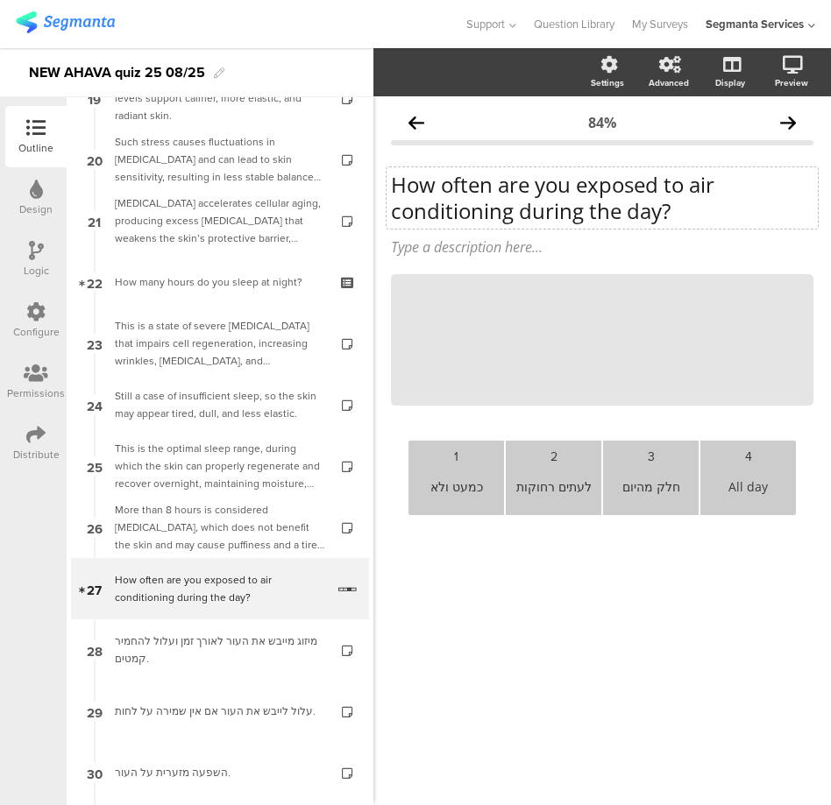
click at [656, 489] on div "חלק מהיום" at bounding box center [650, 486] width 81 height 43
paste div
click at [530, 486] on div "לעתים רחוקות" at bounding box center [553, 486] width 81 height 43
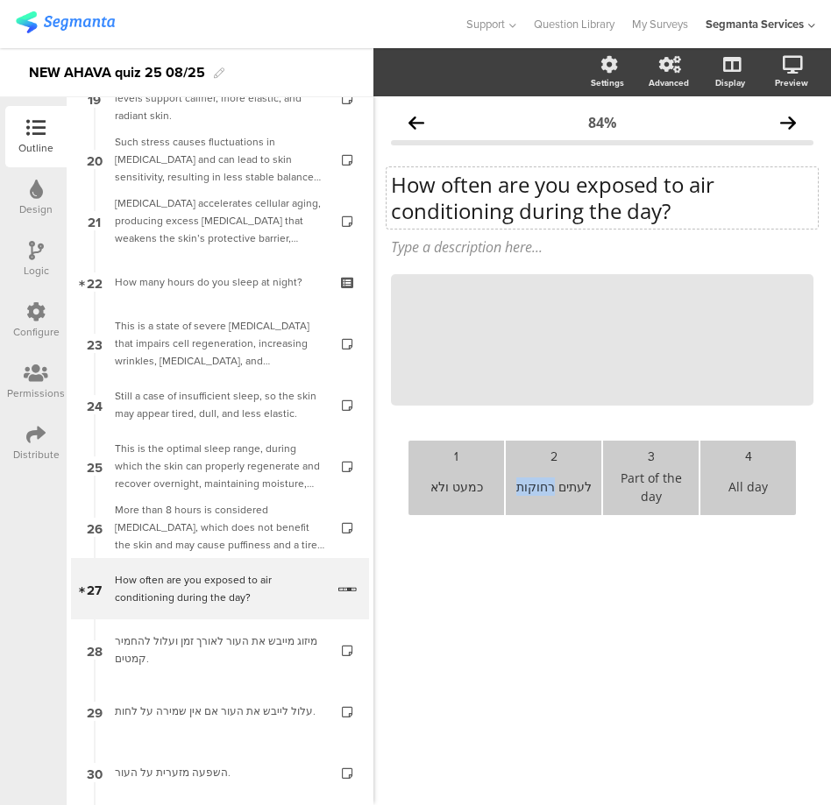
click at [530, 486] on div "לעתים רחוקות" at bounding box center [553, 486] width 81 height 43
paste div
click at [460, 485] on div "כמעט ולא" at bounding box center [455, 486] width 81 height 43
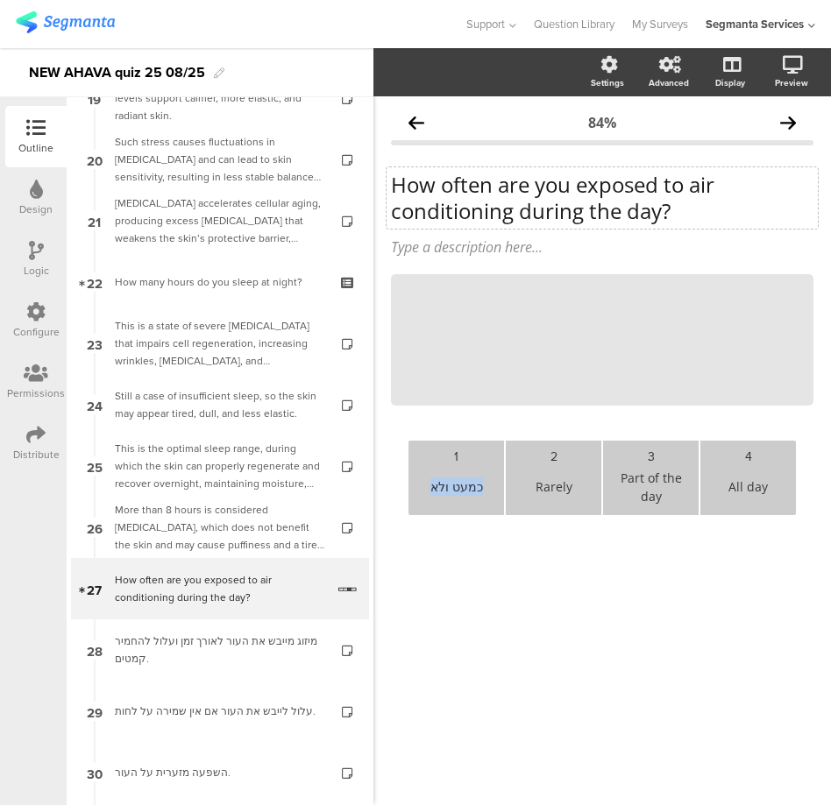
click at [460, 485] on div "כמעט ולא" at bounding box center [455, 486] width 81 height 43
paste div
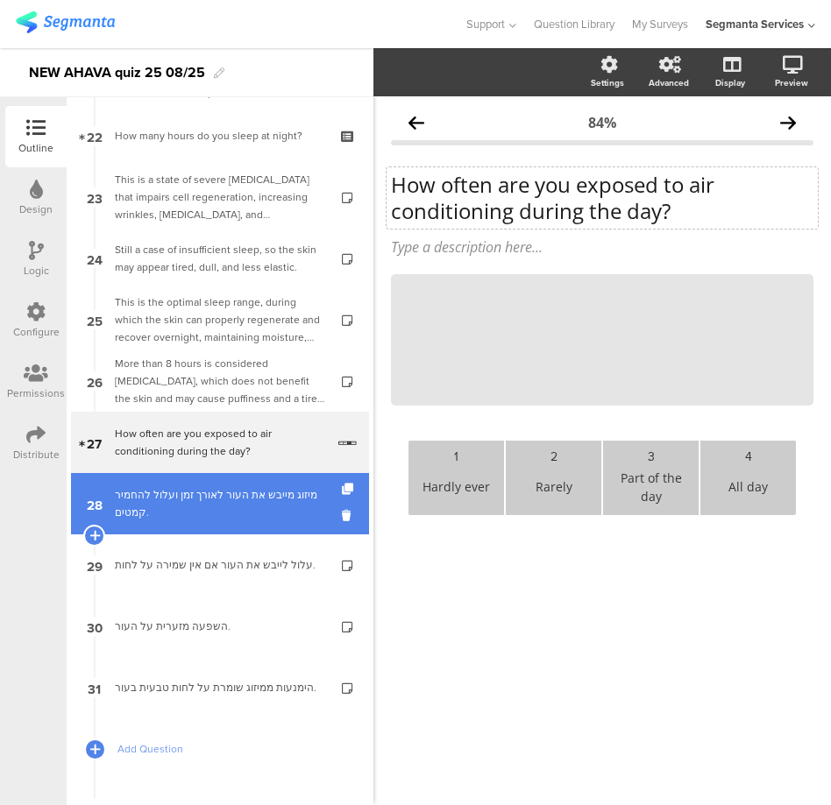
scroll to position [1373, 0]
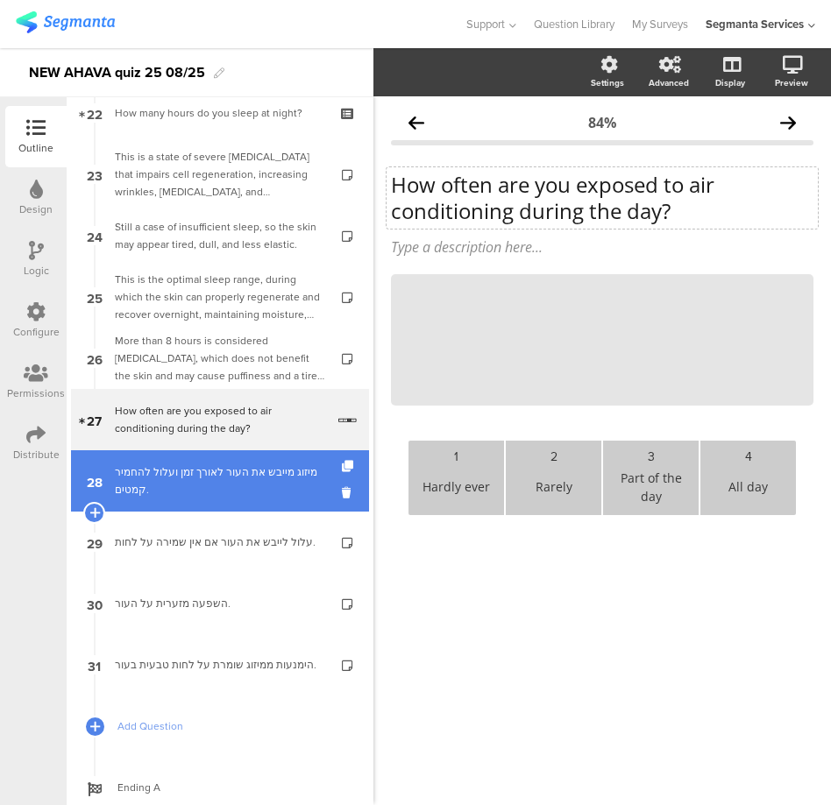
click at [150, 466] on div "מיזוג מייבש את העור לאורך זמן ועלול להחמיר קמטים." at bounding box center [219, 481] width 209 height 35
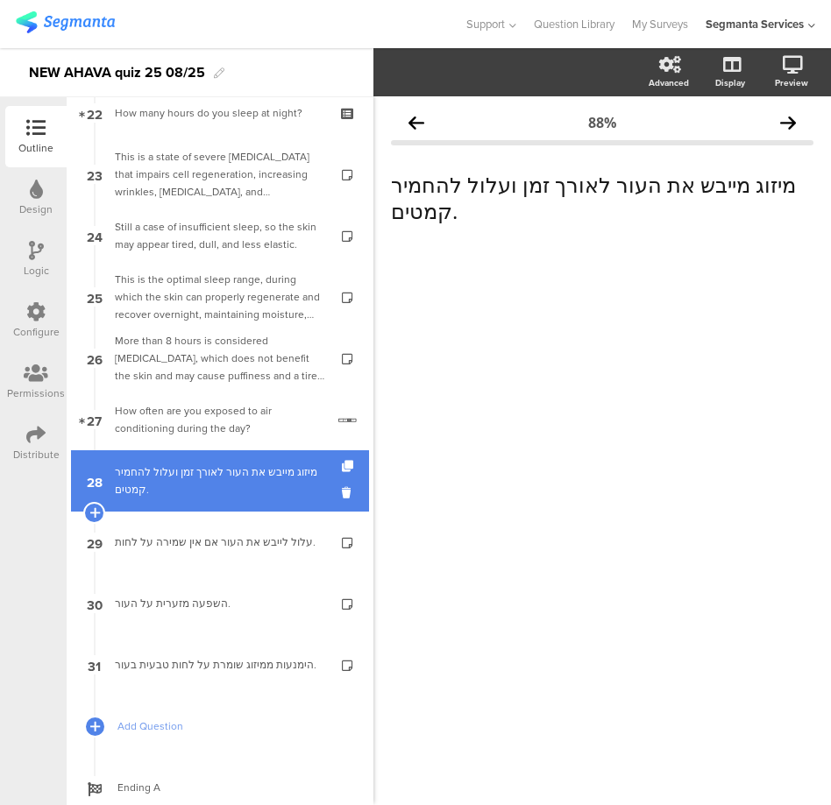
click at [184, 486] on div "מיזוג מייבש את העור לאורך זמן ועלול להחמיר קמטים." at bounding box center [219, 481] width 209 height 35
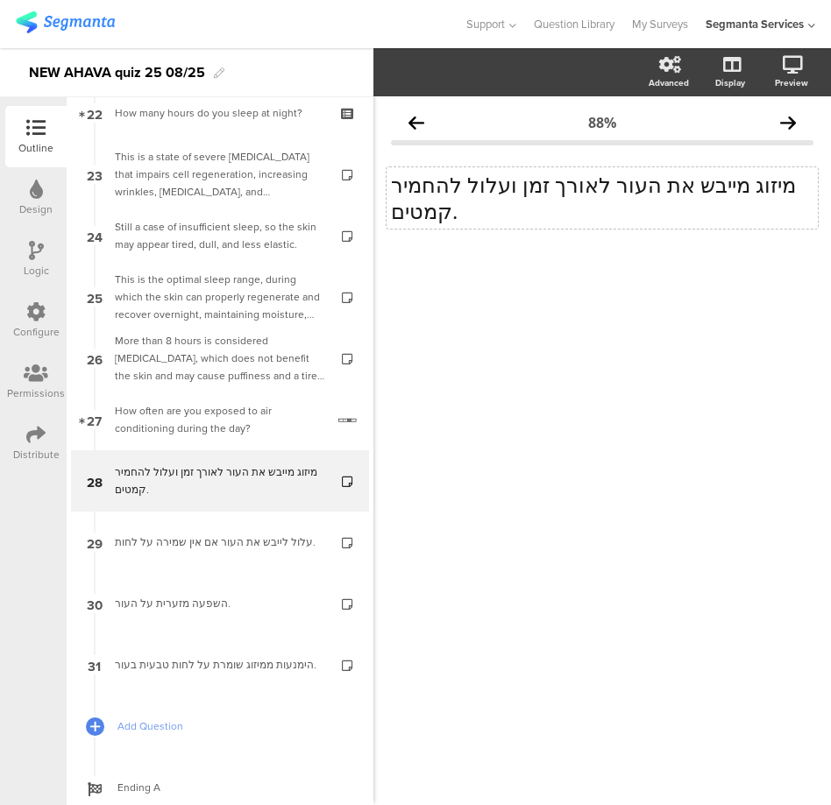
click at [474, 200] on p "מיזוג מייבש את העור לאורך זמן ועלול להחמיר קמטים." at bounding box center [602, 198] width 422 height 53
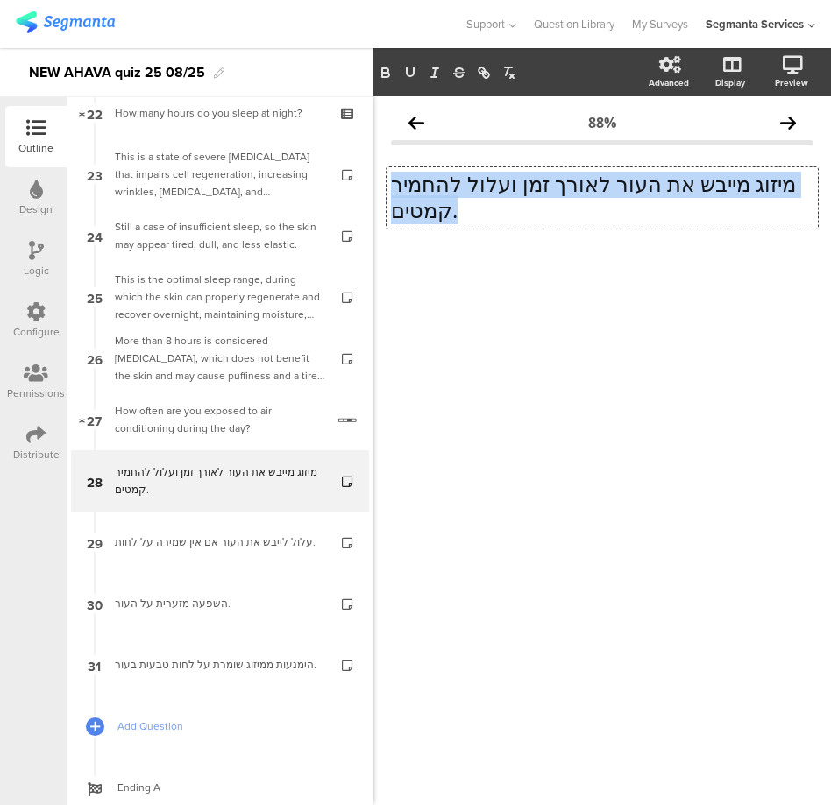
click at [474, 200] on p "מיזוג מייבש את העור לאורך זמן ועלול להחמיר קמטים." at bounding box center [602, 197] width 422 height 53
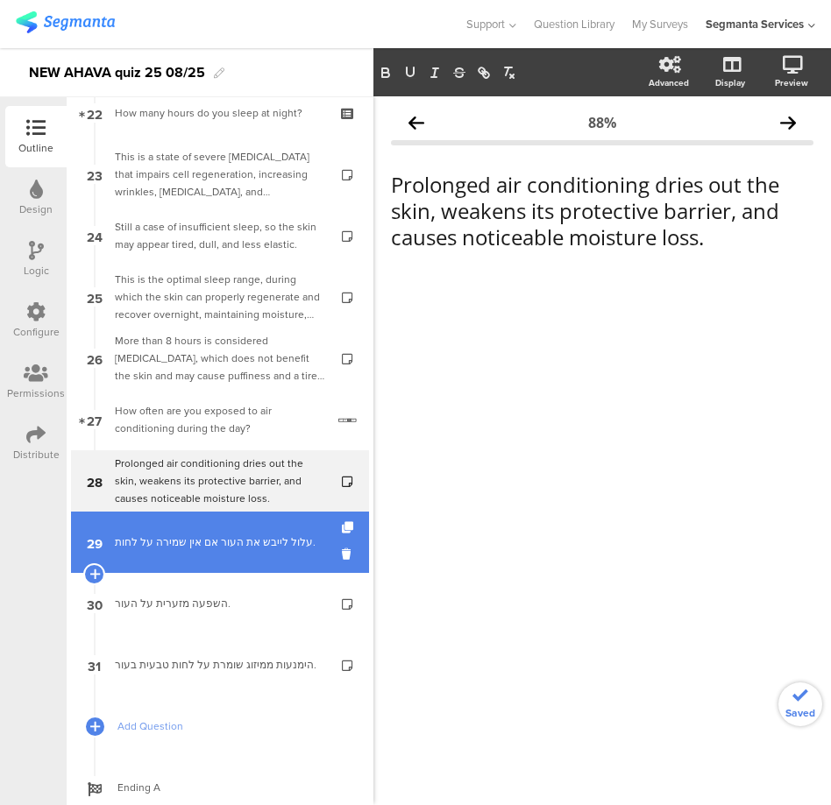
click at [232, 550] on div "עלול לייבש את העור אם אין שמירה על לחות." at bounding box center [219, 543] width 209 height 18
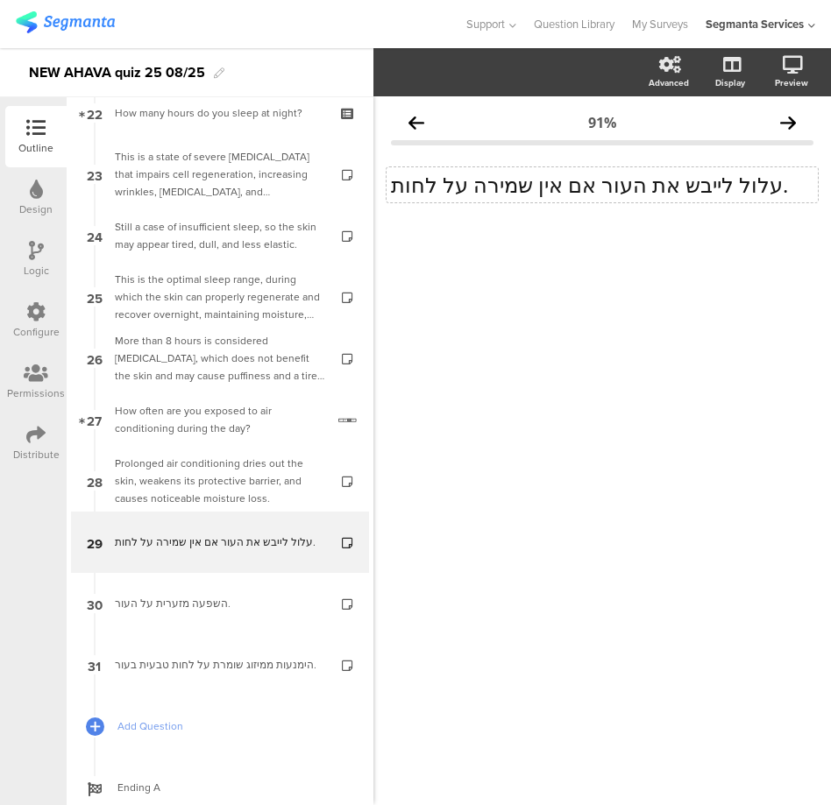
click at [450, 184] on div "עלול לייבש את העור אם אין שמירה על לחות. עלול לייבש את העור אם אין שמירה על לחו…" at bounding box center [601, 184] width 431 height 35
click at [450, 184] on p "עלול לייבש את העור אם אין שמירה על לחות." at bounding box center [602, 185] width 422 height 26
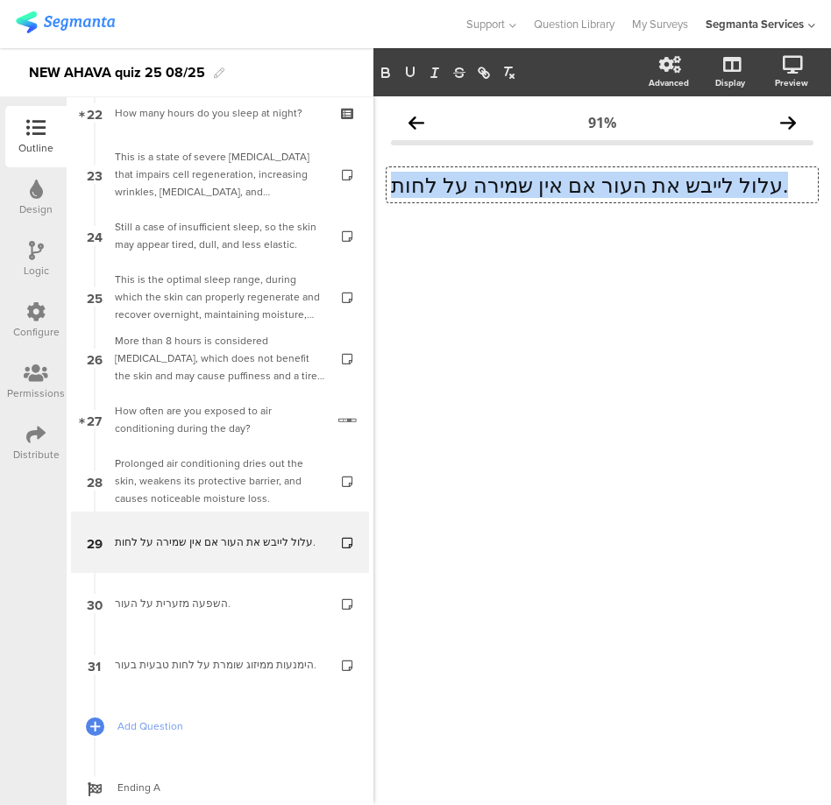
click at [450, 184] on p "עלול לייבש את העור אם אין שמירה על לחות." at bounding box center [602, 185] width 422 height 26
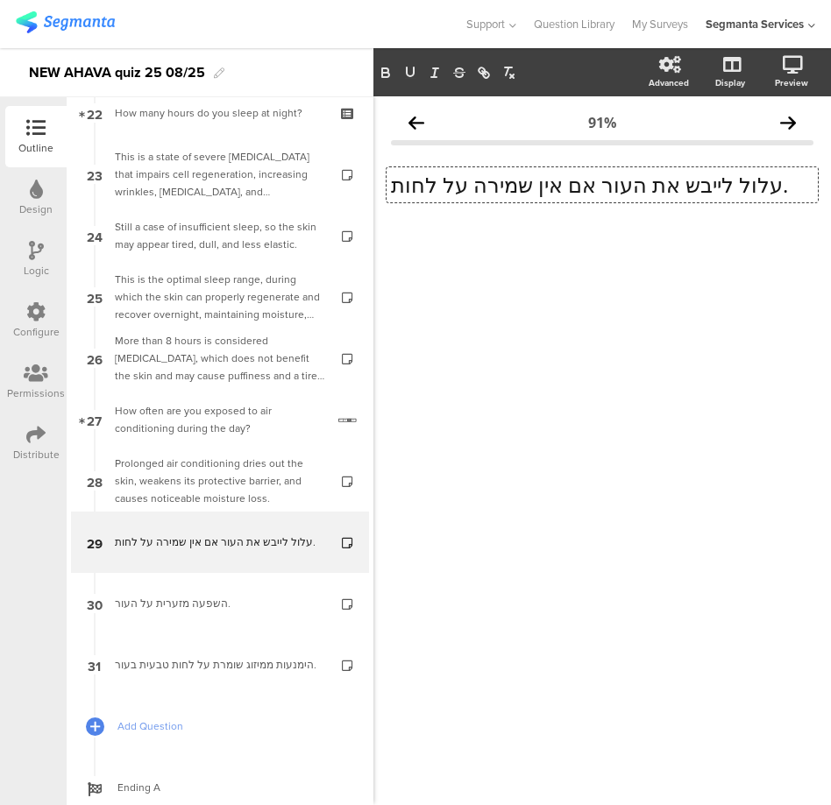
scroll to position [1, 0]
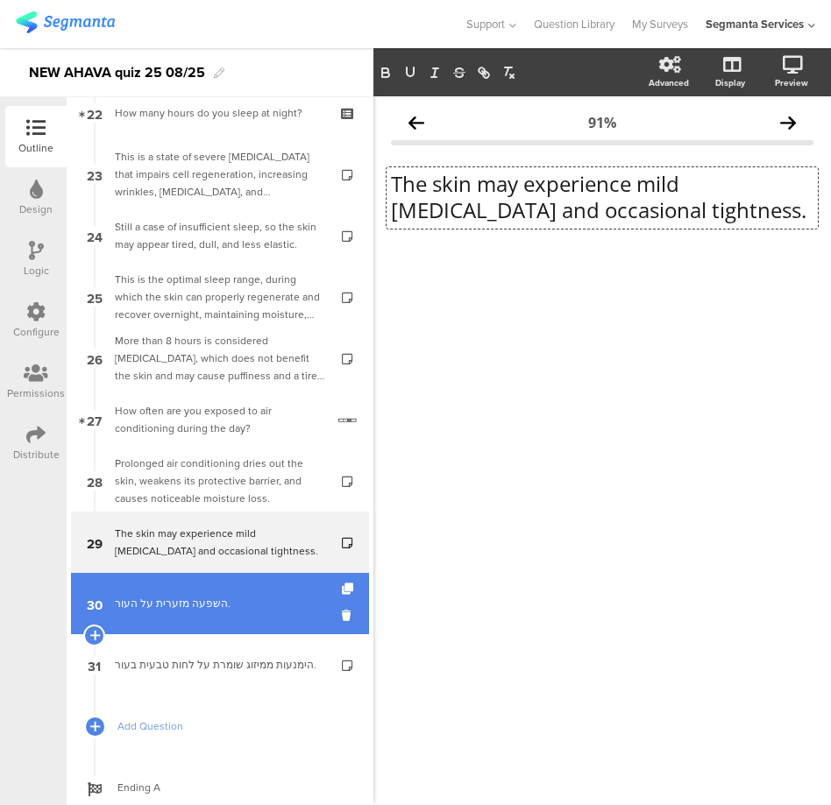
click at [197, 604] on div "השפעה מזערית על העור." at bounding box center [219, 604] width 209 height 18
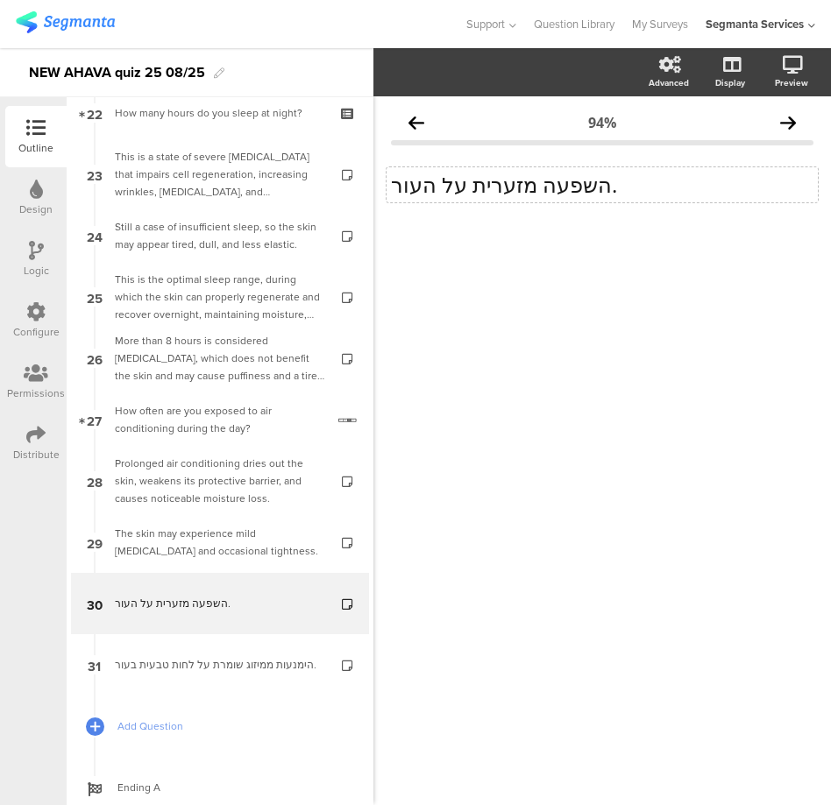
click at [435, 187] on div "השפעה מזערית על העור. השפעה מזערית על העור." at bounding box center [601, 184] width 431 height 35
click at [435, 187] on p "השפעה מזערית על העור." at bounding box center [602, 185] width 422 height 26
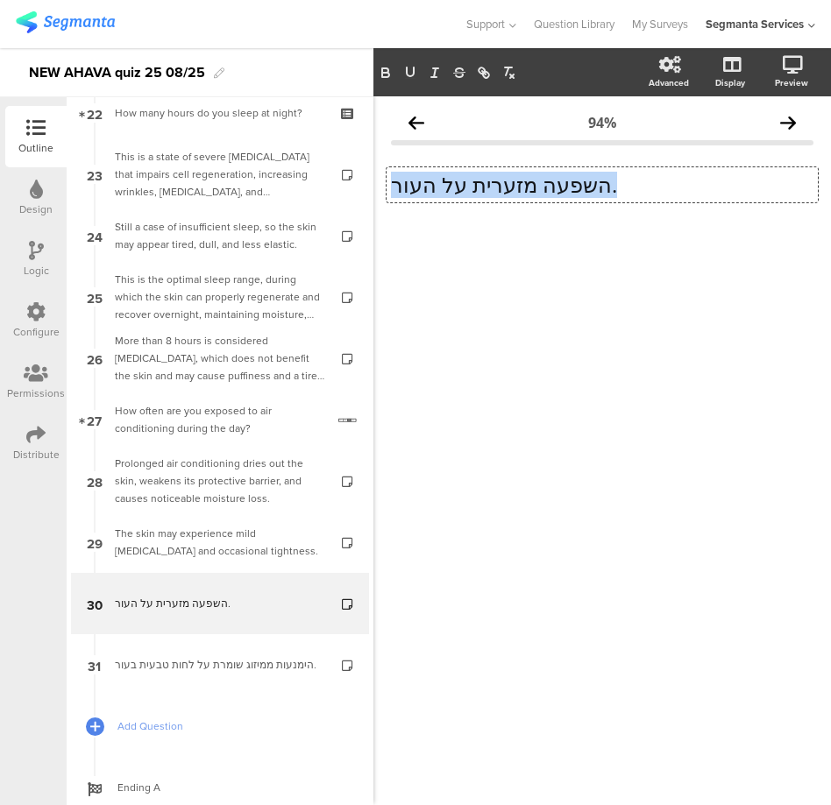
click at [435, 187] on p "השפעה מזערית על העור." at bounding box center [602, 185] width 422 height 26
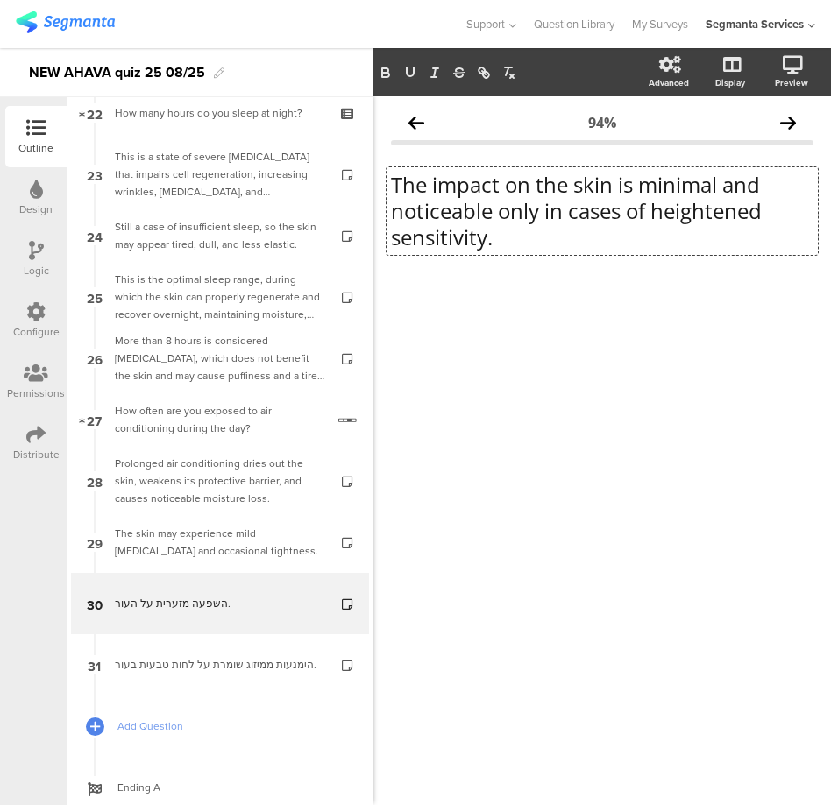
scroll to position [1, 0]
click at [561, 228] on p "The impact on the skin is minimal and noticeable only in cases of heightened se…" at bounding box center [602, 210] width 422 height 79
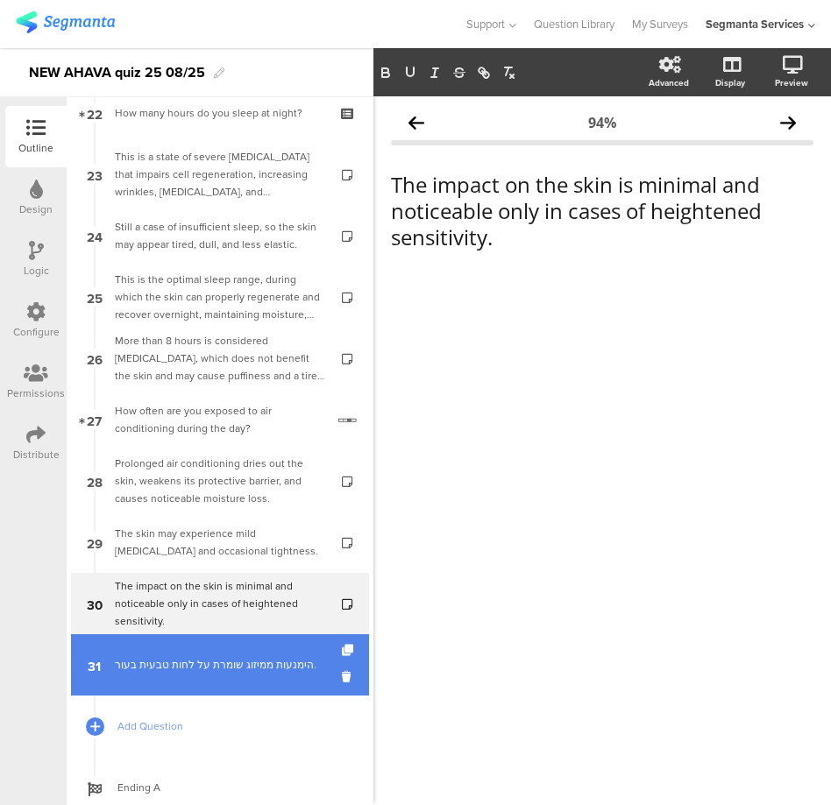
click at [174, 662] on div "הימנעות ממיזוג שומרת על לחות טבעית בעור." at bounding box center [219, 665] width 209 height 18
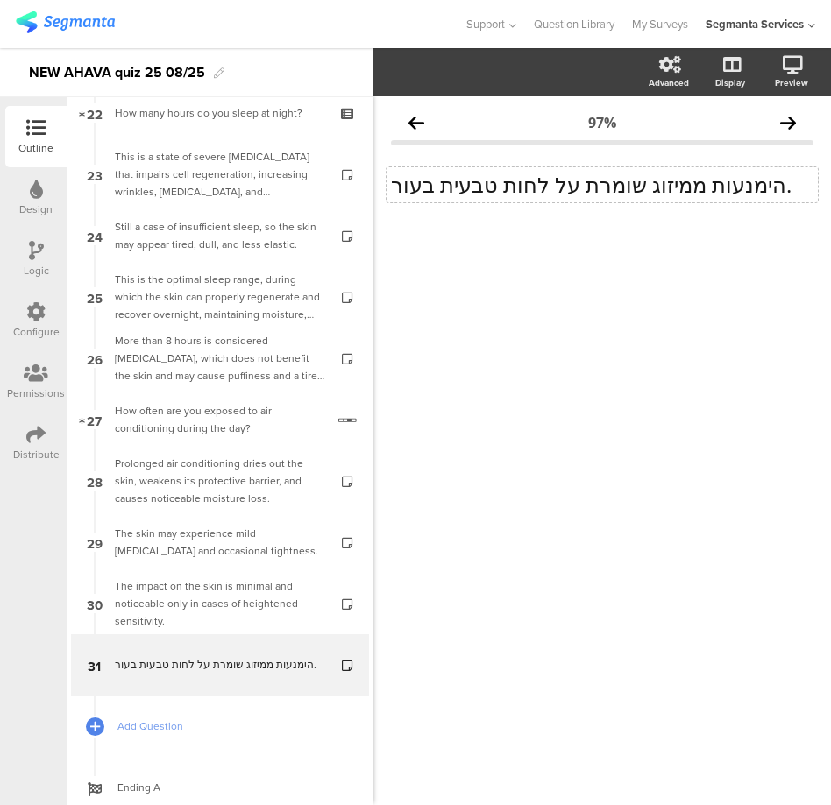
click at [467, 189] on p "הימנעות ממיזוג שומרת על לחות טבעית בעור." at bounding box center [602, 185] width 422 height 26
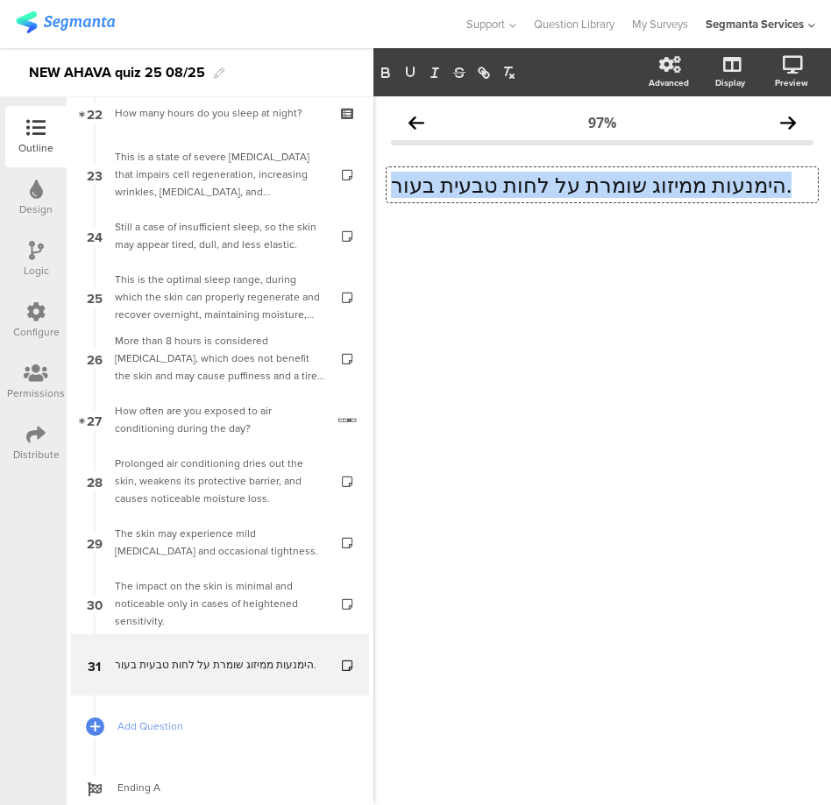
click at [467, 189] on p "הימנעות ממיזוג שומרת על לחות טבעית בעור." at bounding box center [602, 185] width 422 height 26
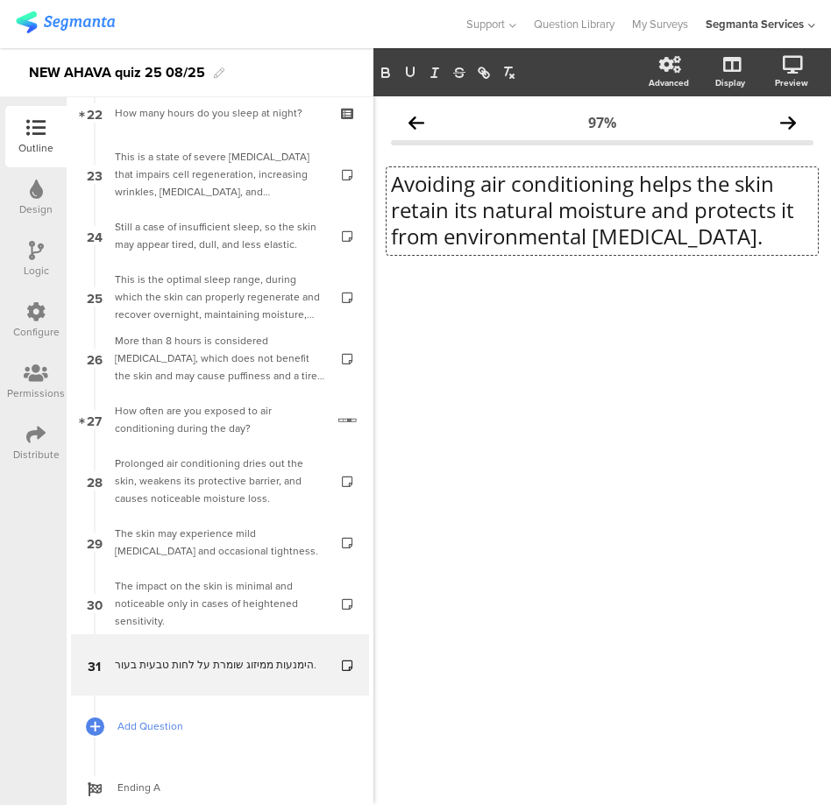
scroll to position [1426, 0]
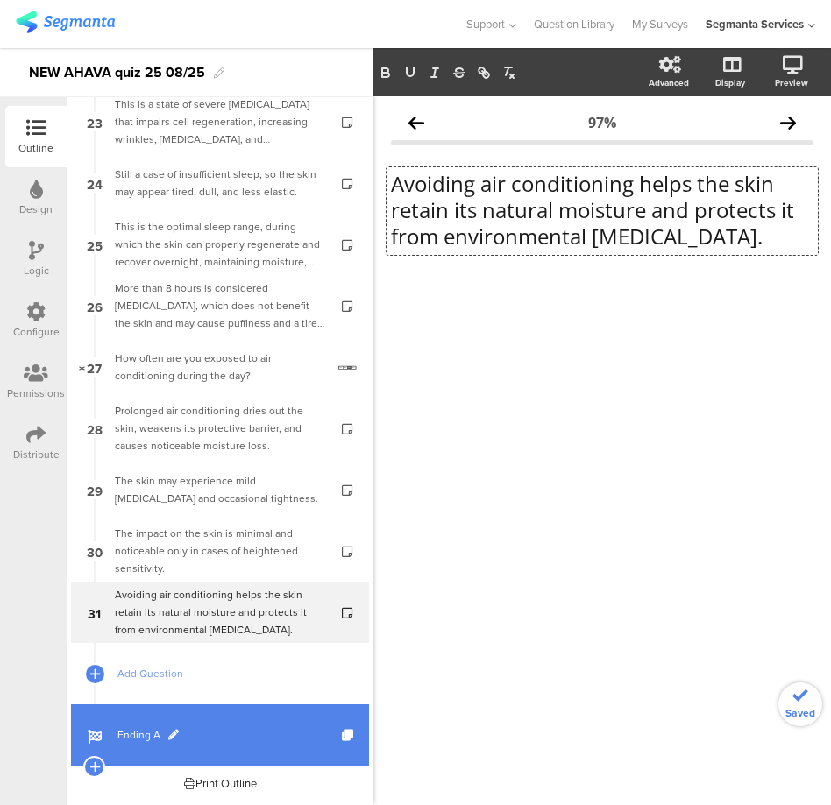
click at [146, 728] on span "Ending A" at bounding box center [229, 735] width 224 height 18
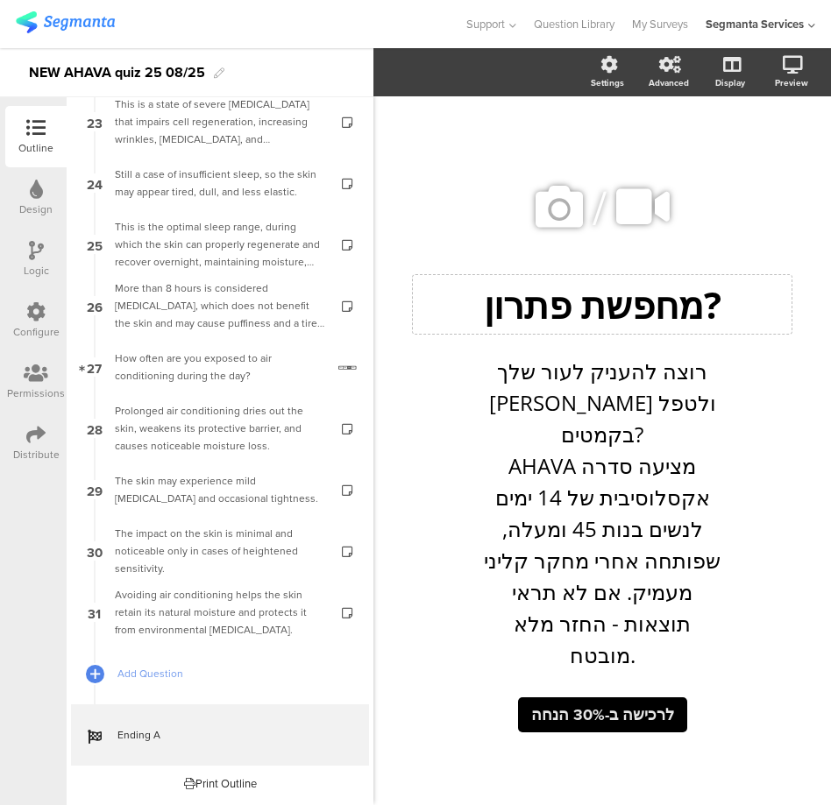
click at [560, 329] on p "מחפשת פתרון?" at bounding box center [602, 305] width 370 height 50
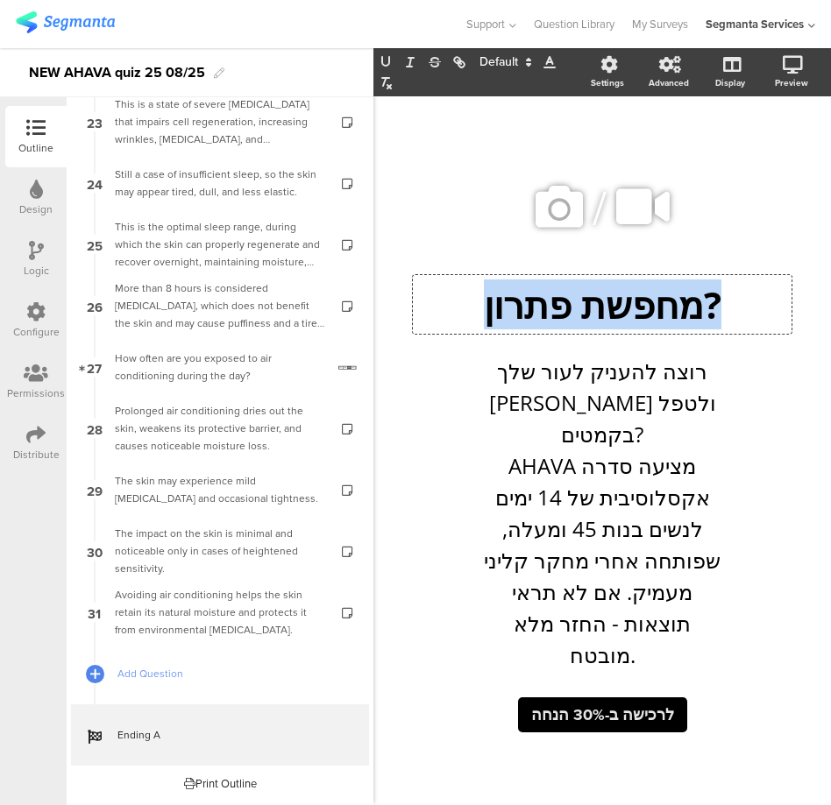
click at [560, 329] on p "מחפשת פתרון?" at bounding box center [602, 305] width 370 height 50
click at [534, 322] on p "מחפשת פתרון?" at bounding box center [602, 305] width 370 height 50
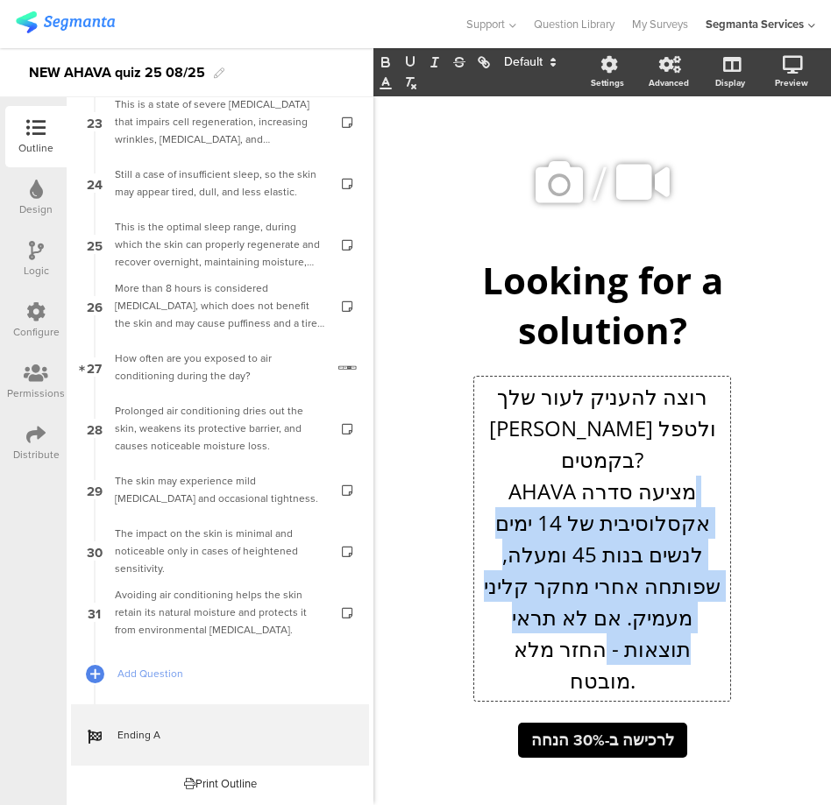
drag, startPoint x: 517, startPoint y: 652, endPoint x: 706, endPoint y: 504, distance: 240.3
click at [706, 504] on div "רוצה להעניק לעור שלך זוהר ולטפל בקמטים? AHAVA מציעה סדרה אקסלוסיבית של 14 ימים …" at bounding box center [602, 539] width 256 height 324
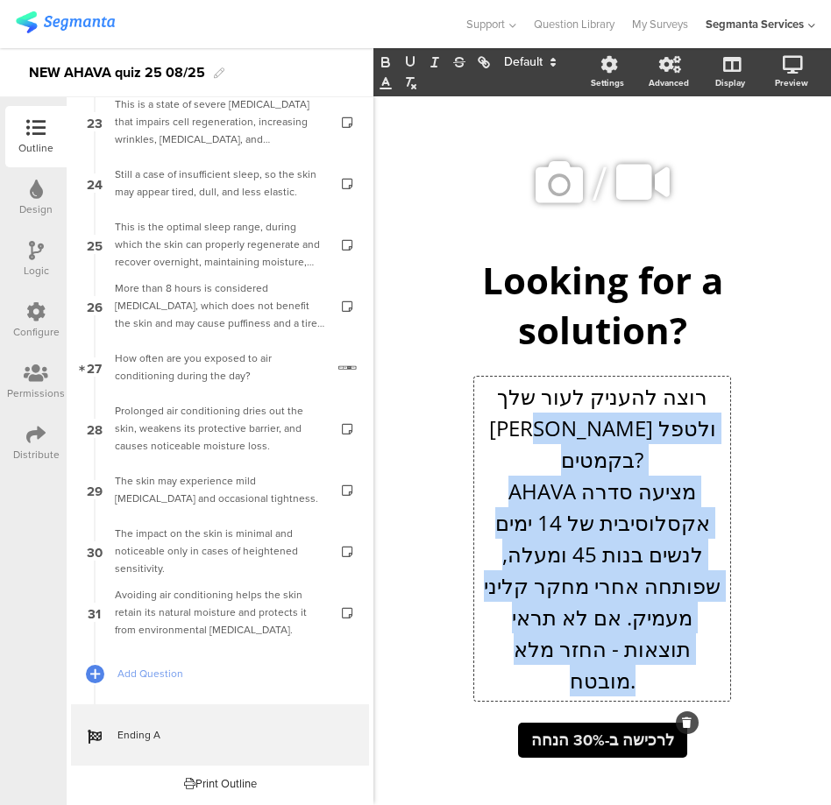
drag, startPoint x: 724, startPoint y: 419, endPoint x: 522, endPoint y: 715, distance: 358.2
click at [522, 715] on div "/ Looking for a solution? Looking for a solution? רוצה להעניק לעור שלך זוהר ולט…" at bounding box center [602, 451] width 422 height 666
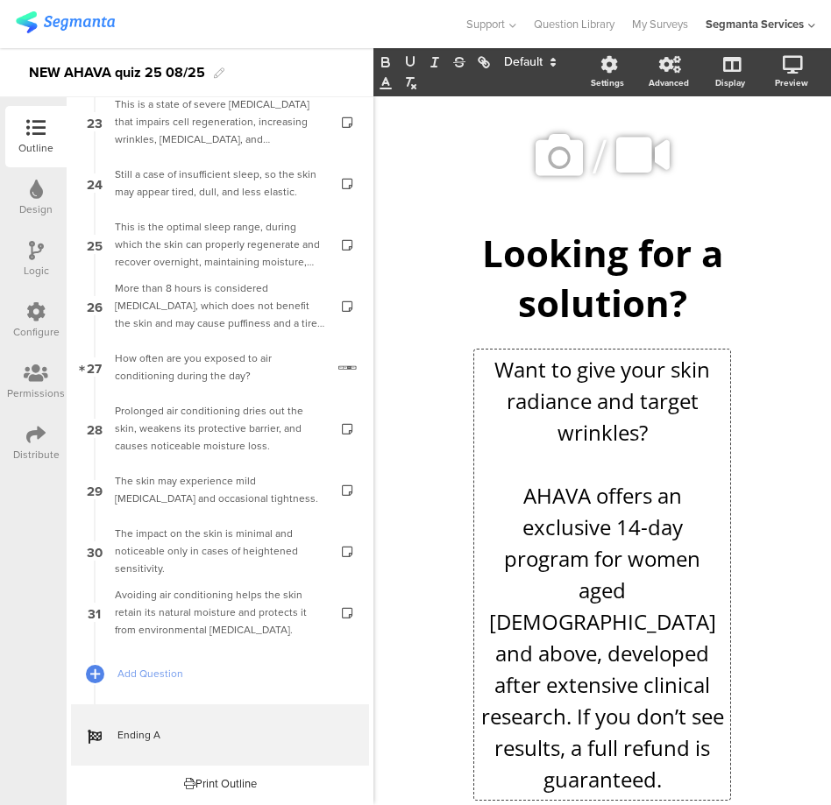
scroll to position [85, 0]
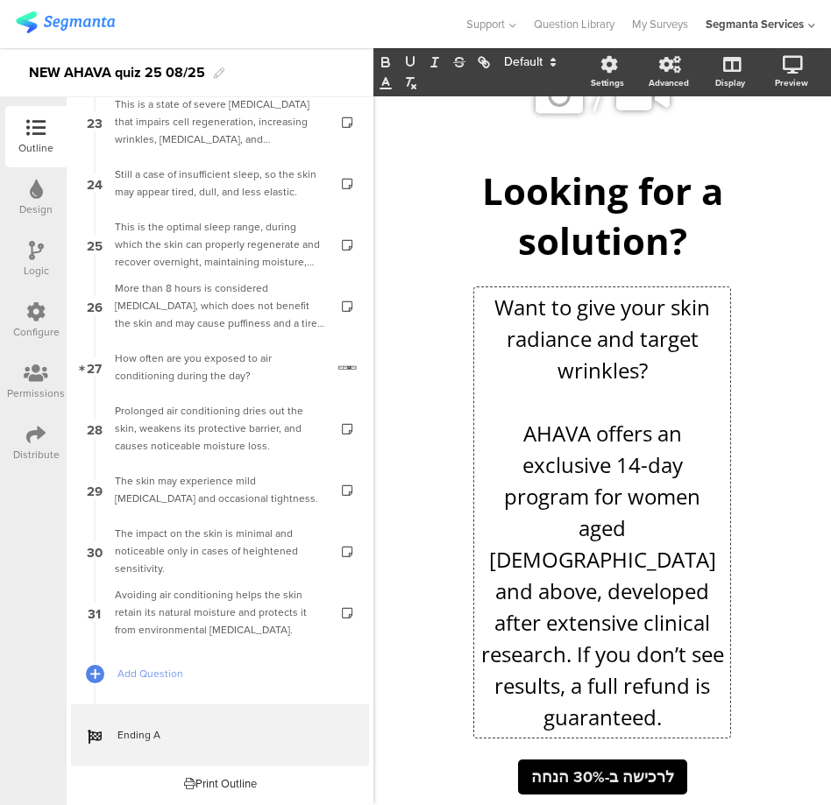
click at [547, 431] on p "AHAVA offers an exclusive 14-day program for women aged 45 and above, developed…" at bounding box center [601, 575] width 247 height 315
click at [483, 428] on p "AHAVA offers an exclusive 14-day program for women aged 45 and above, developed…" at bounding box center [601, 575] width 247 height 315
click at [637, 766] on span "לרכישה ב-30% הנחה" at bounding box center [602, 777] width 143 height 23
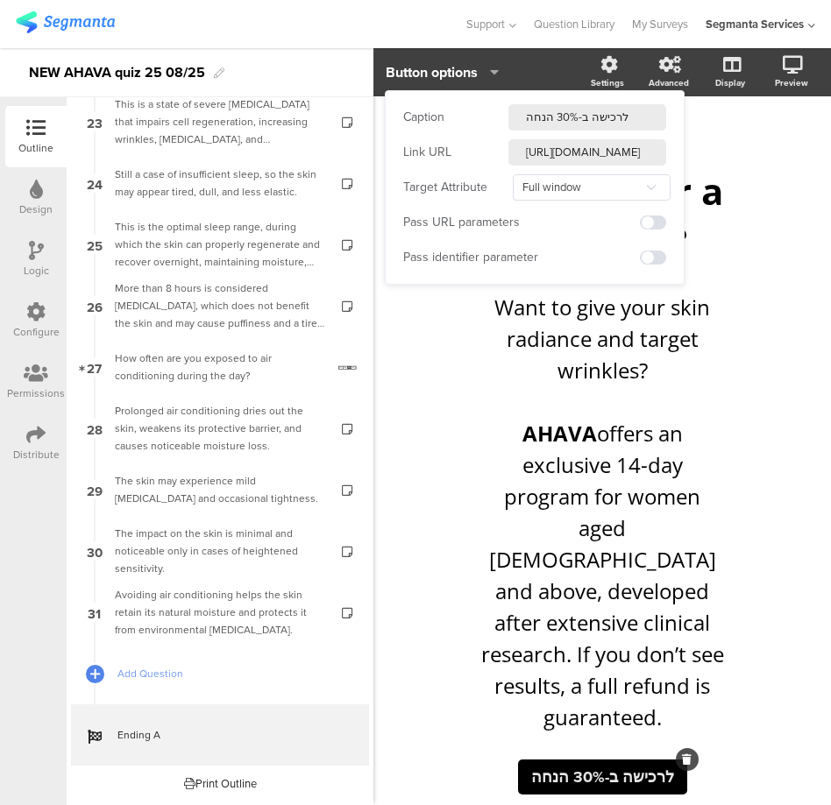
click at [557, 129] on input "לרכישה ב-30% הנחה" at bounding box center [587, 117] width 158 height 26
click at [560, 123] on input "לרכישה ב-30% הנחה" at bounding box center [587, 117] width 158 height 26
click at [581, 118] on input "לרכישה ב-30% הנחה" at bounding box center [587, 117] width 158 height 26
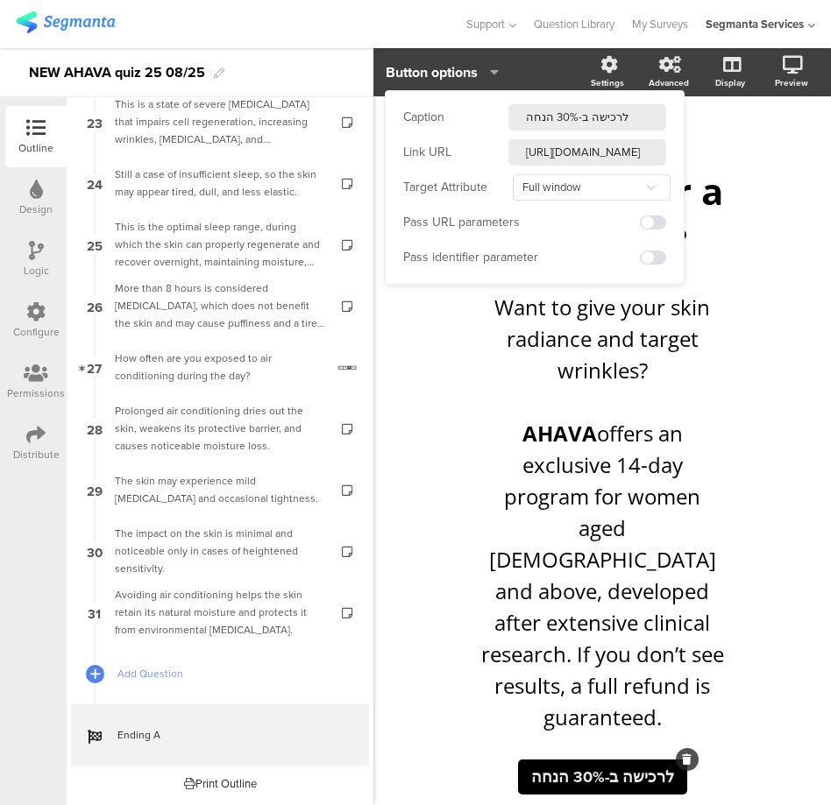
click at [581, 118] on input "לרכישה ב-30% הנחה" at bounding box center [587, 117] width 158 height 26
paste input "Available for purchase at 30% off"
type input "Available for purchase at 30% off"
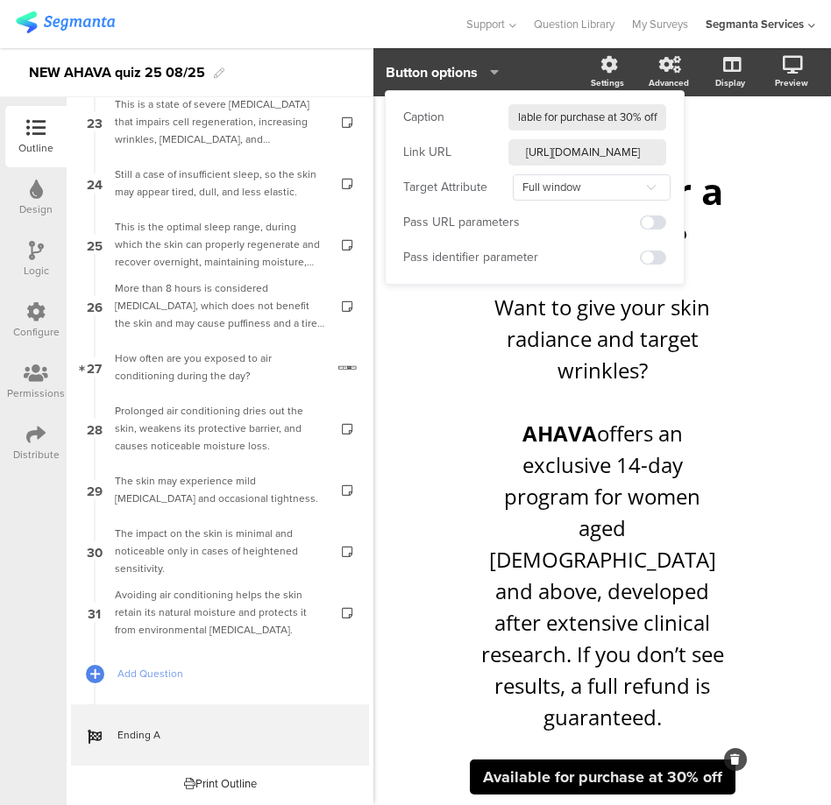
click at [786, 376] on div "/ Looking for a solution? Looking for a solution? Want to give your skin radian…" at bounding box center [602, 425] width 422 height 792
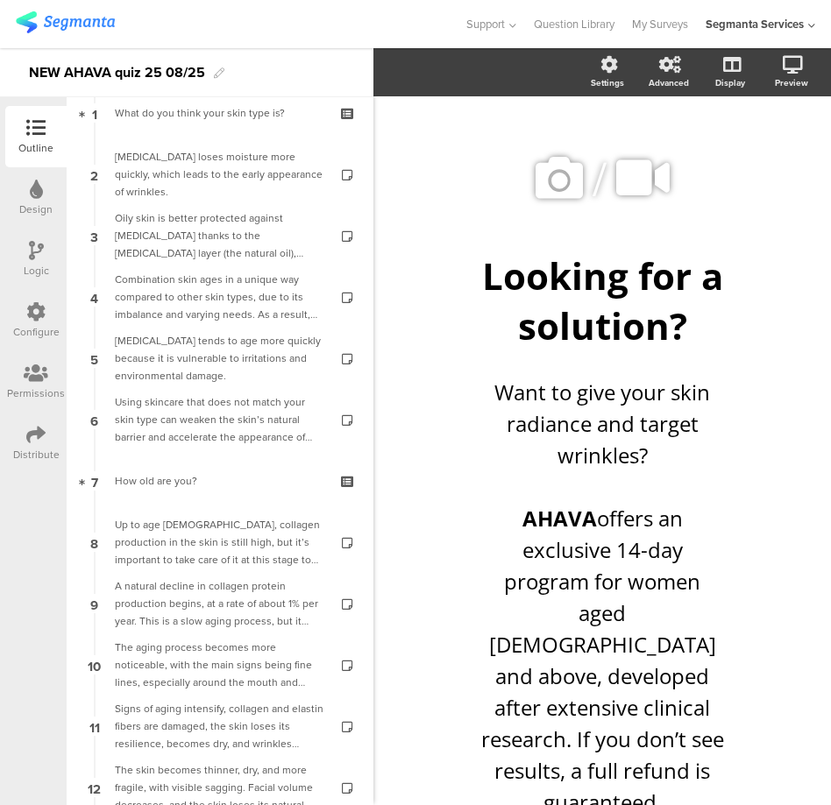
scroll to position [0, 0]
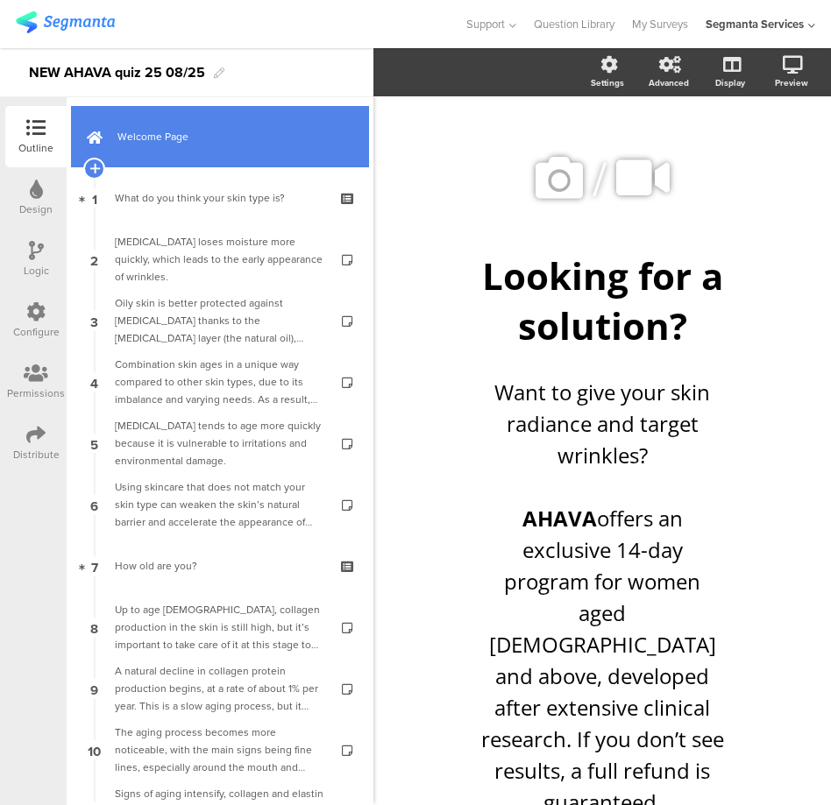
click at [185, 138] on span "Welcome Page" at bounding box center [229, 137] width 224 height 18
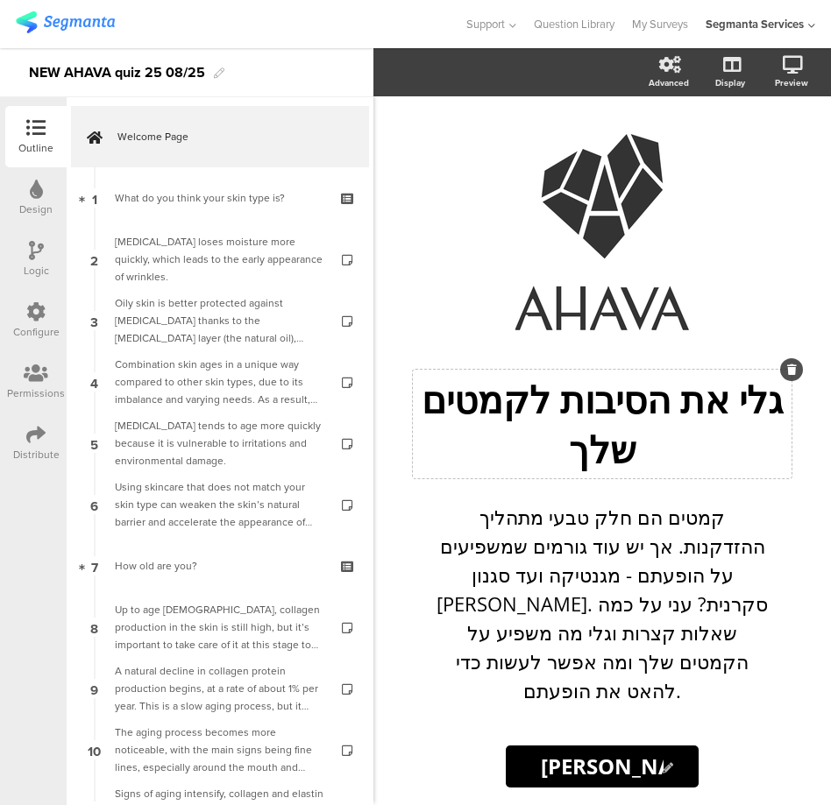
click at [550, 453] on div "גלי את הסיבות לקמטים שלך גלי את הסיבות לקמטים שלך" at bounding box center [602, 424] width 379 height 109
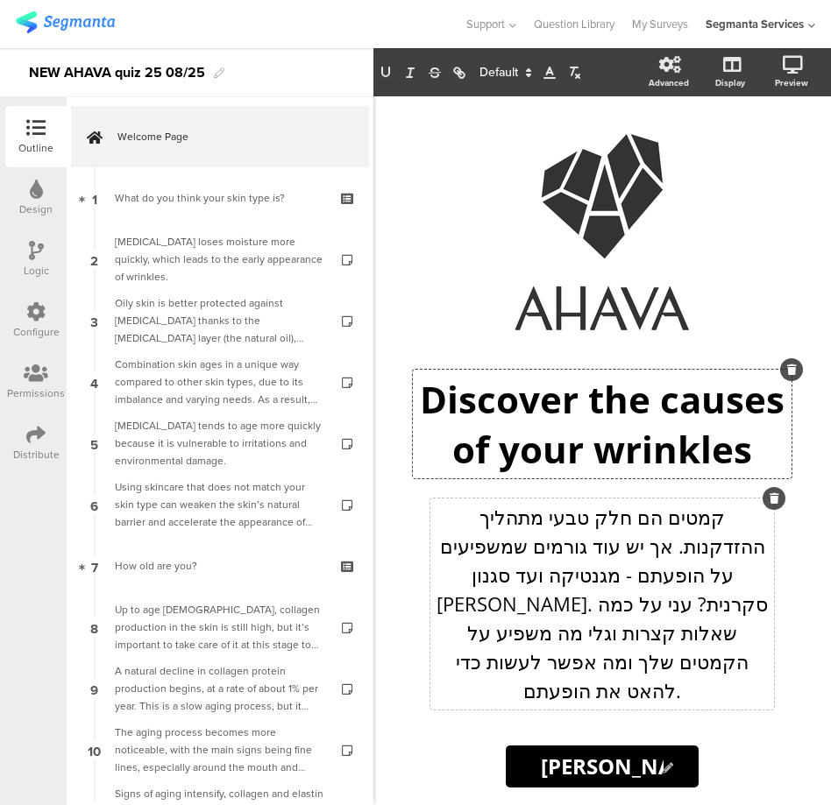
click at [542, 665] on div "קמטים הם חלק טבעי מתהליך ההזדקנות. אך יש עוד גורמים שמשפיעים על הופעתם - מגנטיק…" at bounding box center [601, 604] width 343 height 211
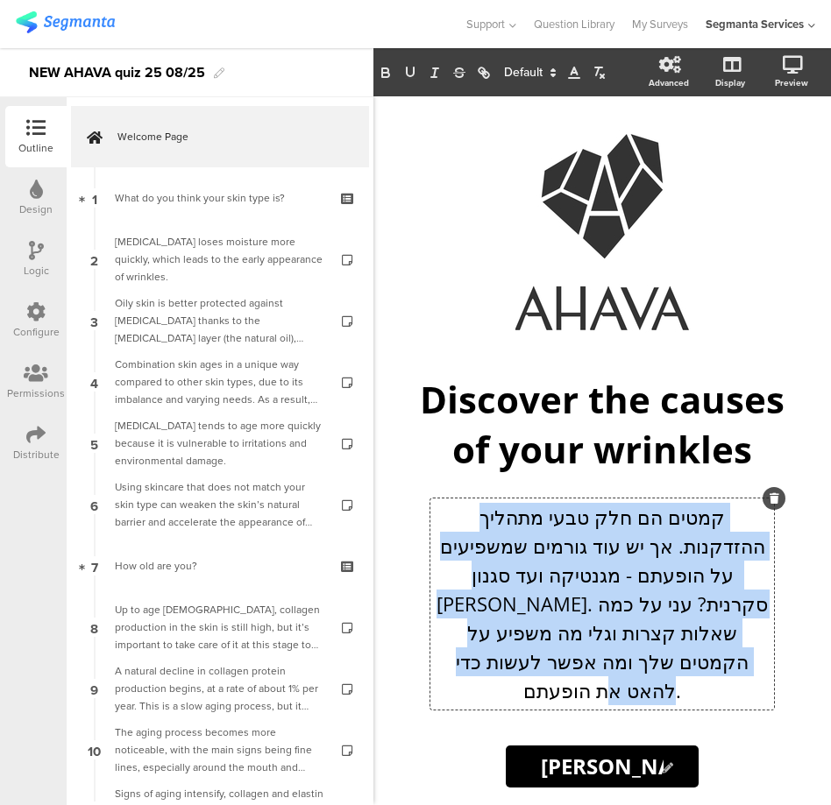
click at [566, 654] on p "קמטים הם חלק טבעי מתהליך ההזדקנות. אך יש עוד גורמים שמשפיעים על הופעתם - מגנטיק…" at bounding box center [602, 604] width 335 height 202
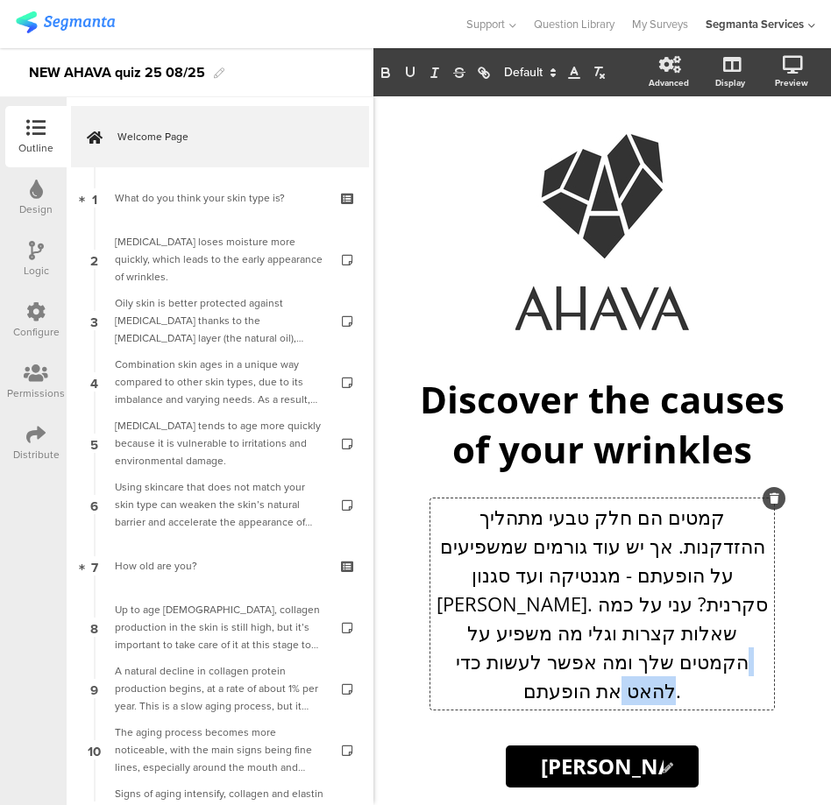
click at [566, 654] on p "קמטים הם חלק טבעי מתהליך ההזדקנות. אך יש עוד גורמים שמשפיעים על הופעתם - מגנטיק…" at bounding box center [602, 604] width 335 height 202
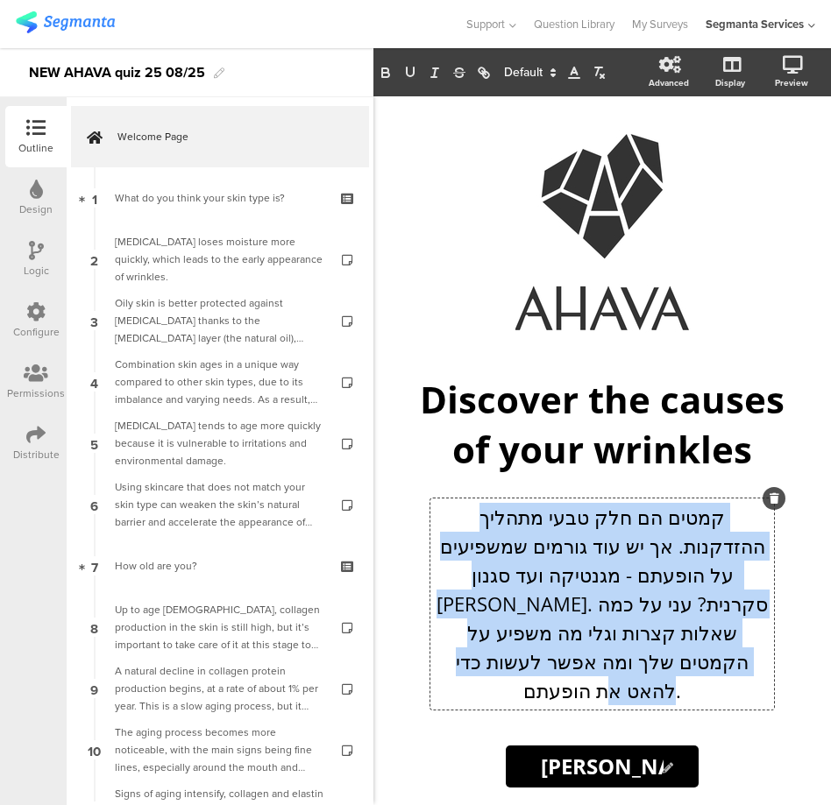
click at [566, 654] on p "קמטים הם חלק טבעי מתהליך ההזדקנות. אך יש עוד גורמים שמשפיעים על הופעתם - מגנטיק…" at bounding box center [602, 604] width 335 height 202
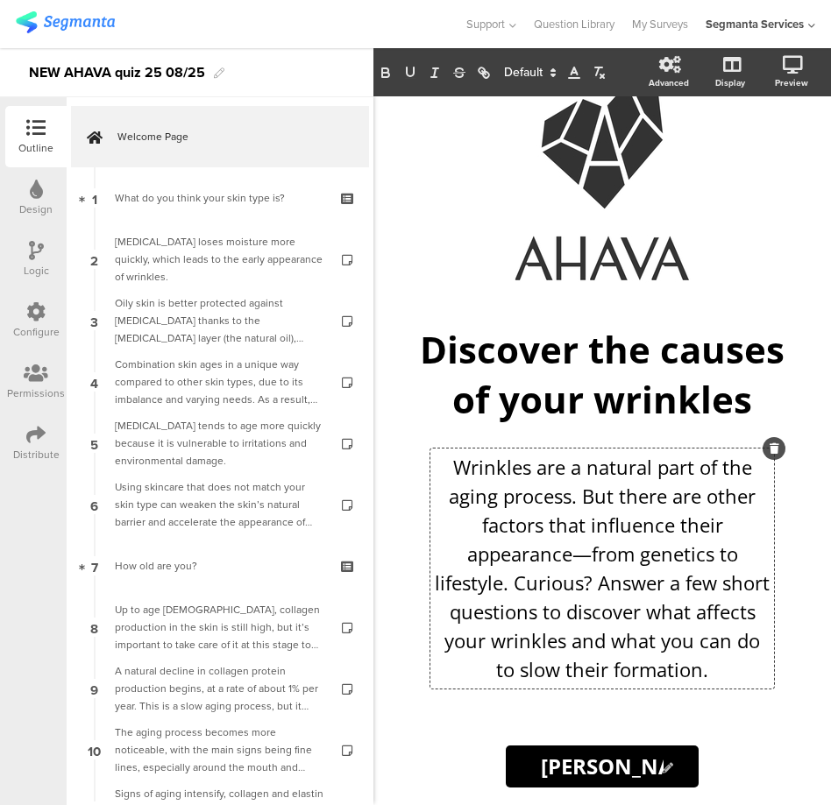
scroll to position [101, 0]
click at [583, 558] on p "Wrinkles are a natural part of the aging process. But there are other factors t…" at bounding box center [602, 568] width 335 height 231
click at [569, 769] on input "בואי נתחיל!" at bounding box center [602, 767] width 192 height 42
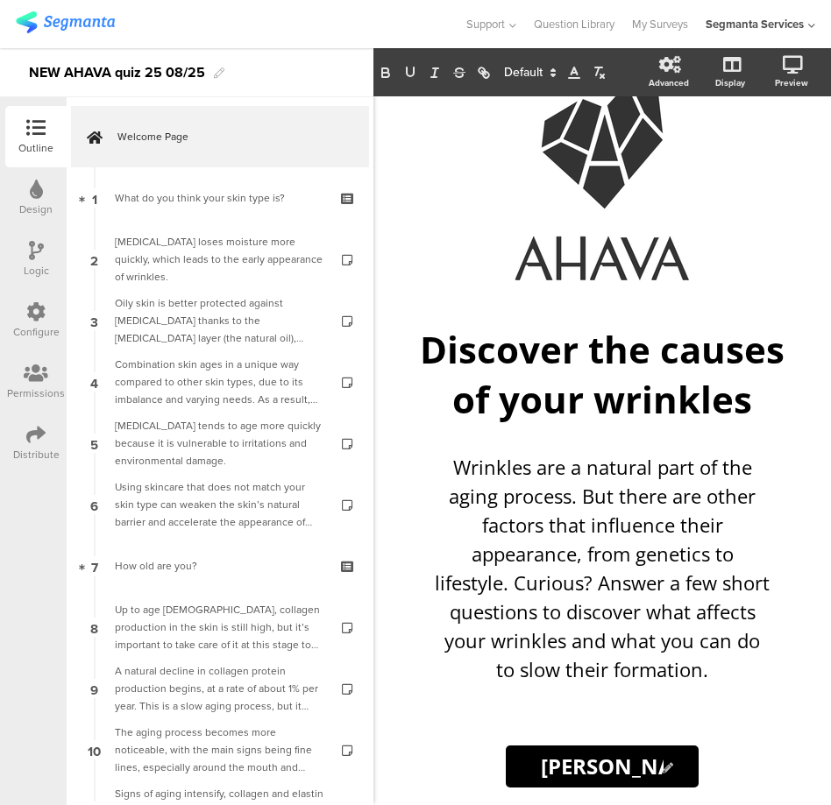
click at [569, 769] on input "בואי נתחיל!" at bounding box center [602, 767] width 192 height 42
click at [596, 772] on input "בואי נתחיל!" at bounding box center [602, 767] width 192 height 42
paste input "Let’s get started"
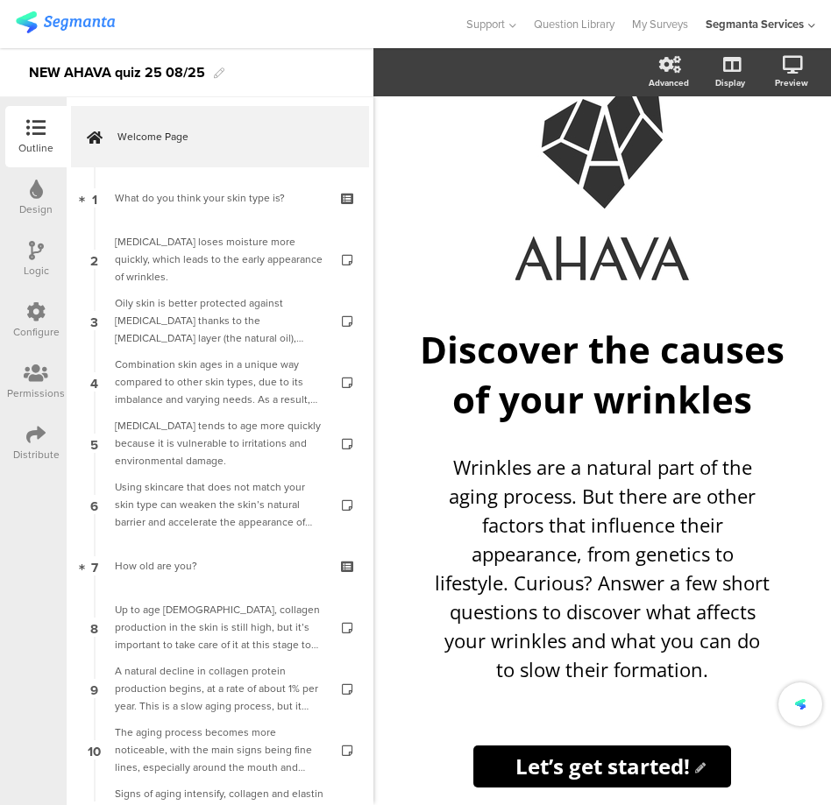
scroll to position [0, 0]
type input "Let’s get started!"
click at [420, 741] on div "/ Discover the causes of your wrinkles Discover the causes of your wrinkles Wri…" at bounding box center [601, 450] width 457 height 709
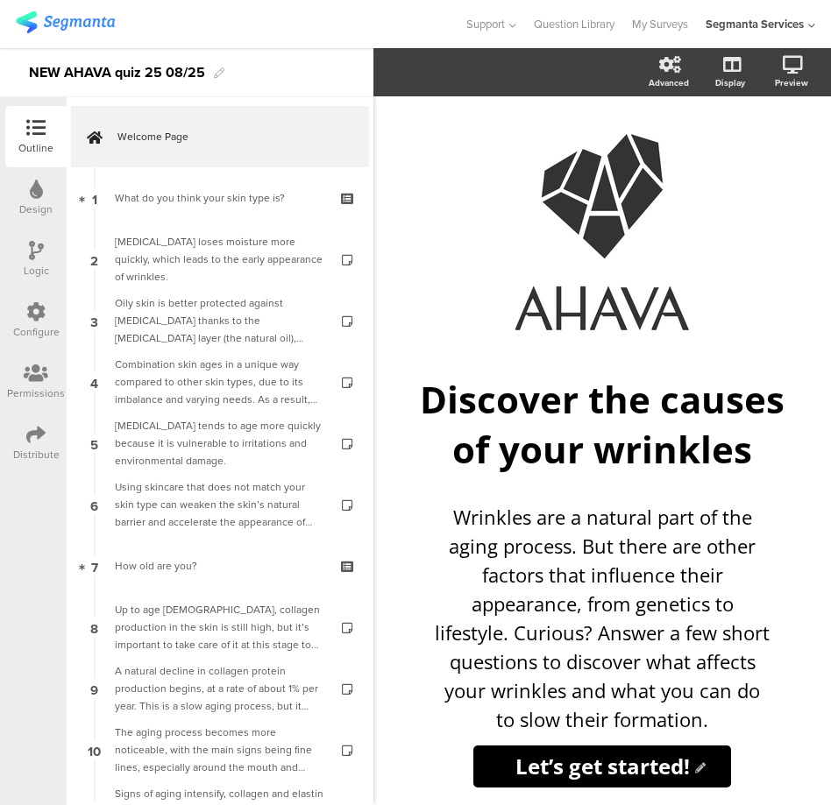
click at [32, 262] on div at bounding box center [36, 252] width 15 height 22
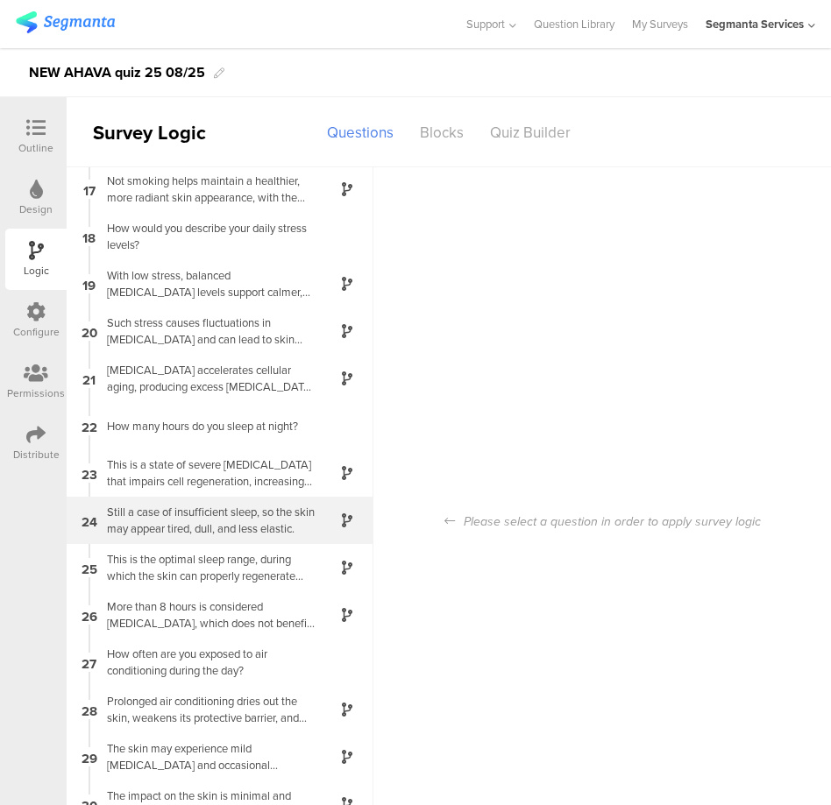
scroll to position [70, 0]
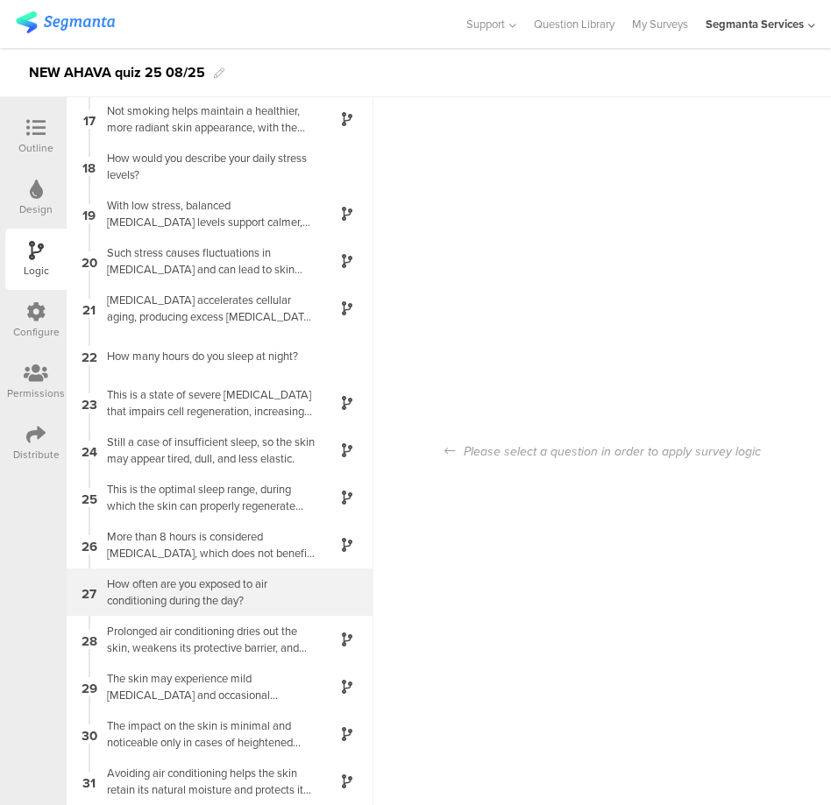
click at [190, 593] on div "How often are you exposed to air conditioning during the day?" at bounding box center [205, 592] width 219 height 33
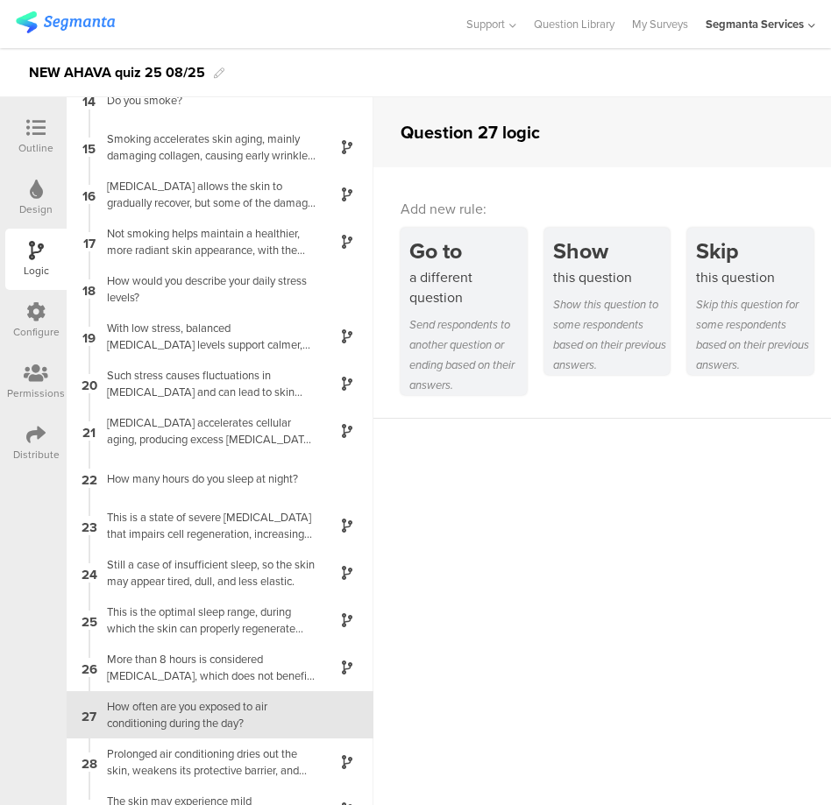
scroll to position [759, 0]
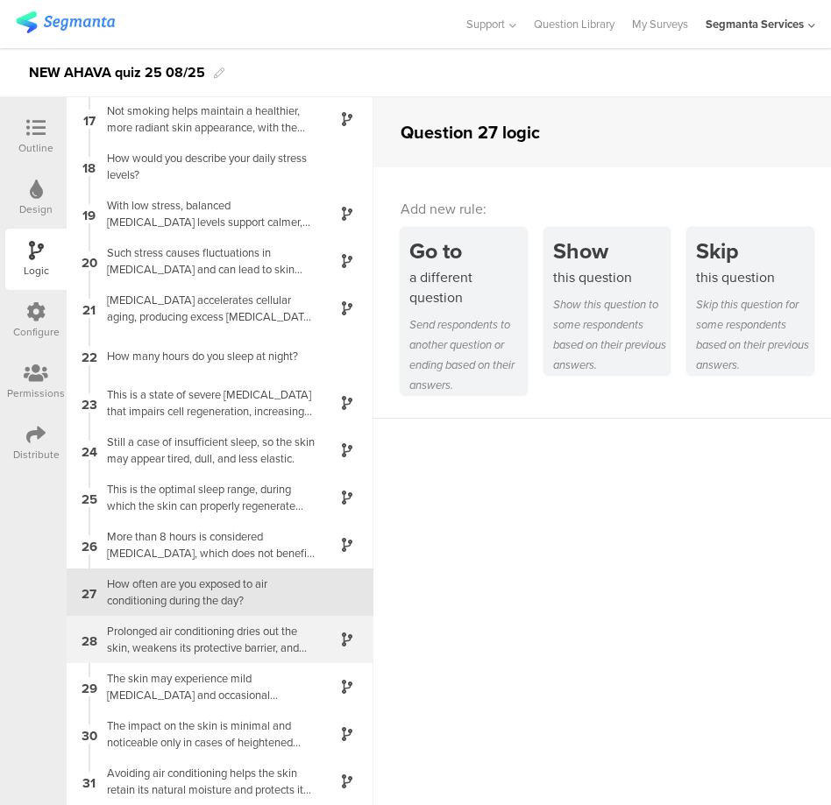
click at [202, 630] on div "Prolonged air conditioning dries out the skin, weakens its protective barrier, …" at bounding box center [205, 639] width 219 height 33
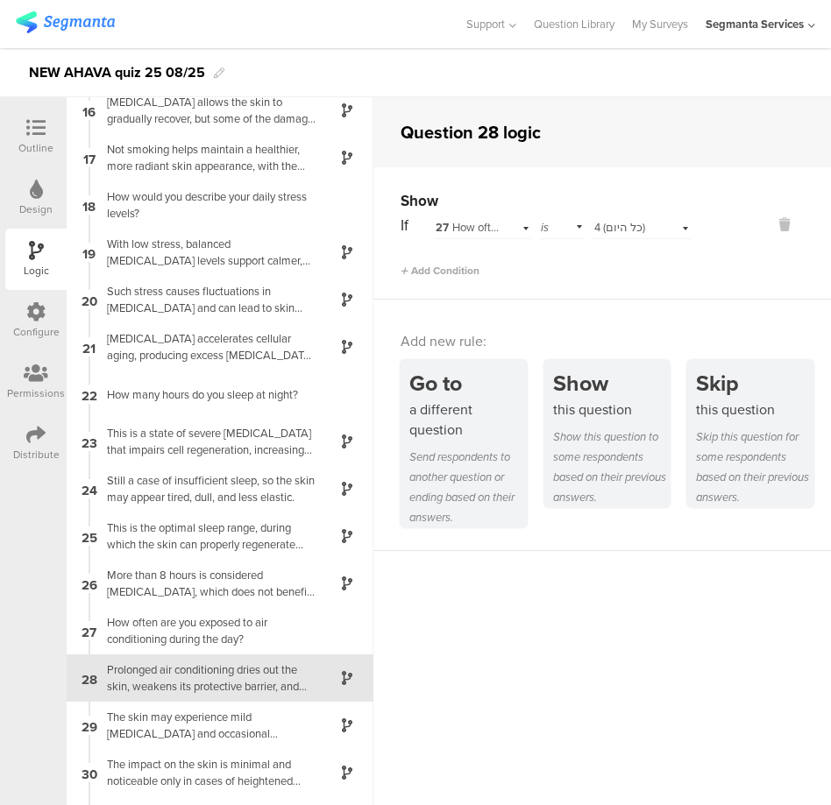
scroll to position [759, 0]
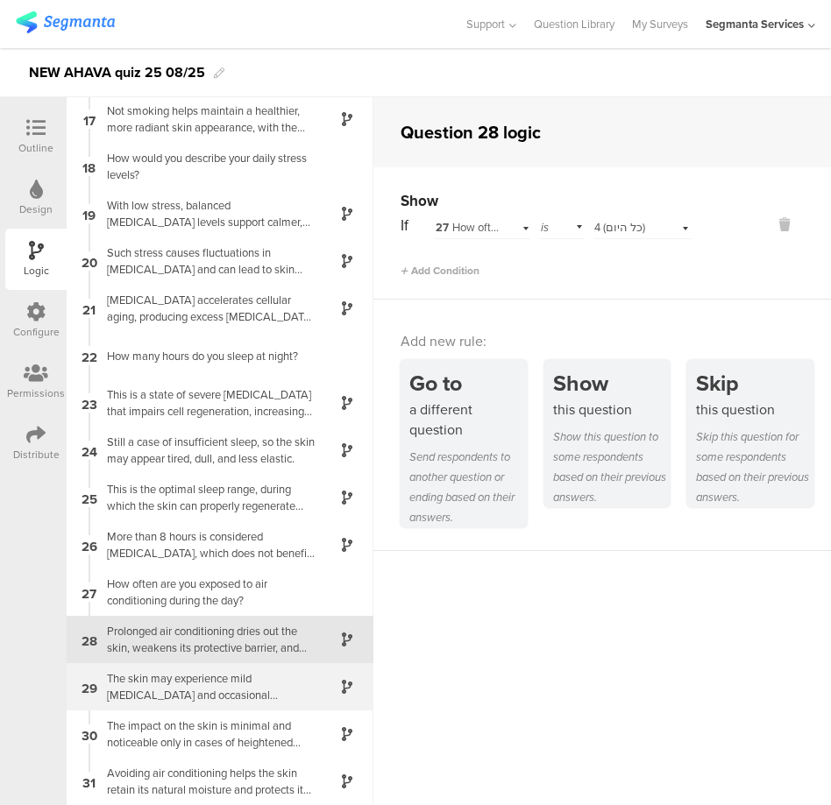
click at [212, 684] on div "The skin may experience mild dryness and occasional tightness." at bounding box center [205, 686] width 219 height 33
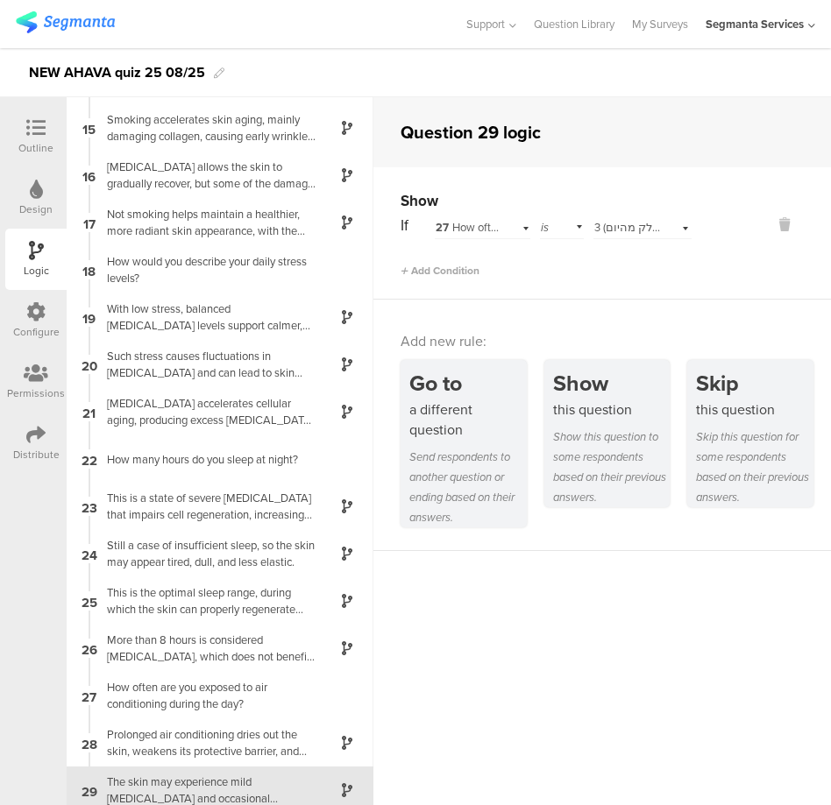
scroll to position [759, 0]
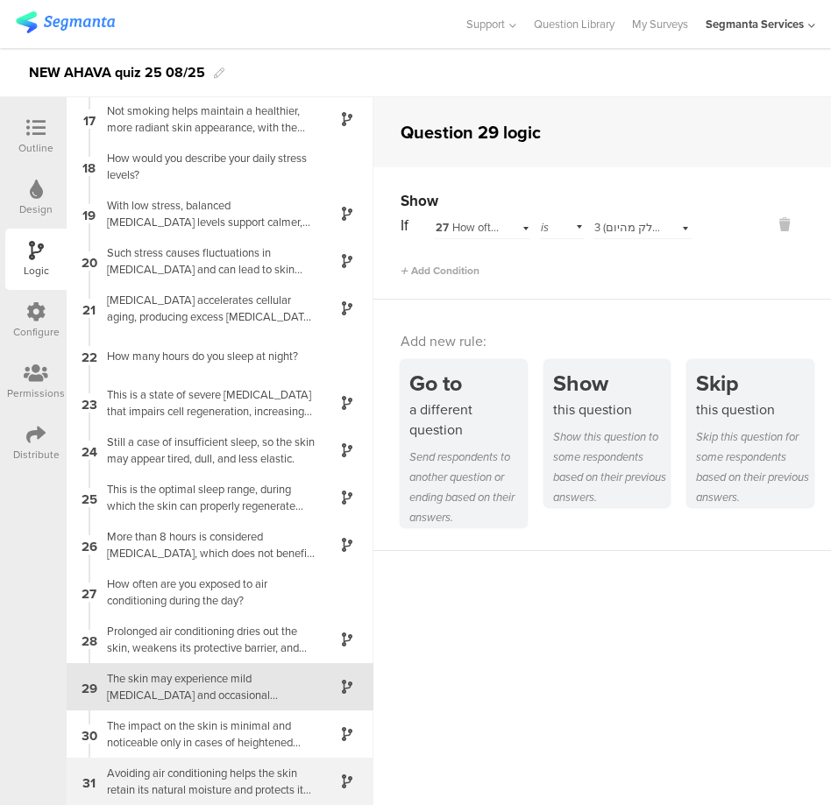
click at [234, 789] on div "Avoiding air conditioning helps the skin retain its natural moisture and protec…" at bounding box center [205, 781] width 219 height 33
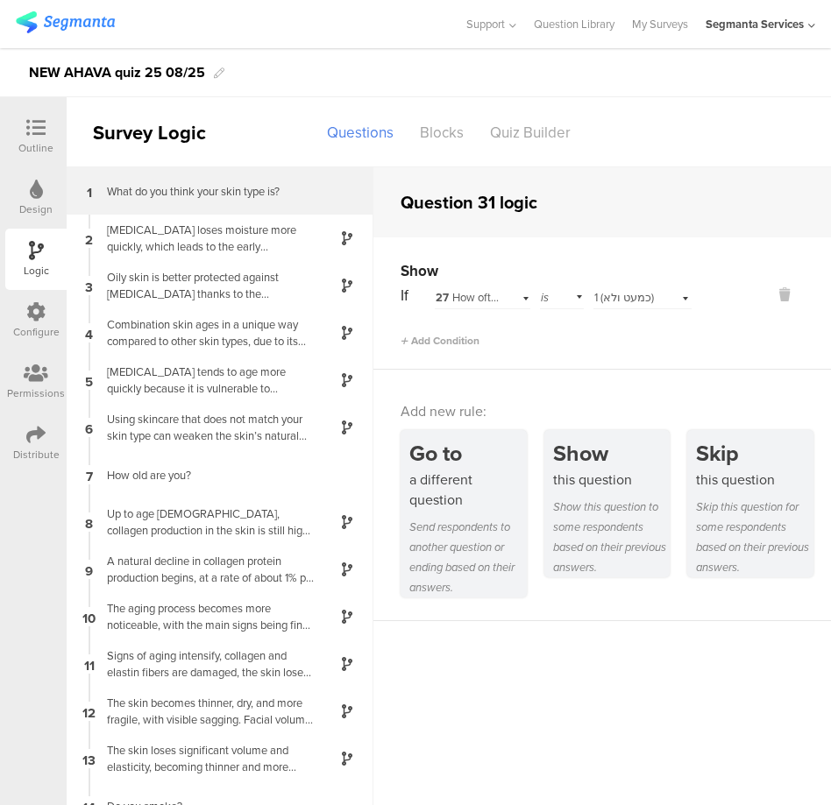
click at [193, 176] on div "1 What do you think your skin type is?" at bounding box center [220, 190] width 307 height 47
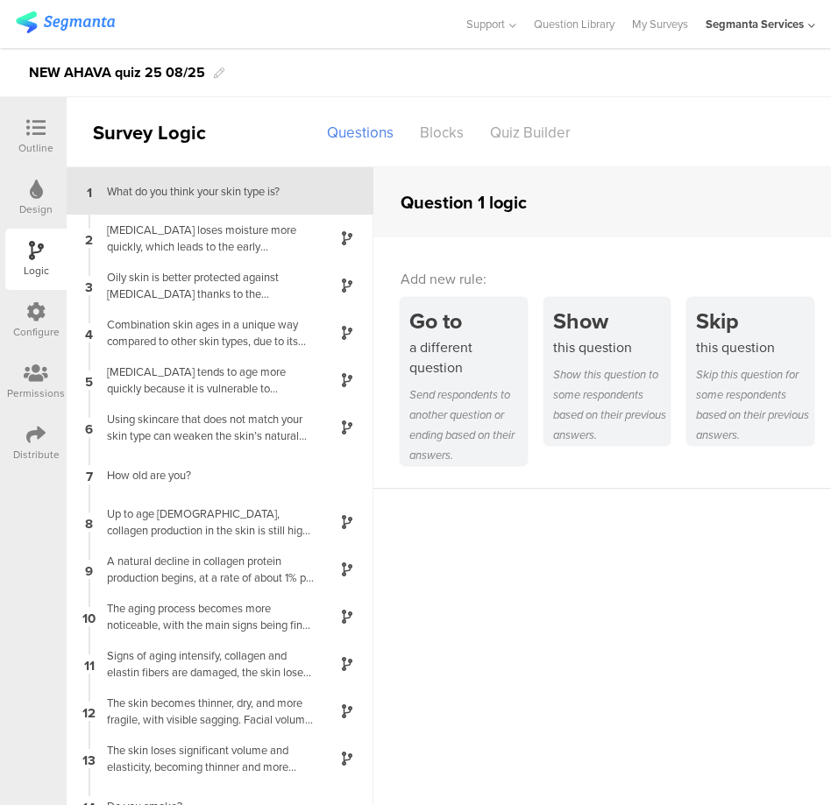
click at [23, 126] on div at bounding box center [35, 129] width 35 height 22
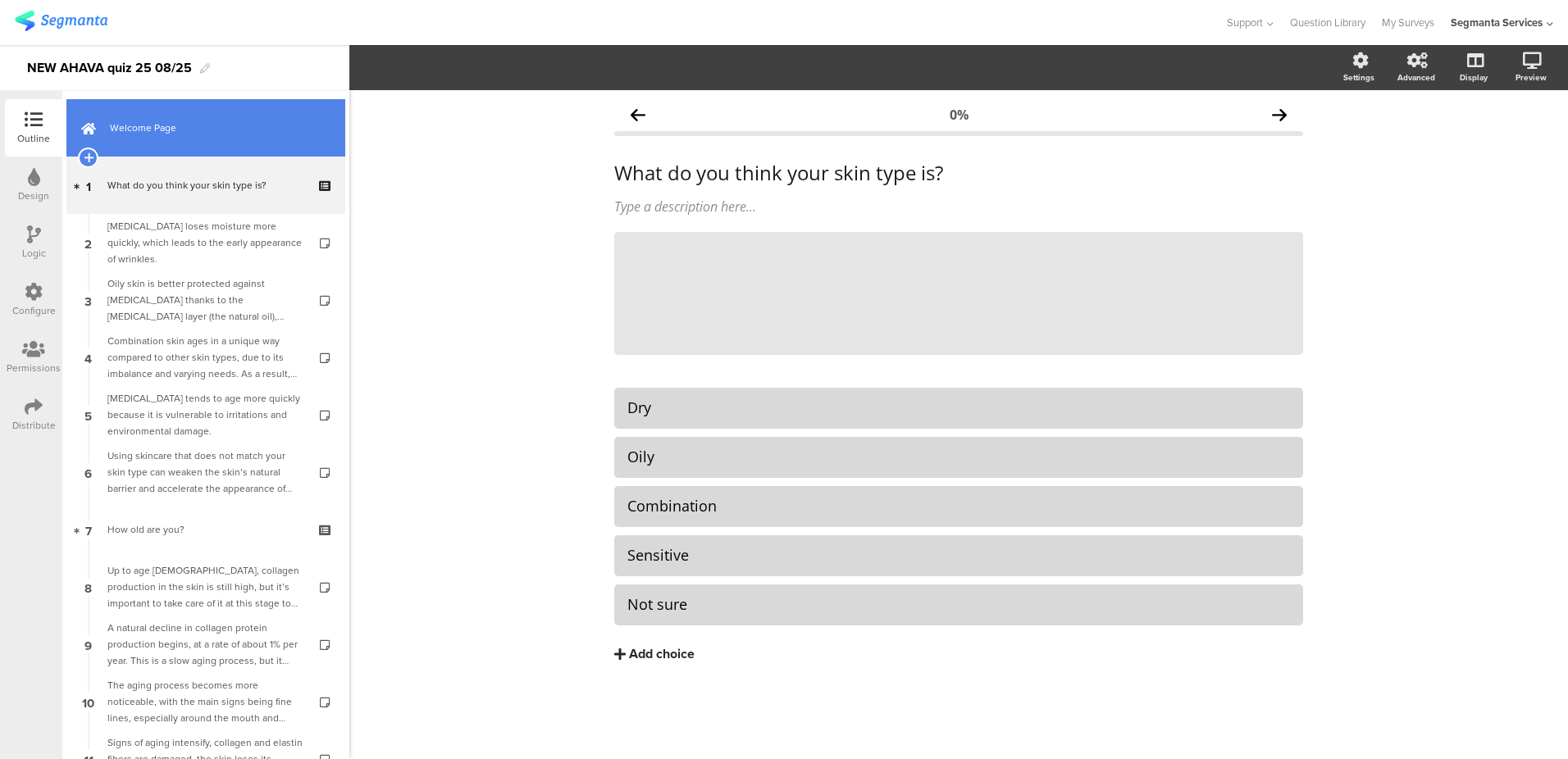
click at [164, 119] on link "Welcome Page" at bounding box center [206, 127] width 279 height 57
